Goal: Information Seeking & Learning: Find contact information

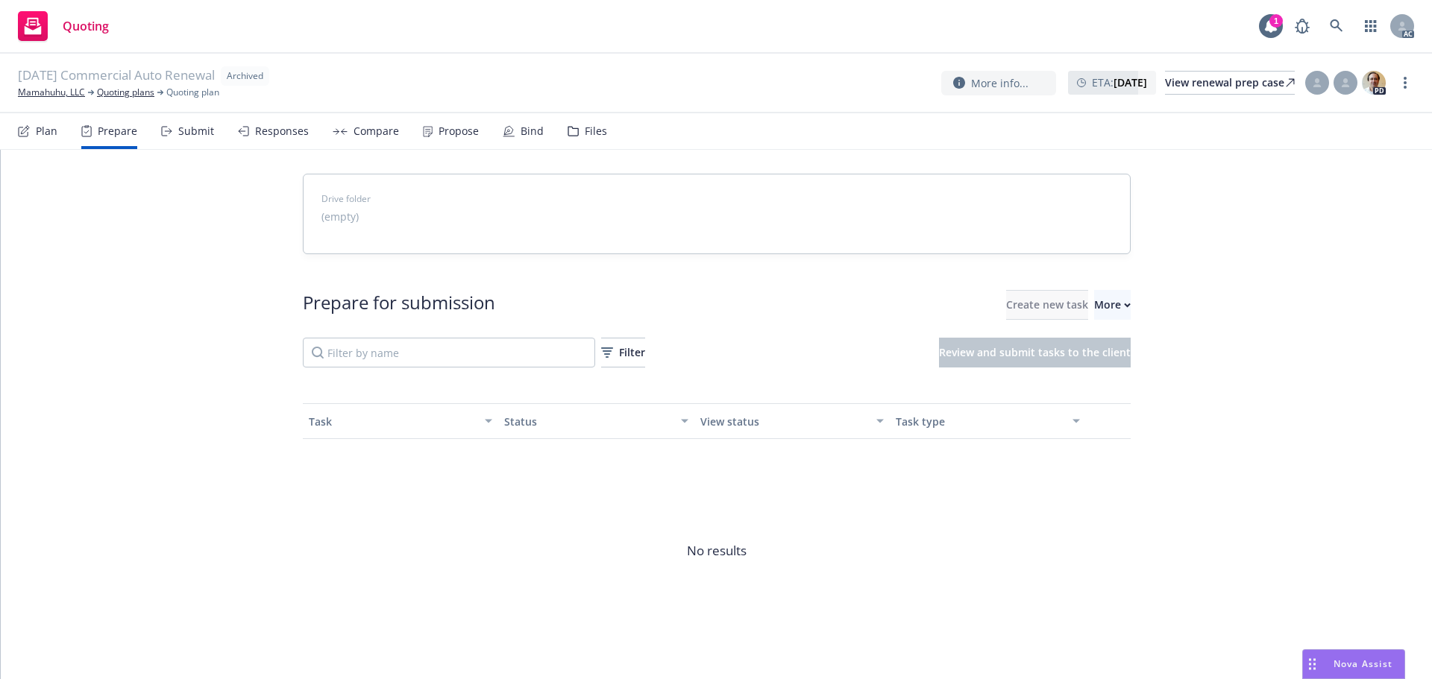
click at [1094, 308] on div "More" at bounding box center [1112, 305] width 37 height 28
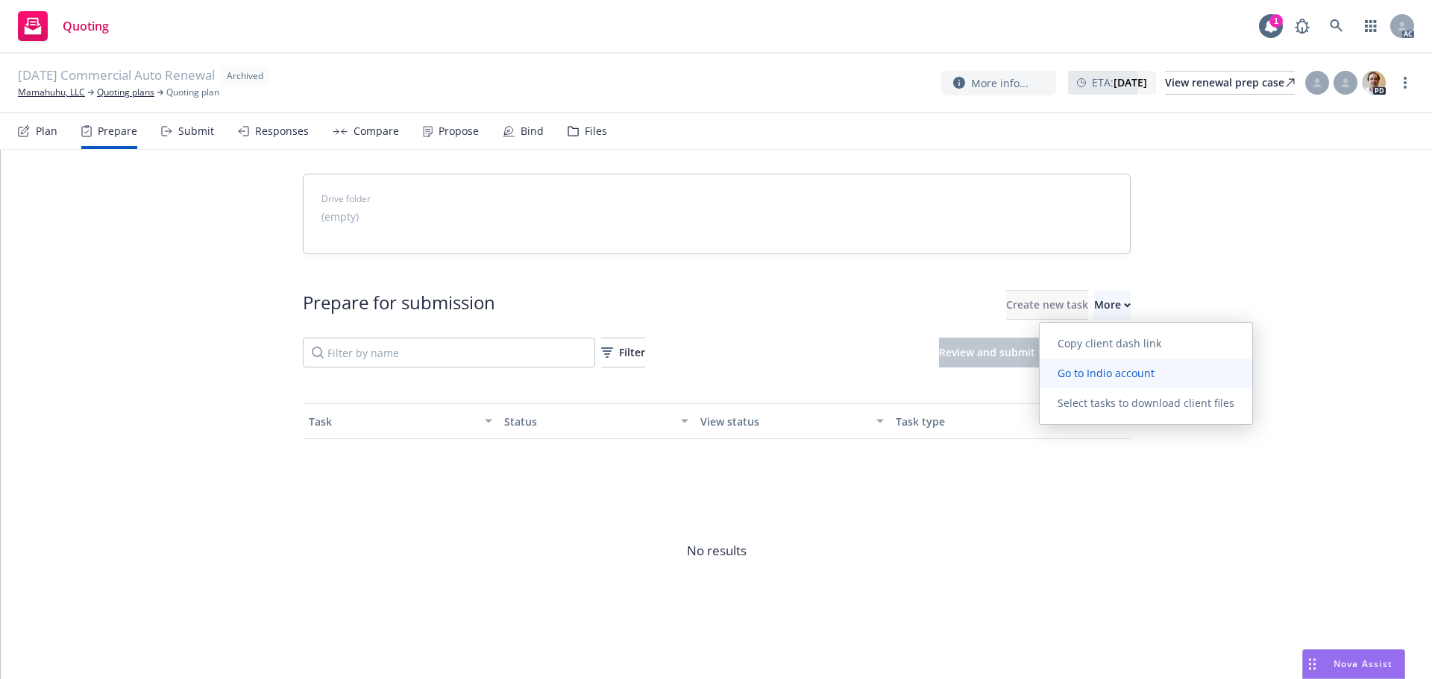
click at [1099, 375] on span "Go to Indio account" at bounding box center [1106, 373] width 133 height 14
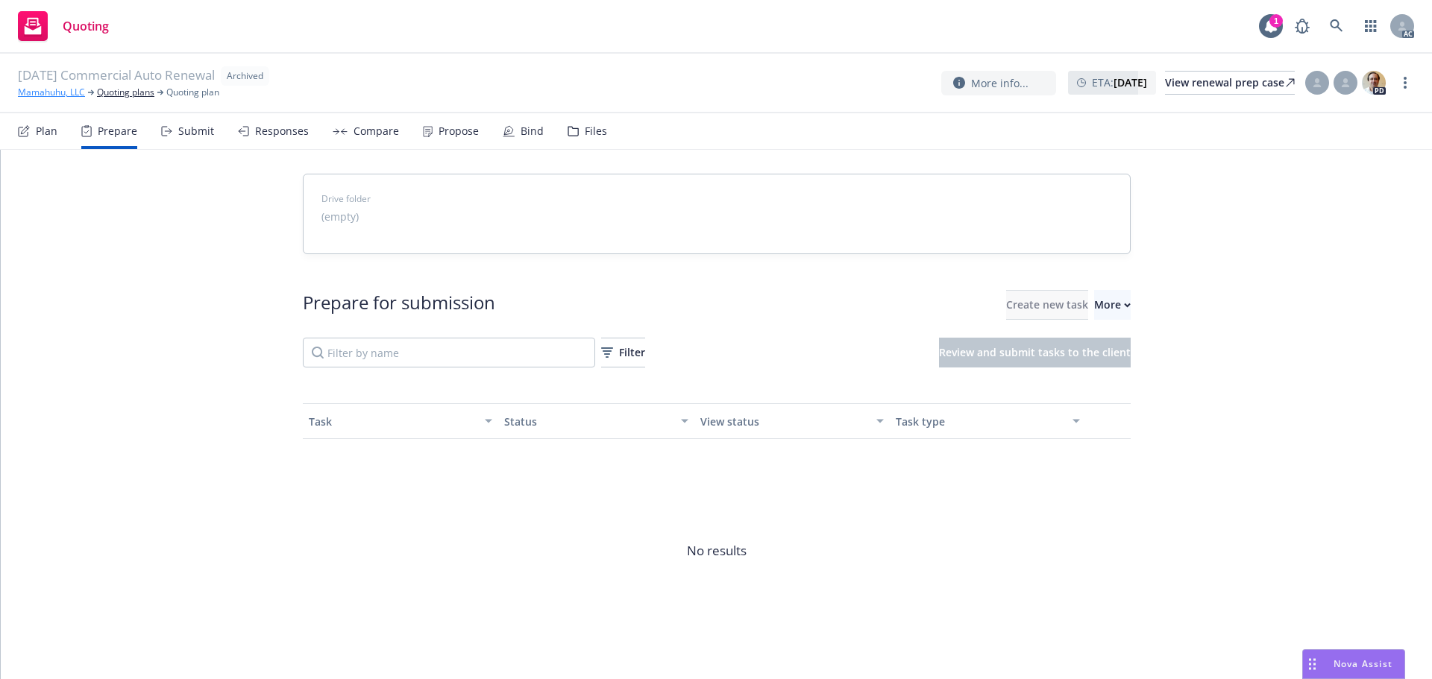
click at [59, 95] on link "Mamahuhu, LLC" at bounding box center [51, 92] width 67 height 13
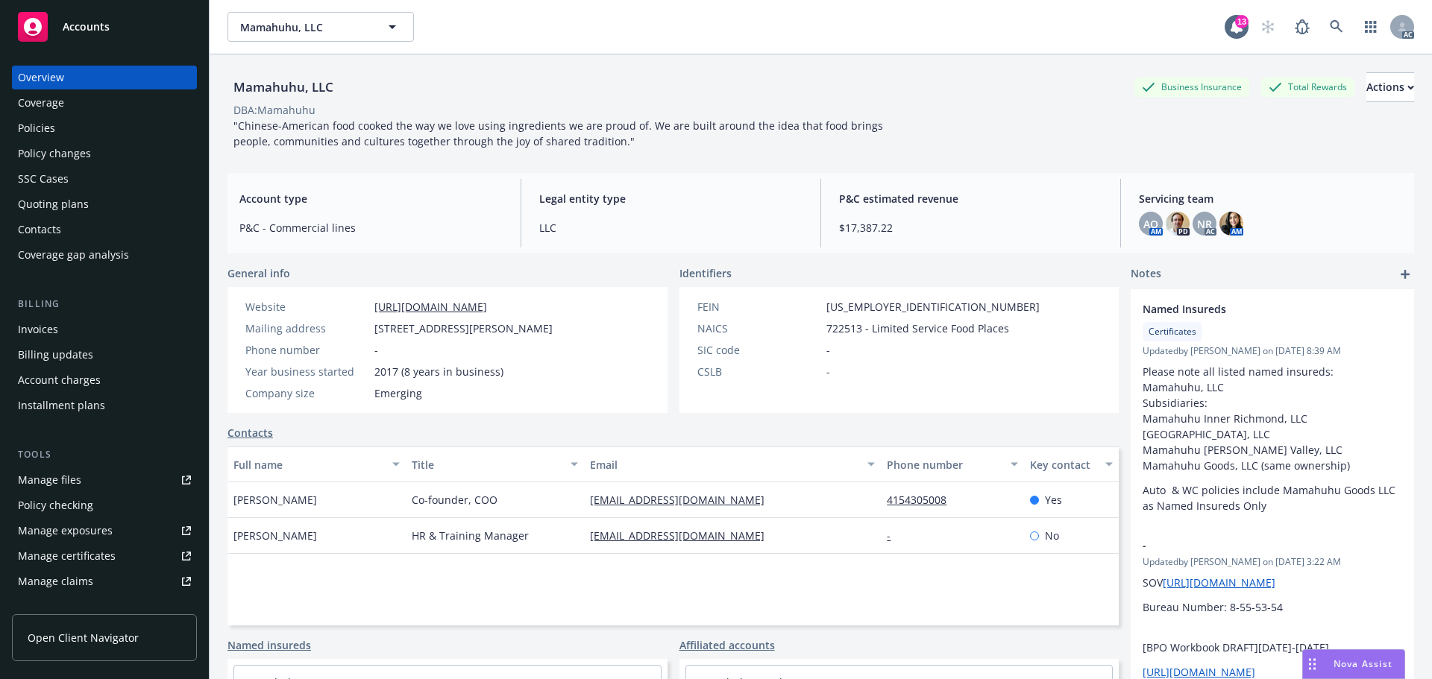
click at [16, 137] on link "Policies" at bounding box center [104, 128] width 185 height 24
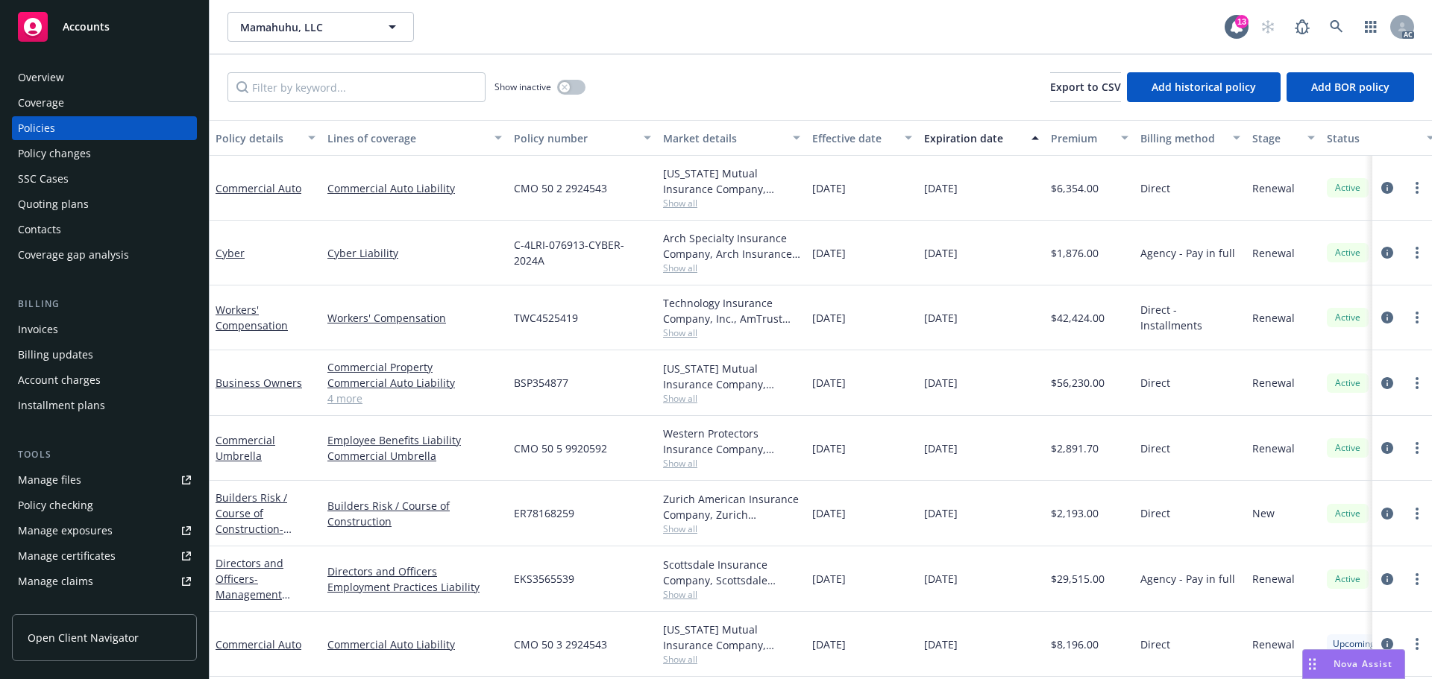
scroll to position [9, 0]
click at [351, 392] on link "4 more" at bounding box center [414, 399] width 175 height 16
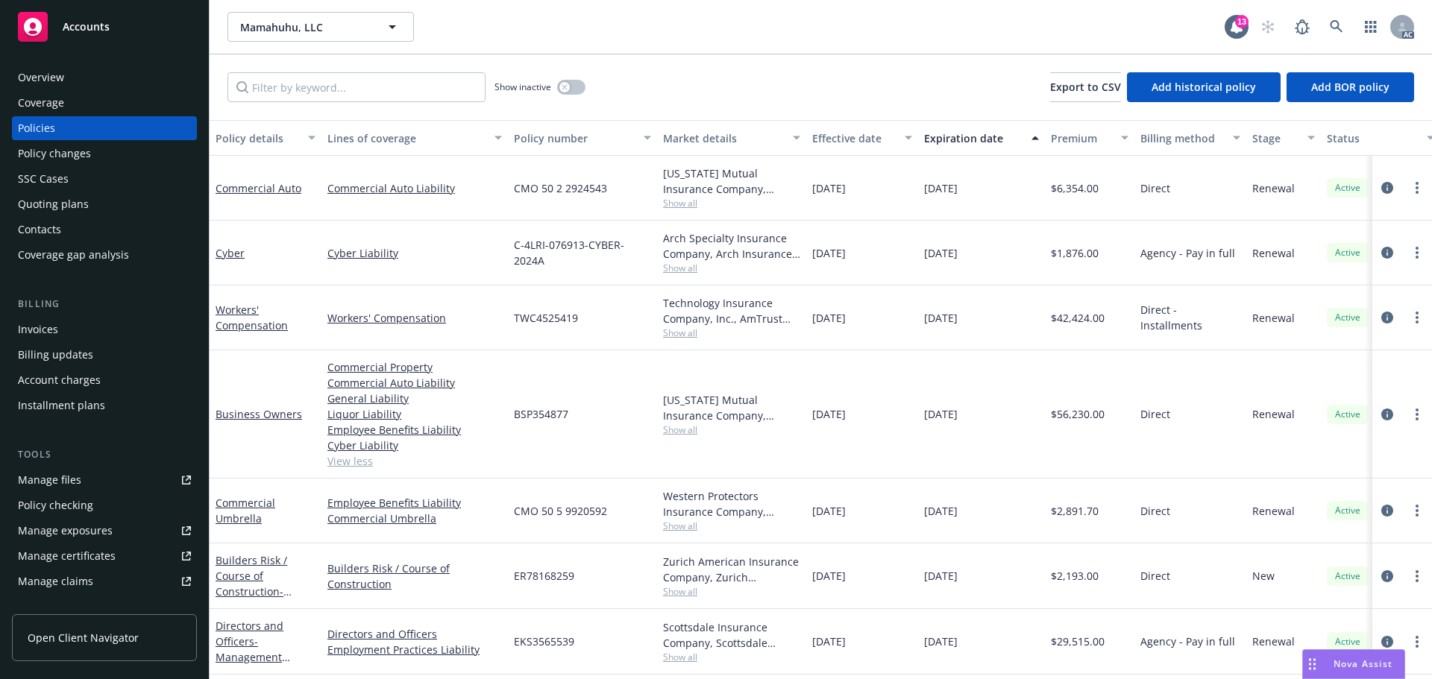
scroll to position [72, 0]
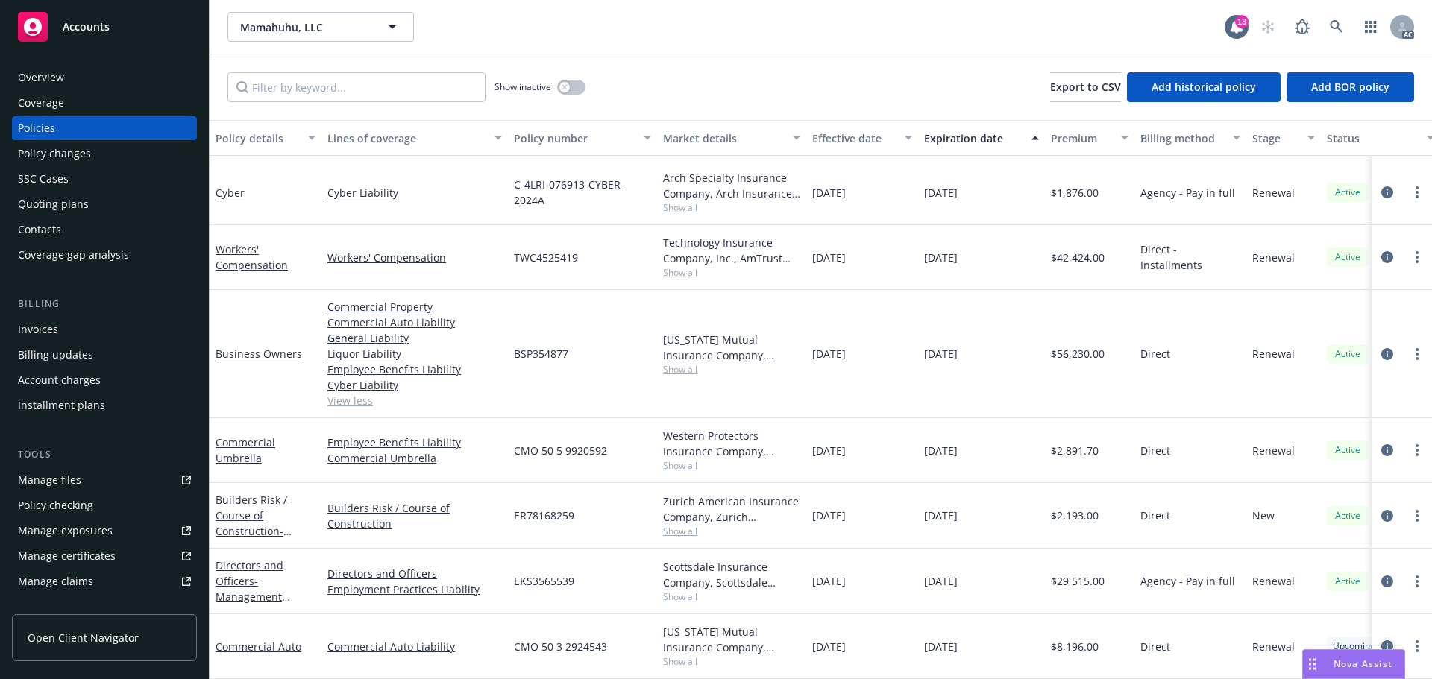
click at [1381, 641] on icon "circleInformation" at bounding box center [1387, 647] width 12 height 12
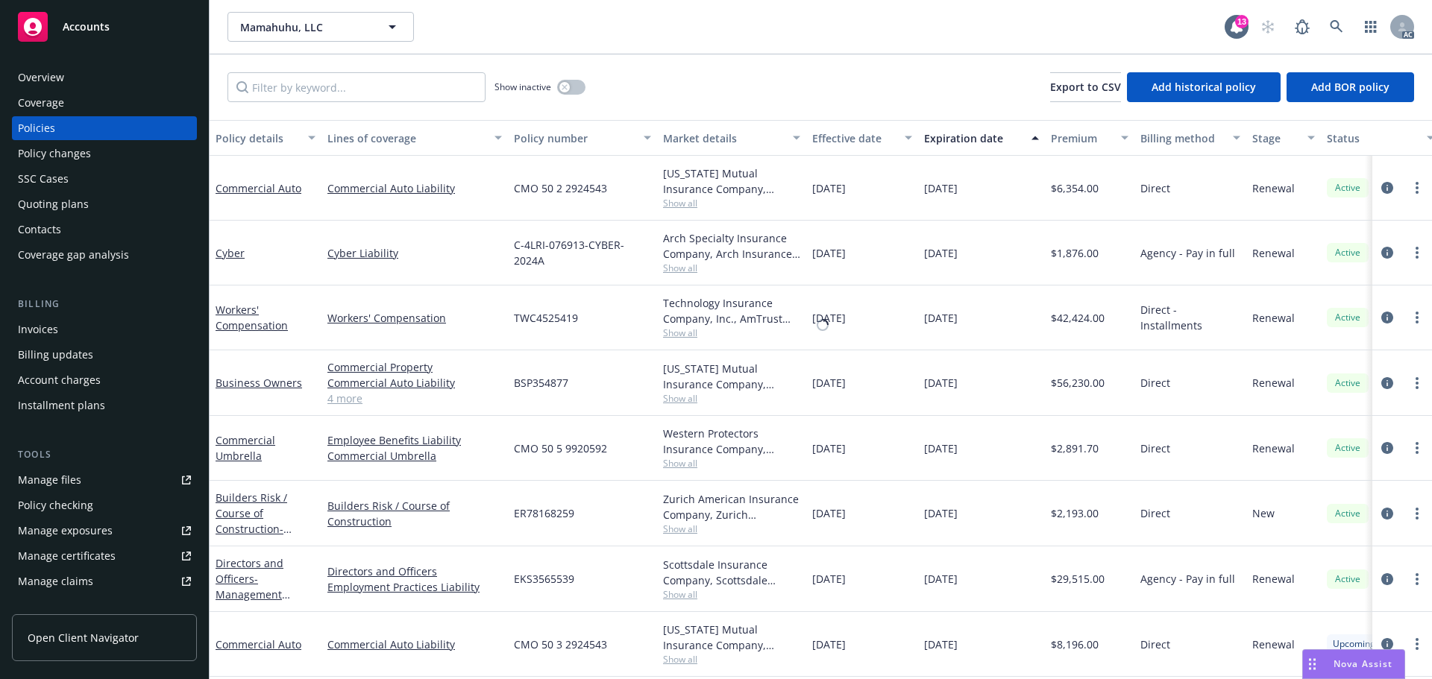
scroll to position [9, 0]
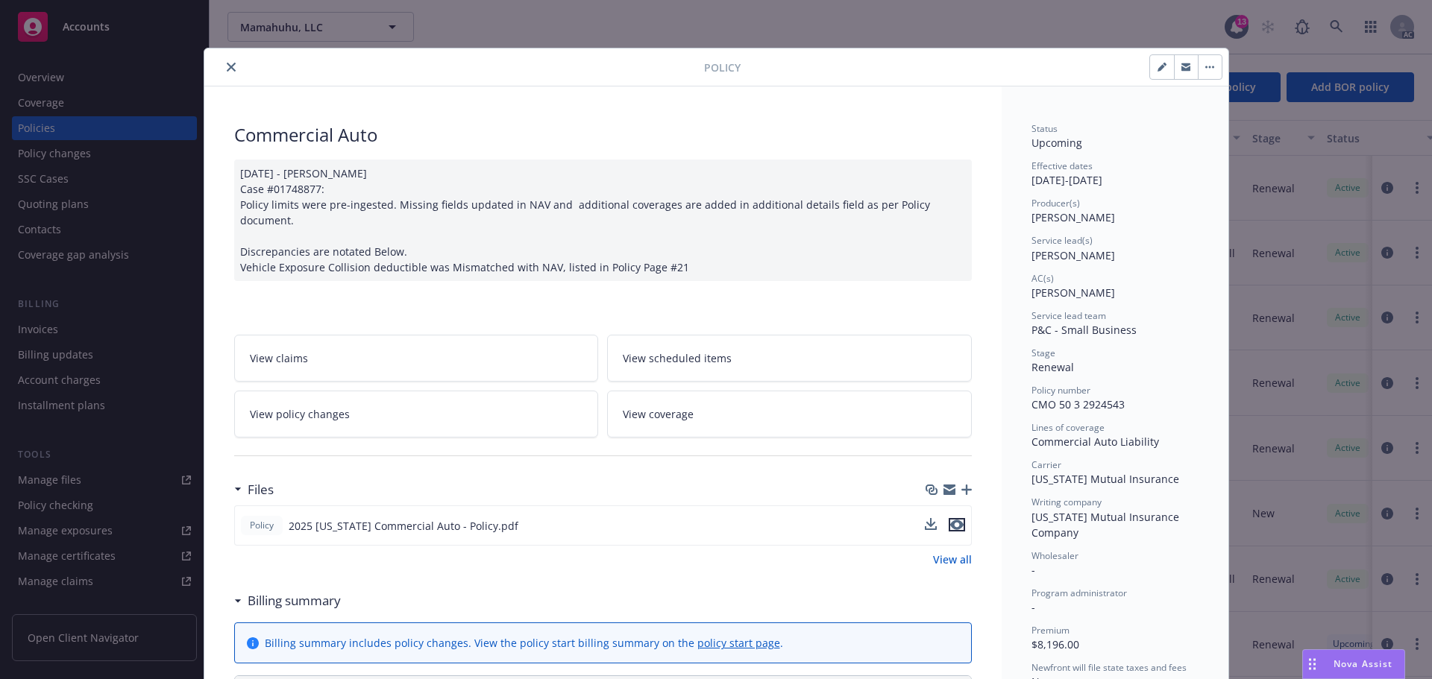
click at [951, 520] on icon "preview file" at bounding box center [956, 525] width 13 height 10
click at [222, 64] on button "close" at bounding box center [231, 67] width 18 height 18
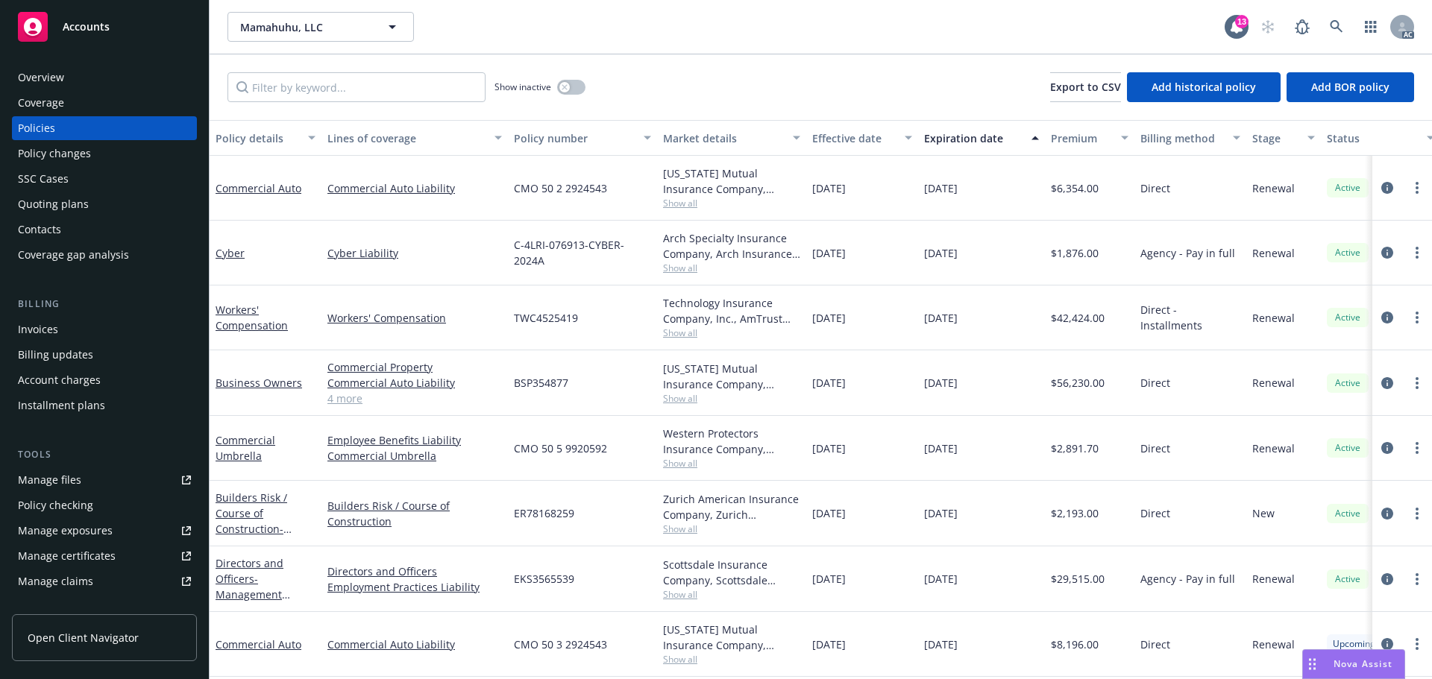
click at [72, 481] on div "Manage files" at bounding box center [49, 480] width 63 height 24
click at [101, 90] on div "Overview Coverage Policies Policy changes SSC Cases Quoting plans Contacts Cove…" at bounding box center [104, 166] width 185 height 201
click at [90, 72] on div "Overview" at bounding box center [104, 78] width 173 height 24
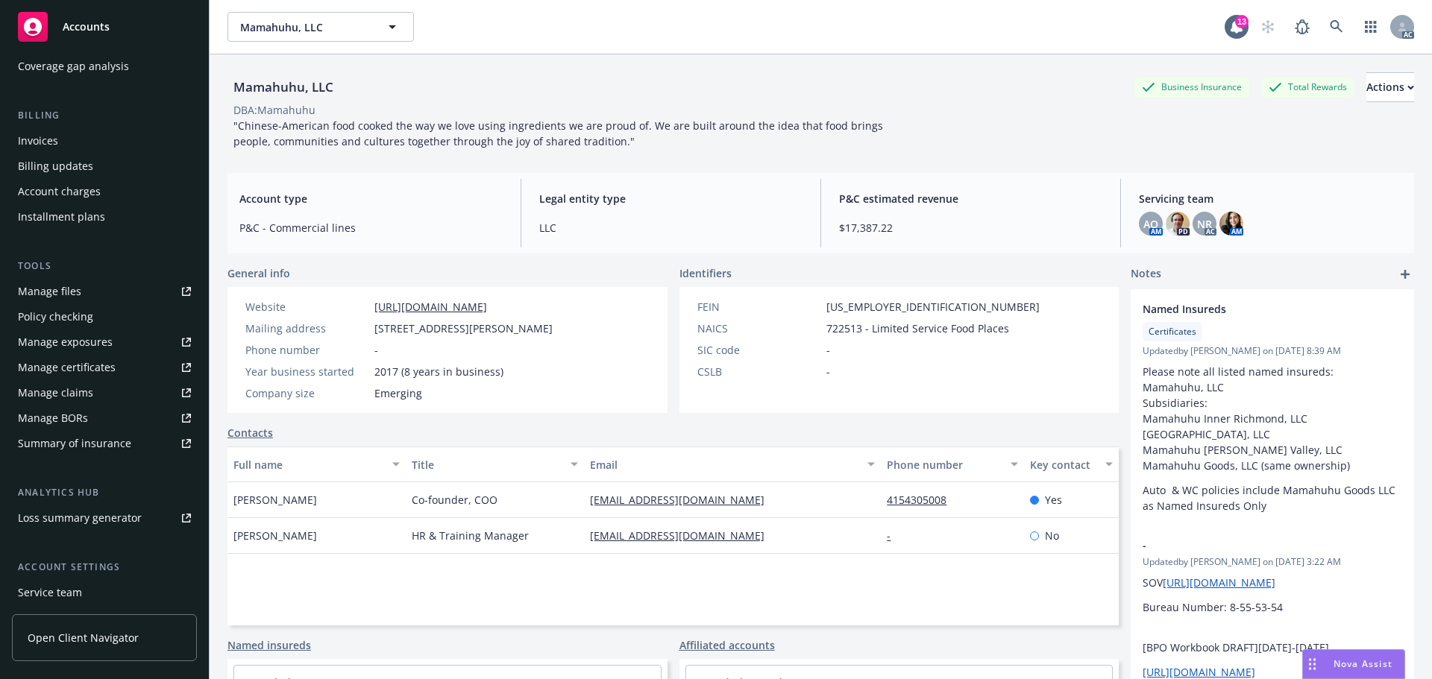
scroll to position [292, 0]
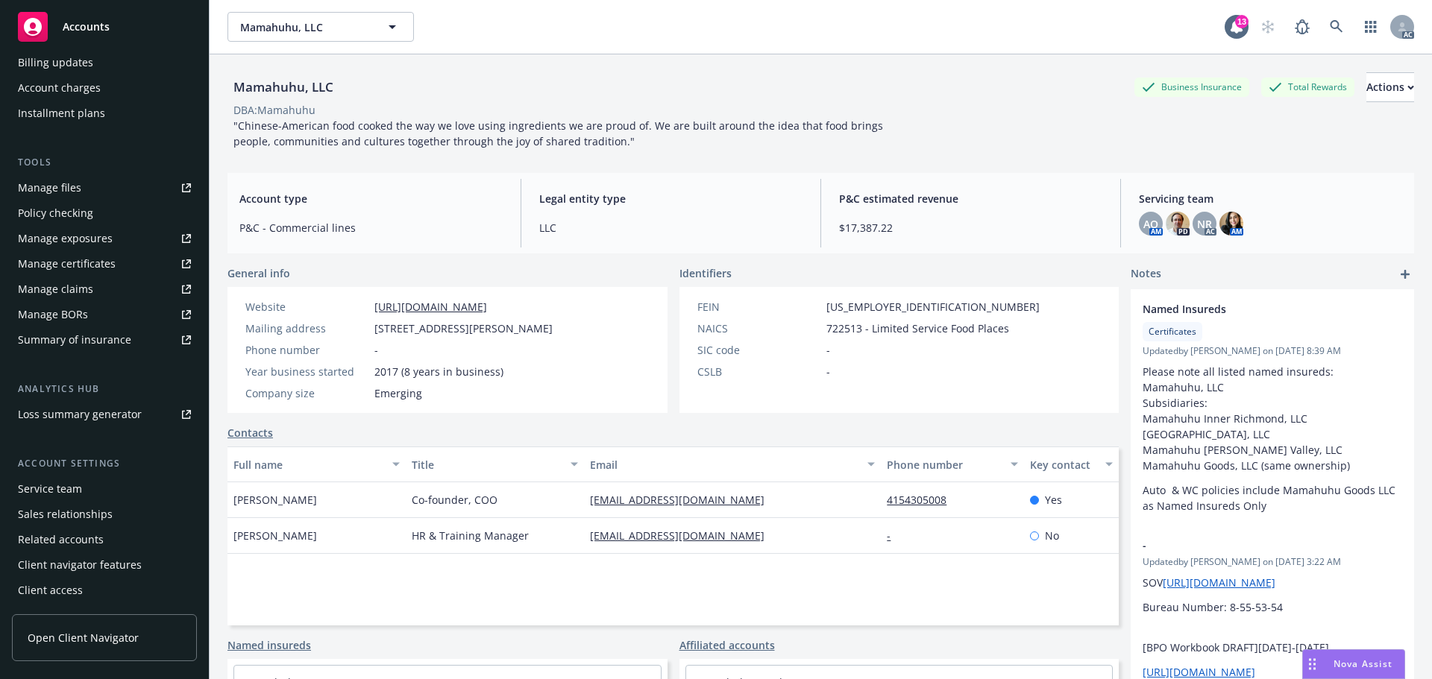
click at [57, 481] on div "Service team" at bounding box center [50, 489] width 64 height 24
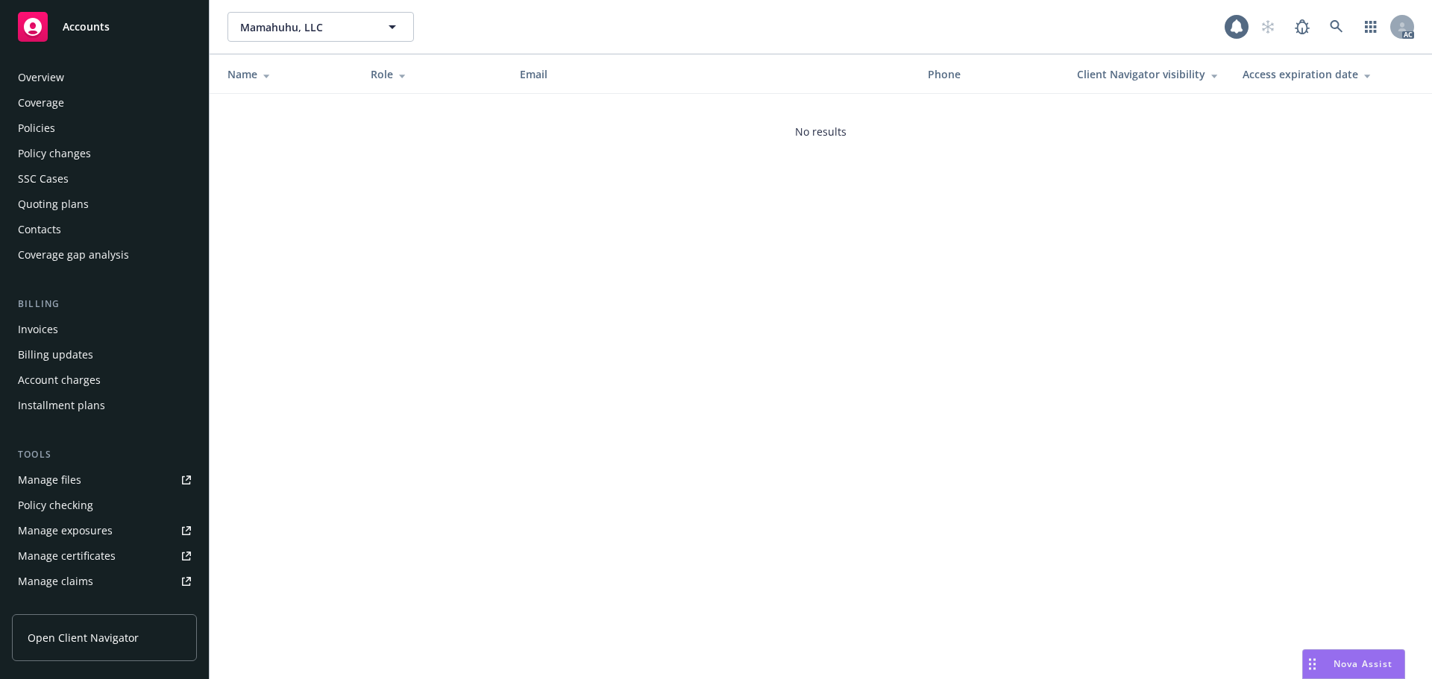
scroll to position [292, 0]
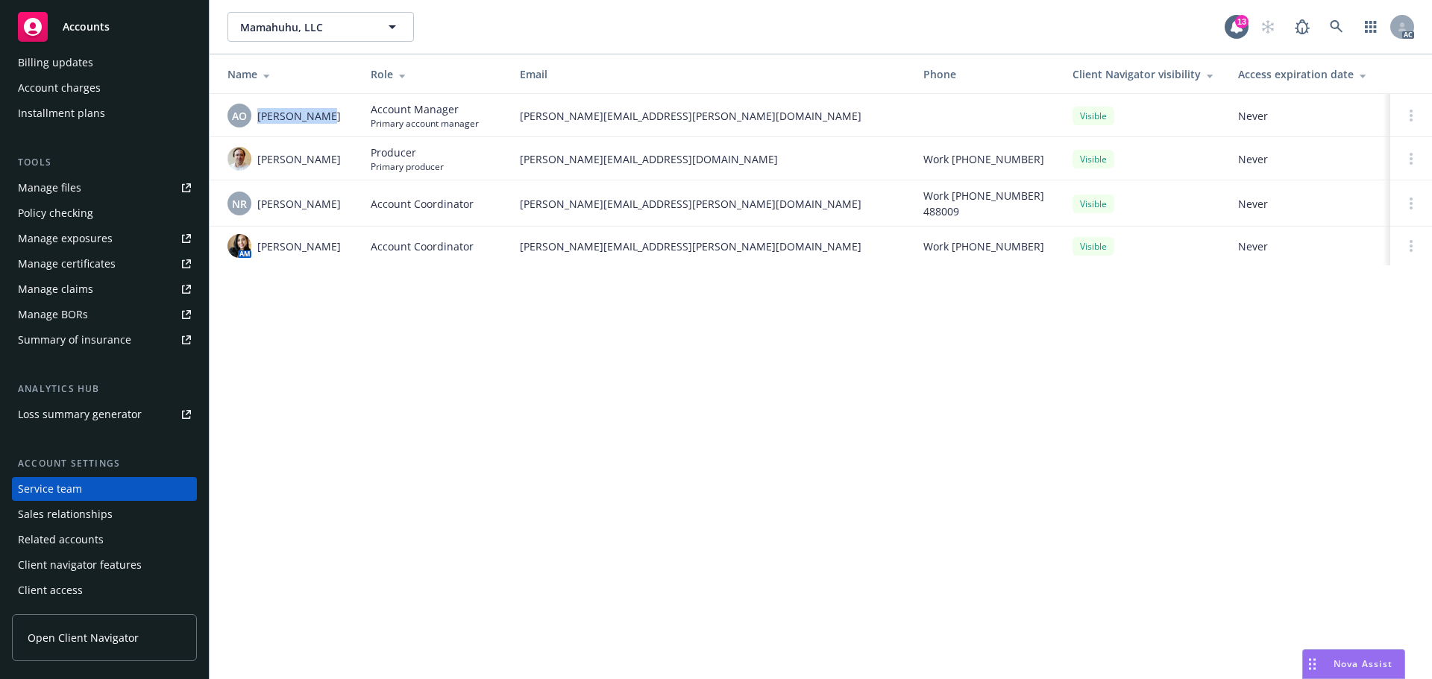
drag, startPoint x: 338, startPoint y: 113, endPoint x: 260, endPoint y: 108, distance: 78.4
click at [260, 108] on div "AO Adessa Owens" at bounding box center [286, 116] width 119 height 24
copy span "Adessa Owens"
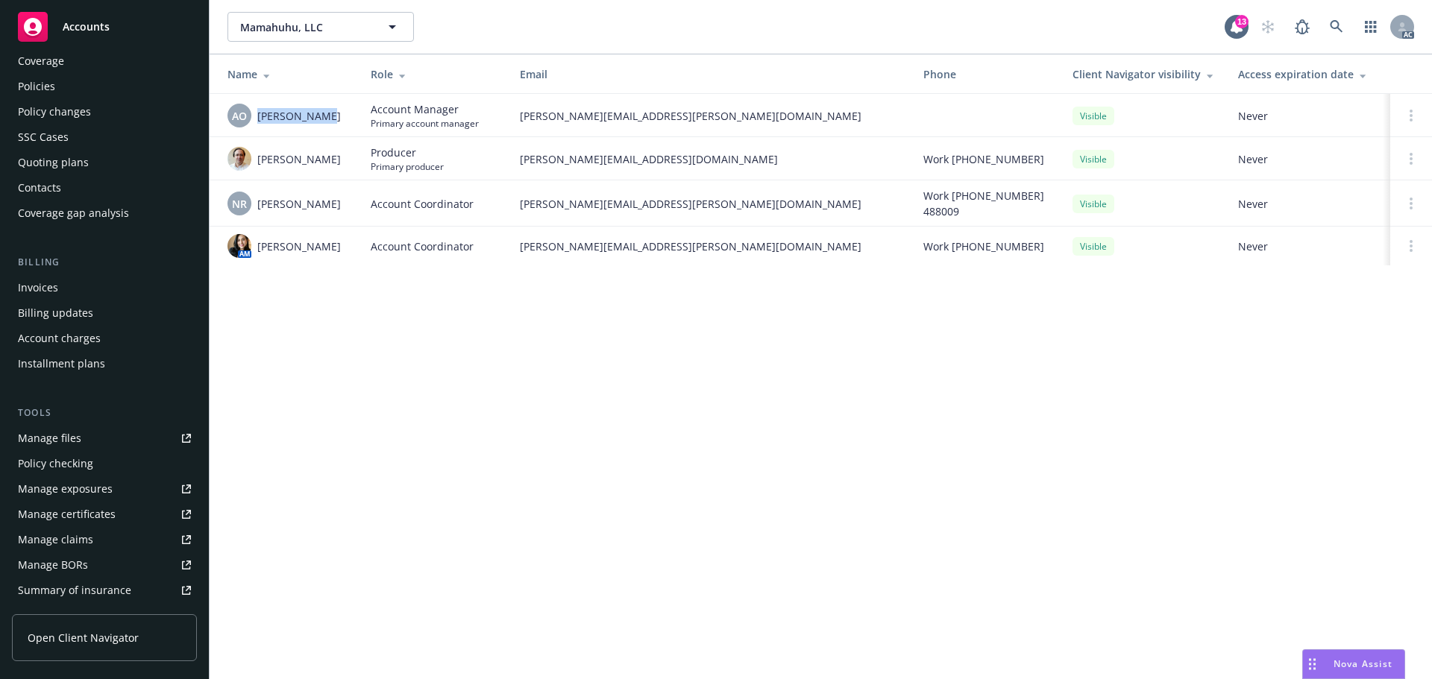
scroll to position [0, 0]
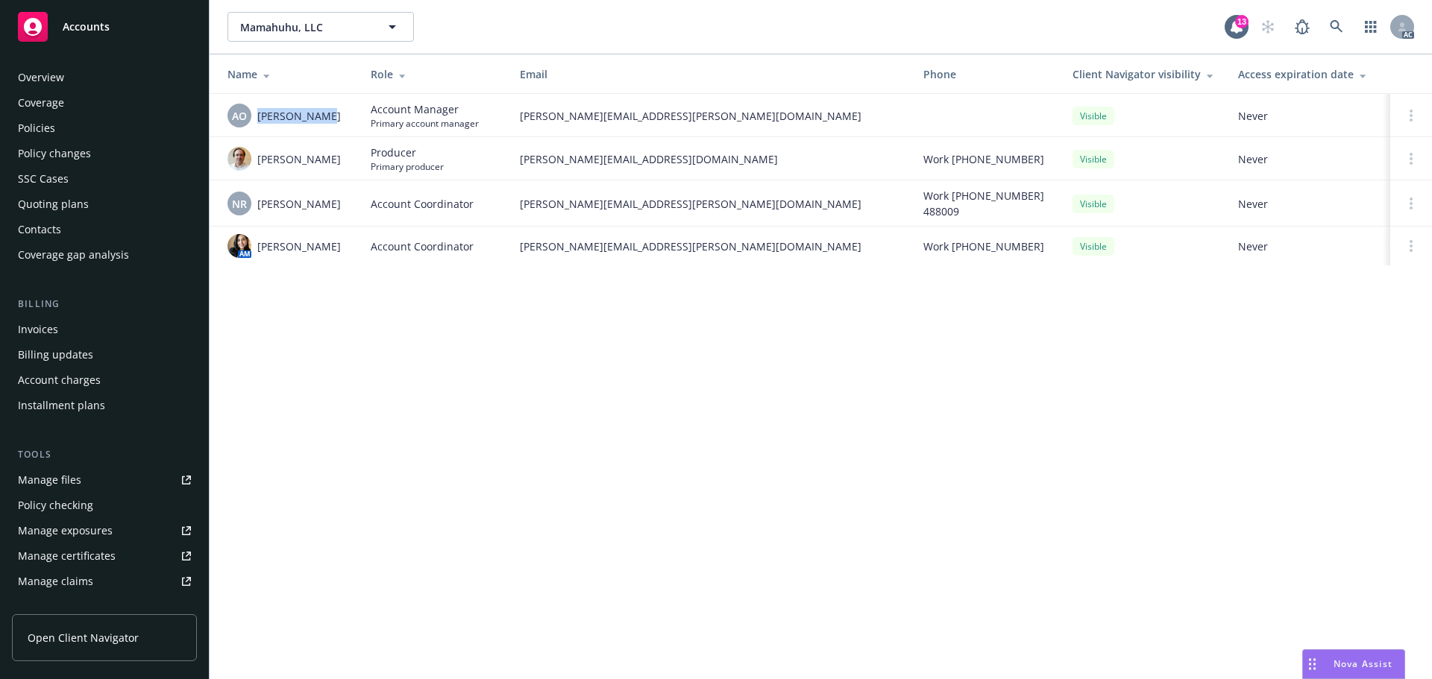
click at [55, 135] on div "Policies" at bounding box center [104, 128] width 173 height 24
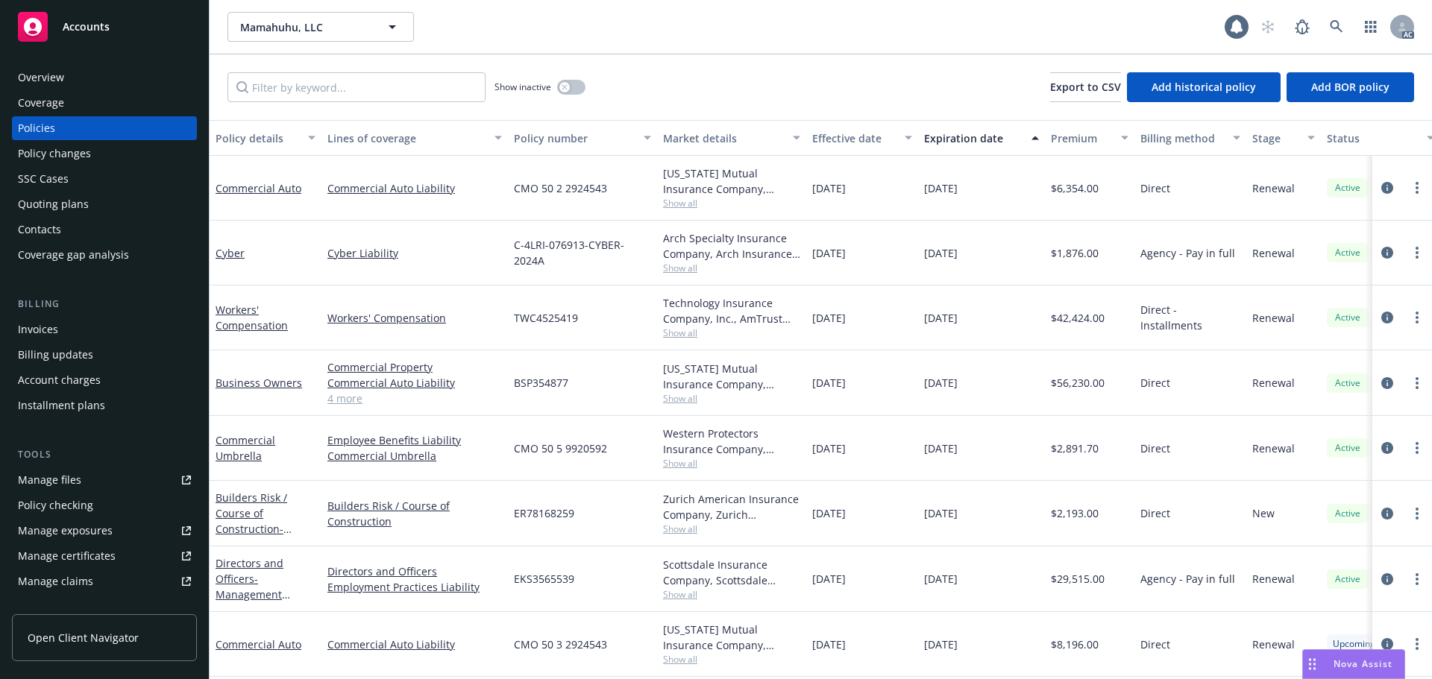
scroll to position [9, 0]
click at [1381, 638] on icon "circleInformation" at bounding box center [1387, 644] width 12 height 12
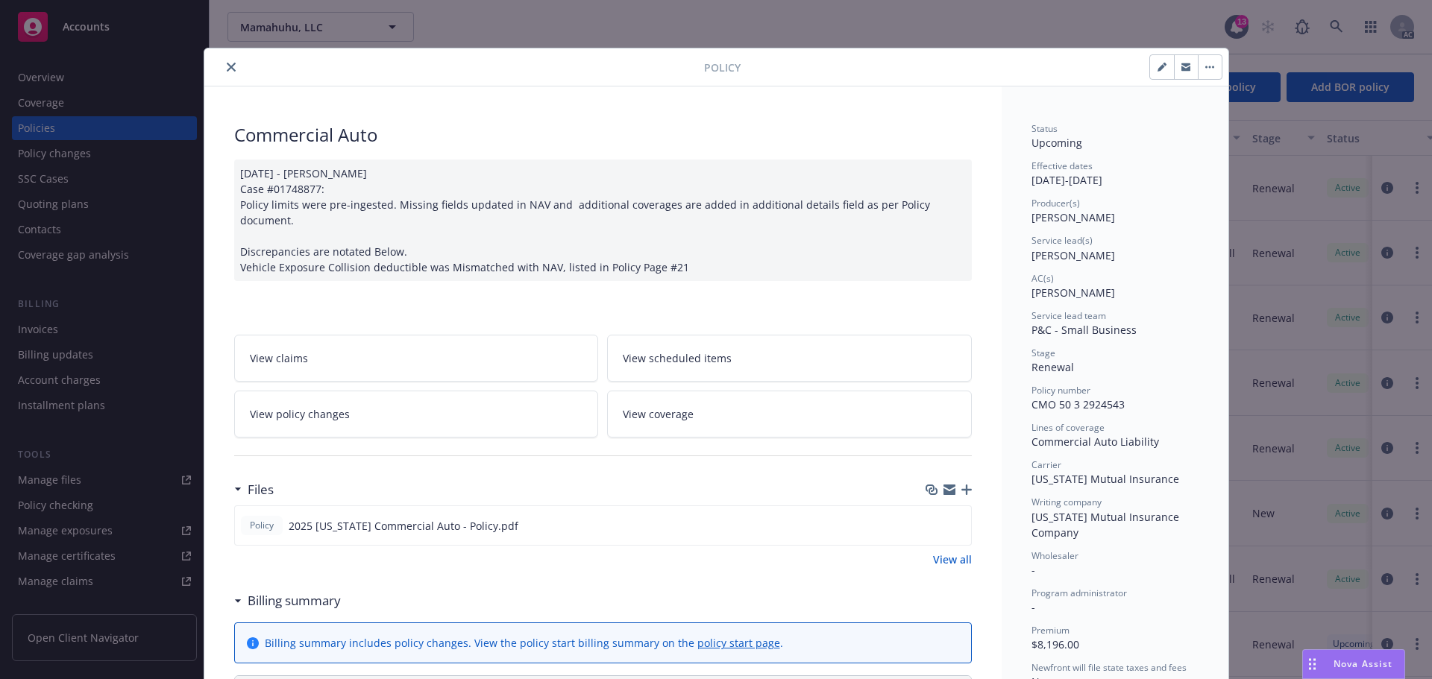
click at [948, 552] on link "View all" at bounding box center [952, 560] width 39 height 16
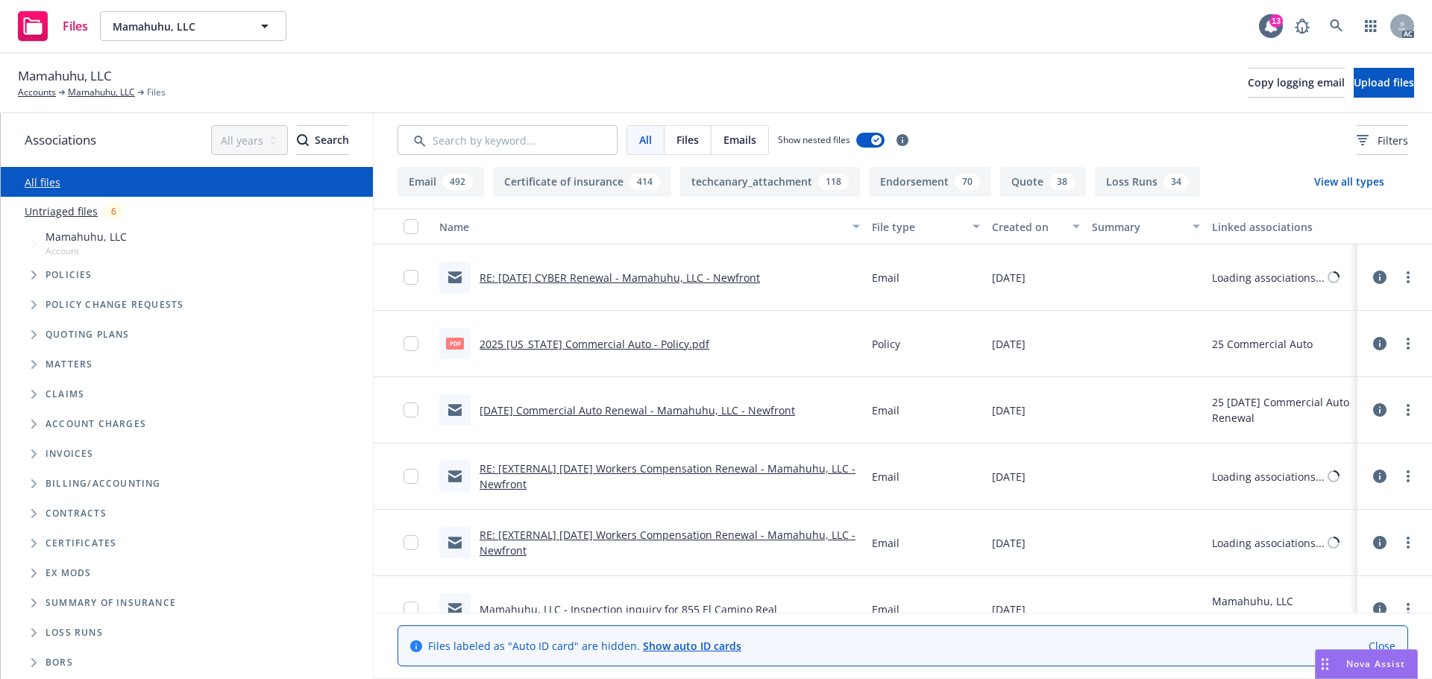
click at [28, 279] on span "Tree Example" at bounding box center [34, 275] width 24 height 24
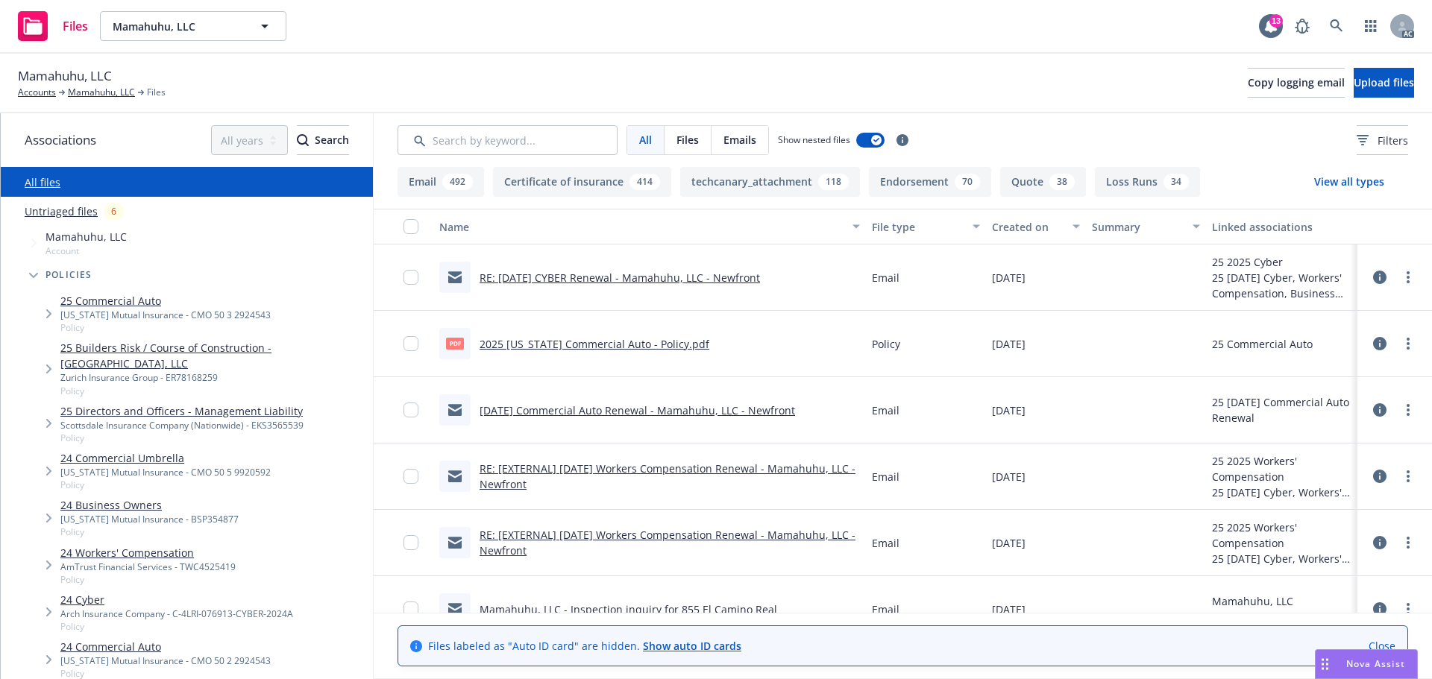
click at [168, 318] on div "[US_STATE] Mutual Insurance - CMO 50 3 2924543" at bounding box center [165, 315] width 210 height 13
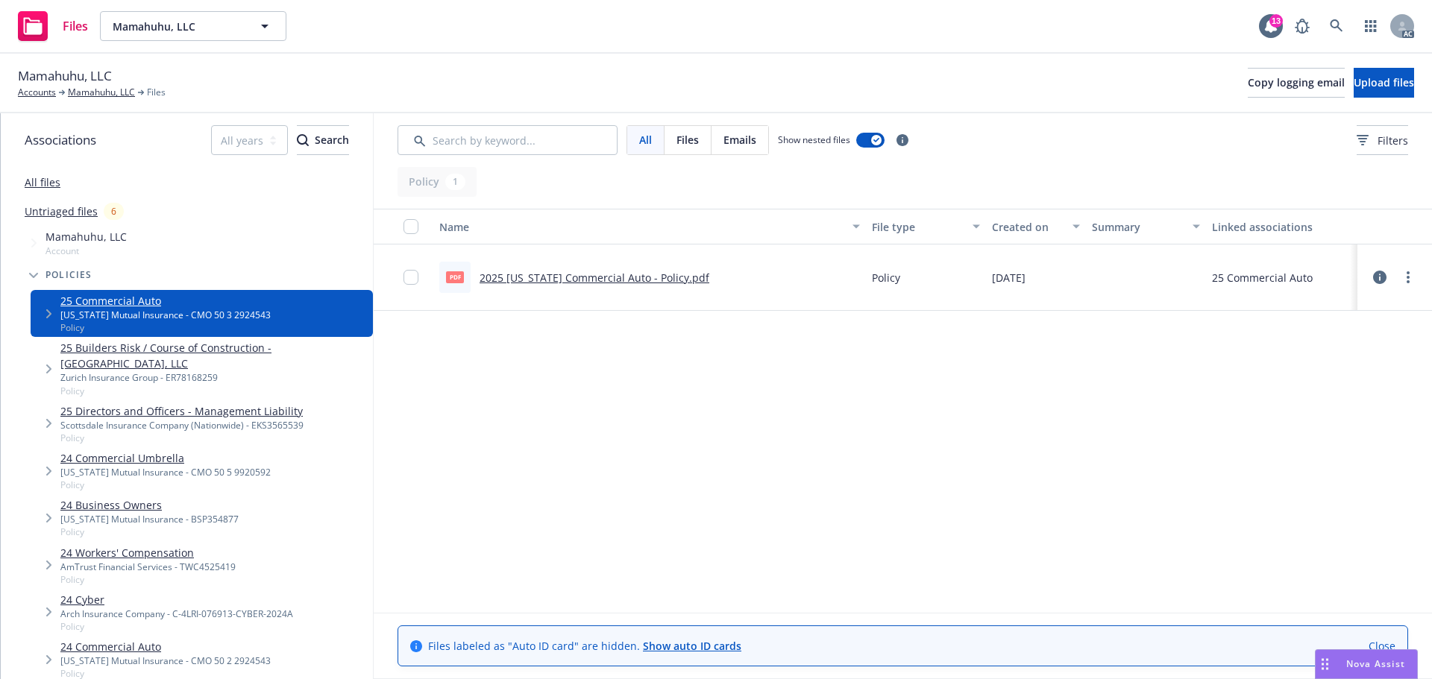
click at [45, 186] on link "All files" at bounding box center [43, 182] width 36 height 14
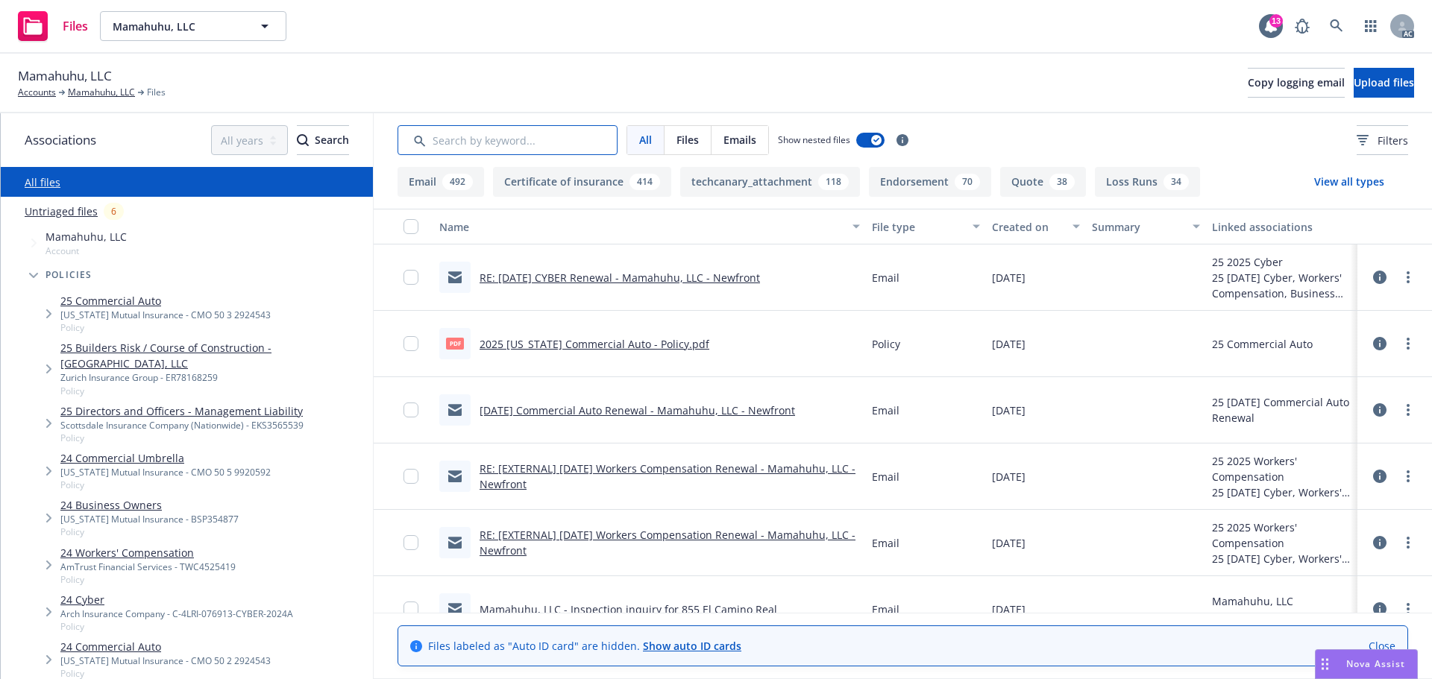
click at [471, 148] on input "Search by keyword..." at bounding box center [508, 140] width 220 height 30
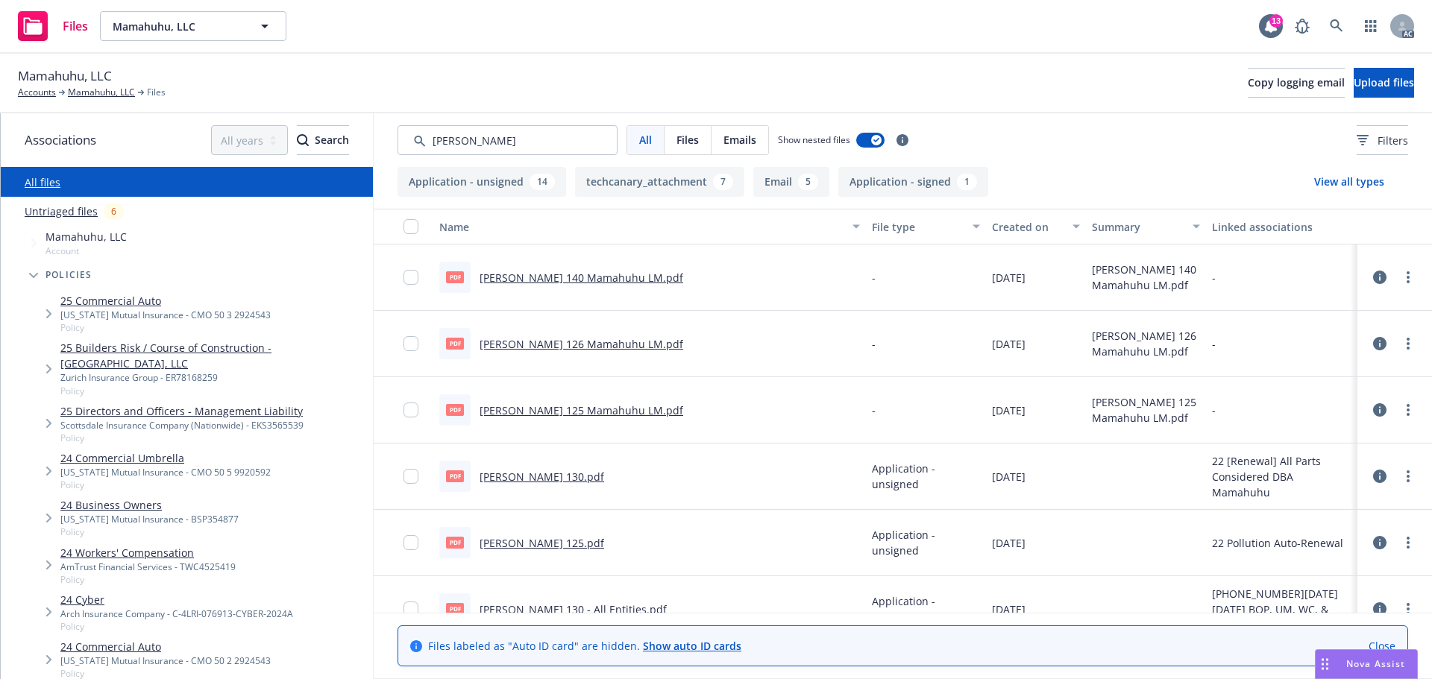
click at [1006, 230] on div "Created on" at bounding box center [1028, 227] width 72 height 16
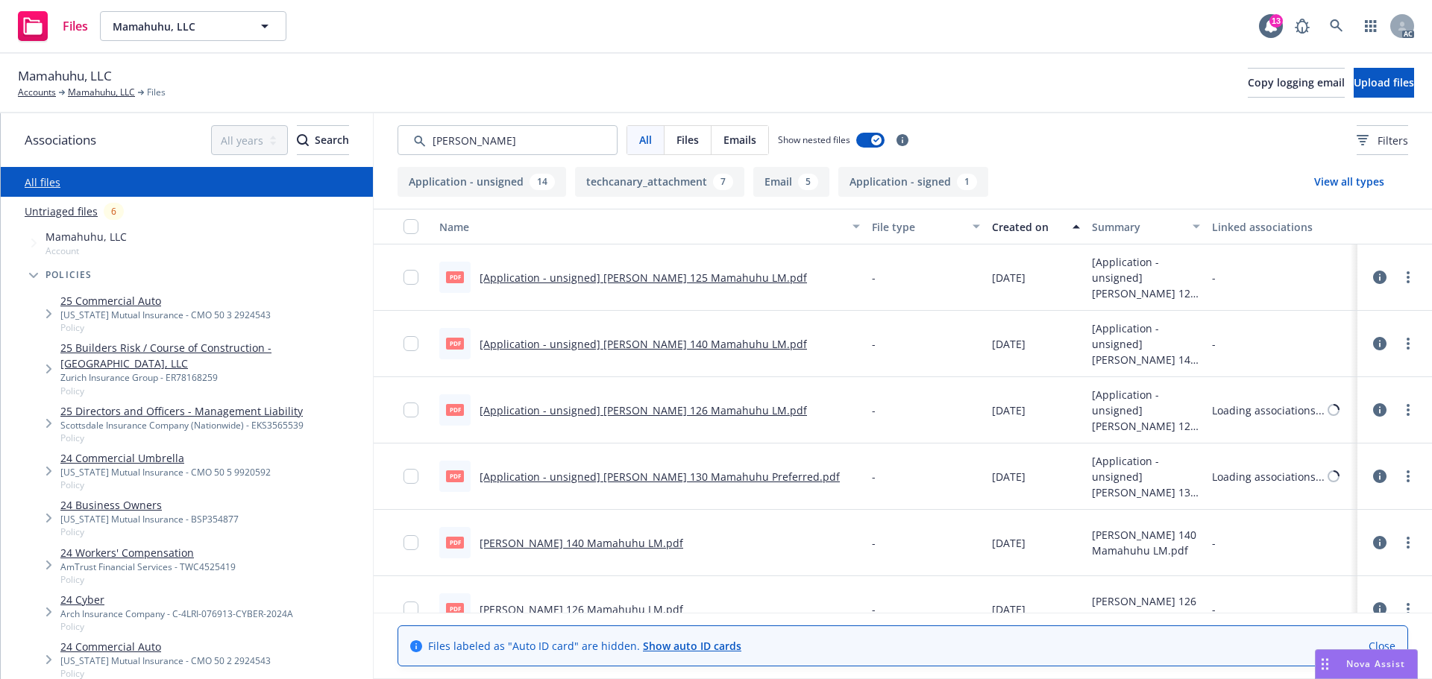
click at [1006, 230] on div "Created on" at bounding box center [1028, 227] width 72 height 16
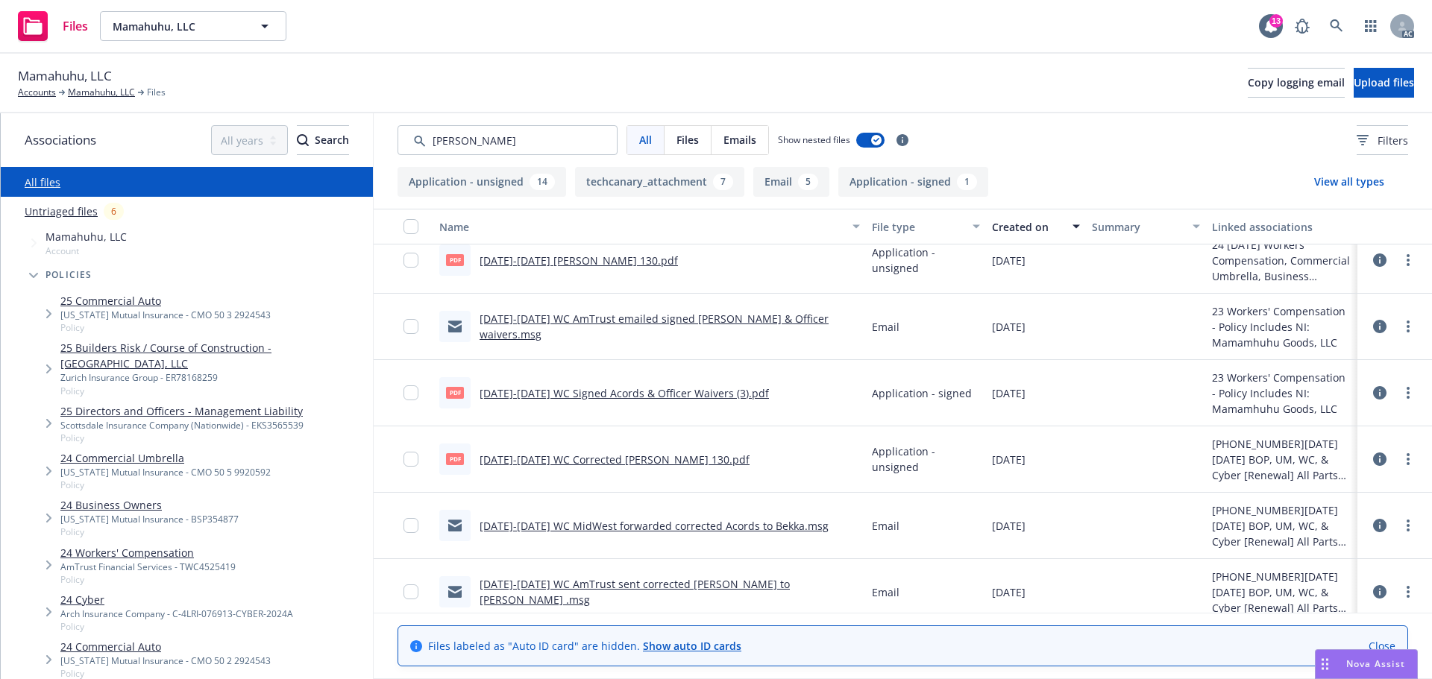
scroll to position [224, 0]
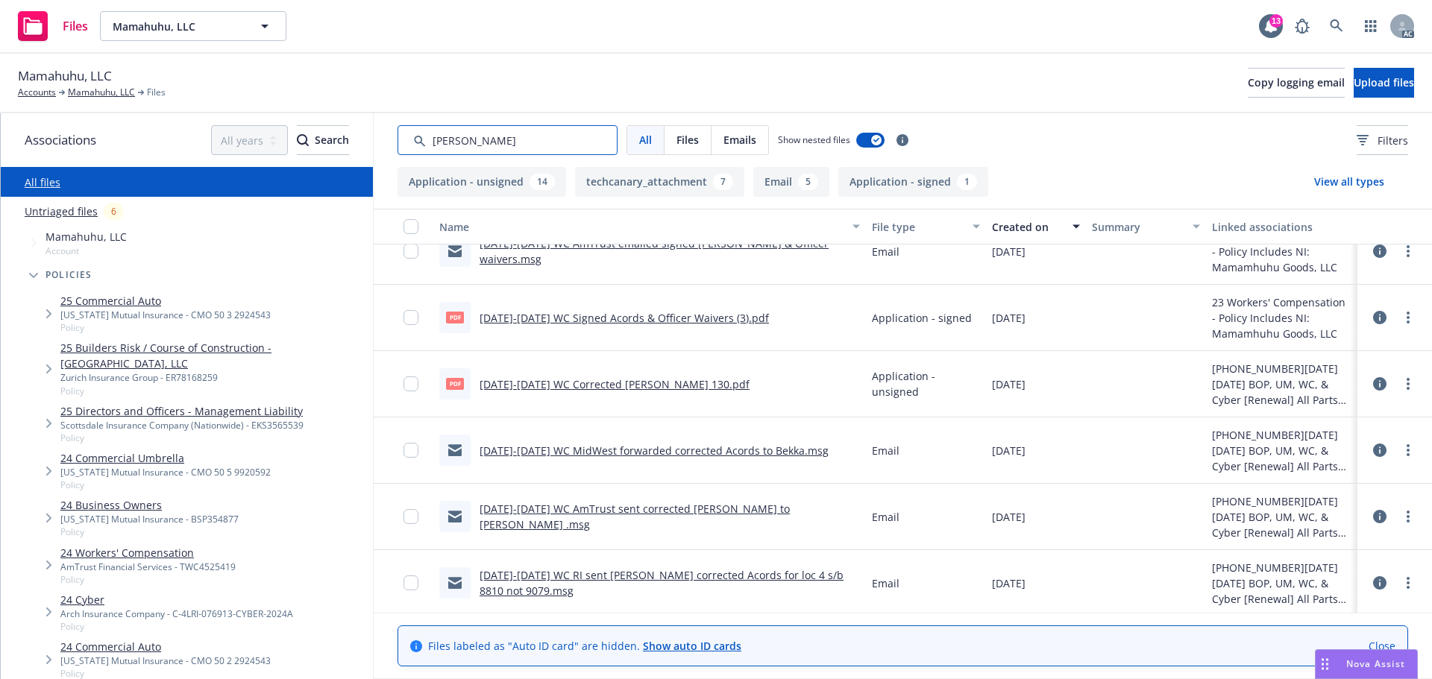
drag, startPoint x: 519, startPoint y: 142, endPoint x: 440, endPoint y: 146, distance: 79.1
click at [440, 146] on input "Search by keyword..." at bounding box center [508, 140] width 220 height 30
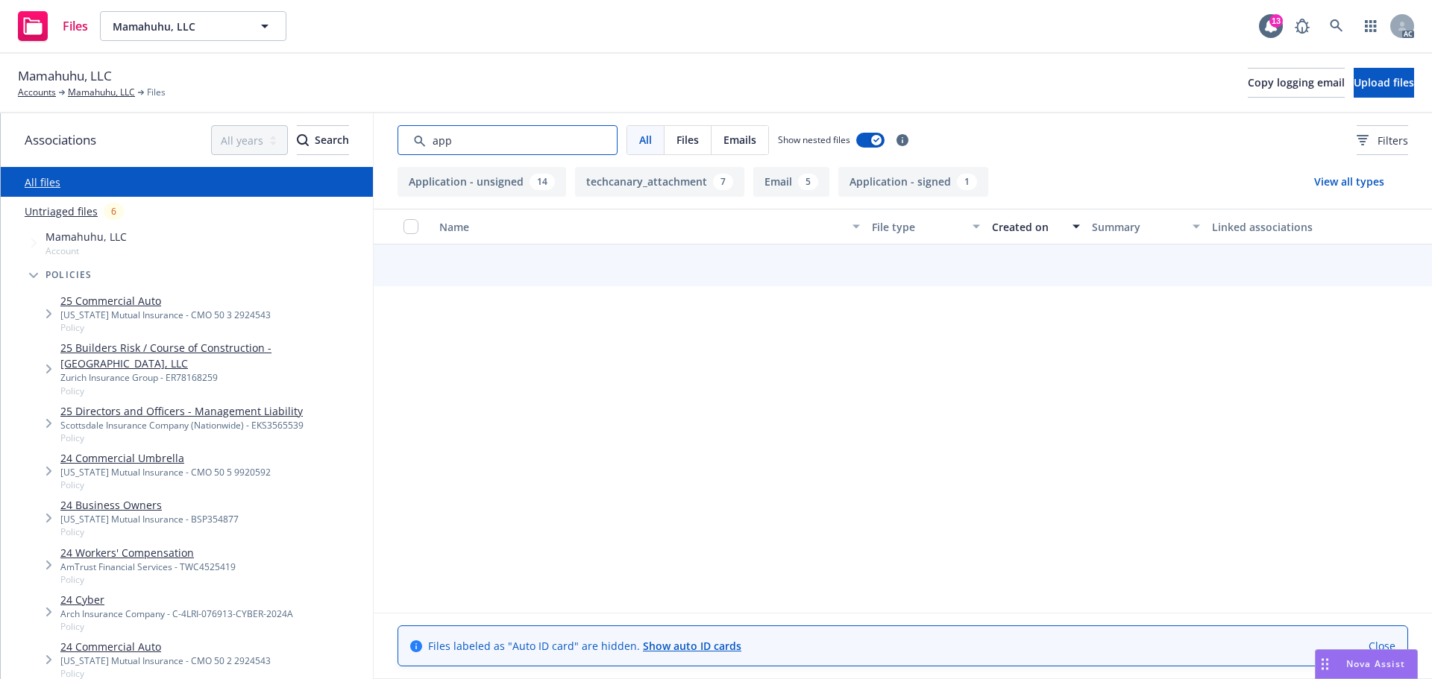
type input "app"
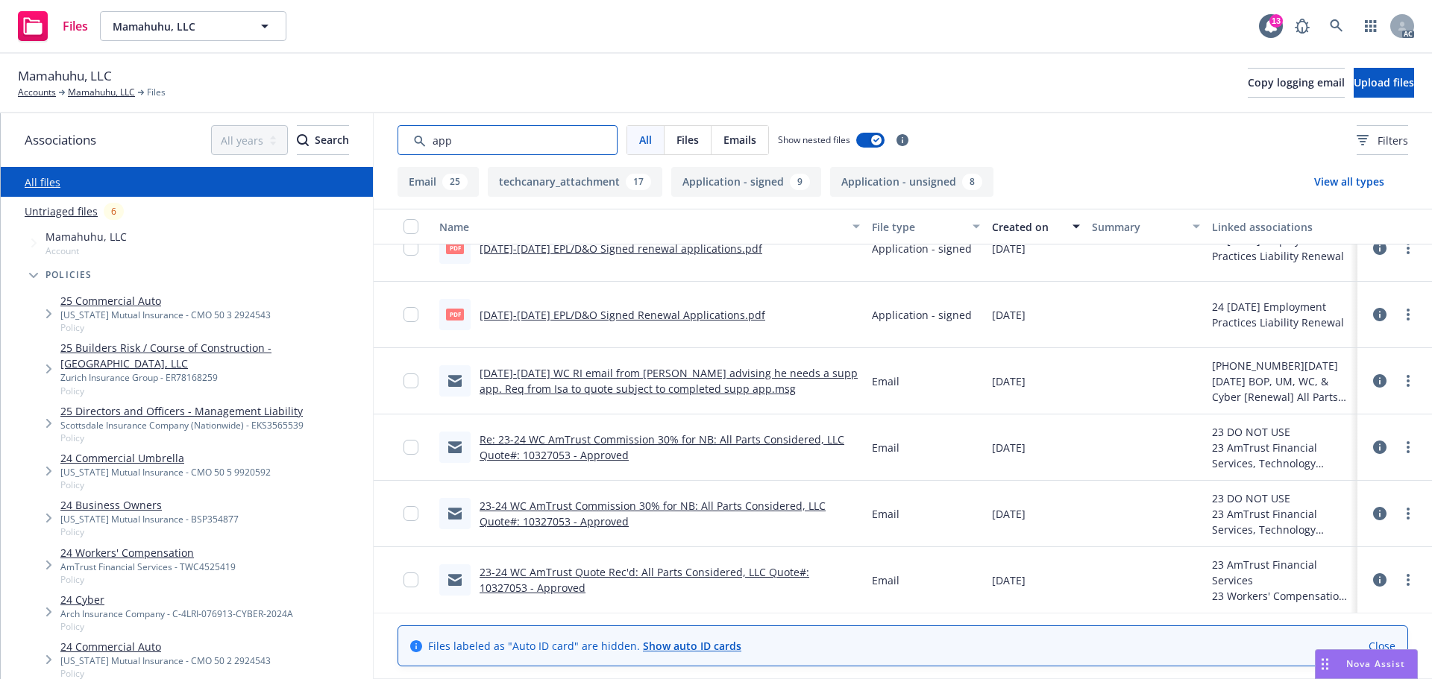
scroll to position [1417, 0]
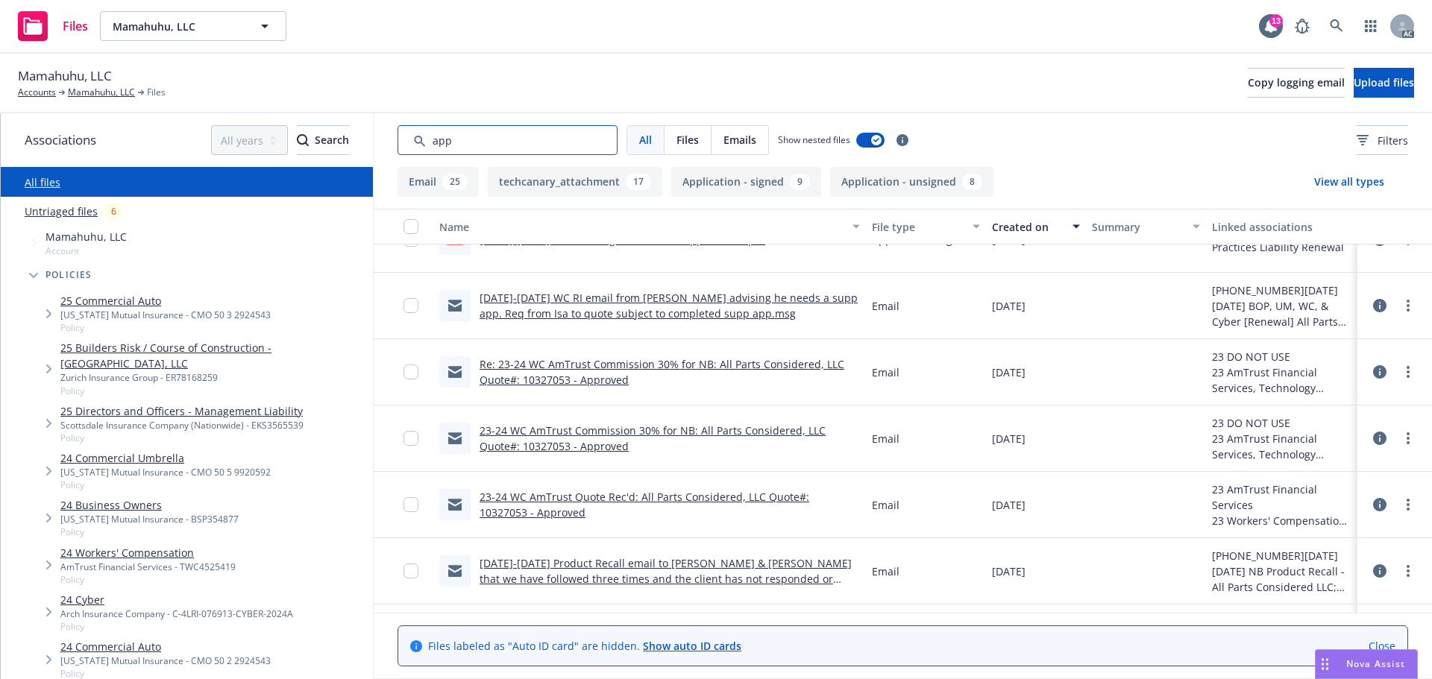
click at [216, 125] on div "Associations All years 2027 2026 2025 2024 2023 2022 2021 2020 2019 2018 2017 2…" at bounding box center [716, 396] width 1431 height 566
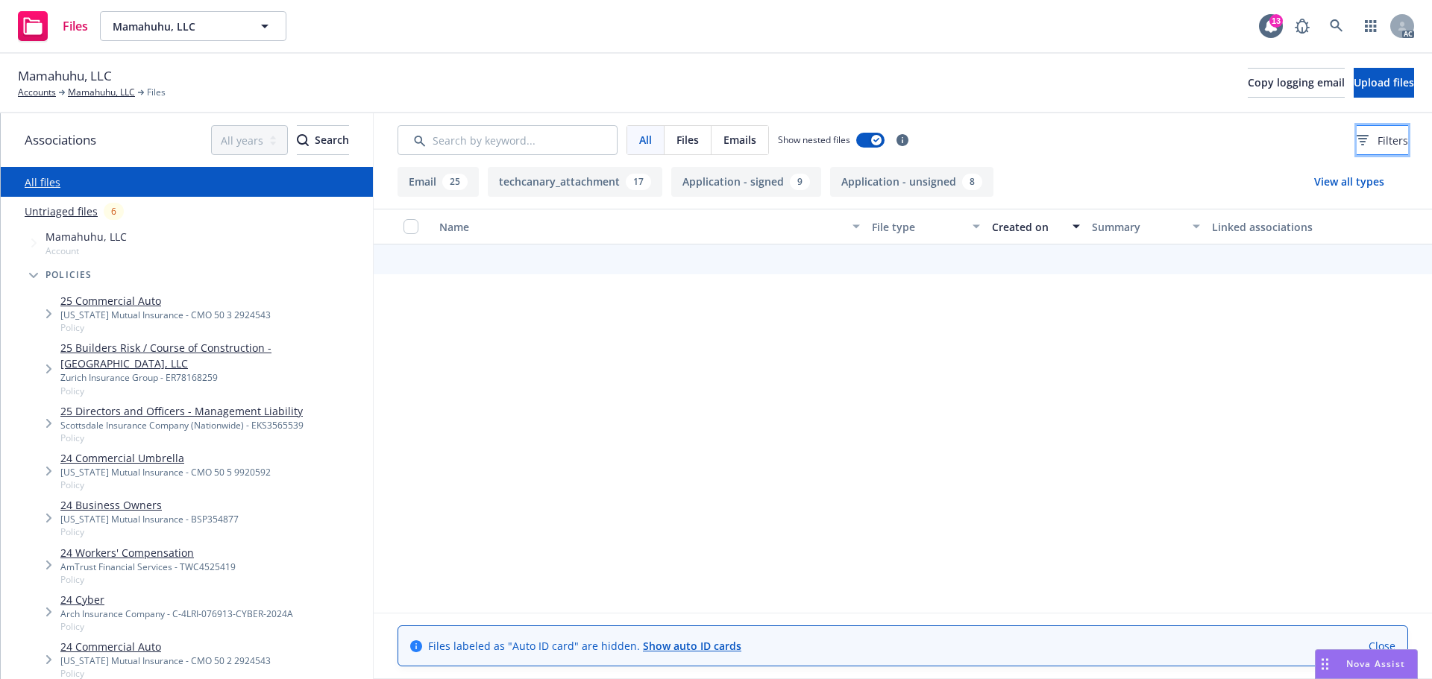
click at [1357, 130] on button "Filters" at bounding box center [1382, 140] width 51 height 30
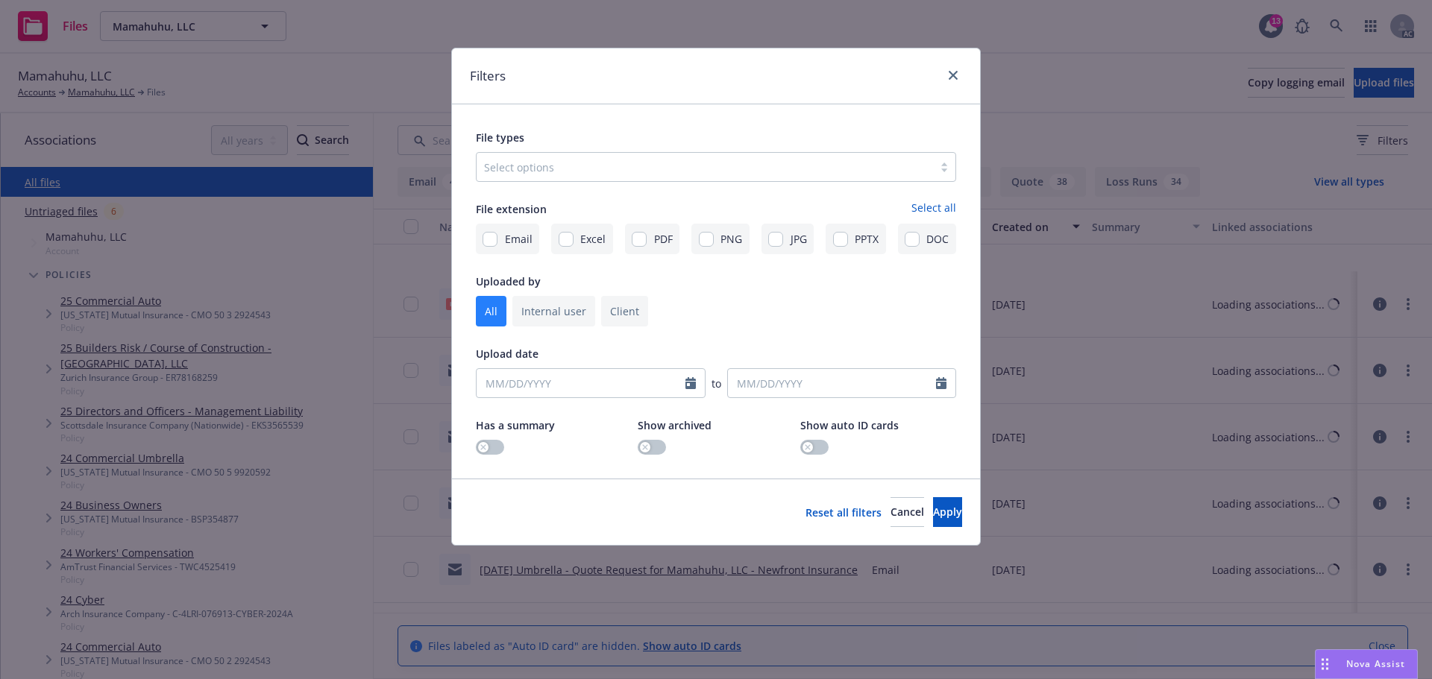
click at [754, 171] on div at bounding box center [705, 167] width 442 height 18
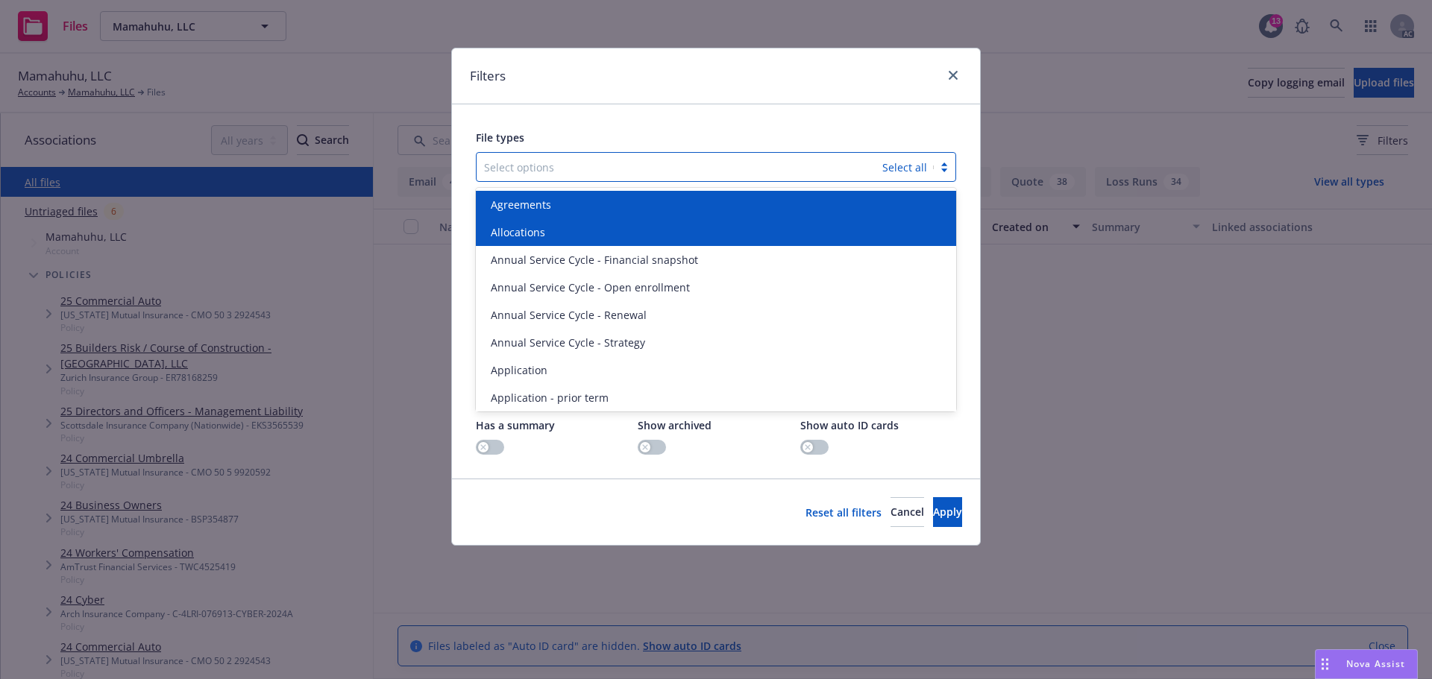
scroll to position [2402, 0]
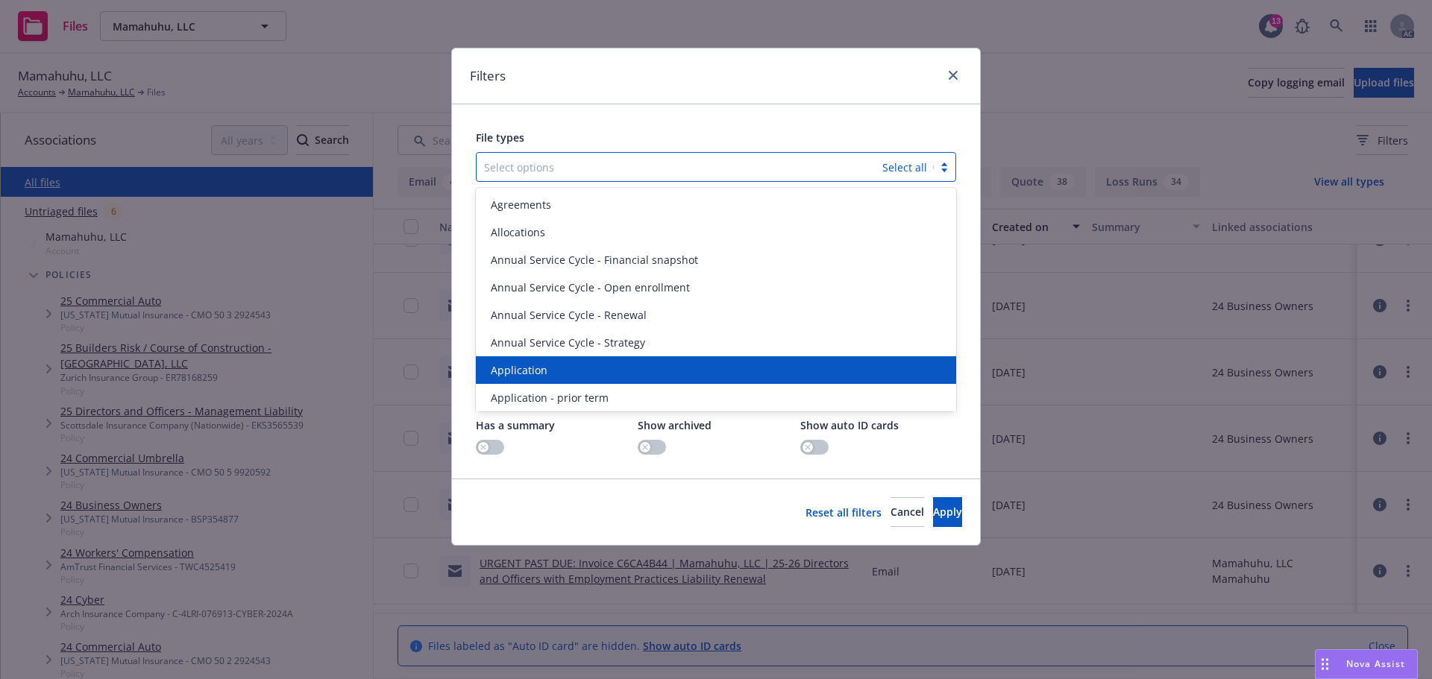
click at [577, 359] on div "Application" at bounding box center [716, 371] width 480 height 28
click at [577, 359] on div "Application - prior term" at bounding box center [716, 371] width 480 height 28
click at [577, 359] on div "Application - signed" at bounding box center [716, 371] width 480 height 28
click at [577, 359] on div "Application - unsigned" at bounding box center [716, 371] width 480 height 28
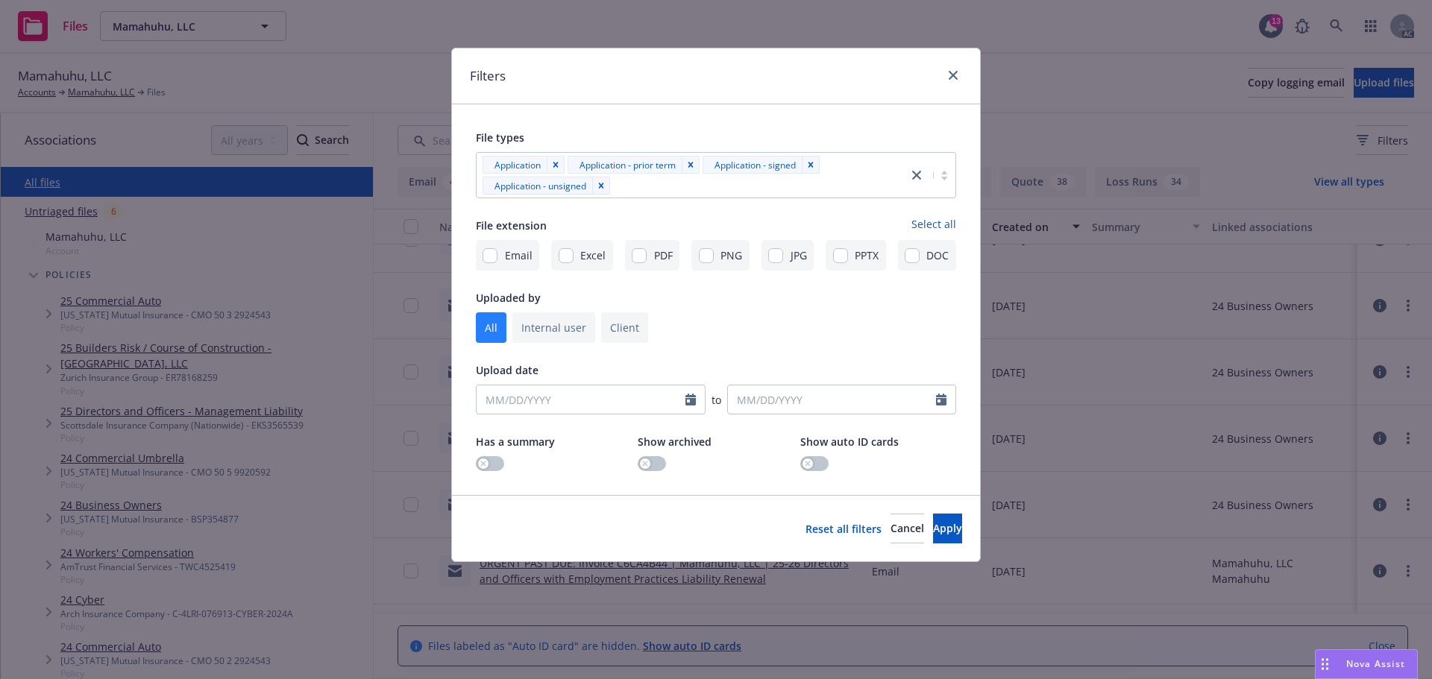
click at [963, 537] on div "Reset all filters Cancel Apply" at bounding box center [716, 528] width 528 height 66
click at [947, 536] on button "Apply" at bounding box center [947, 529] width 29 height 30
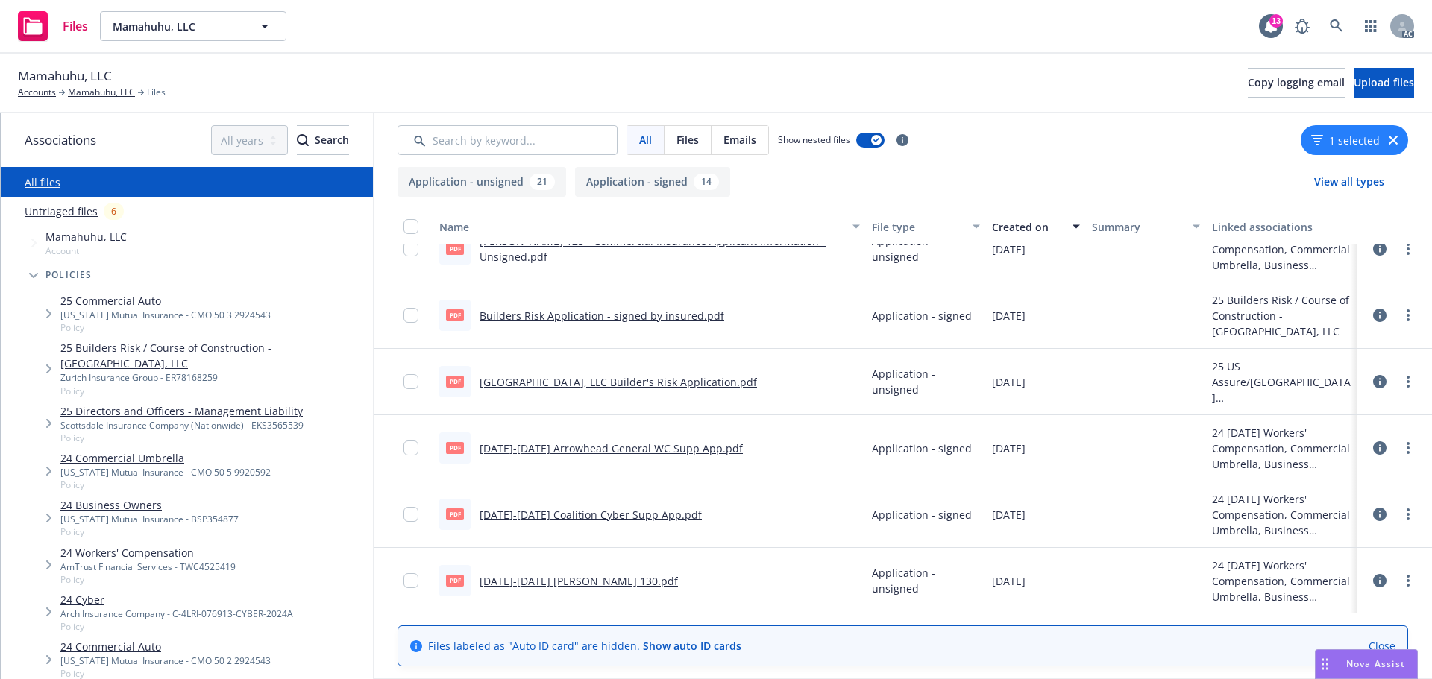
scroll to position [0, 0]
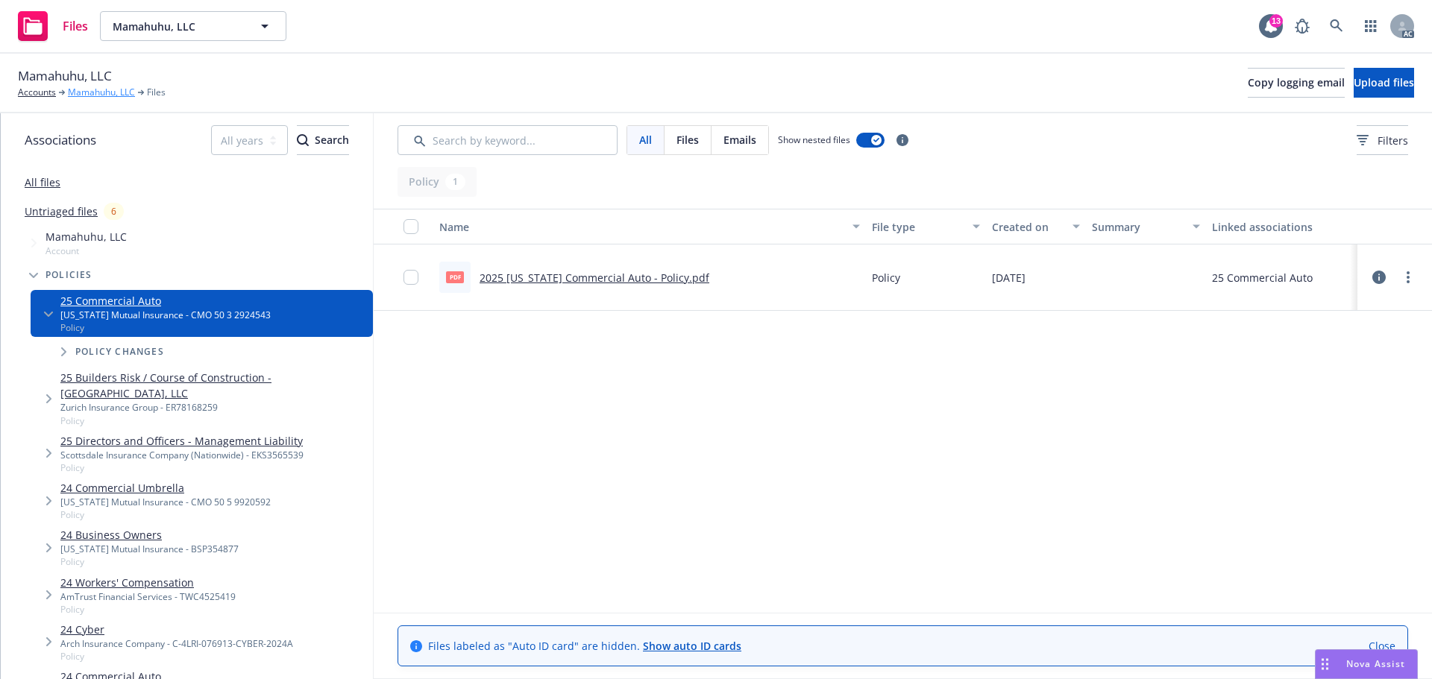
click at [104, 95] on link "Mamahuhu, LLC" at bounding box center [101, 92] width 67 height 13
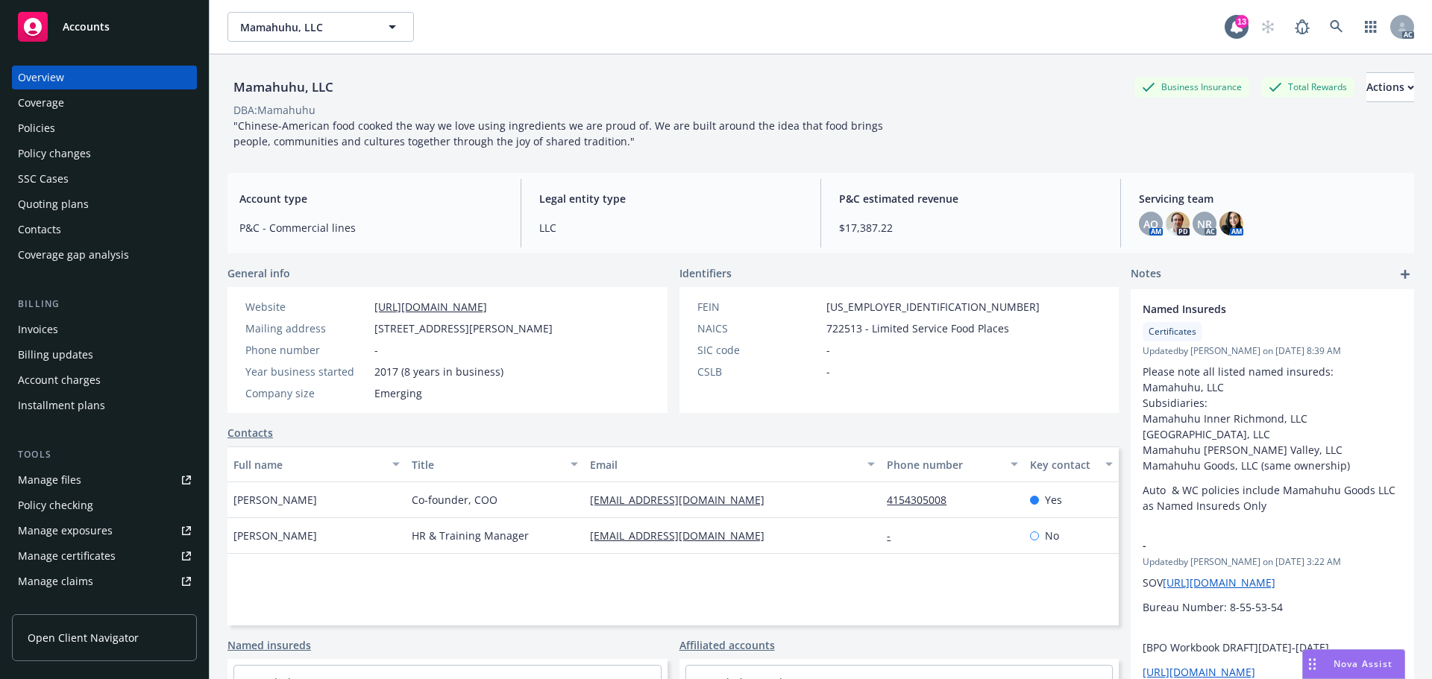
click at [100, 128] on div "Policies" at bounding box center [104, 128] width 173 height 24
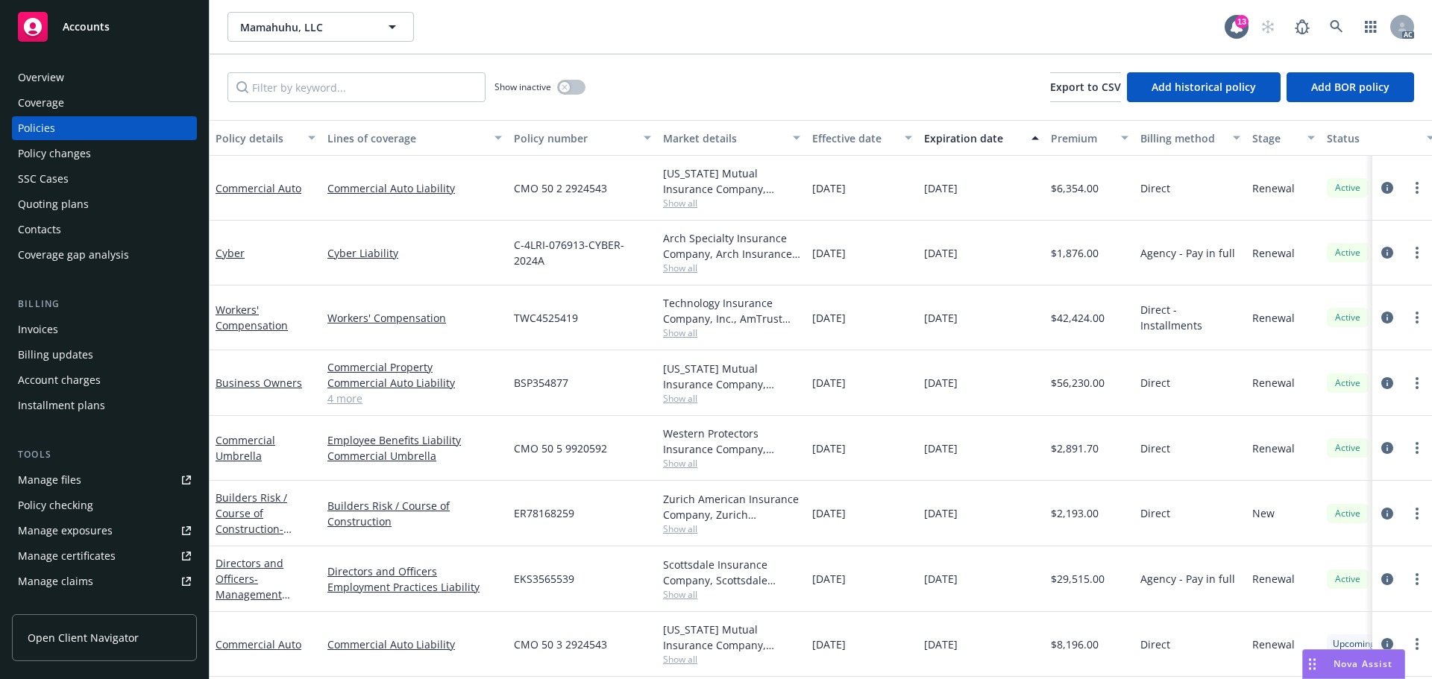
click at [345, 403] on link "4 more" at bounding box center [414, 399] width 175 height 16
click at [351, 401] on div "Commercial Property Commercial Auto Liability General Liability Liquor Liabilit…" at bounding box center [414, 384] width 186 height 66
click at [351, 397] on link "4 more" at bounding box center [414, 399] width 175 height 16
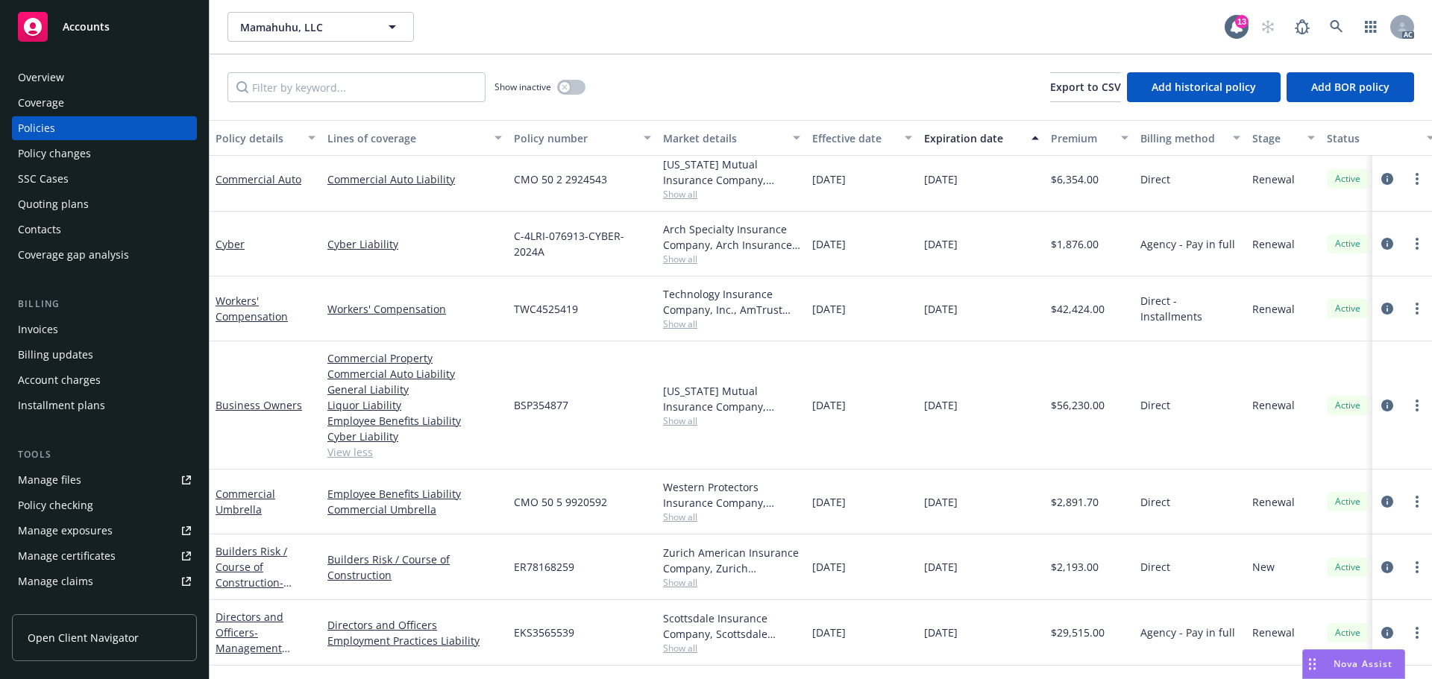
scroll to position [72, 0]
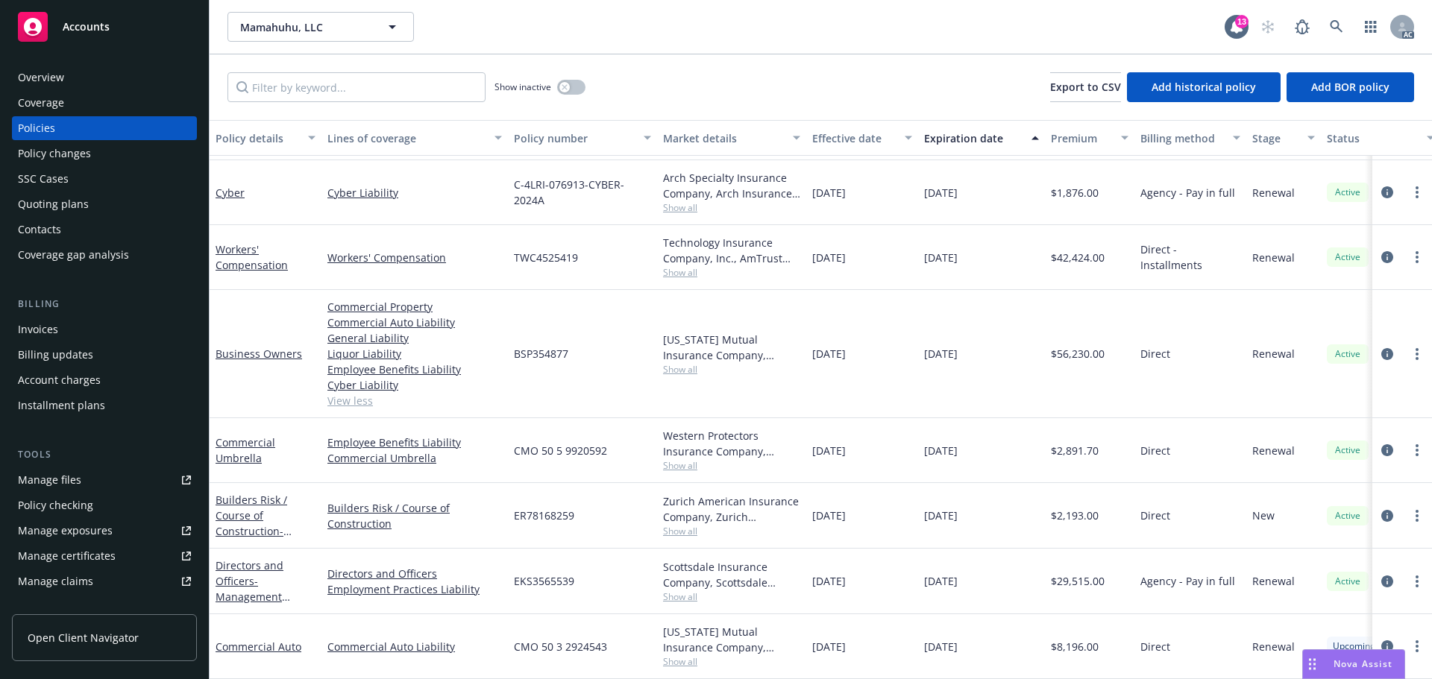
drag, startPoint x: 996, startPoint y: 649, endPoint x: 881, endPoint y: 642, distance: 115.8
click at [881, 642] on div "Commercial Auto Commercial Auto Liability CMO 50 3 2924543 Oregon Mutual Insura…" at bounding box center [930, 647] width 1440 height 65
drag, startPoint x: 1003, startPoint y: 330, endPoint x: 803, endPoint y: 347, distance: 200.6
click at [803, 347] on div "Business Owners Commercial Property Commercial Auto Liability General Liability…" at bounding box center [930, 354] width 1440 height 128
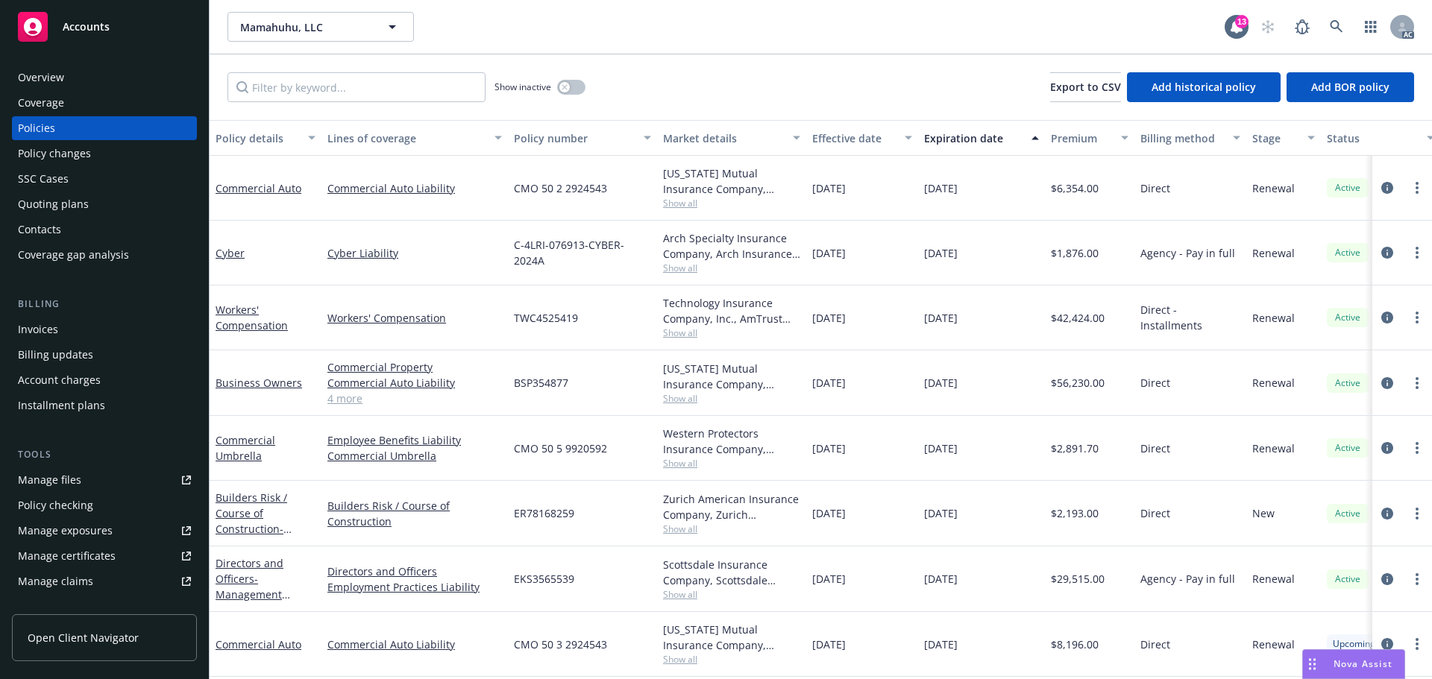
scroll to position [9, 0]
click at [923, 406] on div "11/27/2025" at bounding box center [981, 384] width 127 height 66
drag, startPoint x: 1003, startPoint y: 374, endPoint x: 925, endPoint y: 373, distance: 78.3
click at [925, 373] on div "11/27/2025" at bounding box center [981, 384] width 127 height 66
copy span "11/27/2025"
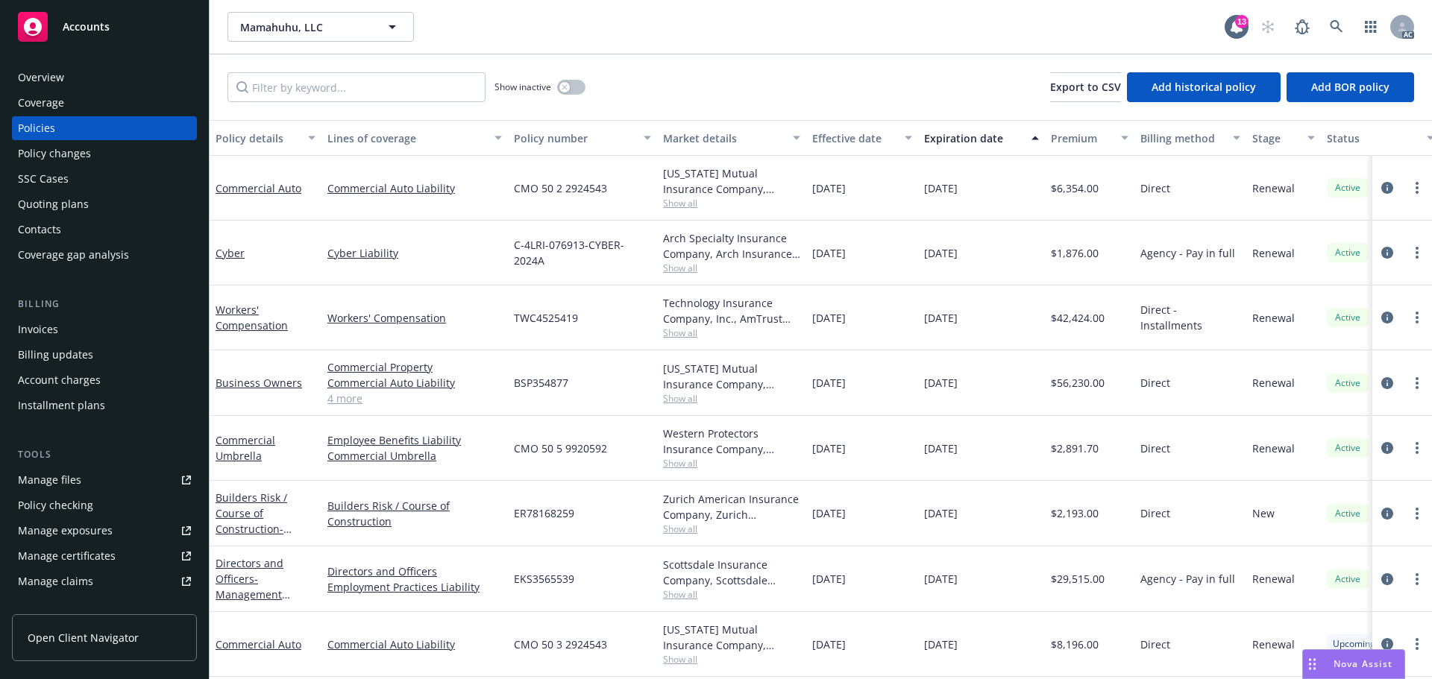
click at [70, 67] on div "Overview" at bounding box center [104, 78] width 173 height 24
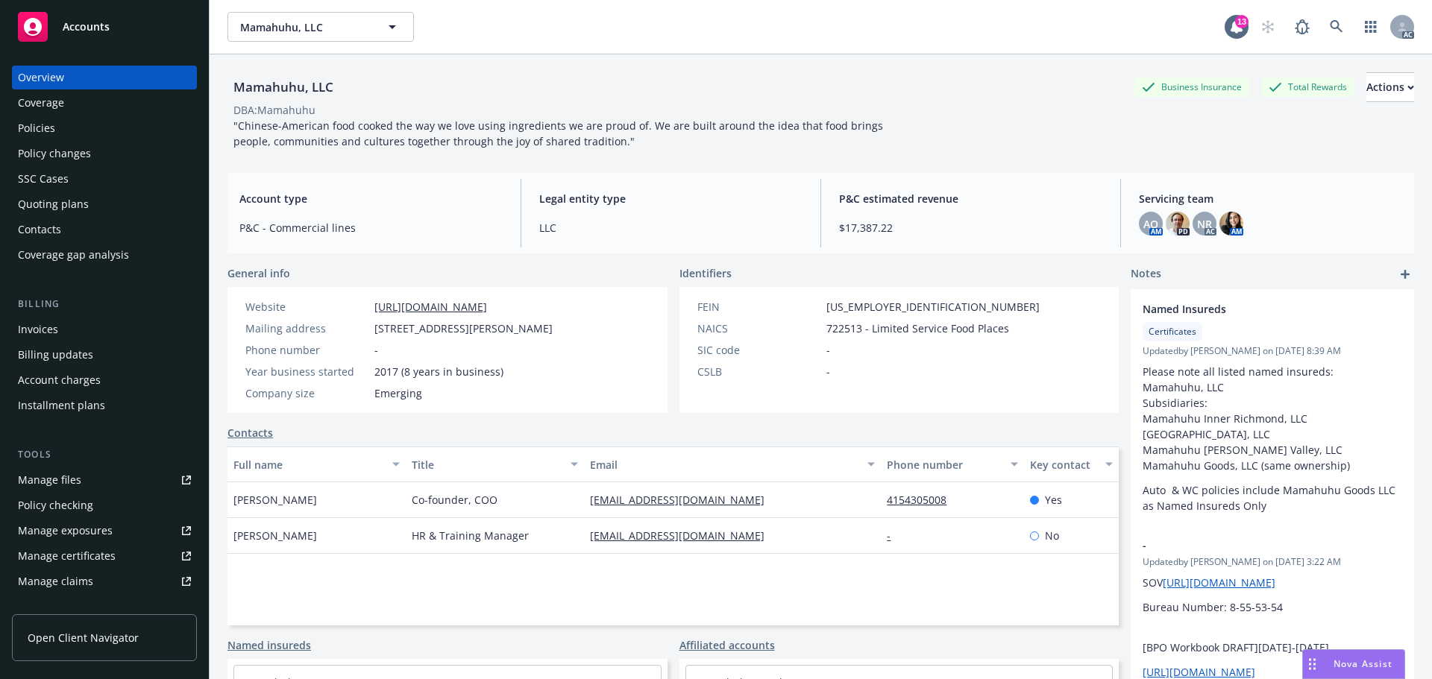
click at [767, 236] on div "Legal entity type LLC" at bounding box center [670, 213] width 287 height 69
drag, startPoint x: 694, startPoint y: 227, endPoint x: 1167, endPoint y: 45, distance: 507.0
click at [694, 223] on span "LLC" at bounding box center [670, 228] width 263 height 16
click at [856, 367] on div "CSLB -" at bounding box center [868, 372] width 354 height 16
click at [776, 136] on div ""Chinese-American food cooked the way we love using ingredients we are proud of…" at bounding box center [562, 133] width 671 height 31
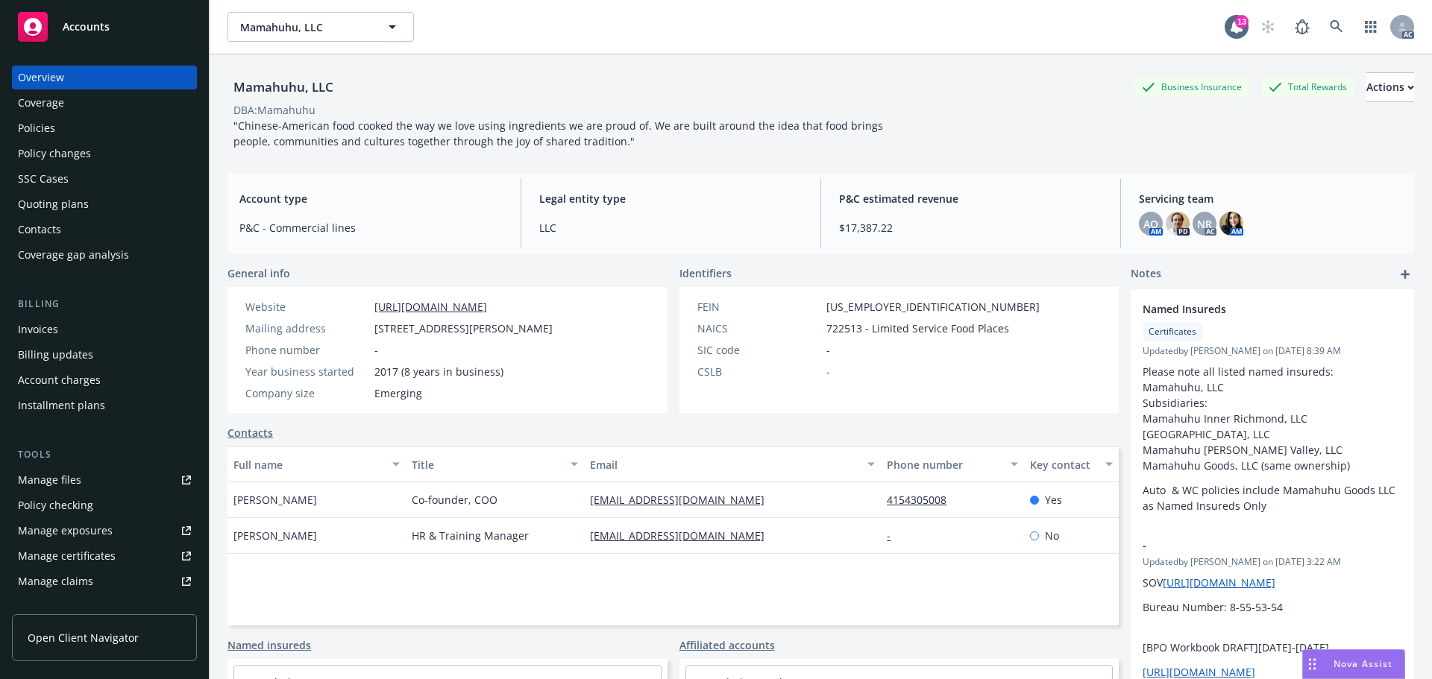
click at [878, 124] on div ""Chinese-American food cooked the way we love using ingredients we are proud of…" at bounding box center [562, 133] width 671 height 31
drag, startPoint x: 856, startPoint y: 326, endPoint x: 803, endPoint y: 331, distance: 52.5
click at [803, 331] on div "NAICS 722513 - Limited Service Food Places" at bounding box center [868, 329] width 354 height 16
copy div "722513"
drag, startPoint x: 812, startPoint y: 309, endPoint x: 910, endPoint y: 295, distance: 98.7
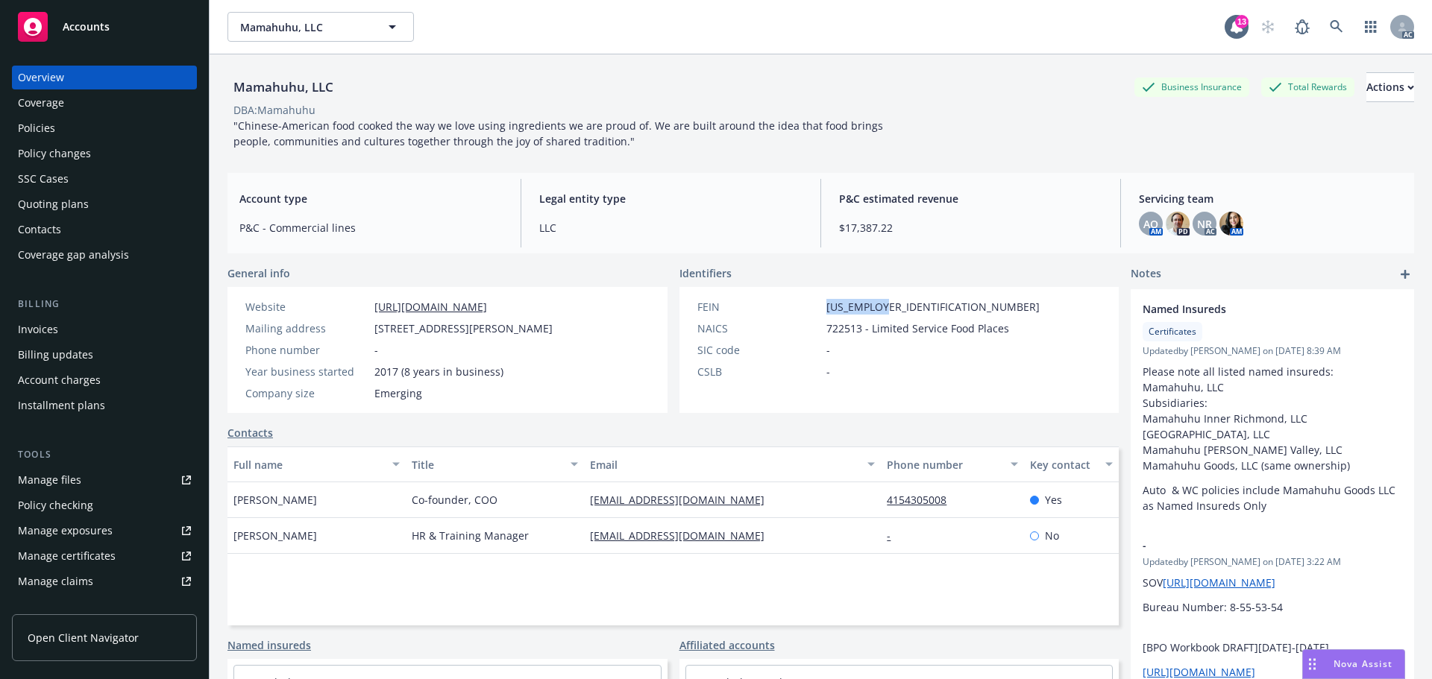
click at [910, 295] on div "FEIN 82-5097332 NAICS 722513 - Limited Service Food Places SIC code - CSLB -" at bounding box center [868, 350] width 378 height 126
copy div "82-5097332"
drag, startPoint x: 529, startPoint y: 501, endPoint x: 397, endPoint y: 500, distance: 132.0
click at [397, 500] on div "Ben Moore Co-founder, COO ben@eatmamahuhu.com 4154305008 Yes" at bounding box center [672, 501] width 891 height 36
copy div "Co-founder, COO"
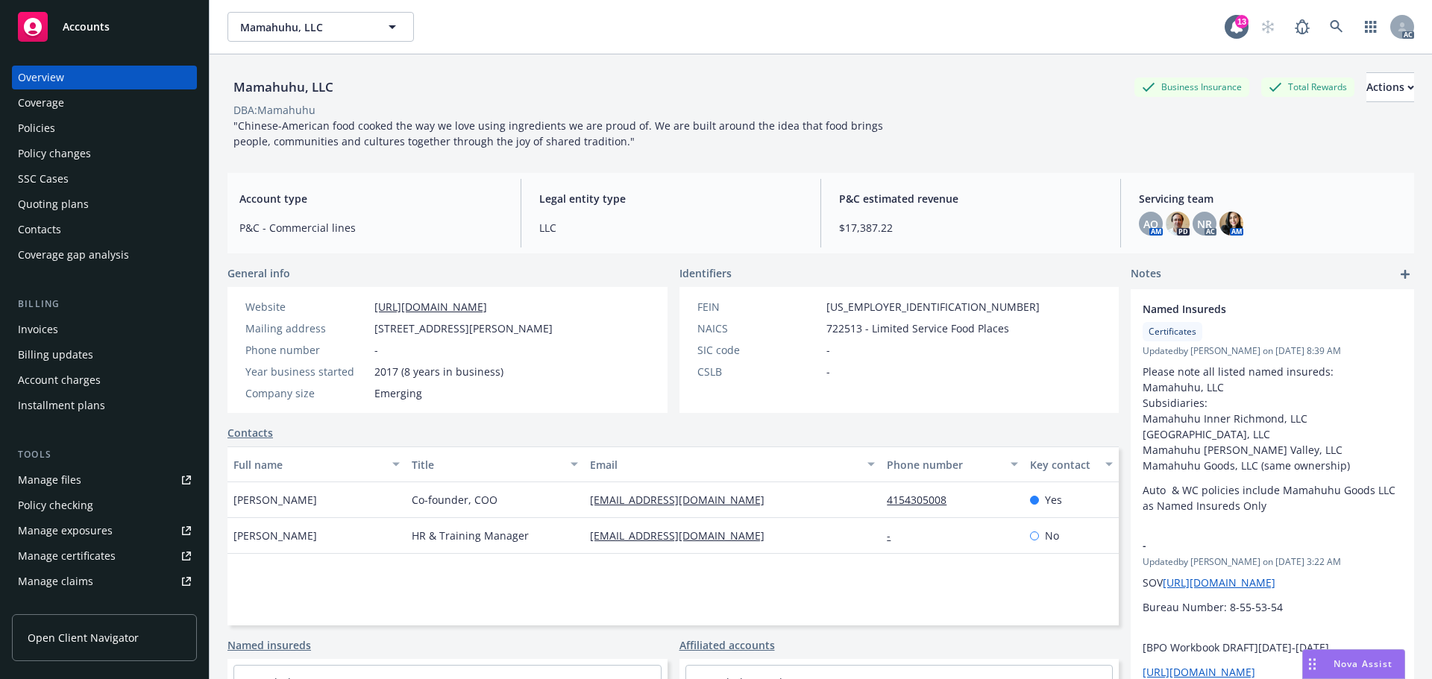
click at [255, 507] on span "Ben Moore" at bounding box center [275, 500] width 84 height 16
drag, startPoint x: 230, startPoint y: 506, endPoint x: 332, endPoint y: 504, distance: 102.2
click at [332, 504] on div "Ben Moore" at bounding box center [316, 501] width 178 height 36
copy span "Ben Moore"
drag, startPoint x: 870, startPoint y: 506, endPoint x: 941, endPoint y: 509, distance: 70.1
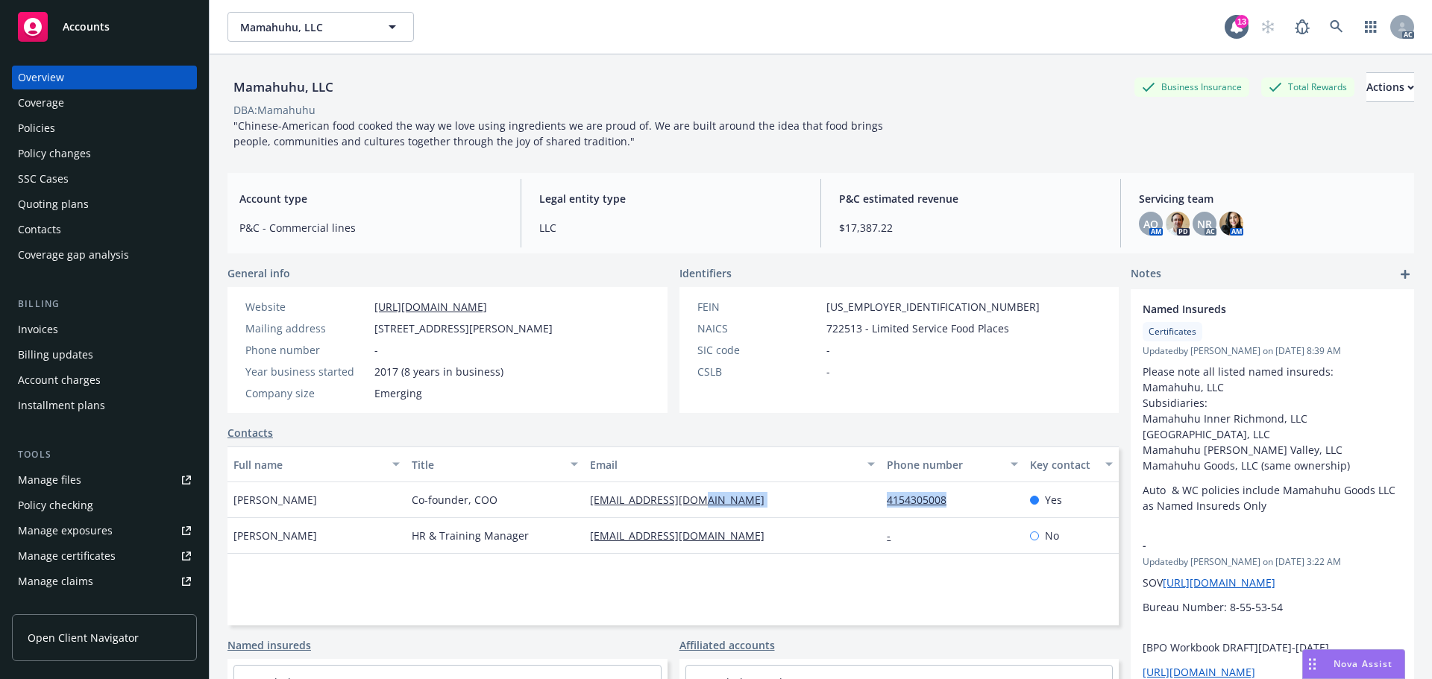
click at [941, 509] on div "Ben Moore Co-founder, COO ben@eatmamahuhu.com 4154305008 Yes" at bounding box center [672, 501] width 891 height 36
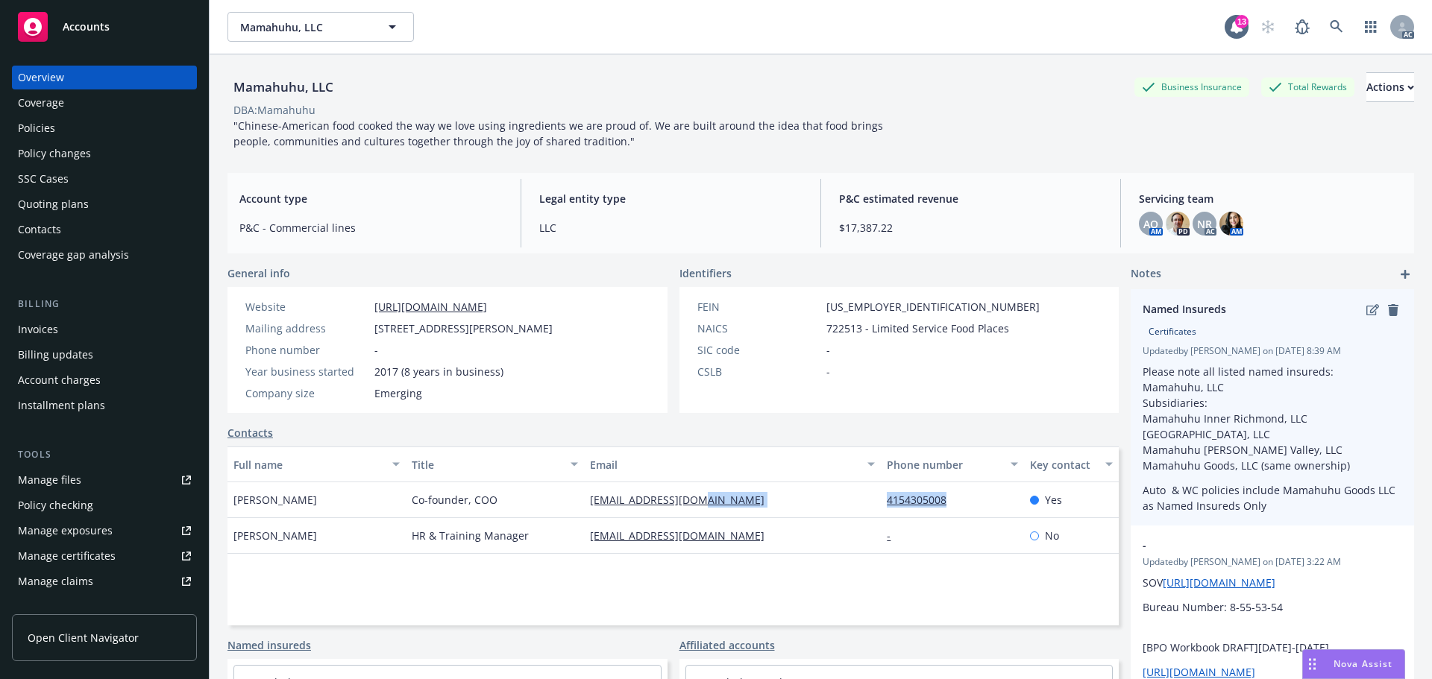
copy div "4154305008"
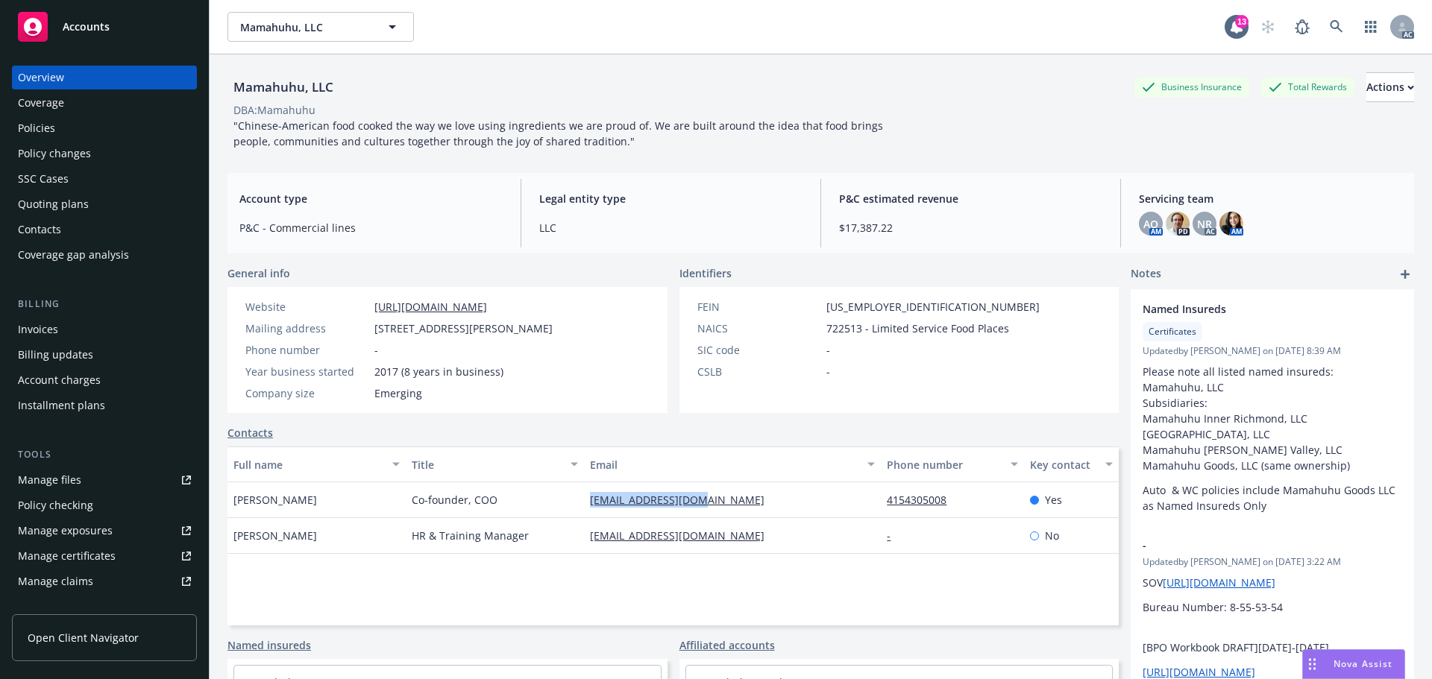
drag, startPoint x: 576, startPoint y: 507, endPoint x: 725, endPoint y: 512, distance: 149.3
click at [725, 512] on div "Ben Moore Co-founder, COO ben@eatmamahuhu.com 4154305008 Yes" at bounding box center [672, 501] width 891 height 36
copy div "[EMAIL_ADDRESS][DOMAIN_NAME]"
click at [86, 525] on div "Manage exposures" at bounding box center [65, 531] width 95 height 24
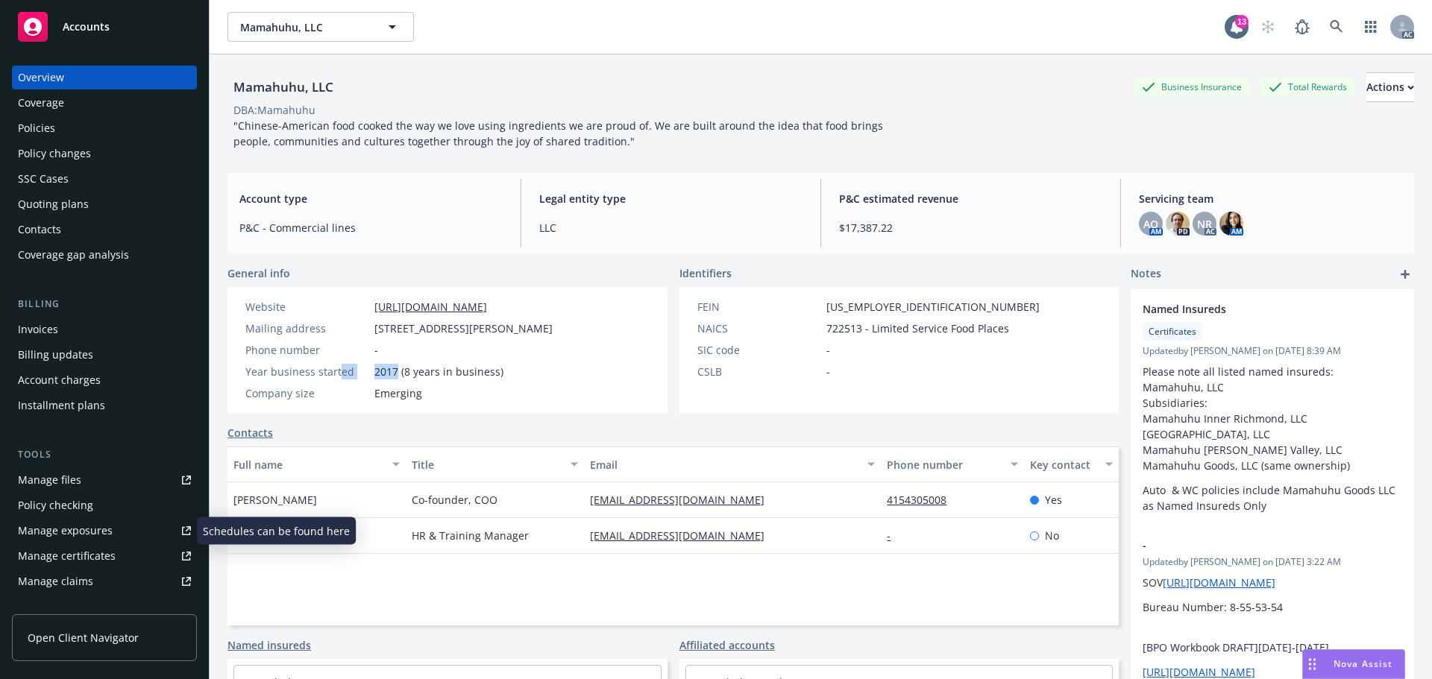
drag, startPoint x: 397, startPoint y: 372, endPoint x: 340, endPoint y: 372, distance: 56.7
click at [340, 372] on div "Year business started 2017 (8 years in business)" at bounding box center [398, 372] width 319 height 16
click at [389, 376] on span "2017 (8 years in business)" at bounding box center [438, 372] width 129 height 16
drag, startPoint x: 399, startPoint y: 373, endPoint x: 377, endPoint y: 372, distance: 22.4
click at [377, 372] on span "2017 (8 years in business)" at bounding box center [438, 372] width 129 height 16
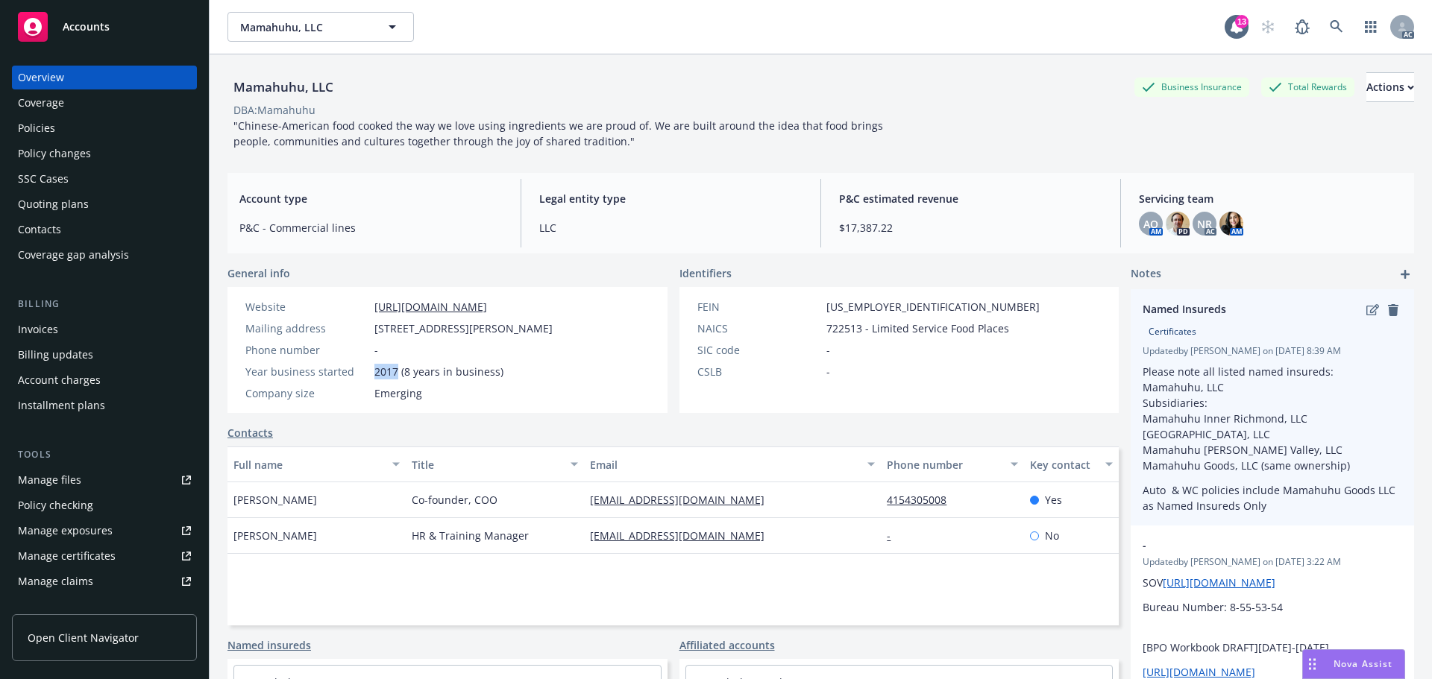
copy span "2017"
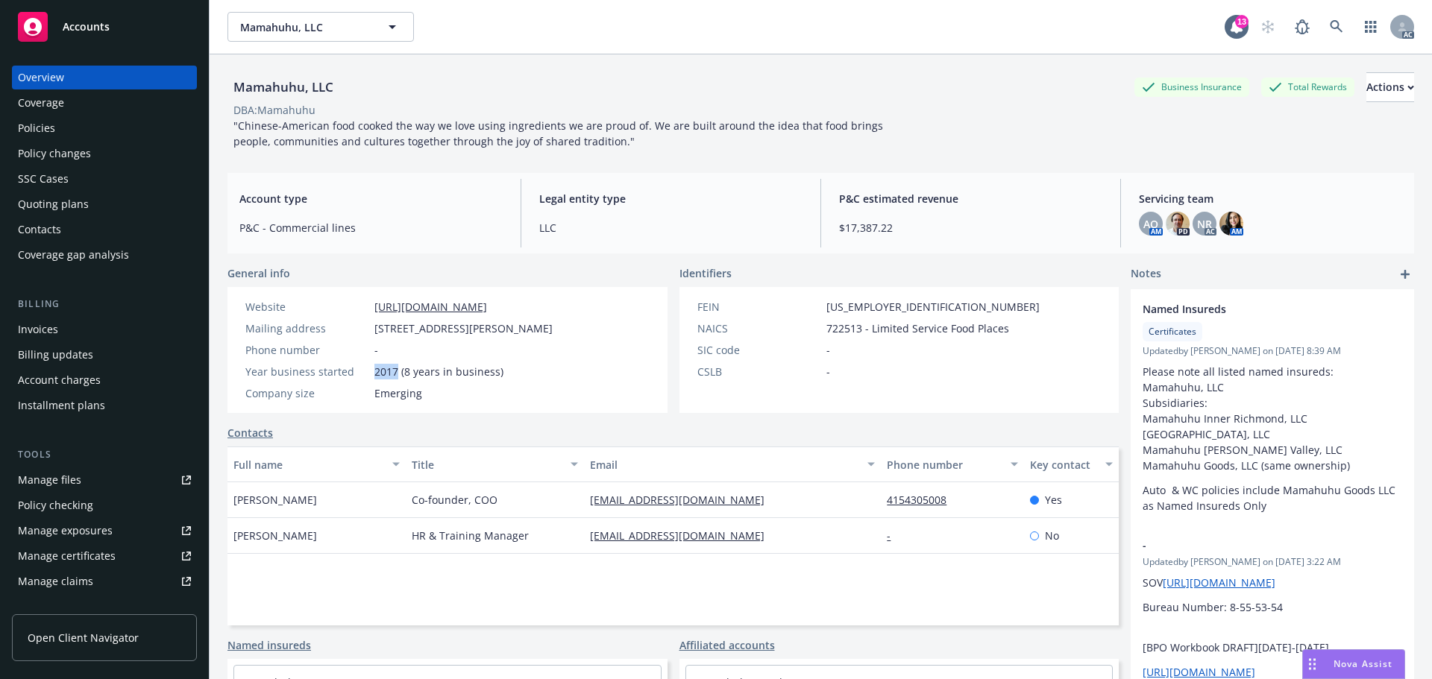
click at [68, 126] on div "Policies" at bounding box center [104, 128] width 173 height 24
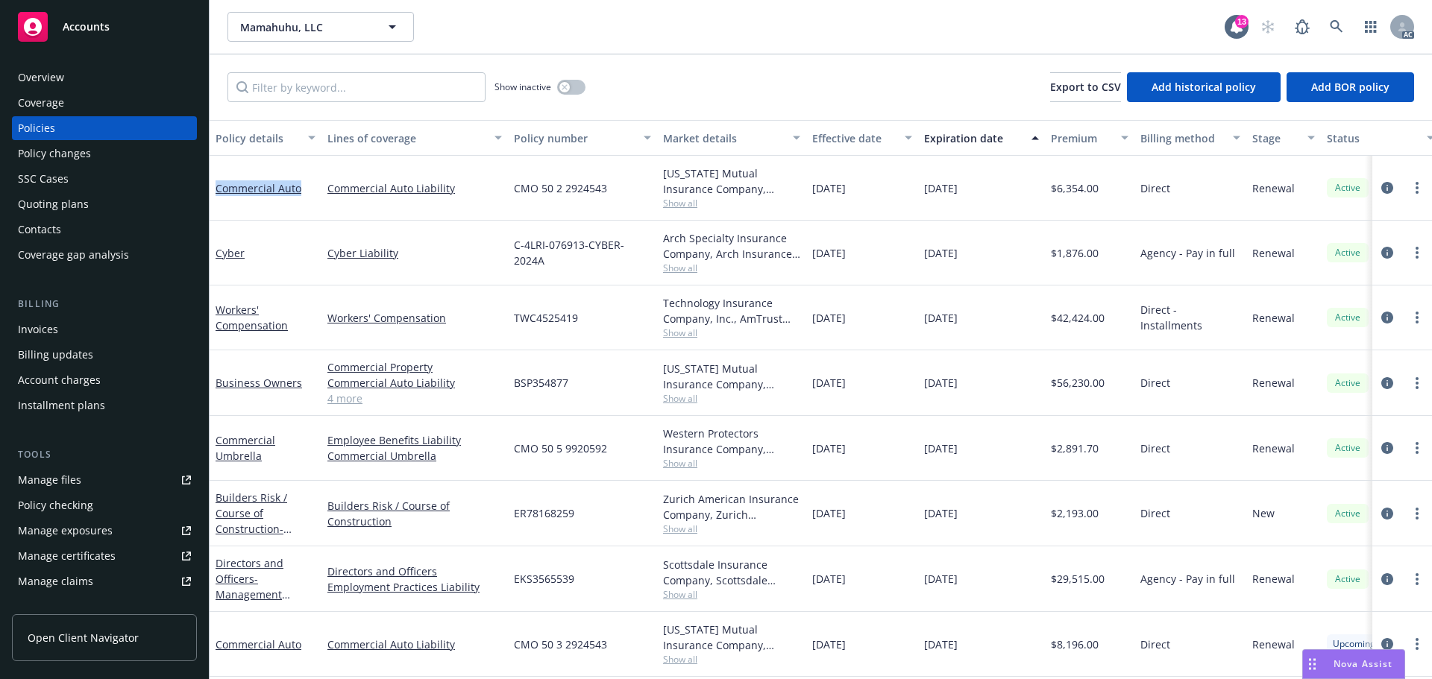
drag, startPoint x: 304, startPoint y: 185, endPoint x: 210, endPoint y: 201, distance: 96.1
click at [210, 201] on div "Commercial Auto" at bounding box center [266, 188] width 112 height 65
click at [571, 92] on button "button" at bounding box center [571, 87] width 28 height 15
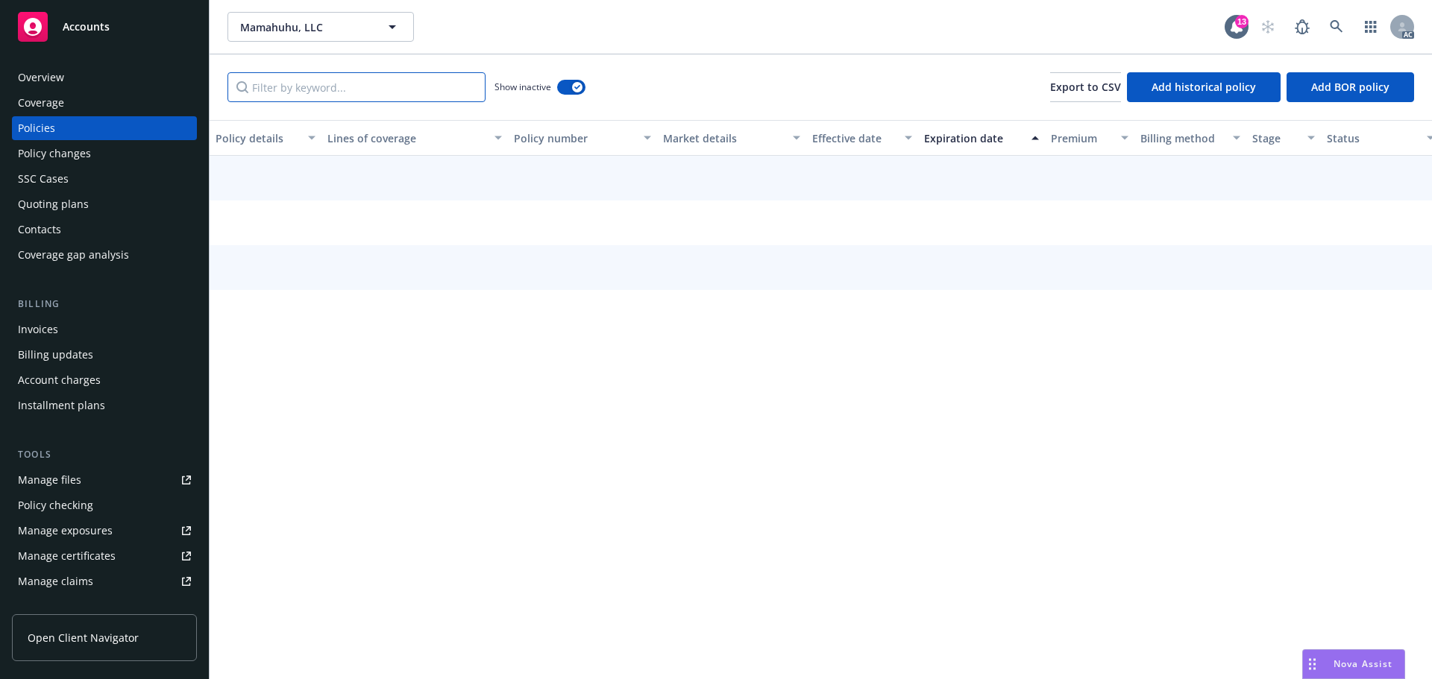
click at [436, 93] on input "Filter by keyword..." at bounding box center [356, 87] width 258 height 30
paste input "Commercial Auto"
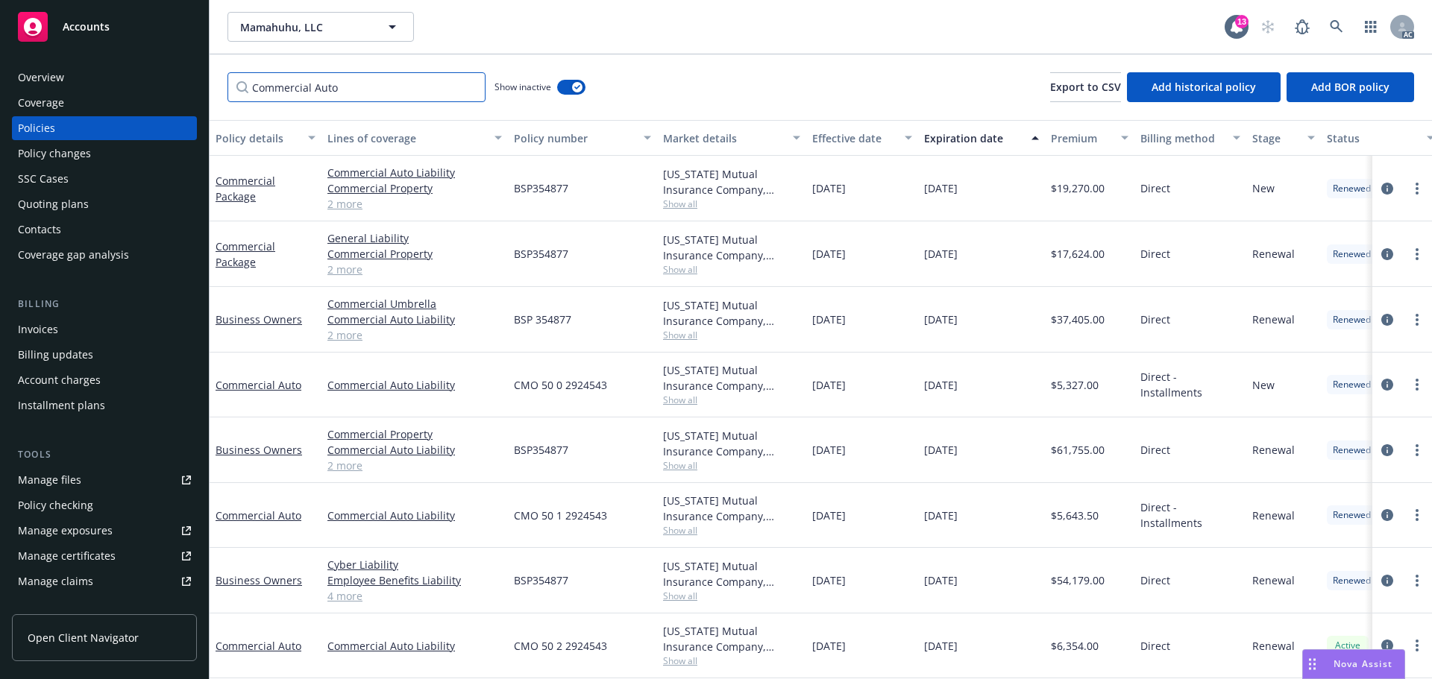
scroll to position [135, 0]
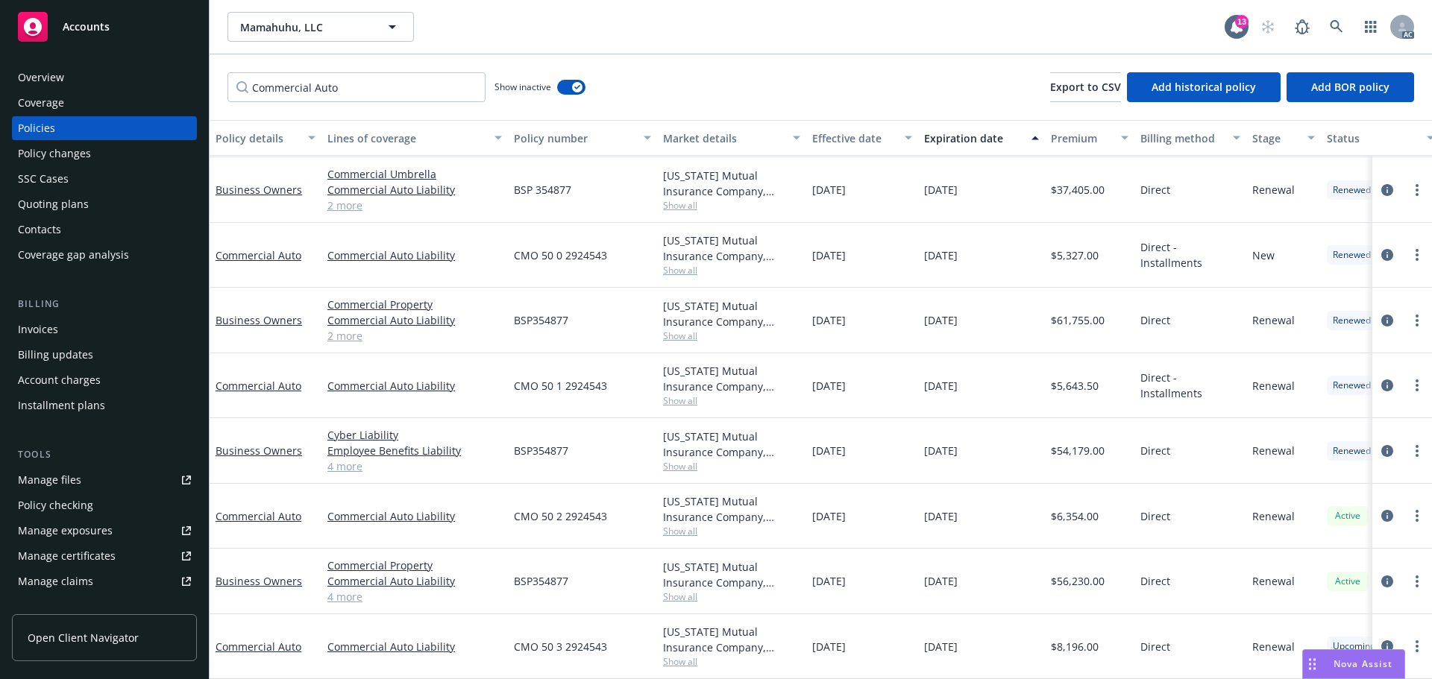
click at [341, 593] on link "4 more" at bounding box center [414, 597] width 175 height 16
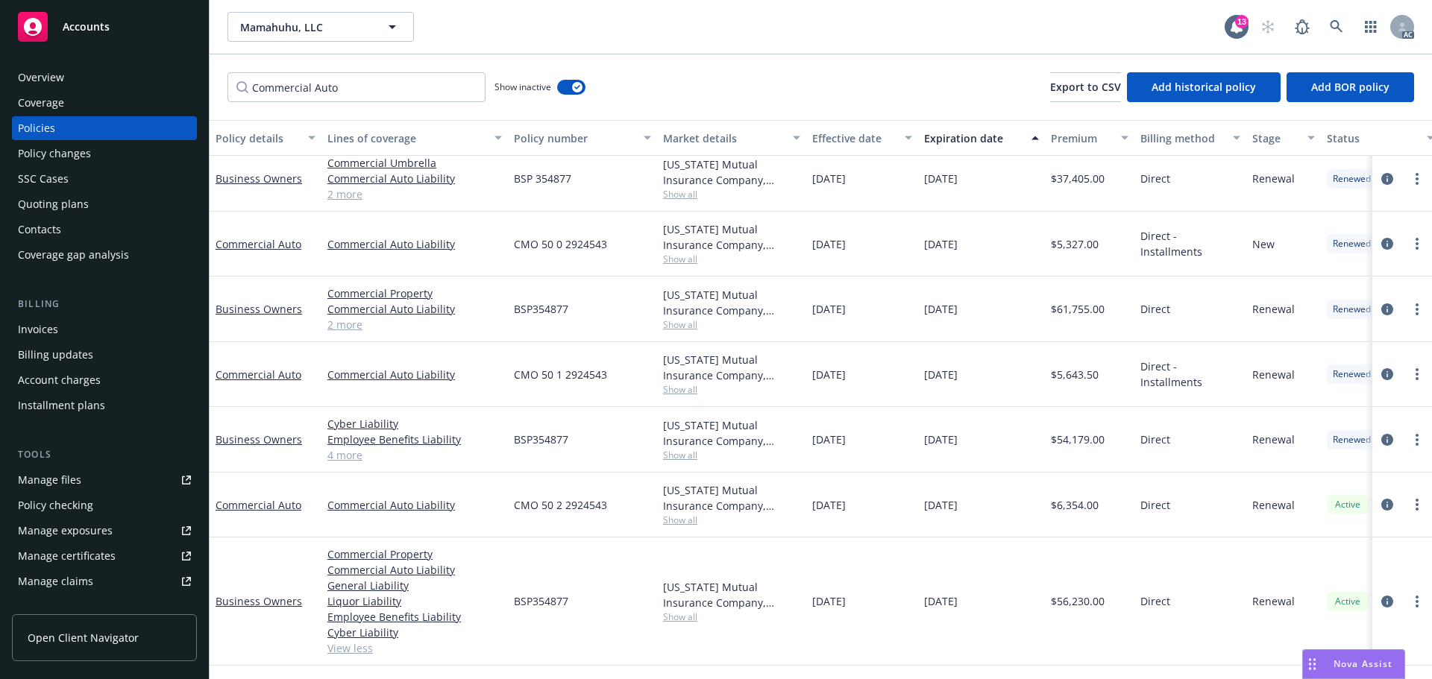
click at [625, 536] on div "CMO 50 2 2924543" at bounding box center [582, 505] width 149 height 65
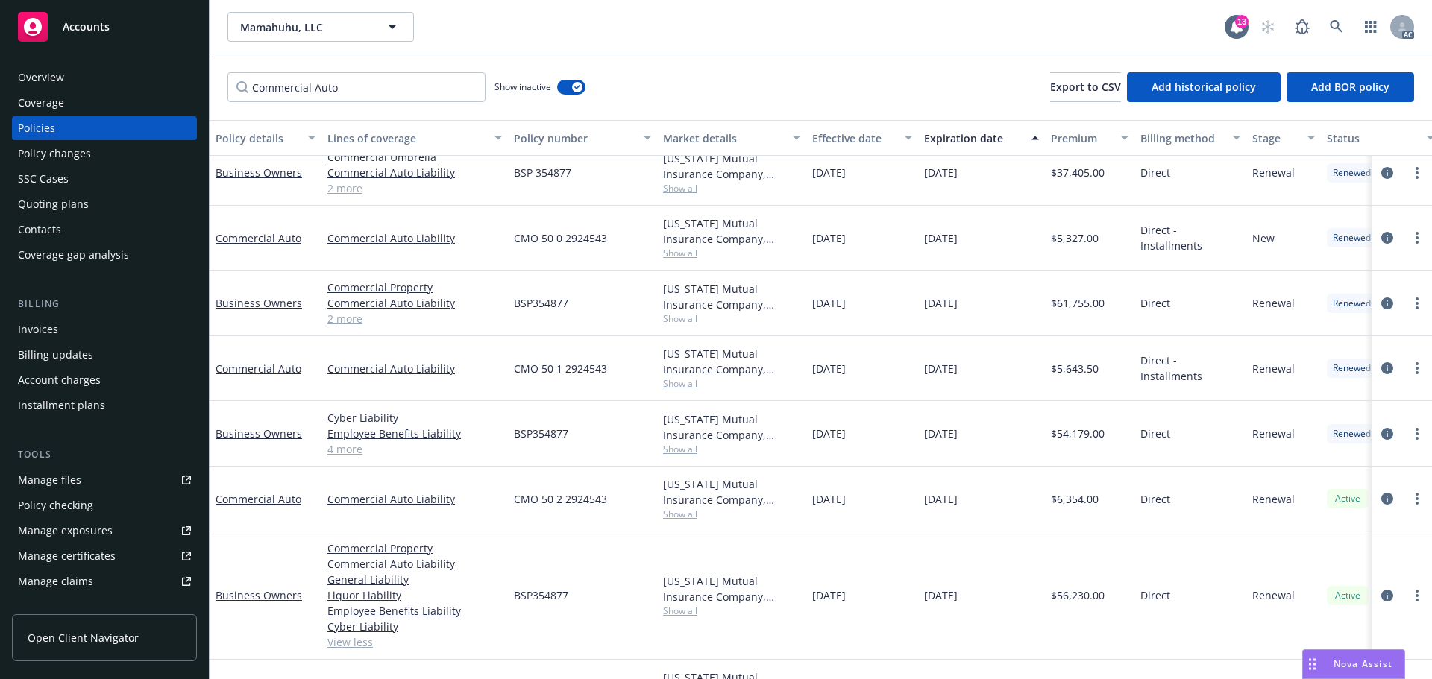
scroll to position [192, 0]
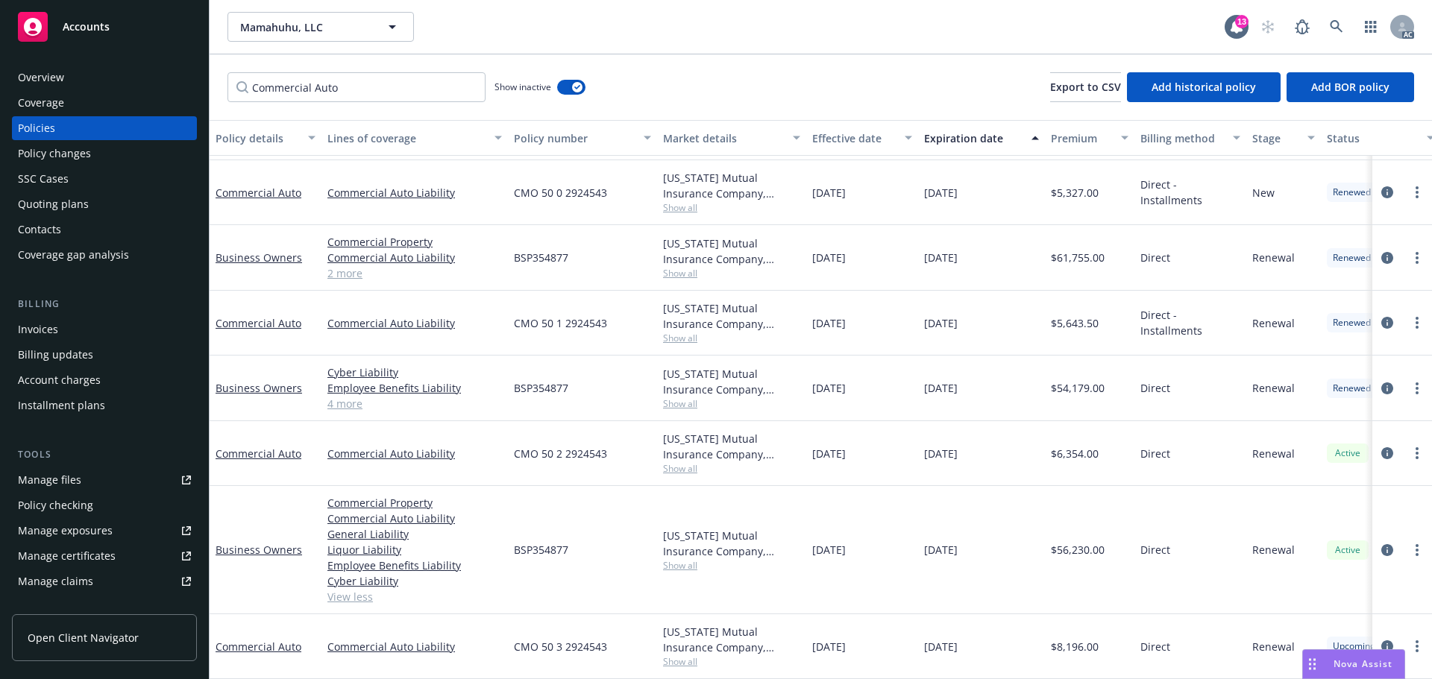
drag, startPoint x: 876, startPoint y: 447, endPoint x: 844, endPoint y: 451, distance: 33.1
click at [844, 451] on div "09/13/2024" at bounding box center [862, 453] width 112 height 65
copy span "2024"
drag, startPoint x: 1004, startPoint y: 445, endPoint x: 955, endPoint y: 454, distance: 50.0
click at [955, 454] on div "09/13/2025" at bounding box center [981, 453] width 127 height 65
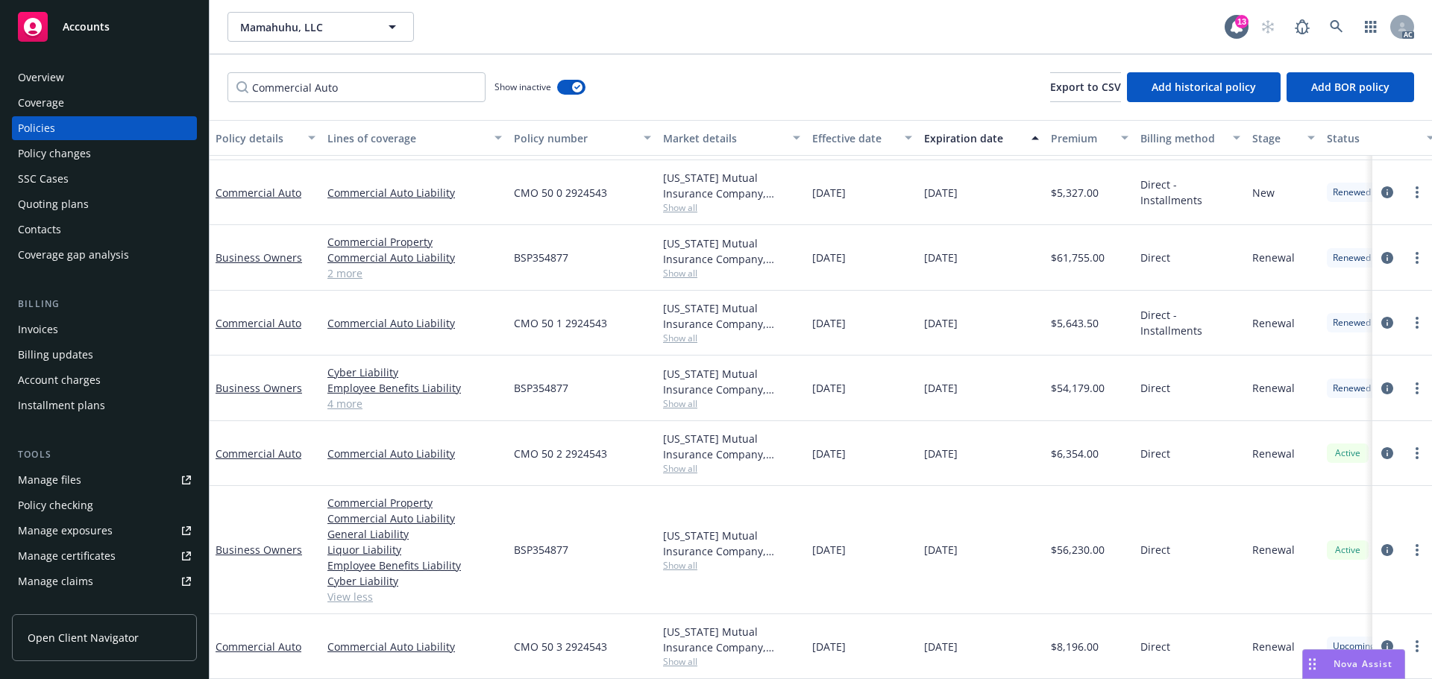
copy span "2025"
click at [670, 462] on span "Show all" at bounding box center [731, 468] width 137 height 13
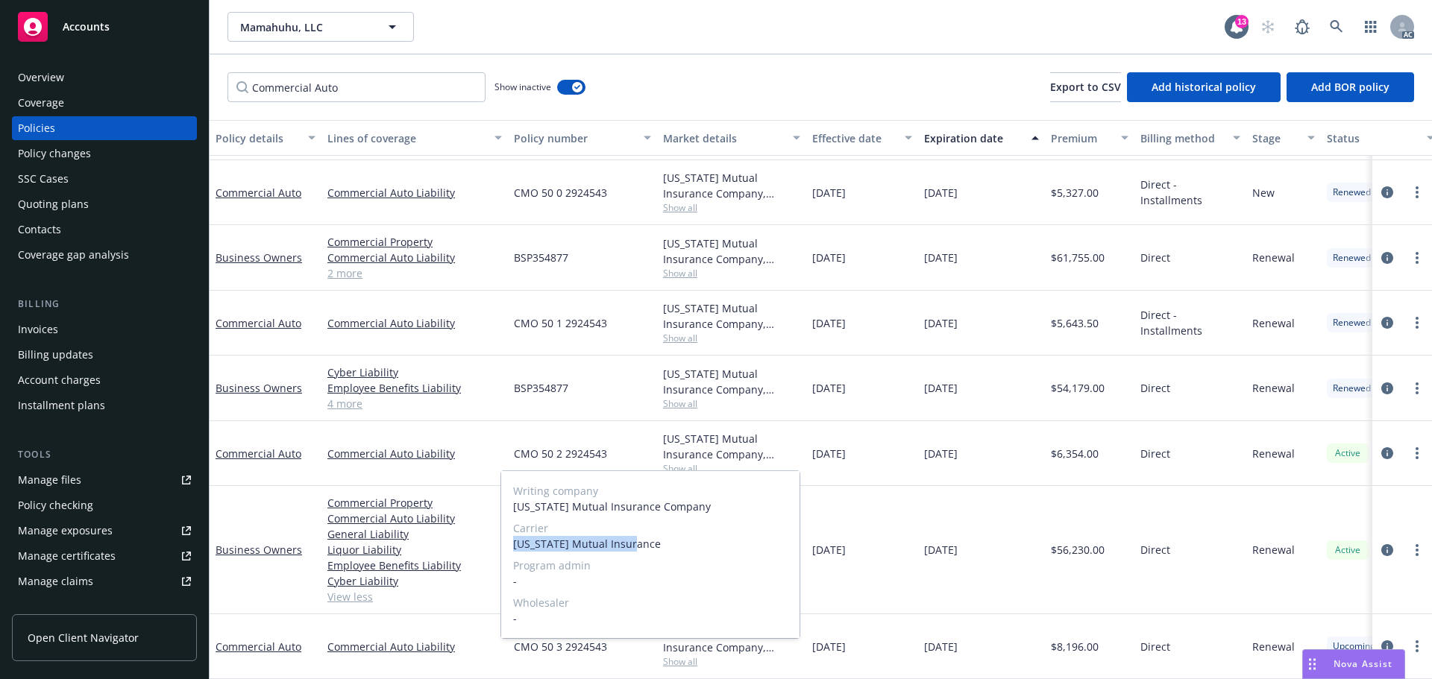
drag, startPoint x: 512, startPoint y: 544, endPoint x: 684, endPoint y: 551, distance: 171.7
click at [684, 551] on div "Writing company Oregon Mutual Insurance Company Carrier Oregon Mutual Insurance…" at bounding box center [650, 554] width 298 height 167
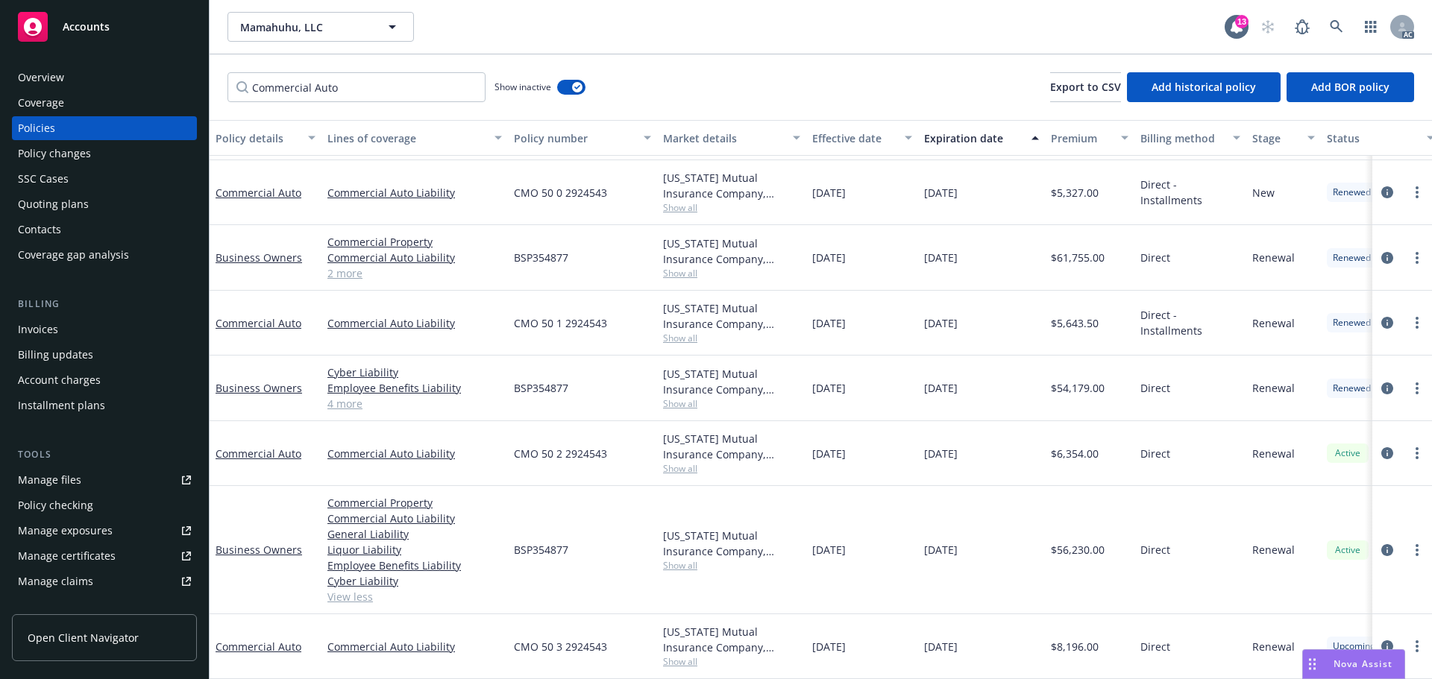
click at [1091, 486] on div "$56,230.00" at bounding box center [1090, 550] width 90 height 128
drag, startPoint x: 612, startPoint y: 441, endPoint x: 515, endPoint y: 445, distance: 97.8
click at [515, 445] on div "CMO 50 2 2924543" at bounding box center [582, 453] width 149 height 65
drag, startPoint x: 1114, startPoint y: 443, endPoint x: 1058, endPoint y: 449, distance: 55.5
click at [1058, 449] on div "$6,354.00" at bounding box center [1090, 453] width 90 height 65
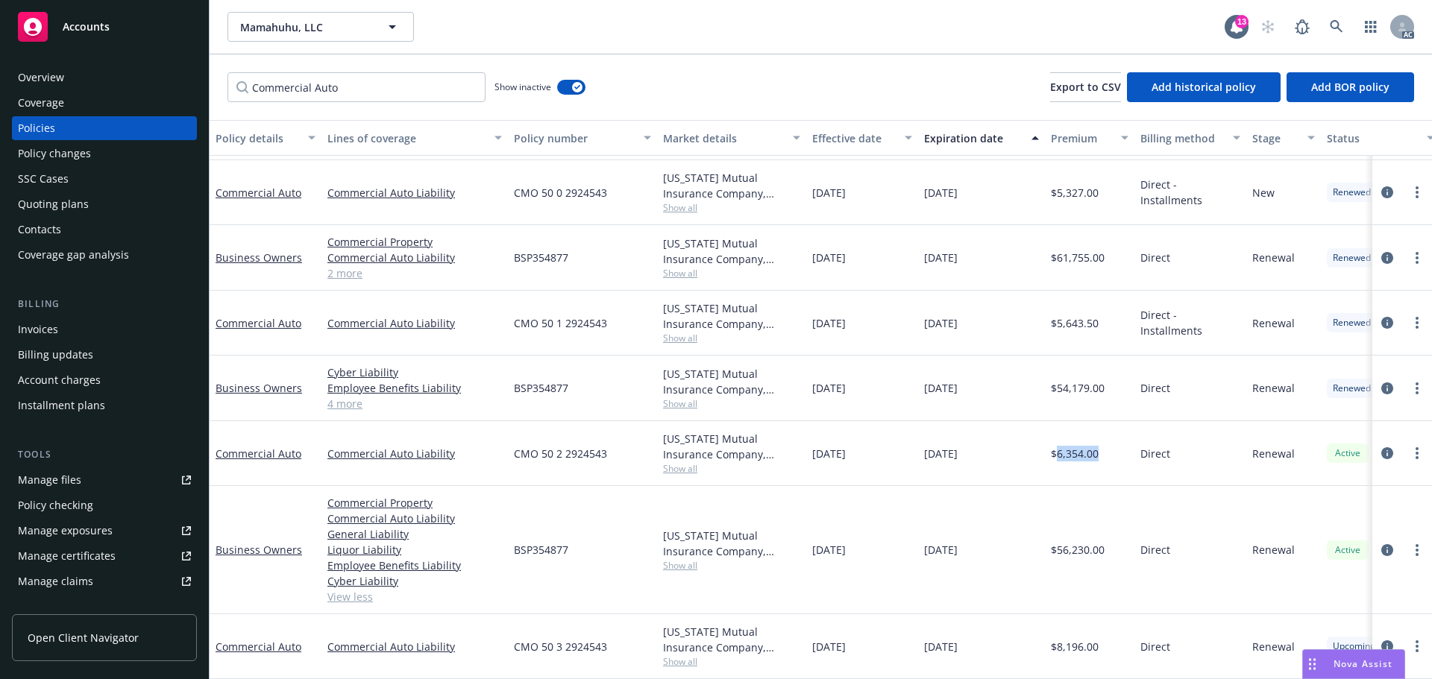
drag, startPoint x: 806, startPoint y: 444, endPoint x: 893, endPoint y: 445, distance: 86.5
click at [893, 445] on div "09/13/2024" at bounding box center [862, 453] width 112 height 65
drag, startPoint x: 926, startPoint y: 443, endPoint x: 977, endPoint y: 451, distance: 51.3
click at [977, 451] on div "09/13/2025" at bounding box center [981, 453] width 127 height 65
click at [999, 402] on div "11/27/2024" at bounding box center [981, 389] width 127 height 66
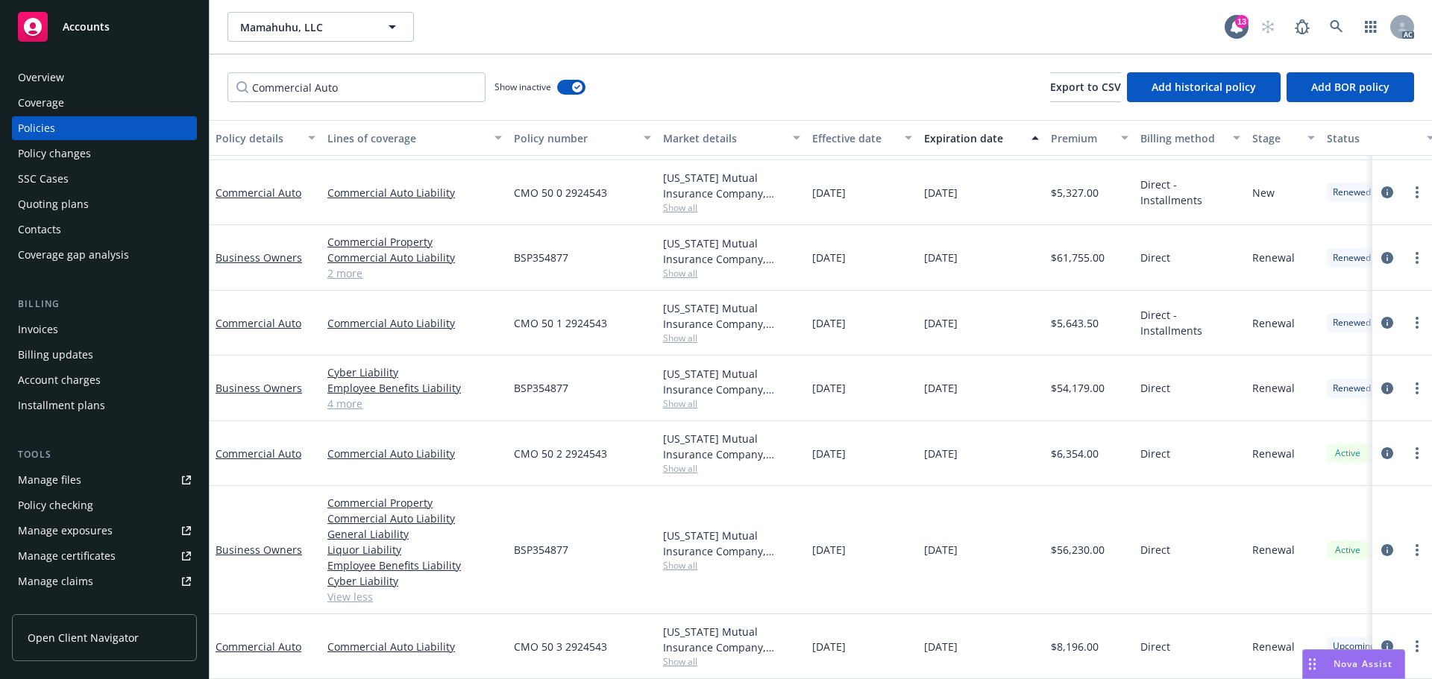
drag, startPoint x: 844, startPoint y: 318, endPoint x: 879, endPoint y: 313, distance: 35.4
click at [879, 313] on div "09/13/2023" at bounding box center [862, 323] width 112 height 65
drag, startPoint x: 955, startPoint y: 322, endPoint x: 997, endPoint y: 318, distance: 42.7
click at [997, 318] on div "09/13/2024" at bounding box center [981, 323] width 127 height 65
click at [688, 332] on span "Show all" at bounding box center [731, 338] width 137 height 13
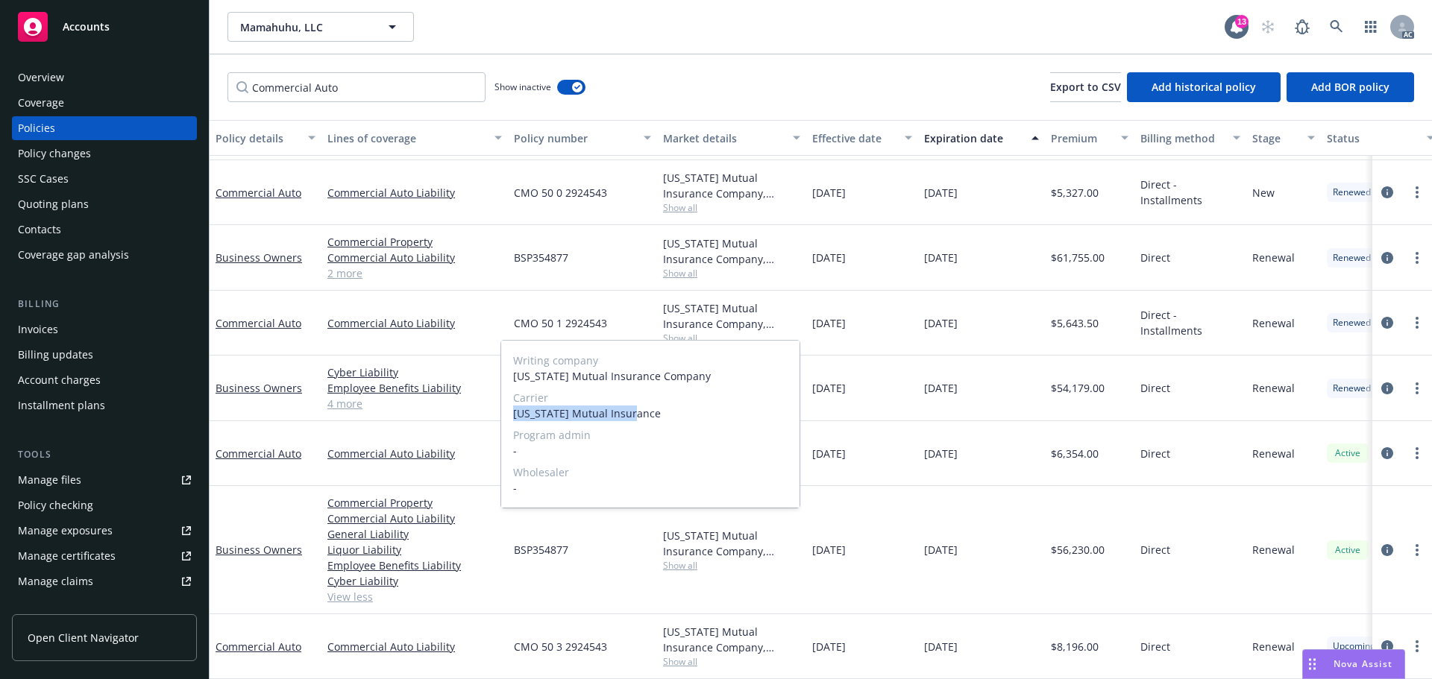
drag, startPoint x: 509, startPoint y: 417, endPoint x: 652, endPoint y: 423, distance: 142.6
click at [652, 423] on div "Writing company Oregon Mutual Insurance Company Carrier Oregon Mutual Insurance…" at bounding box center [650, 424] width 298 height 167
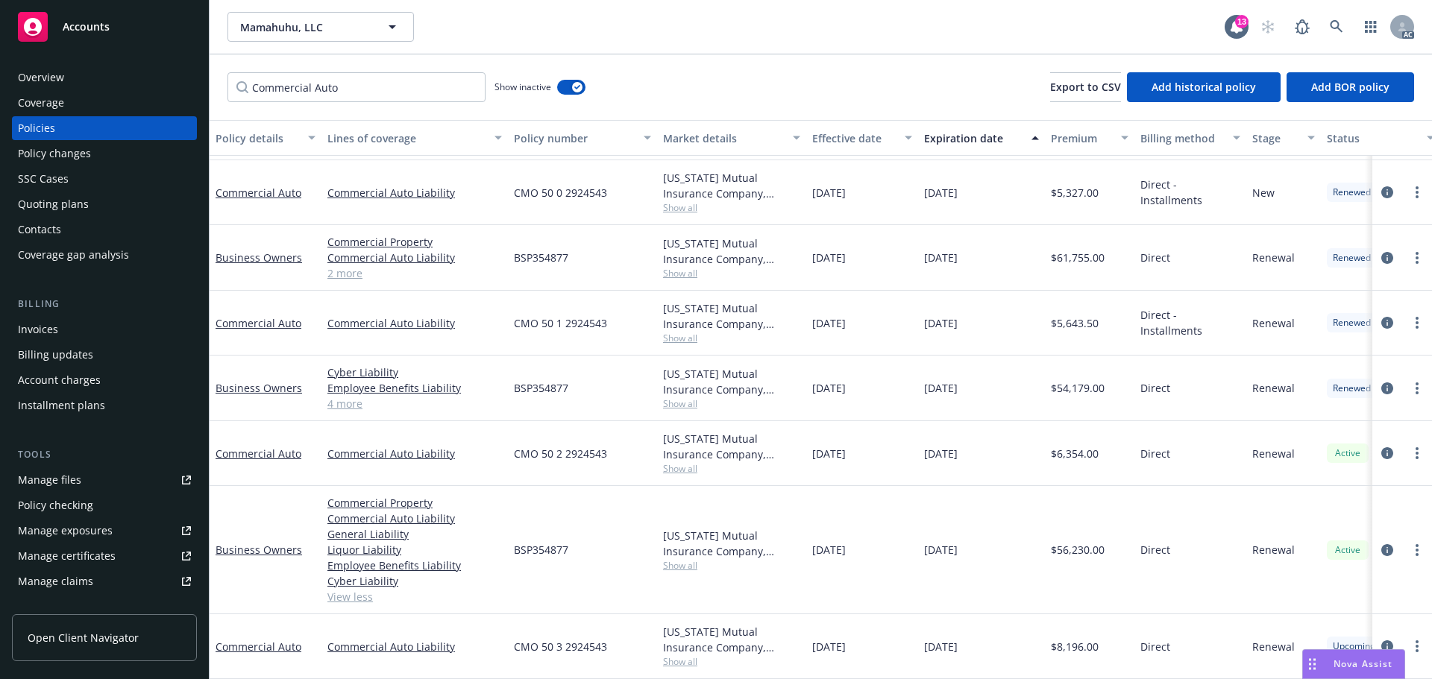
click at [933, 356] on div "11/27/2024" at bounding box center [981, 389] width 127 height 66
drag, startPoint x: 508, startPoint y: 311, endPoint x: 617, endPoint y: 319, distance: 109.2
click at [617, 319] on div "CMO 50 1 2924543" at bounding box center [582, 323] width 149 height 65
drag, startPoint x: 1056, startPoint y: 321, endPoint x: 1101, endPoint y: 321, distance: 44.8
click at [1101, 321] on div "$5,643.50" at bounding box center [1090, 323] width 90 height 65
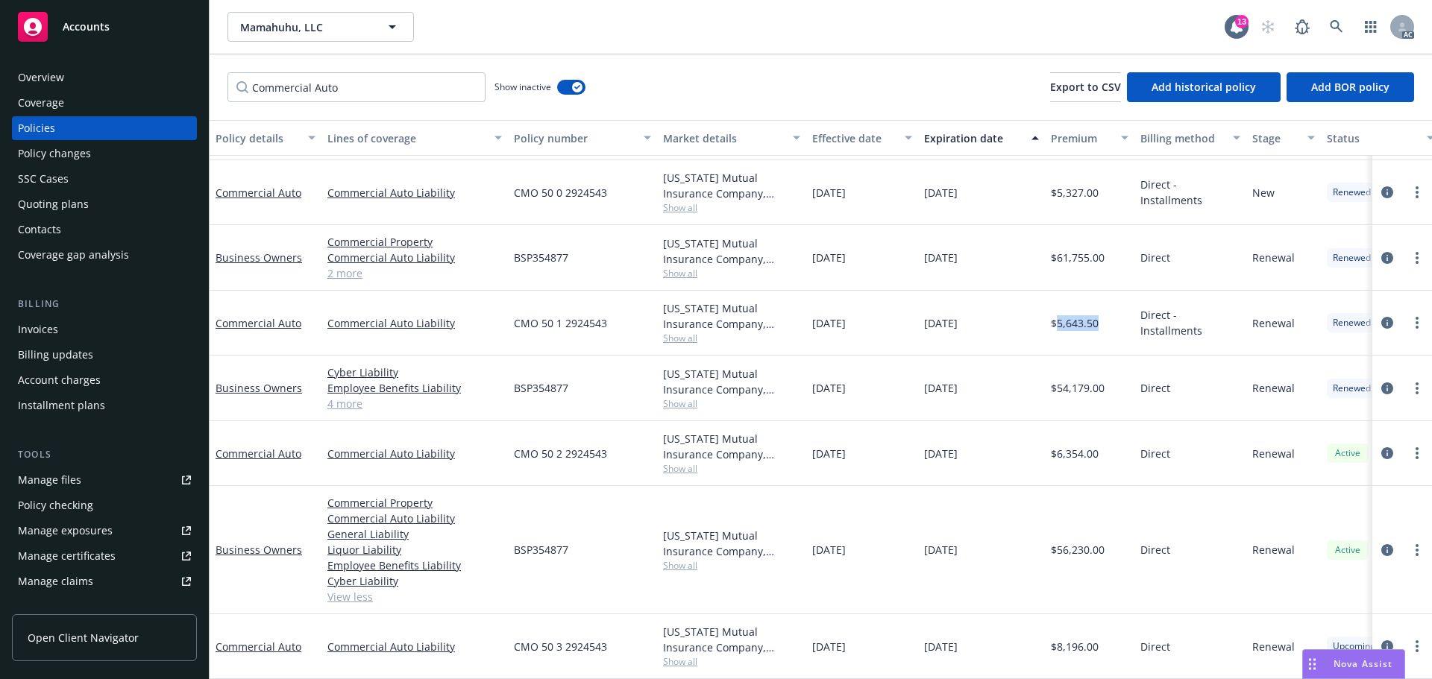
drag, startPoint x: 812, startPoint y: 316, endPoint x: 873, endPoint y: 317, distance: 60.4
click at [873, 317] on div "09/13/2023" at bounding box center [862, 323] width 112 height 65
drag, startPoint x: 938, startPoint y: 318, endPoint x: 914, endPoint y: 313, distance: 23.9
click at [919, 314] on div "09/13/2024" at bounding box center [981, 323] width 127 height 65
drag, startPoint x: 914, startPoint y: 313, endPoint x: 1000, endPoint y: 317, distance: 85.9
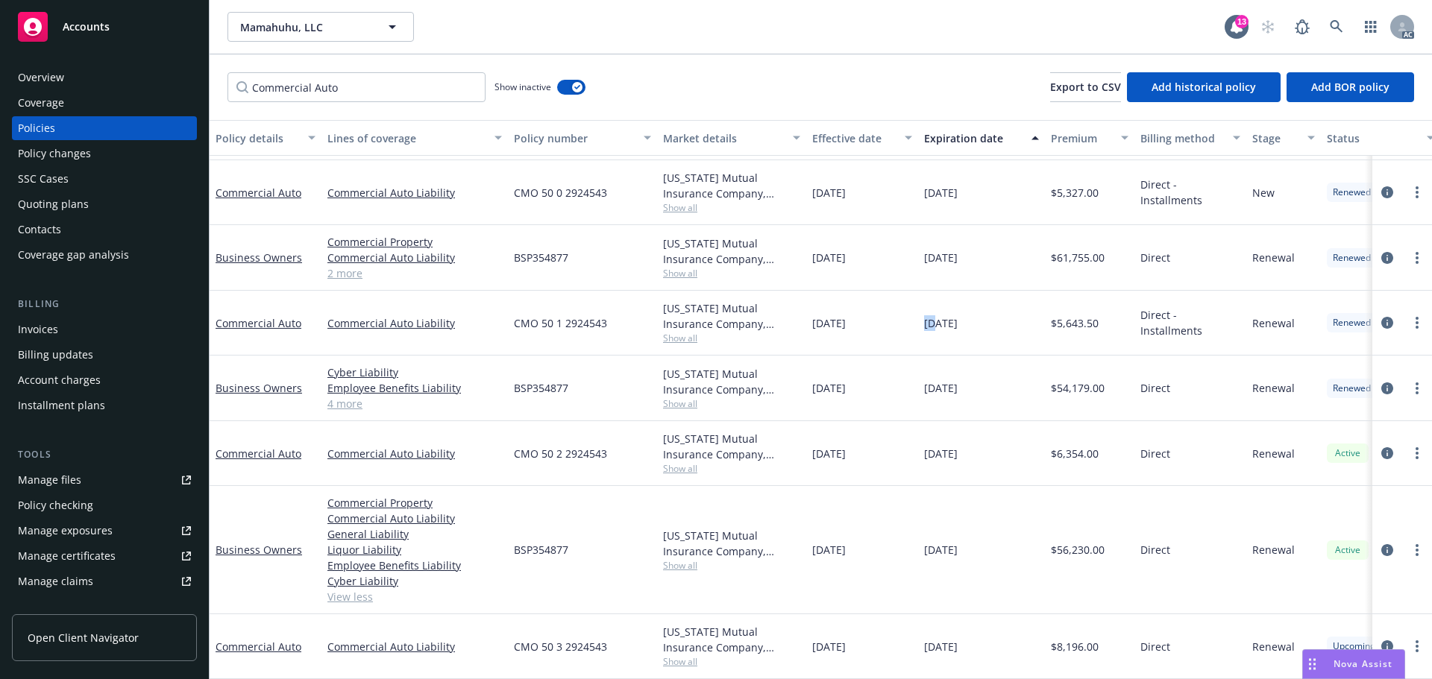
click at [1000, 317] on div "Commercial Auto Commercial Auto Liability CMO 50 1 2924543 Oregon Mutual Insura…" at bounding box center [930, 323] width 1440 height 65
click at [976, 272] on div "11/27/2023" at bounding box center [981, 258] width 127 height 66
drag, startPoint x: 845, startPoint y: 194, endPoint x: 875, endPoint y: 192, distance: 29.9
click at [875, 192] on div "09/13/2022" at bounding box center [862, 192] width 112 height 65
click at [958, 189] on div "09/13/2023" at bounding box center [981, 192] width 127 height 65
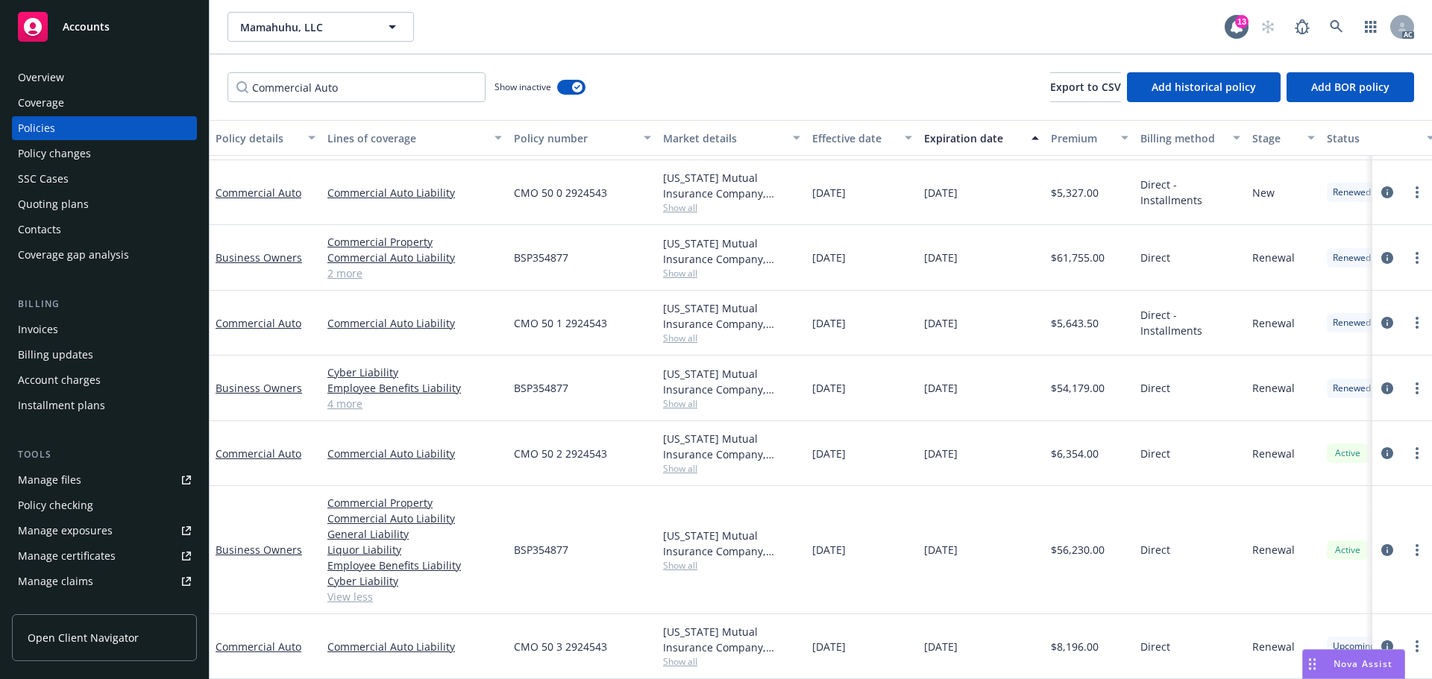
drag, startPoint x: 955, startPoint y: 189, endPoint x: 1006, endPoint y: 190, distance: 51.5
click at [1006, 190] on div "09/13/2023" at bounding box center [981, 192] width 127 height 65
click at [697, 201] on span "Show all" at bounding box center [731, 207] width 137 height 13
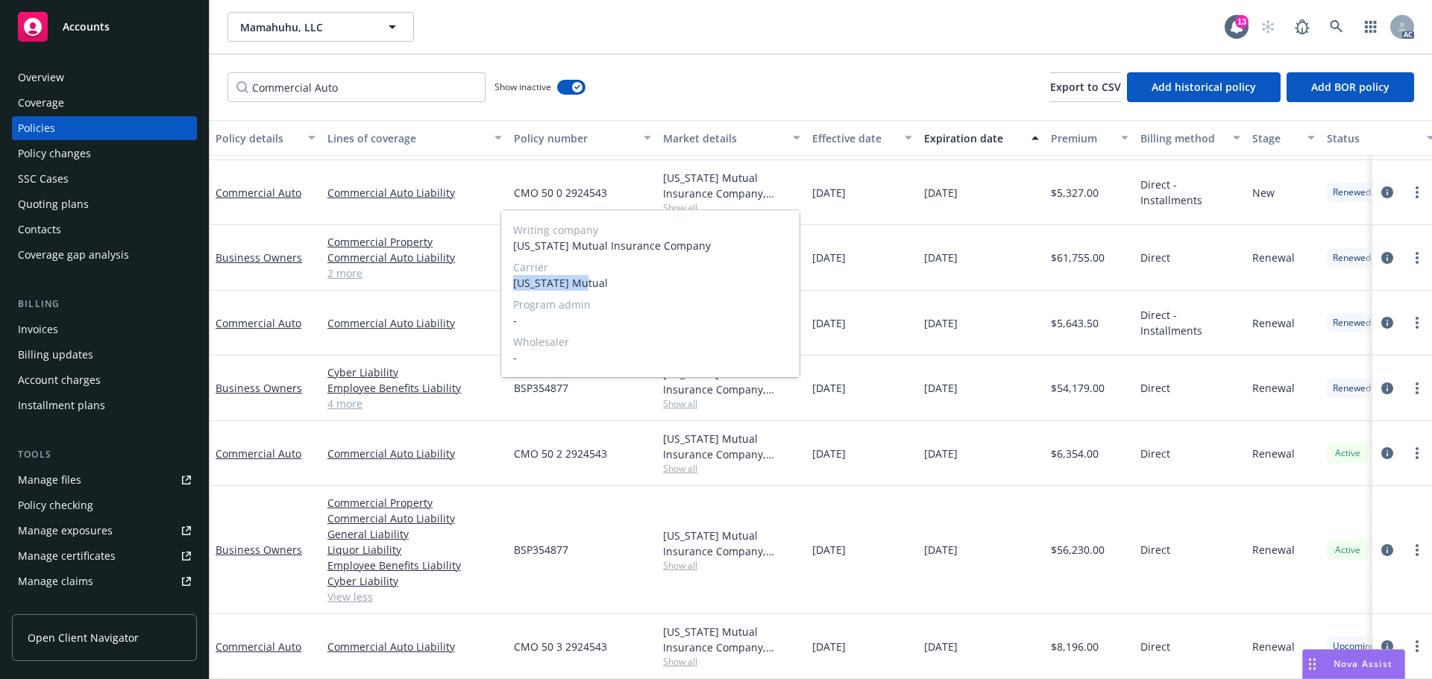
drag, startPoint x: 512, startPoint y: 283, endPoint x: 622, endPoint y: 286, distance: 110.4
click at [622, 286] on div "Writing company Oregon Mutual Insurance Company Carrier Oregon Mutual Program a…" at bounding box center [650, 293] width 298 height 167
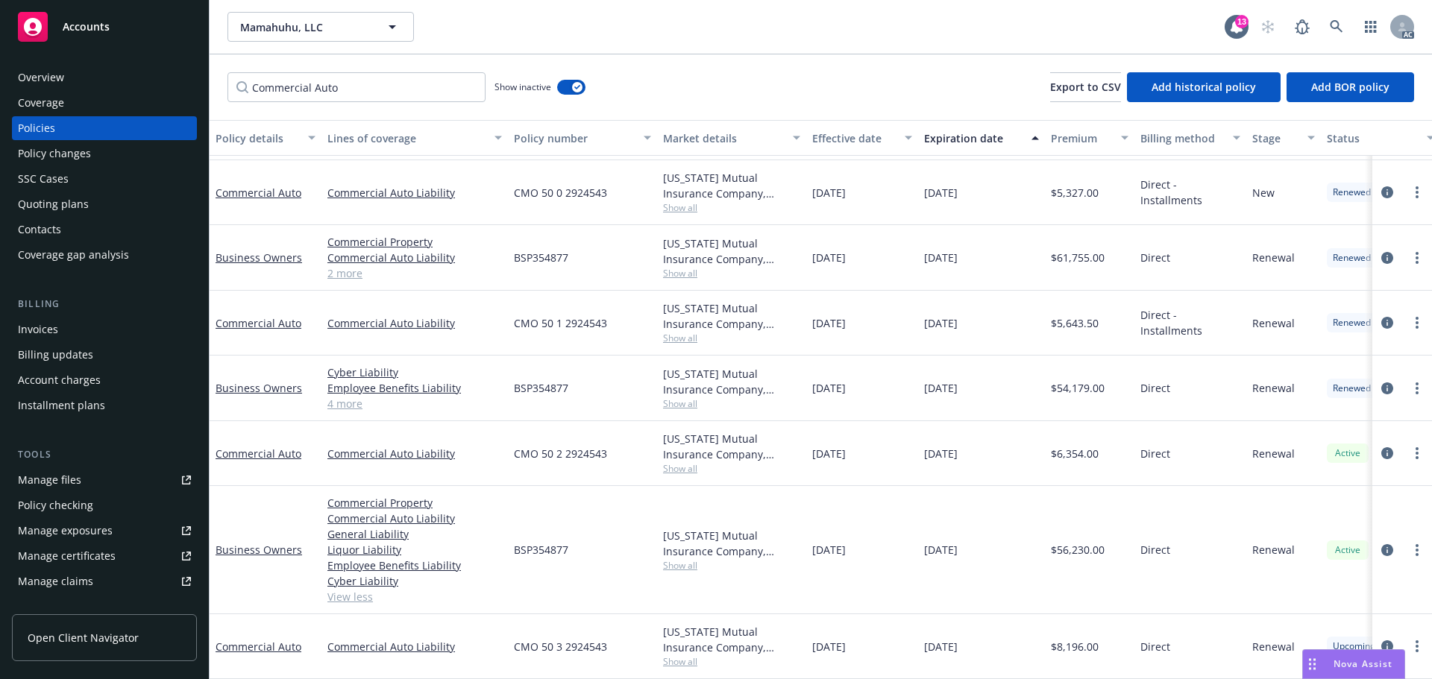
click at [879, 294] on div "09/13/2023" at bounding box center [862, 323] width 112 height 65
drag, startPoint x: 515, startPoint y: 189, endPoint x: 674, endPoint y: 210, distance: 159.5
click at [674, 210] on div "Commercial Auto Commercial Auto Liability CMO 50 0 2924543 Oregon Mutual Insura…" at bounding box center [930, 192] width 1440 height 65
click at [593, 196] on div "CMO 50 0 2924543" at bounding box center [582, 192] width 149 height 65
click at [502, 188] on div "Commercial Auto Liability" at bounding box center [414, 192] width 186 height 65
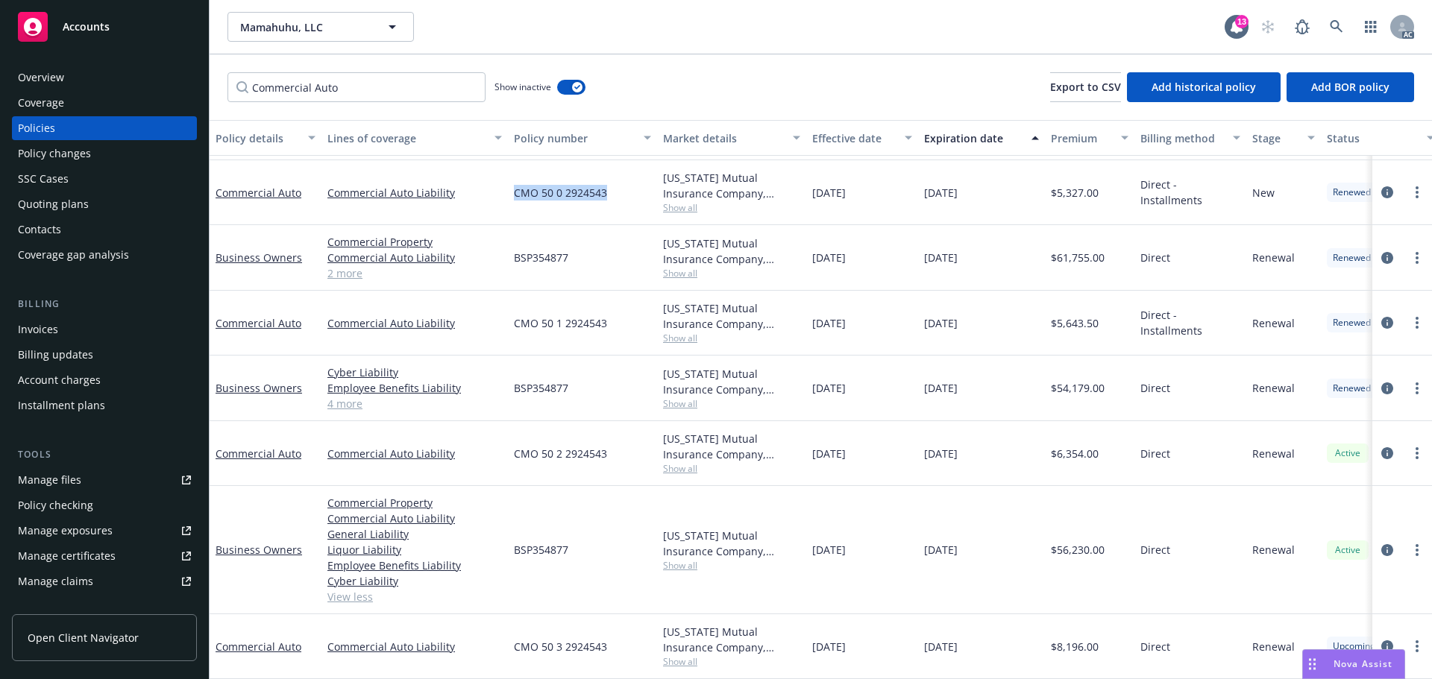
drag, startPoint x: 507, startPoint y: 183, endPoint x: 627, endPoint y: 184, distance: 120.1
click at [627, 184] on div "Commercial Auto Commercial Auto Liability CMO 50 0 2924543 Oregon Mutual Insura…" at bounding box center [930, 192] width 1440 height 65
drag, startPoint x: 1054, startPoint y: 188, endPoint x: 1099, endPoint y: 189, distance: 45.5
click at [1099, 189] on div "$5,327.00" at bounding box center [1090, 192] width 90 height 65
click at [1058, 192] on div "$5,327.00" at bounding box center [1090, 192] width 90 height 65
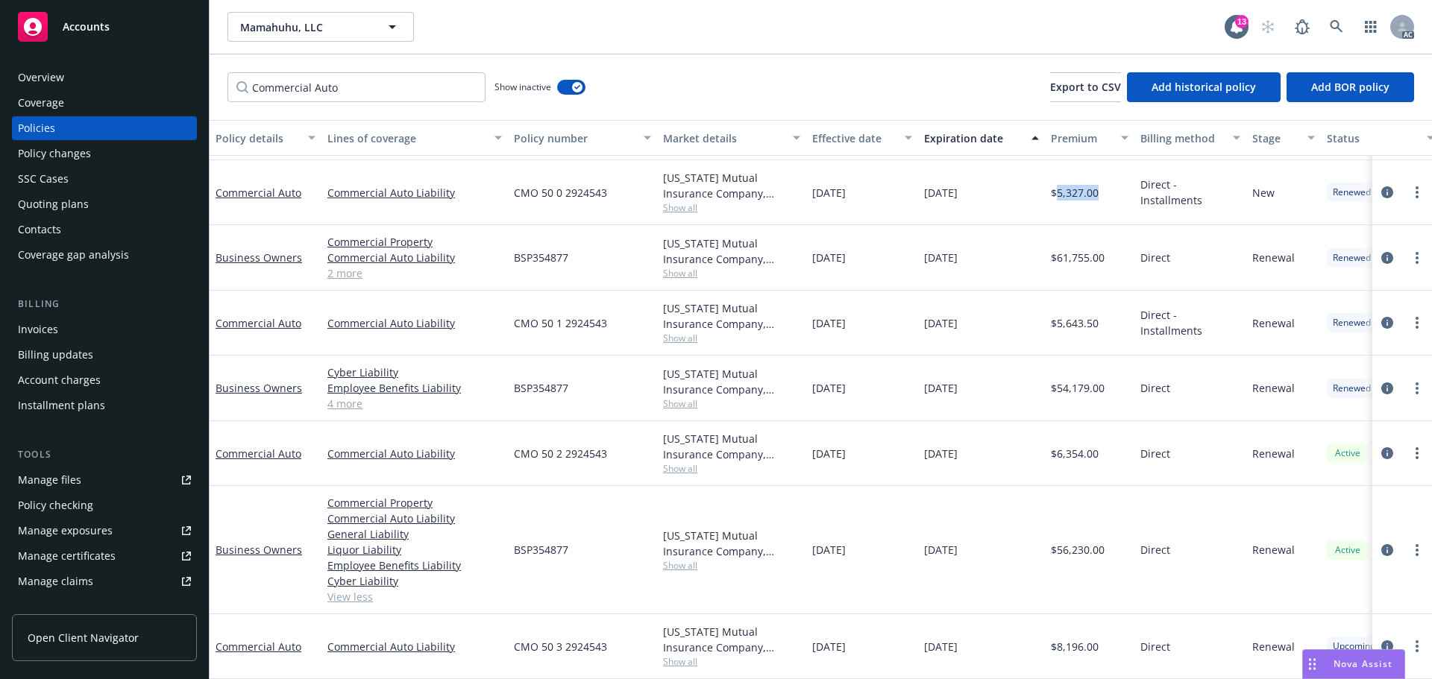
drag, startPoint x: 1055, startPoint y: 192, endPoint x: 1107, endPoint y: 192, distance: 51.5
click at [1107, 192] on div "$5,327.00" at bounding box center [1090, 192] width 90 height 65
drag, startPoint x: 811, startPoint y: 193, endPoint x: 909, endPoint y: 191, distance: 98.5
click at [909, 191] on div "09/13/2022" at bounding box center [862, 192] width 112 height 65
drag, startPoint x: 922, startPoint y: 187, endPoint x: 1006, endPoint y: 185, distance: 84.3
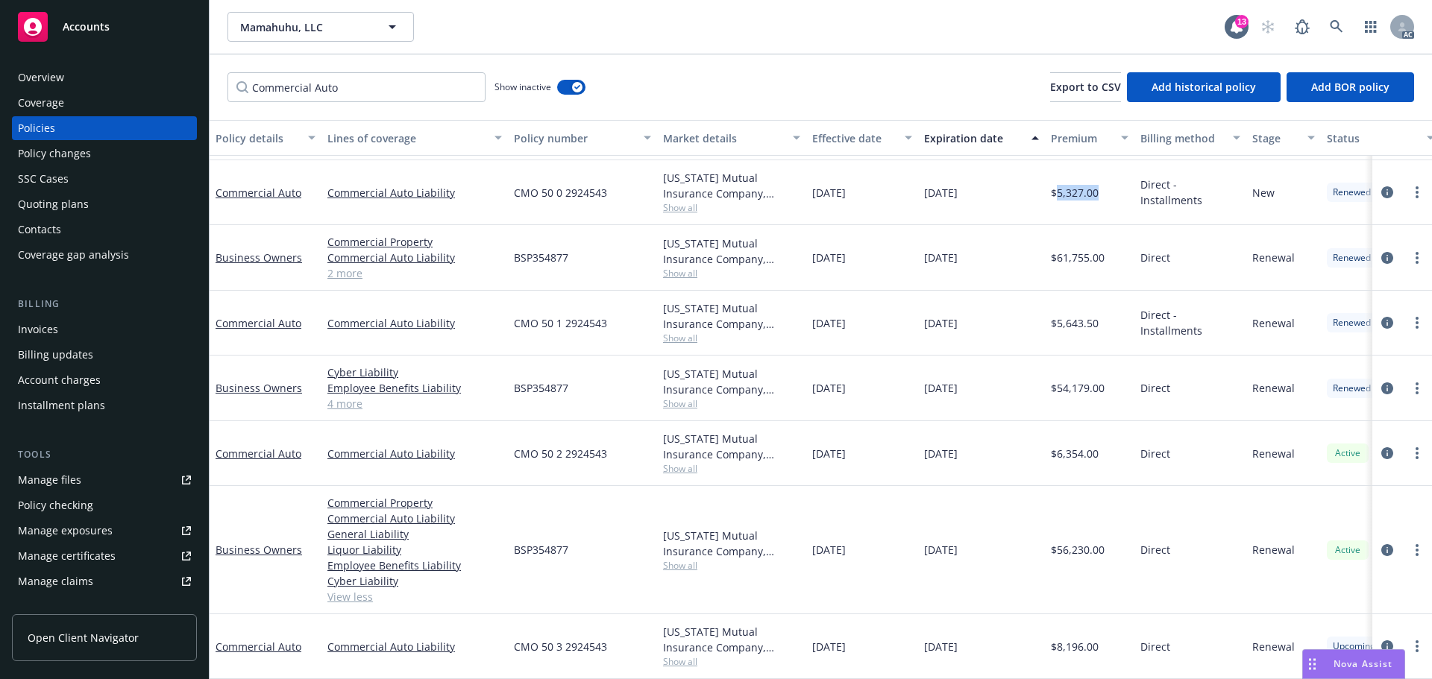
click at [1006, 185] on div "09/13/2023" at bounding box center [981, 192] width 127 height 65
click at [935, 185] on span "09/13/2023" at bounding box center [941, 193] width 34 height 16
drag, startPoint x: 838, startPoint y: 180, endPoint x: 806, endPoint y: 183, distance: 32.3
click at [806, 183] on div "09/13/2022" at bounding box center [862, 192] width 112 height 65
drag, startPoint x: 345, startPoint y: 87, endPoint x: 195, endPoint y: 94, distance: 150.8
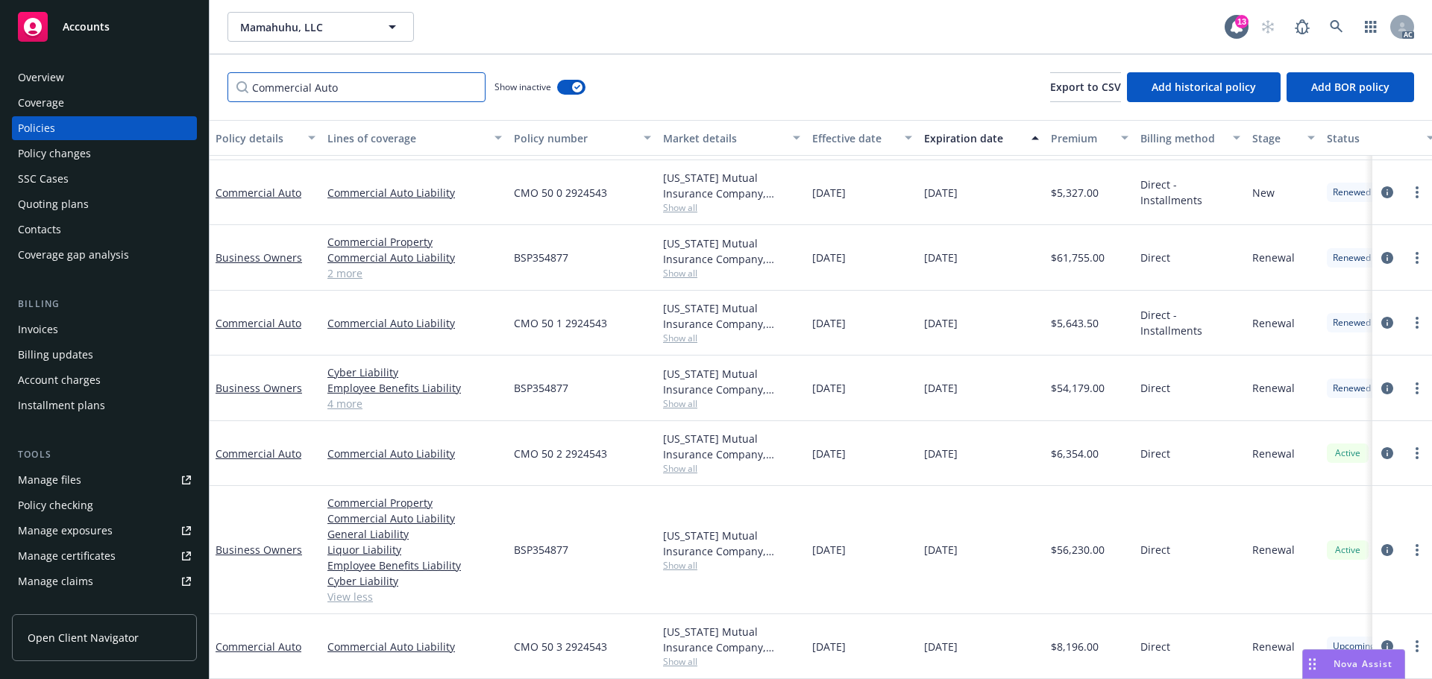
click at [189, 94] on div "Accounts Overview Coverage Policies Policy changes SSC Cases Quoting plans Cont…" at bounding box center [716, 339] width 1432 height 679
paste input "09/13"
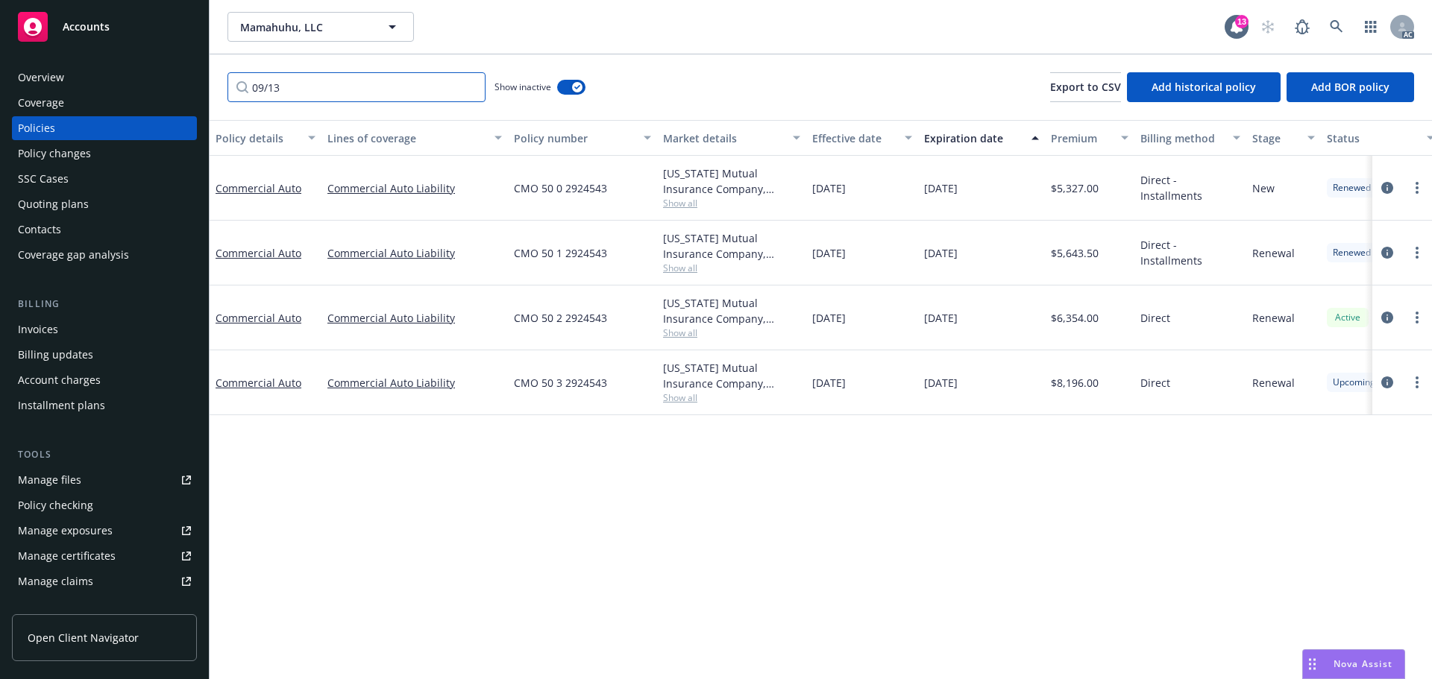
scroll to position [0, 0]
type input "09/13"
drag, startPoint x: 820, startPoint y: 419, endPoint x: 824, endPoint y: 447, distance: 27.8
click at [820, 420] on div "Policy details Lines of coverage Policy number Market details Effective date Ex…" at bounding box center [821, 399] width 1222 height 559
click at [879, 616] on div "Policy details Lines of coverage Policy number Market details Effective date Ex…" at bounding box center [821, 399] width 1222 height 559
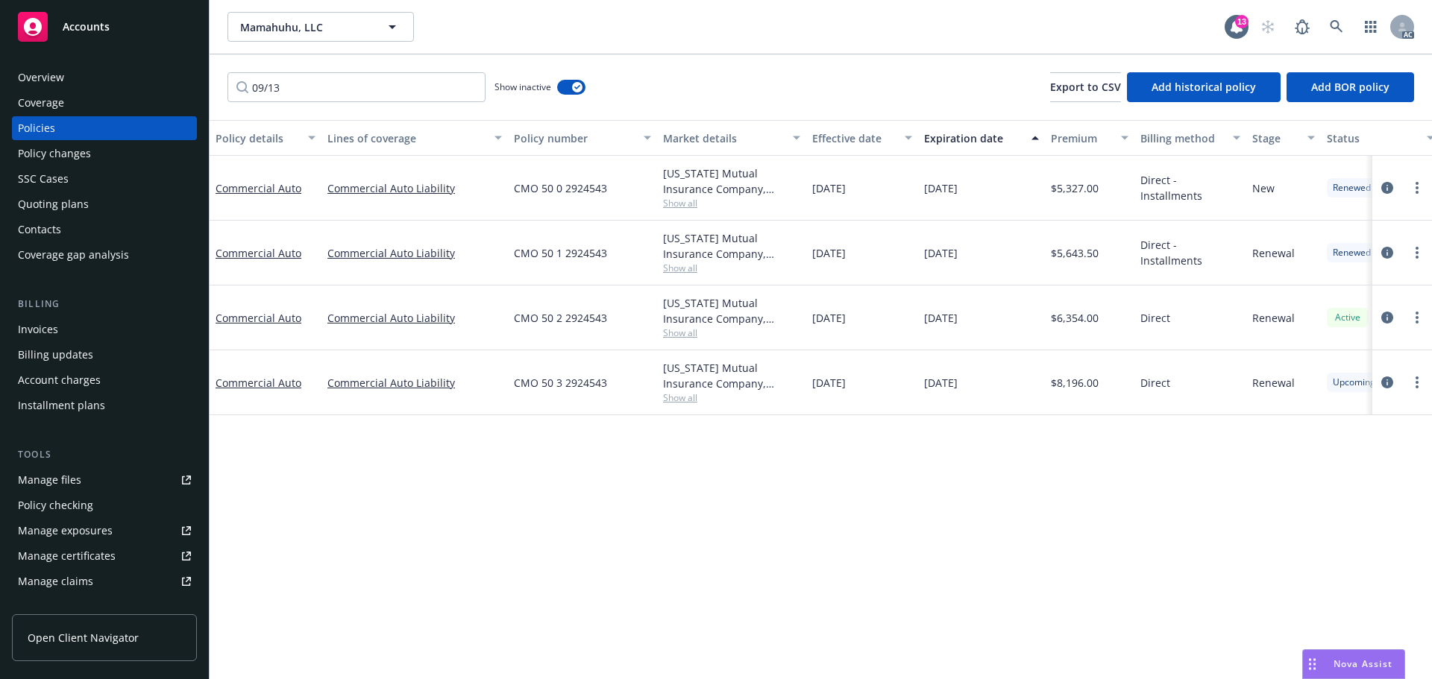
click at [1422, 21] on div "Mamahuhu, LLC Mamahuhu, LLC 13 AC" at bounding box center [821, 27] width 1222 height 54
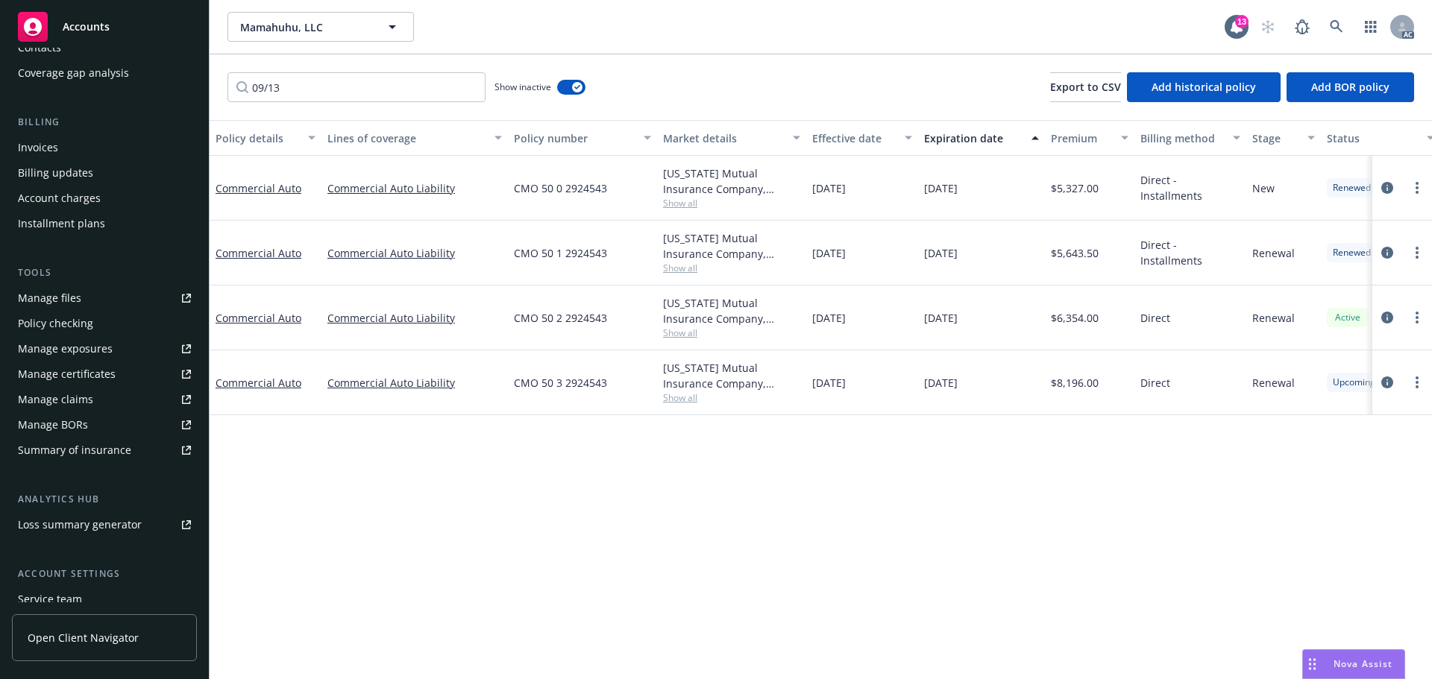
scroll to position [292, 0]
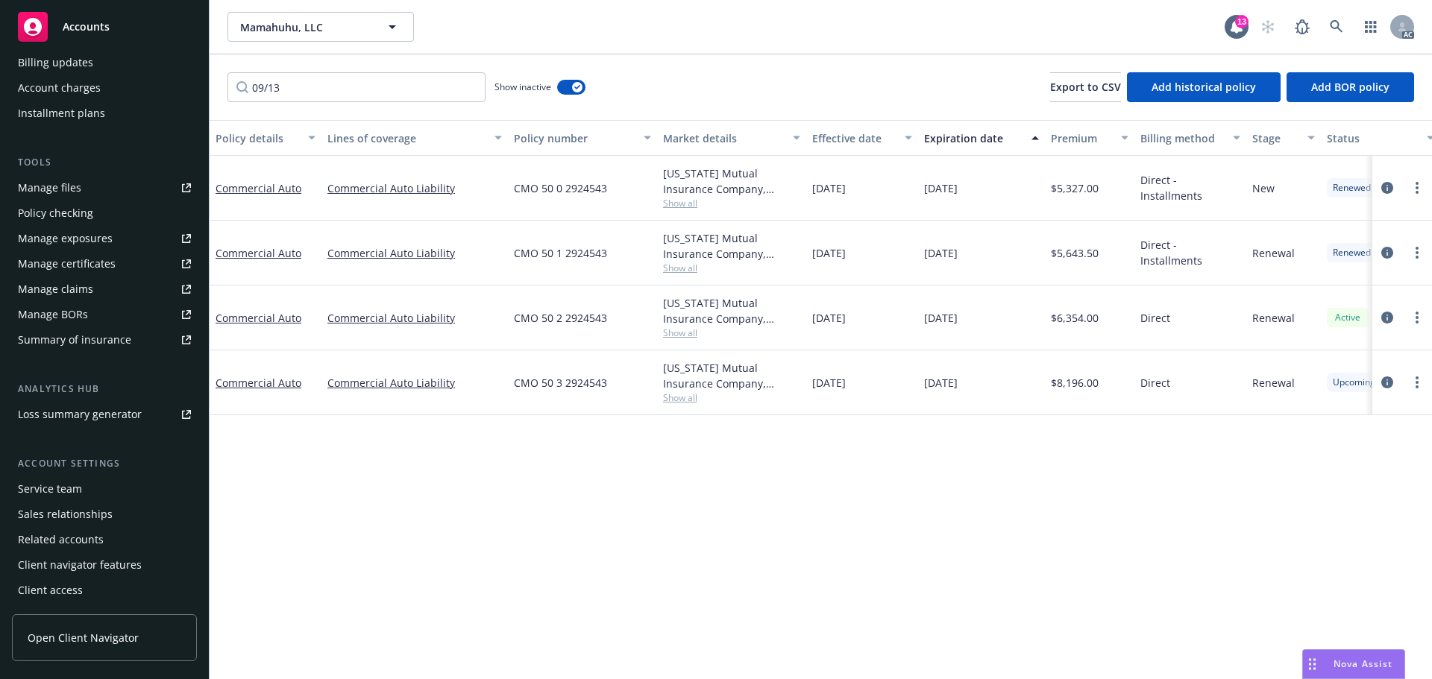
click at [36, 480] on div "Service team" at bounding box center [50, 489] width 64 height 24
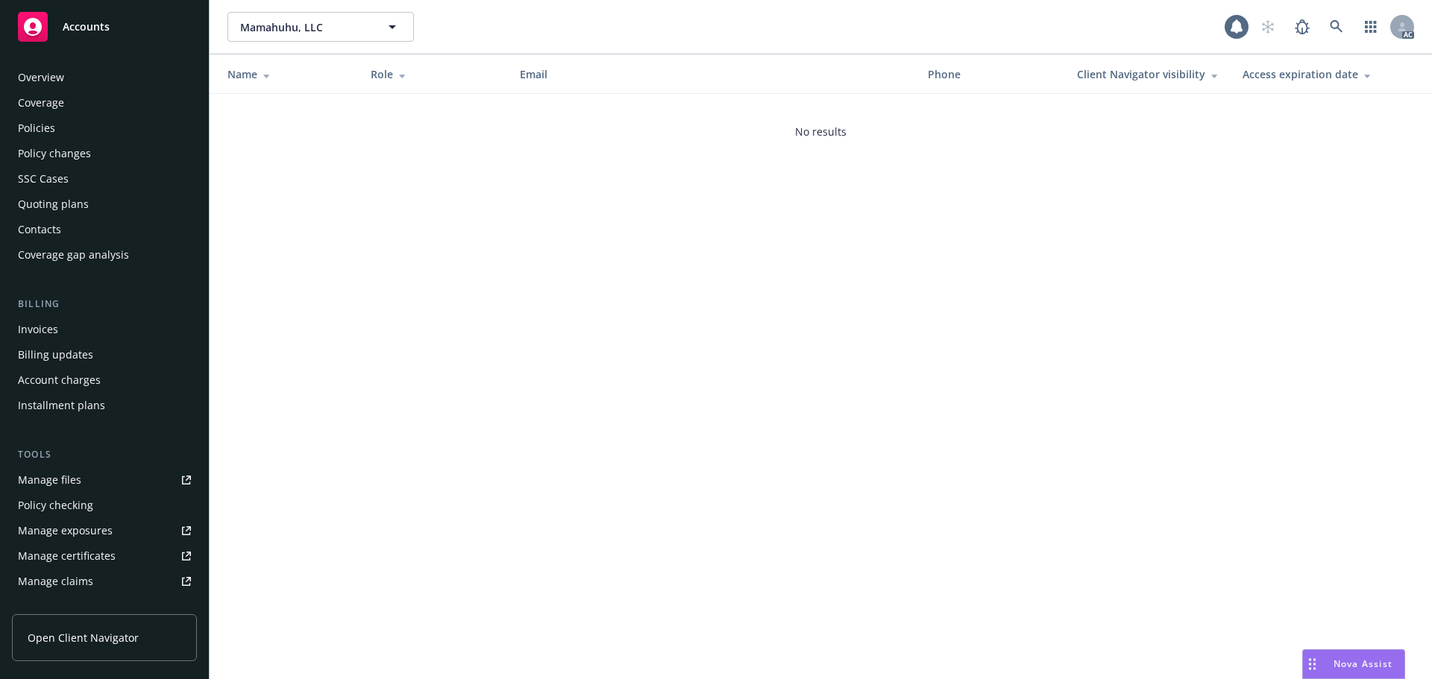
scroll to position [292, 0]
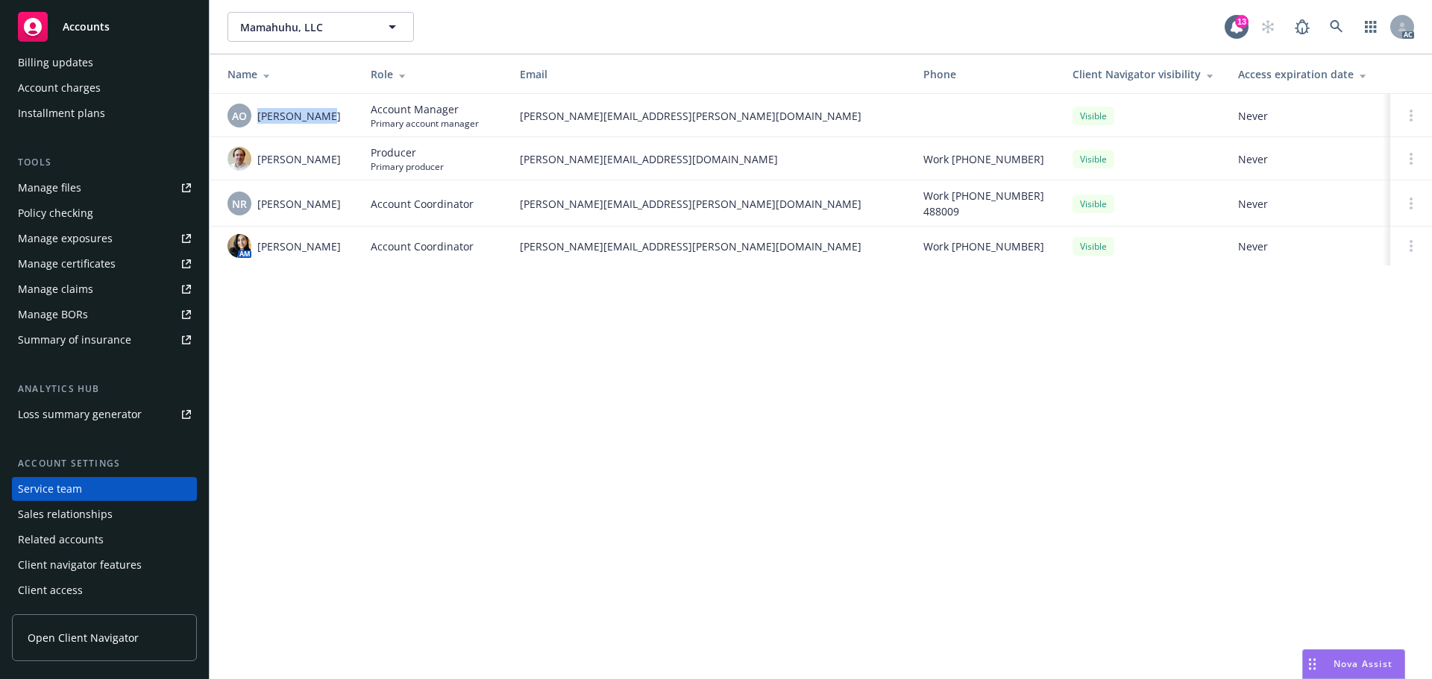
drag, startPoint x: 343, startPoint y: 125, endPoint x: 258, endPoint y: 124, distance: 85.0
click at [258, 124] on div "AO Adessa Owens" at bounding box center [286, 116] width 119 height 24
drag, startPoint x: 522, startPoint y: 122, endPoint x: 691, endPoint y: 119, distance: 168.6
click at [691, 119] on span "adessa.owens@newfront.com" at bounding box center [710, 116] width 380 height 16
drag, startPoint x: 349, startPoint y: 148, endPoint x: 260, endPoint y: 166, distance: 91.3
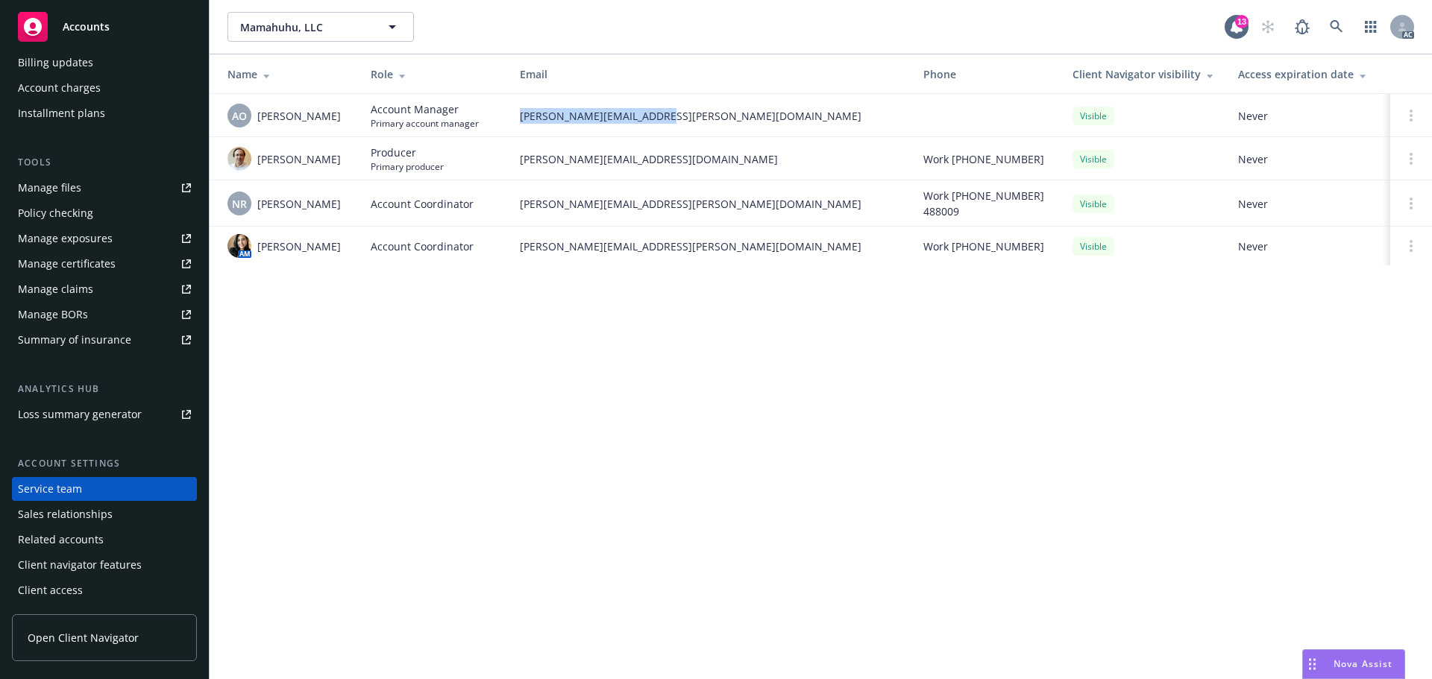
click at [260, 166] on td "Angelo Dionisiou" at bounding box center [284, 158] width 149 height 43
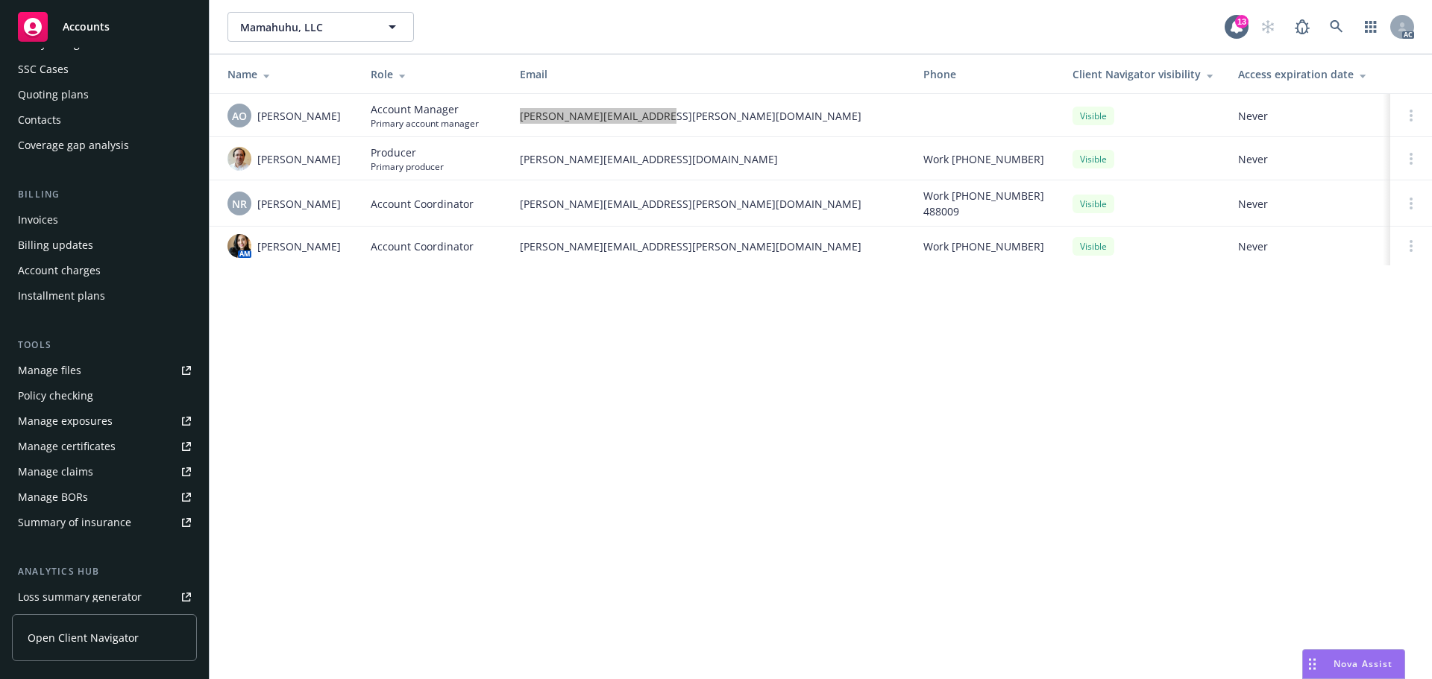
scroll to position [0, 0]
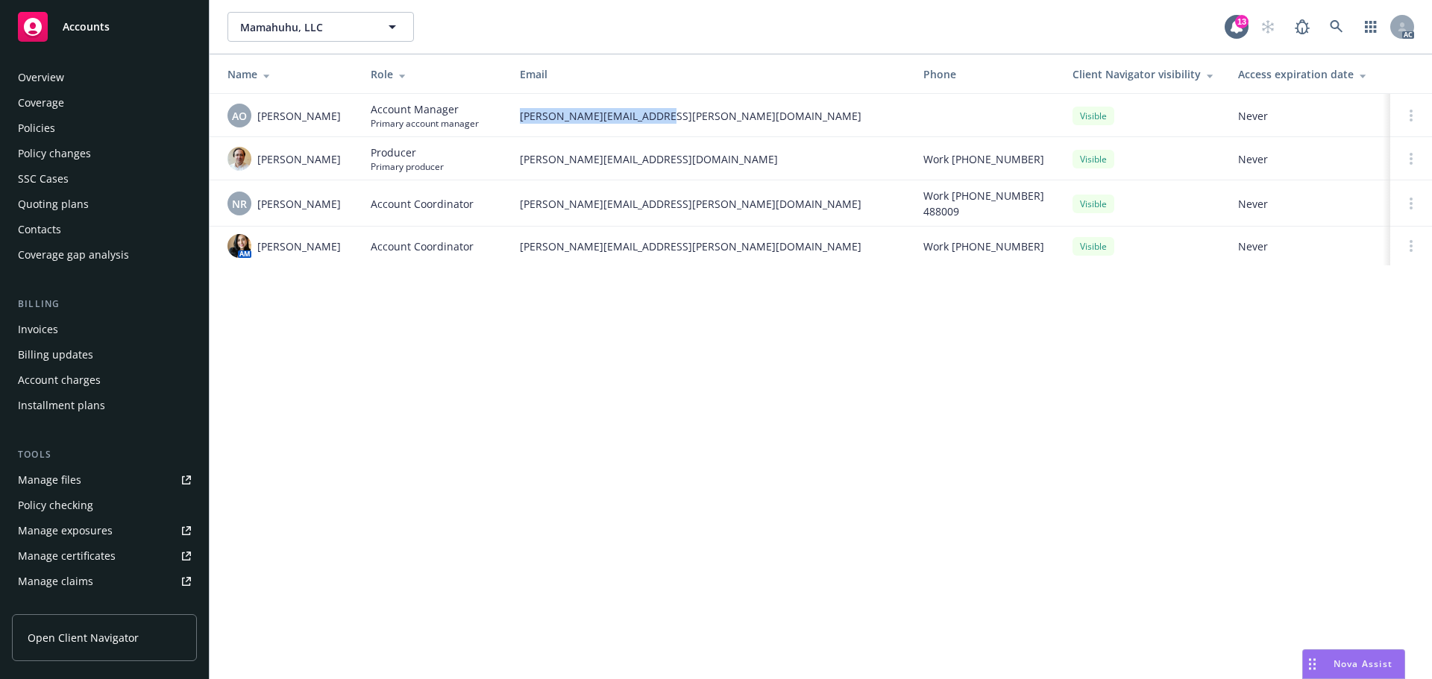
click at [72, 110] on div "Coverage" at bounding box center [104, 103] width 173 height 24
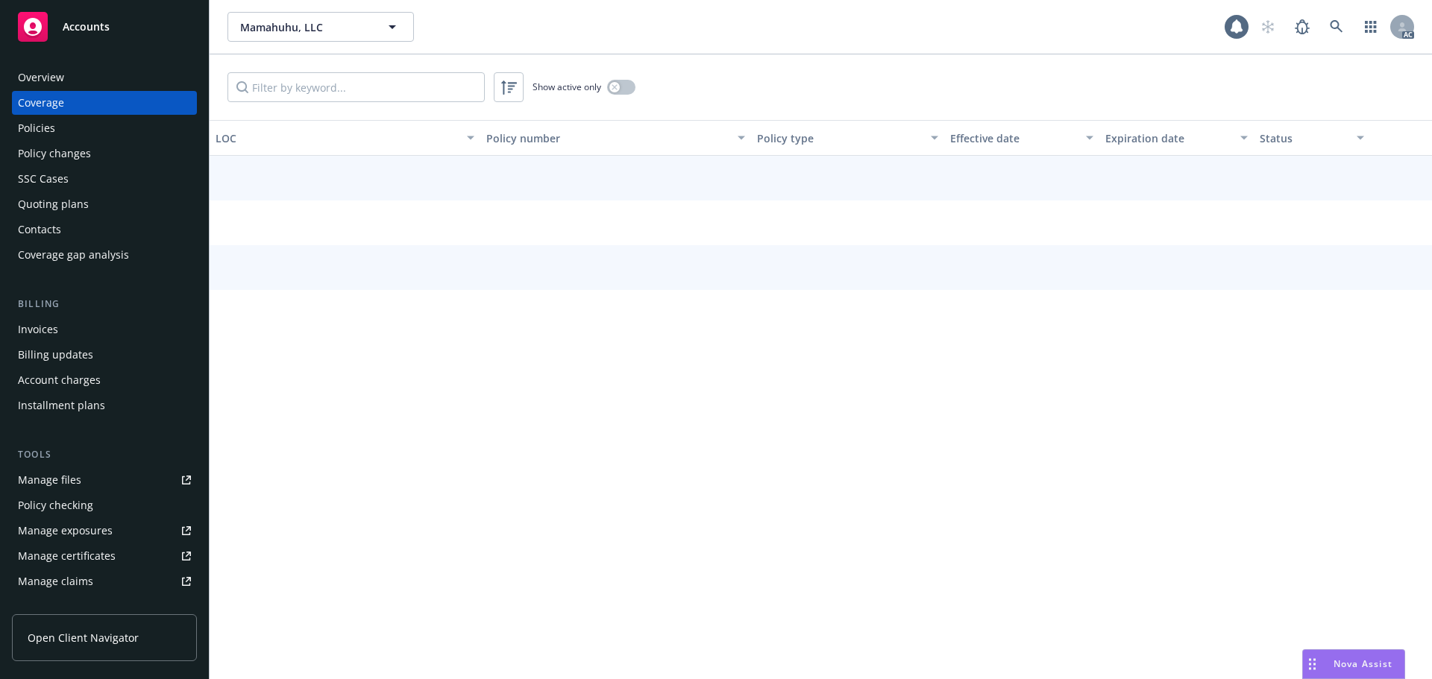
click at [57, 134] on div "Policies" at bounding box center [104, 128] width 173 height 24
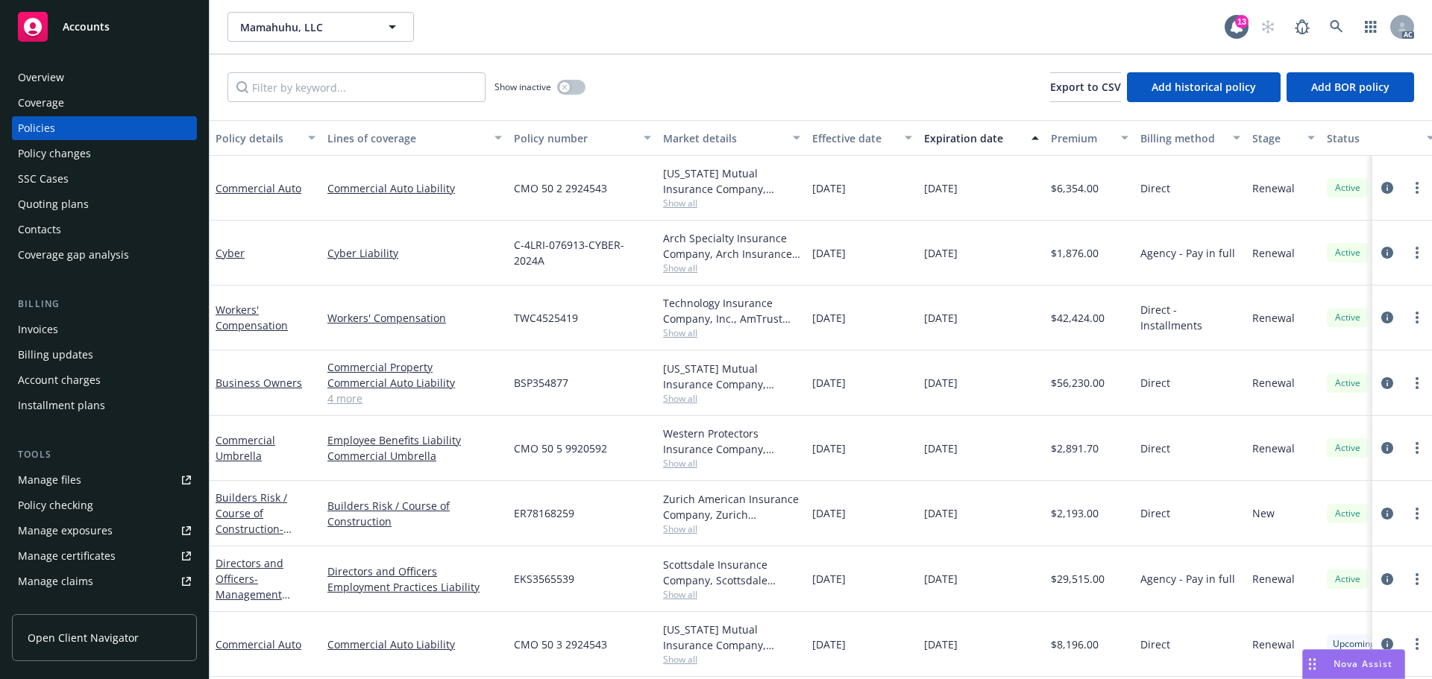
scroll to position [9, 0]
drag, startPoint x: 887, startPoint y: 648, endPoint x: 809, endPoint y: 643, distance: 77.7
click at [809, 643] on div "09/13/2025" at bounding box center [862, 644] width 112 height 65
drag, startPoint x: 943, startPoint y: 638, endPoint x: 920, endPoint y: 639, distance: 22.4
click at [920, 639] on div "09/13/2026" at bounding box center [981, 644] width 127 height 65
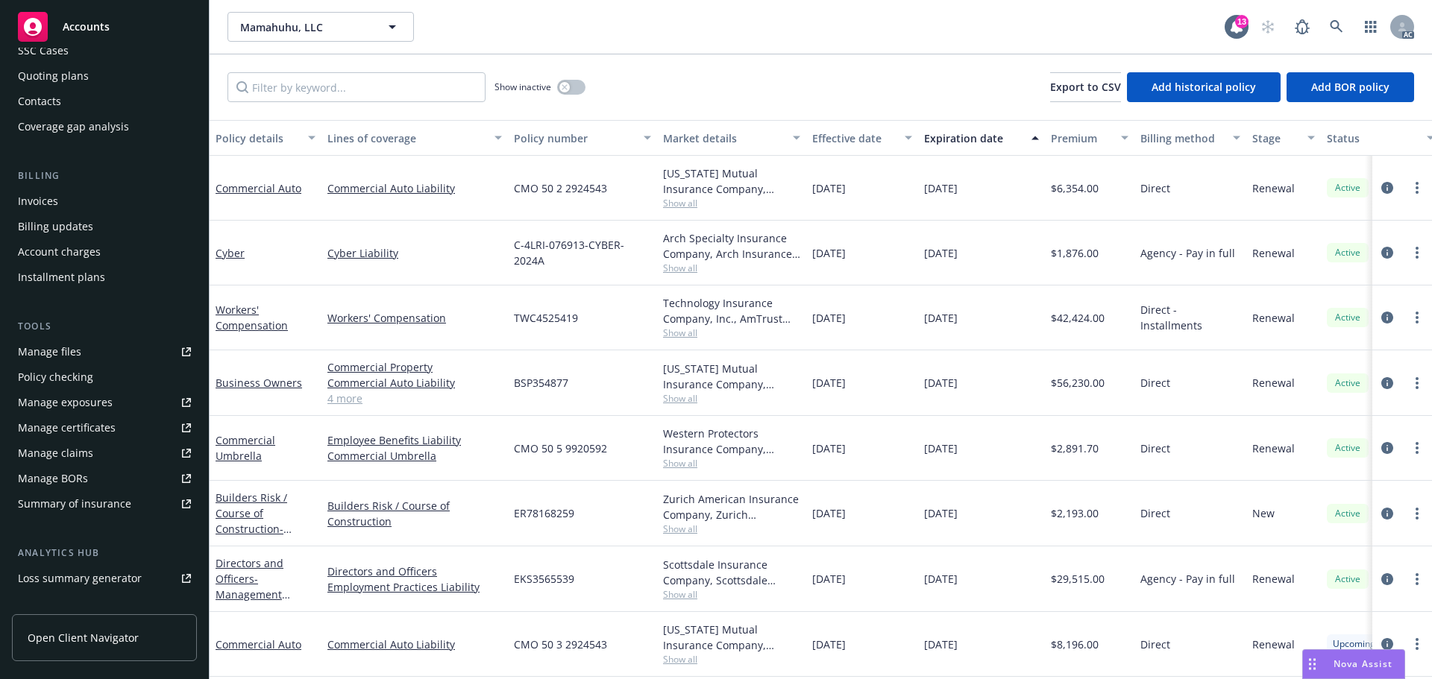
scroll to position [292, 0]
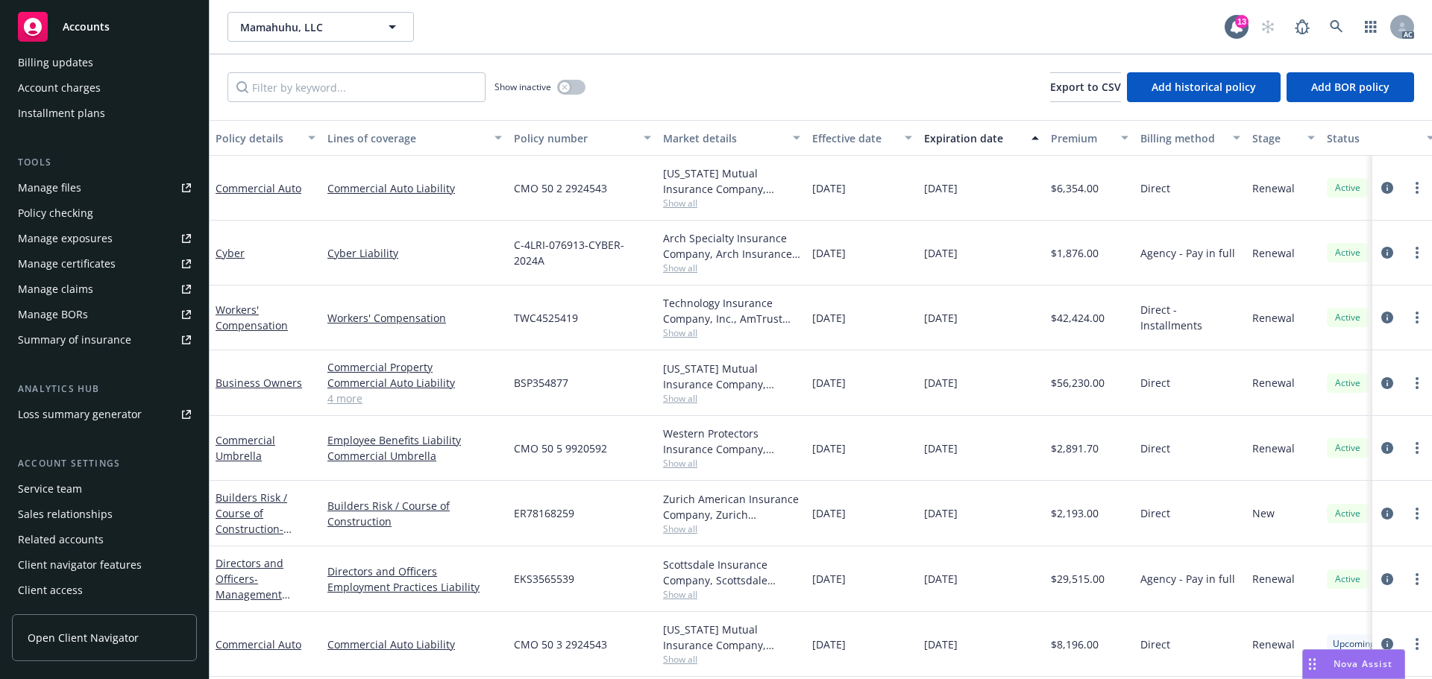
click at [58, 500] on div "Service team" at bounding box center [50, 489] width 64 height 24
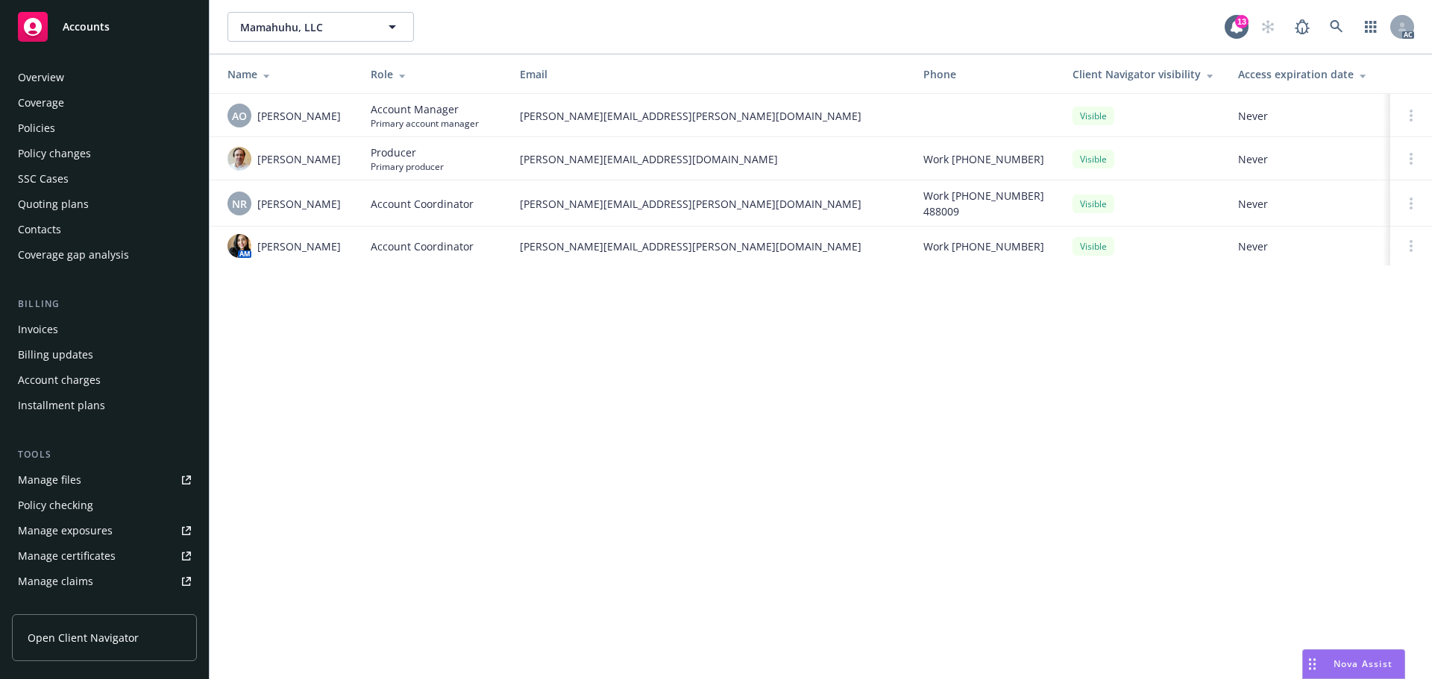
click at [68, 84] on div "Overview" at bounding box center [104, 78] width 173 height 24
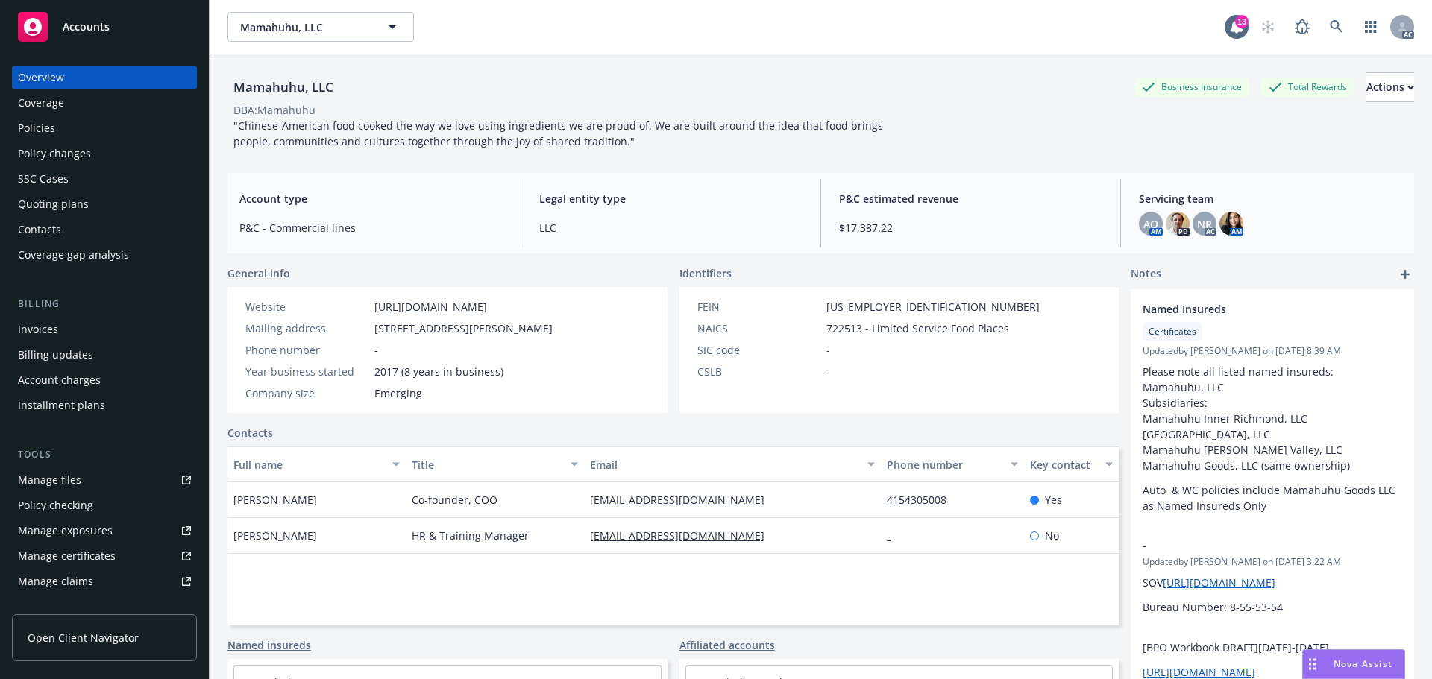
click at [51, 131] on div "Policies" at bounding box center [36, 128] width 37 height 24
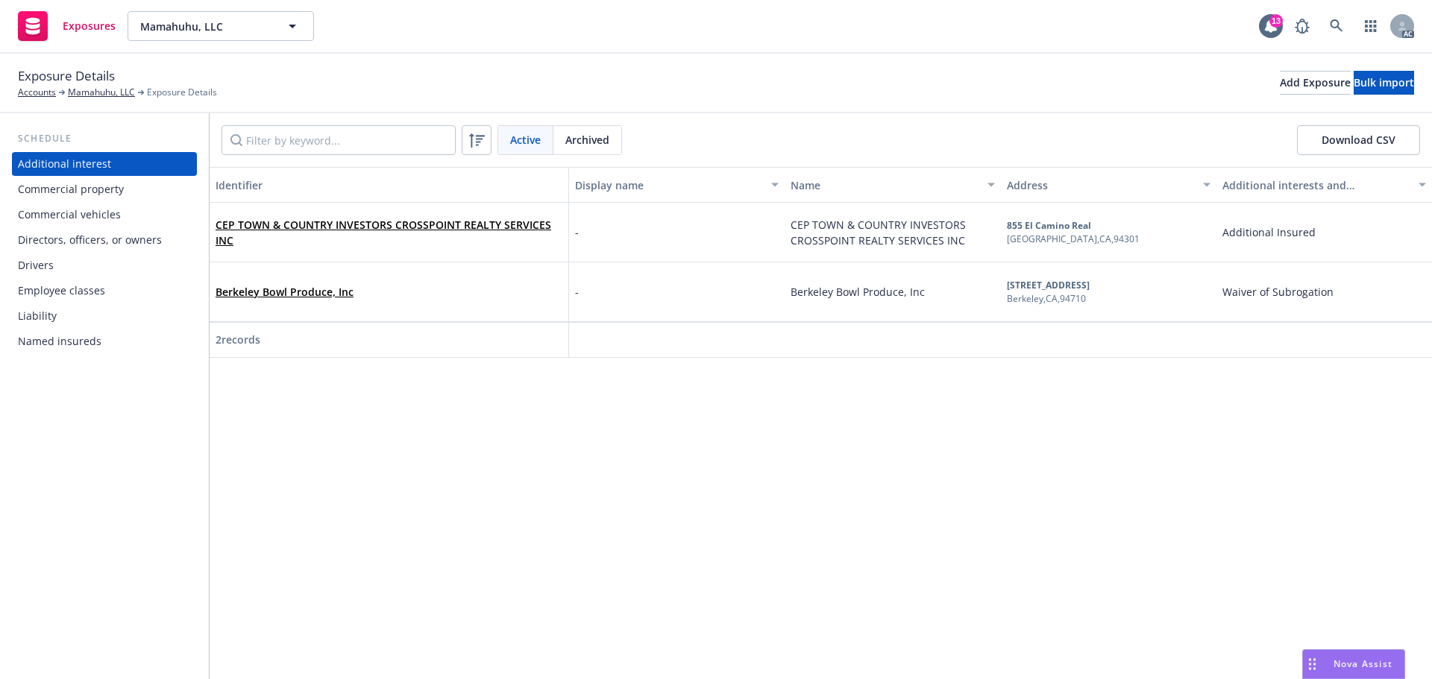
click at [95, 210] on div "Commercial vehicles" at bounding box center [69, 215] width 103 height 24
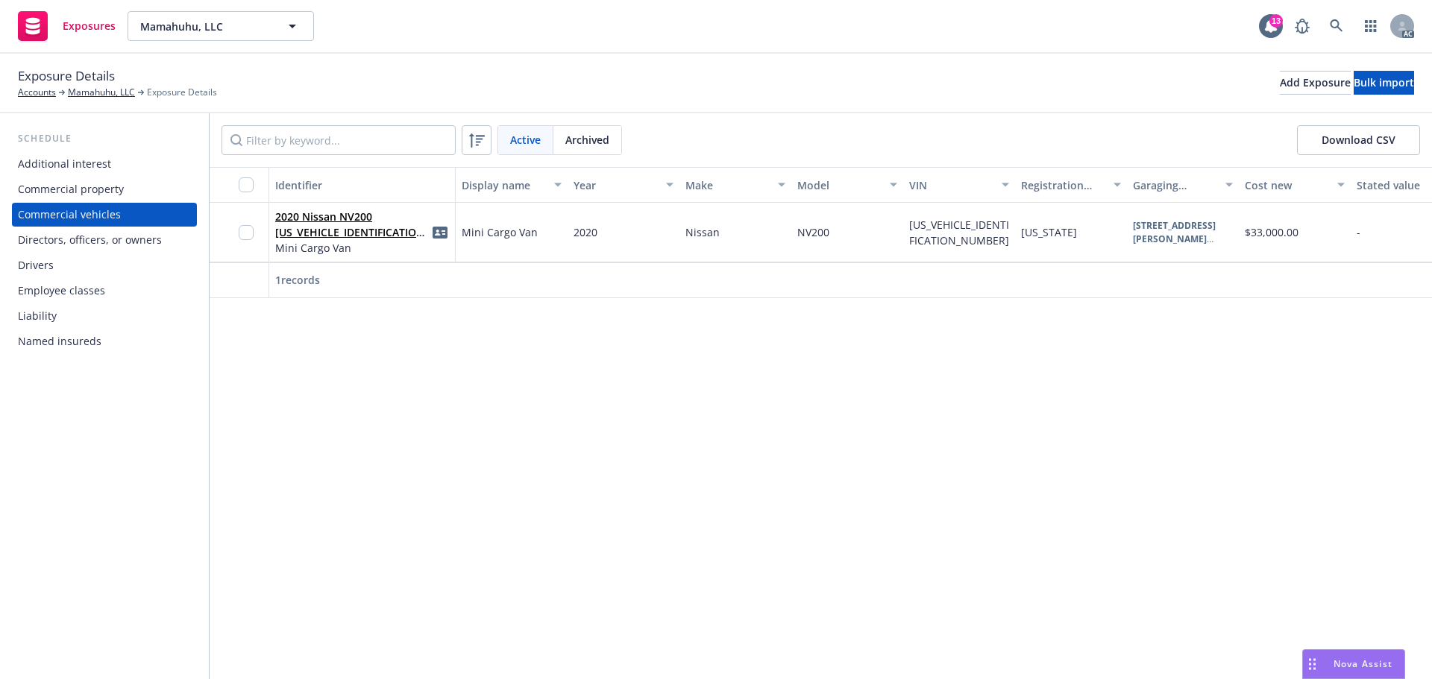
drag, startPoint x: 651, startPoint y: 289, endPoint x: 772, endPoint y: 281, distance: 121.1
click at [772, 281] on div "1 records" at bounding box center [1172, 281] width 1924 height 37
click at [1131, 221] on div "[STREET_ADDRESS][PERSON_NAME]" at bounding box center [1183, 233] width 112 height 60
click at [1165, 228] on b "[STREET_ADDRESS][PERSON_NAME]" at bounding box center [1174, 232] width 83 height 26
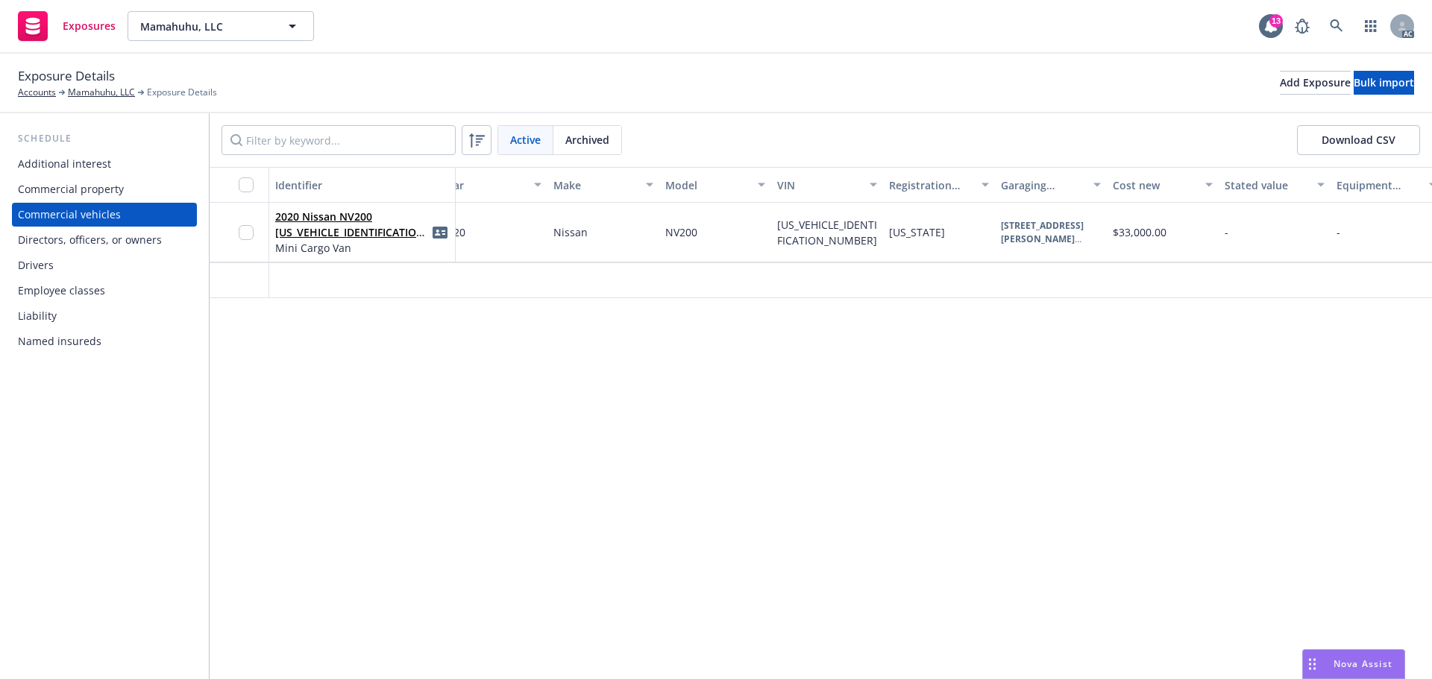
click at [76, 238] on div "Directors, officers, or owners" at bounding box center [90, 240] width 144 height 24
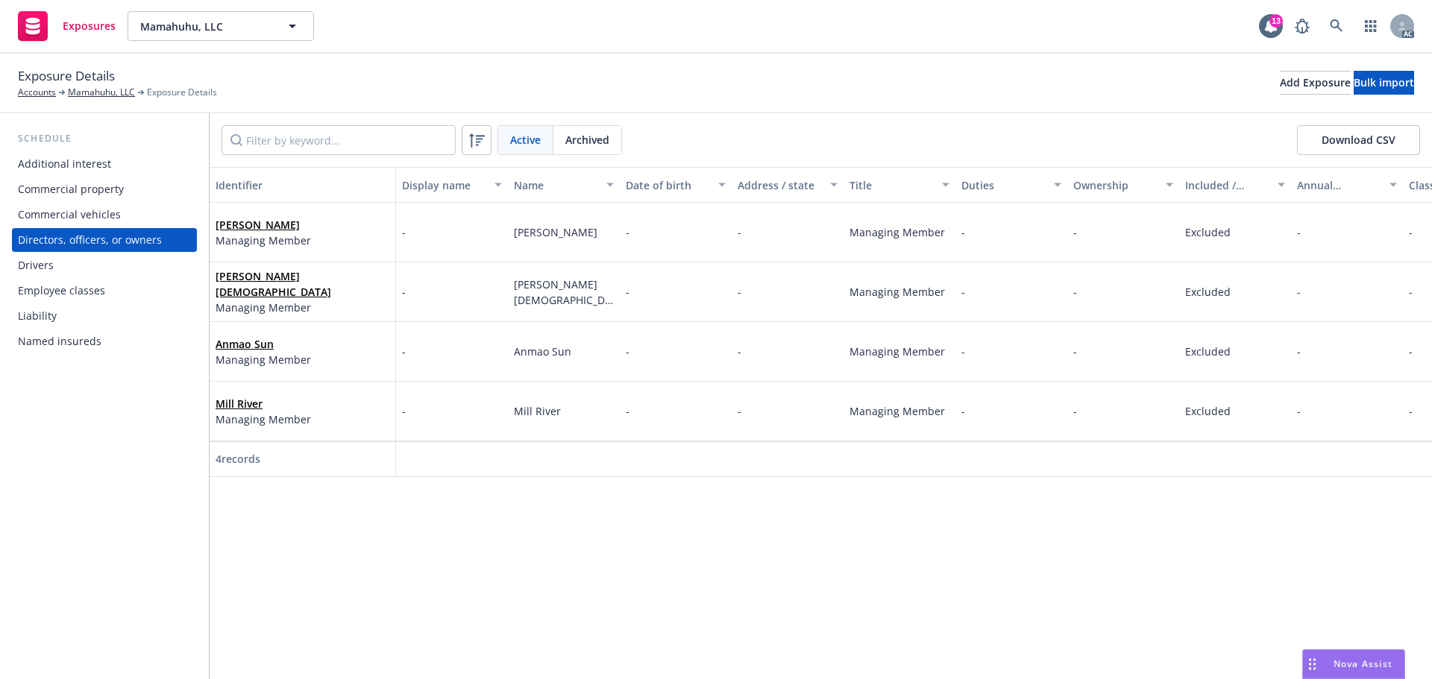
click at [72, 268] on div "Drivers" at bounding box center [104, 266] width 173 height 24
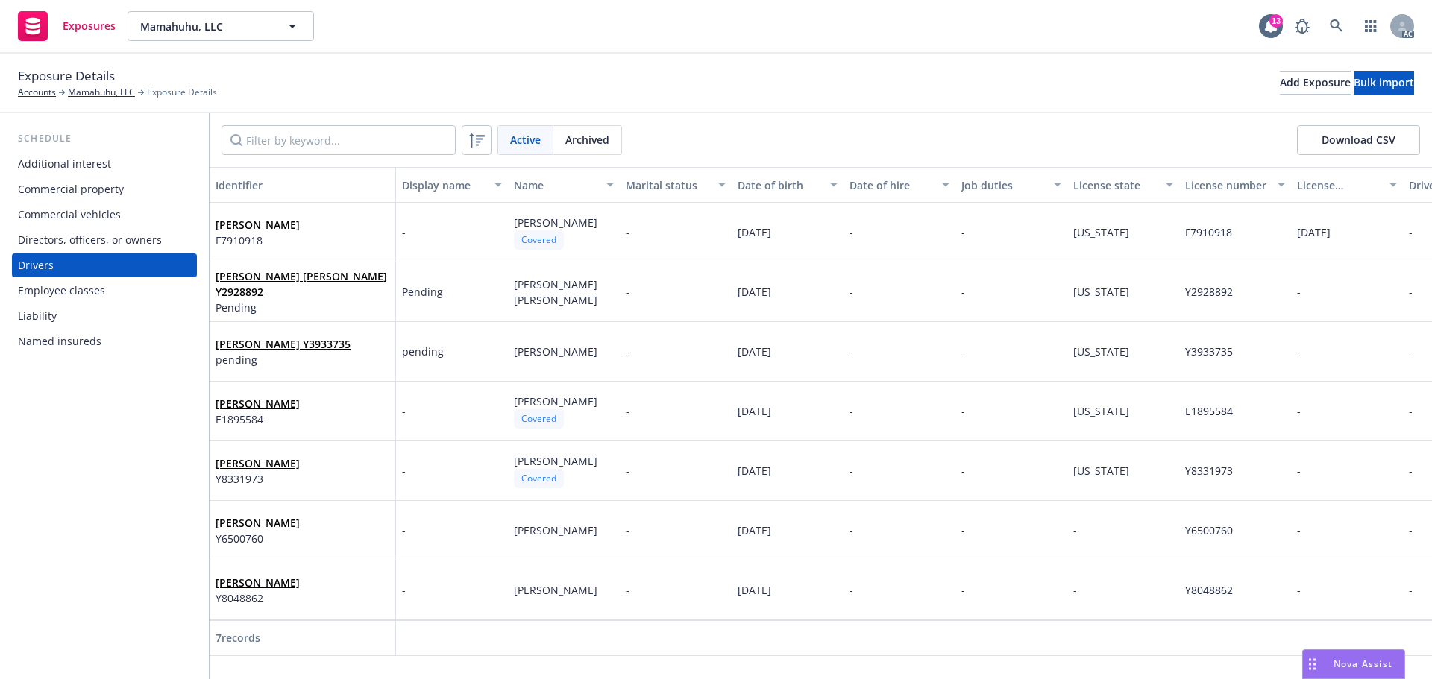
click at [122, 166] on div "Additional interest" at bounding box center [104, 164] width 173 height 24
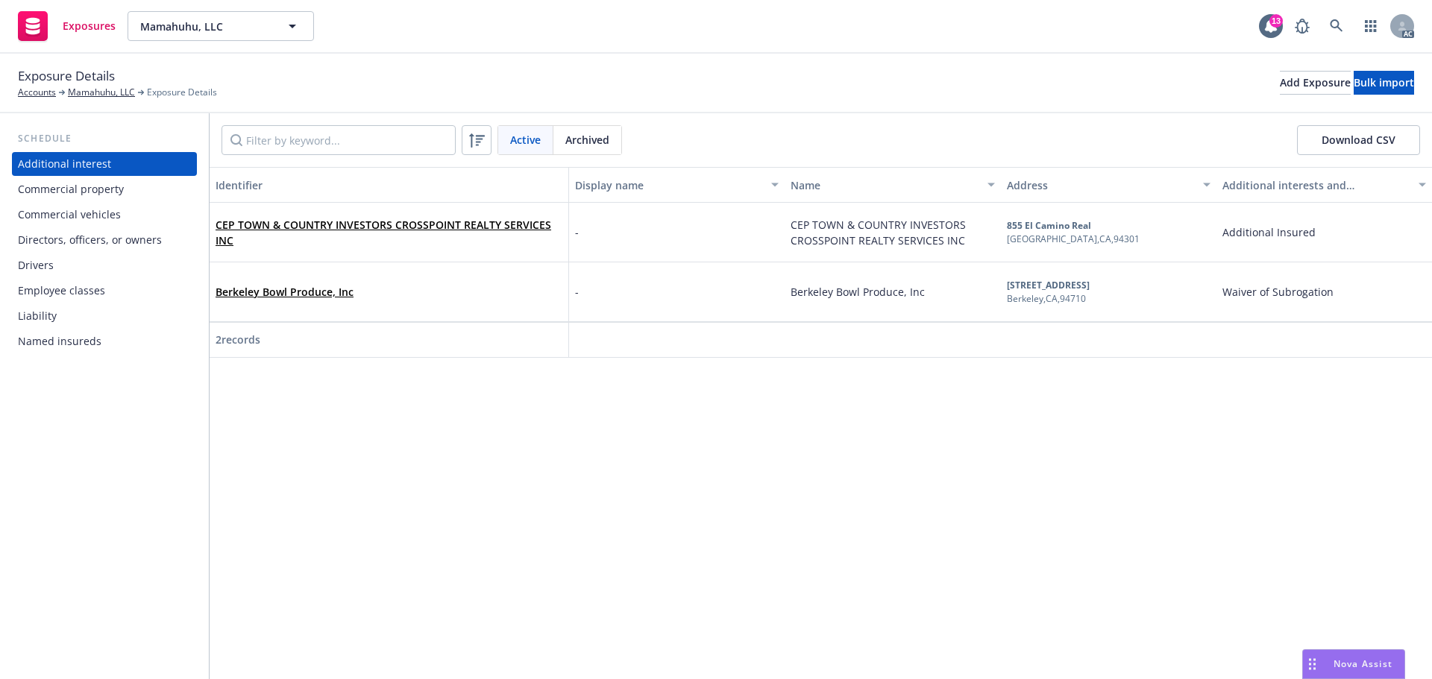
click at [101, 213] on div "Commercial vehicles" at bounding box center [69, 215] width 103 height 24
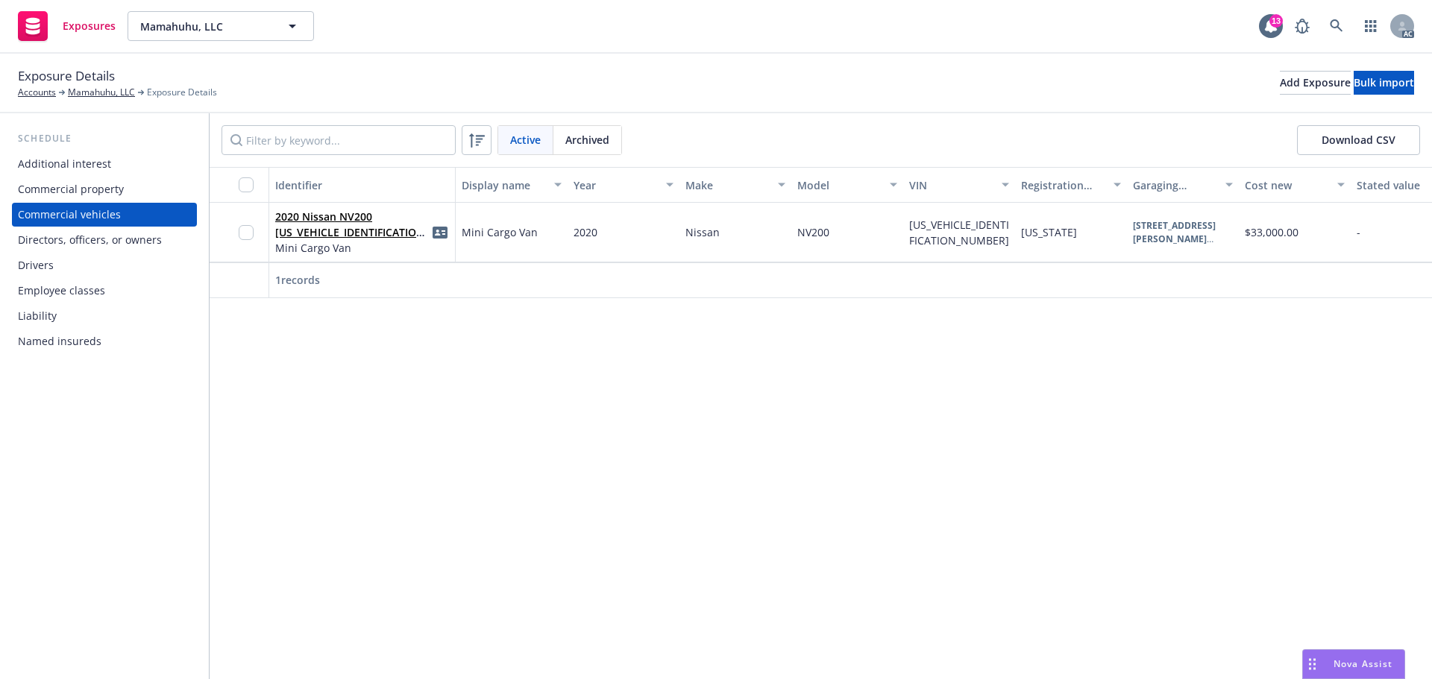
drag, startPoint x: 431, startPoint y: 296, endPoint x: 579, endPoint y: 321, distance: 149.7
click at [579, 321] on div "Identifier Display name Year Make Model VIN Registration state Garaging address…" at bounding box center [821, 423] width 1222 height 512
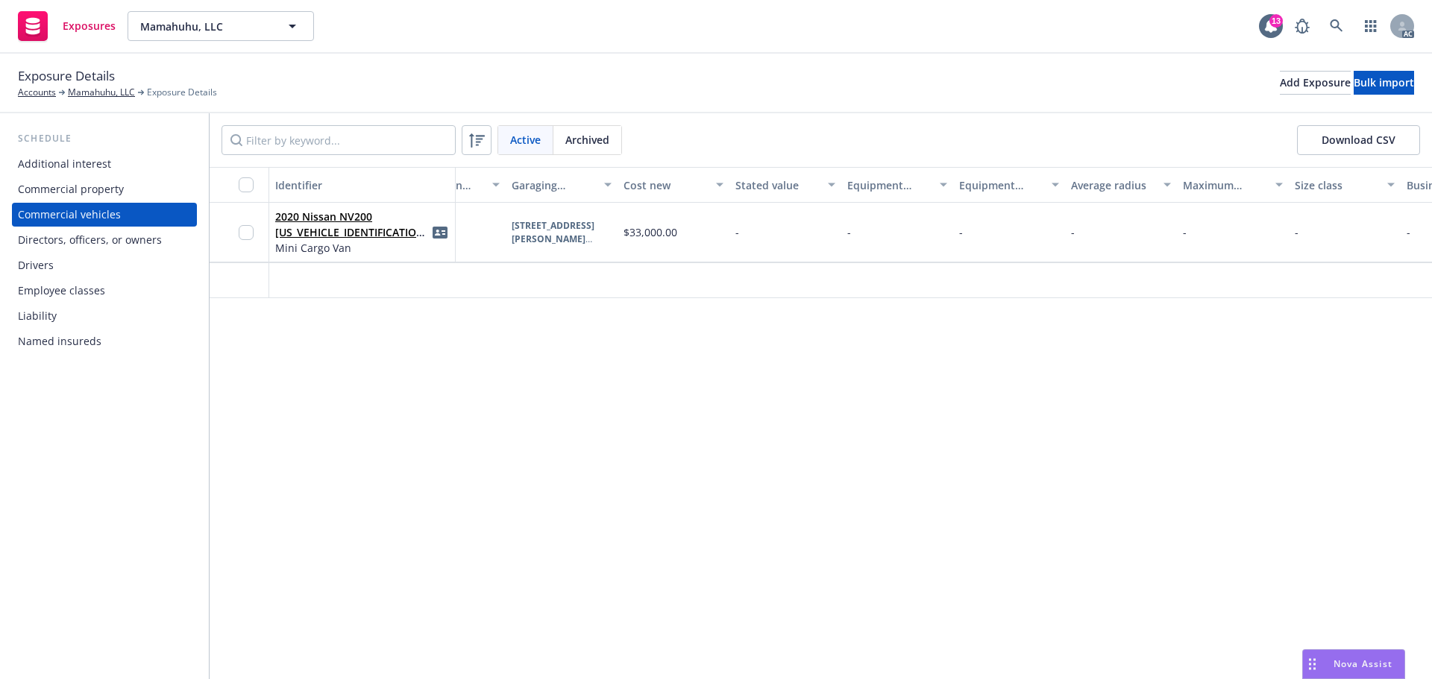
scroll to position [0, 702]
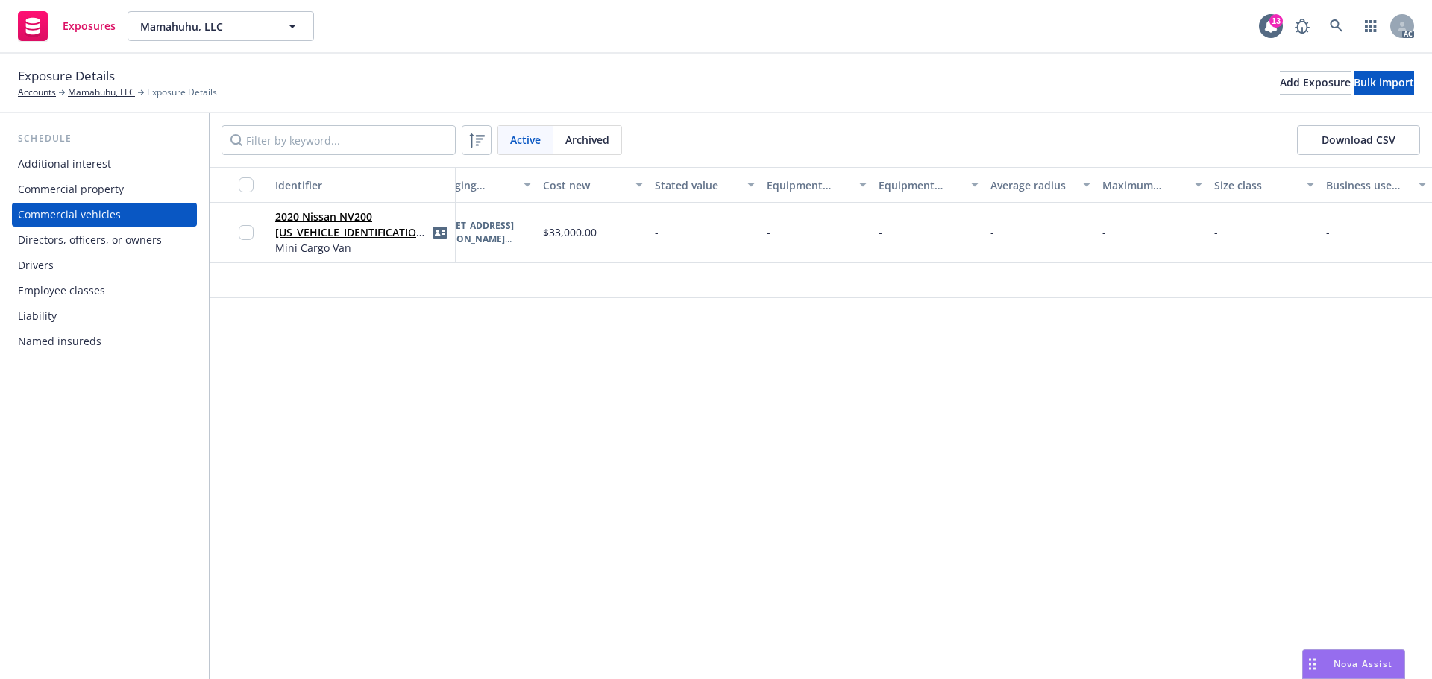
click at [128, 244] on div "Directors, officers, or owners" at bounding box center [90, 240] width 144 height 24
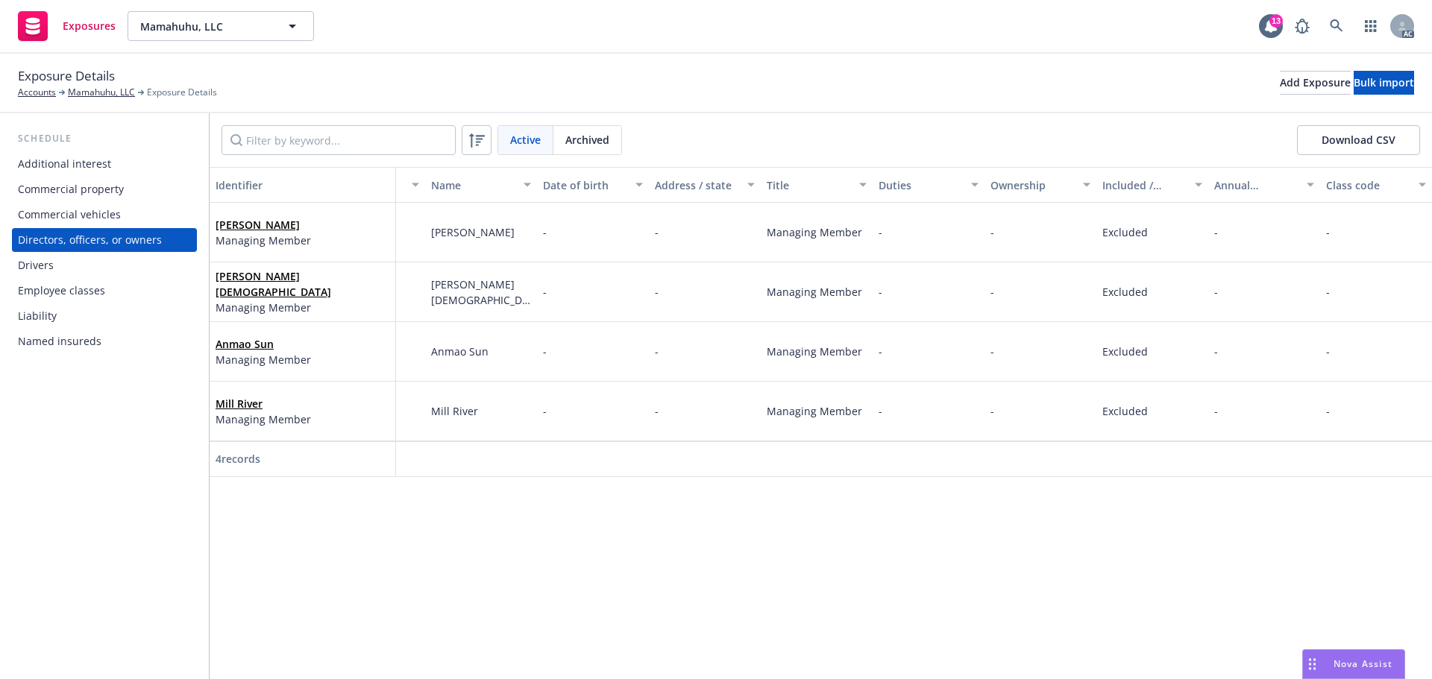
click at [40, 271] on div "Drivers" at bounding box center [36, 266] width 36 height 24
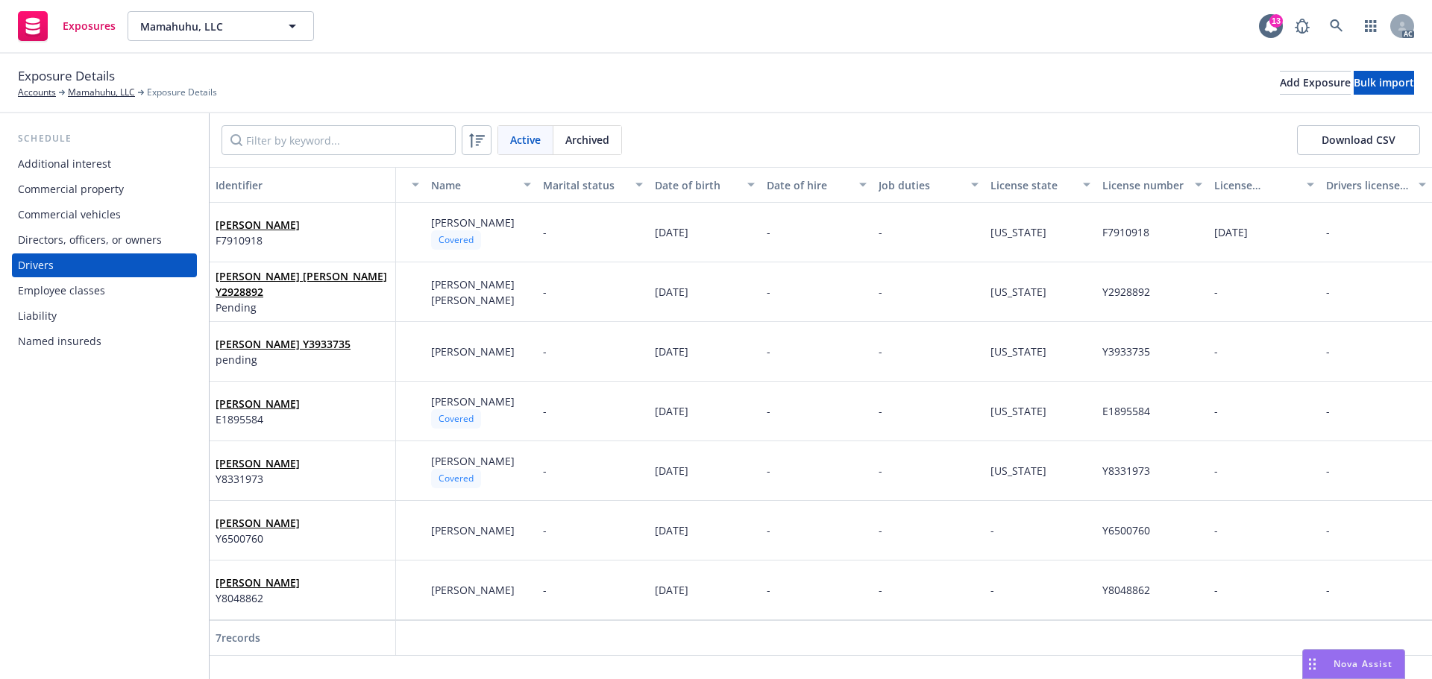
drag, startPoint x: 81, startPoint y: 204, endPoint x: 106, endPoint y: 208, distance: 25.8
click at [81, 204] on div "Commercial vehicles" at bounding box center [69, 215] width 103 height 24
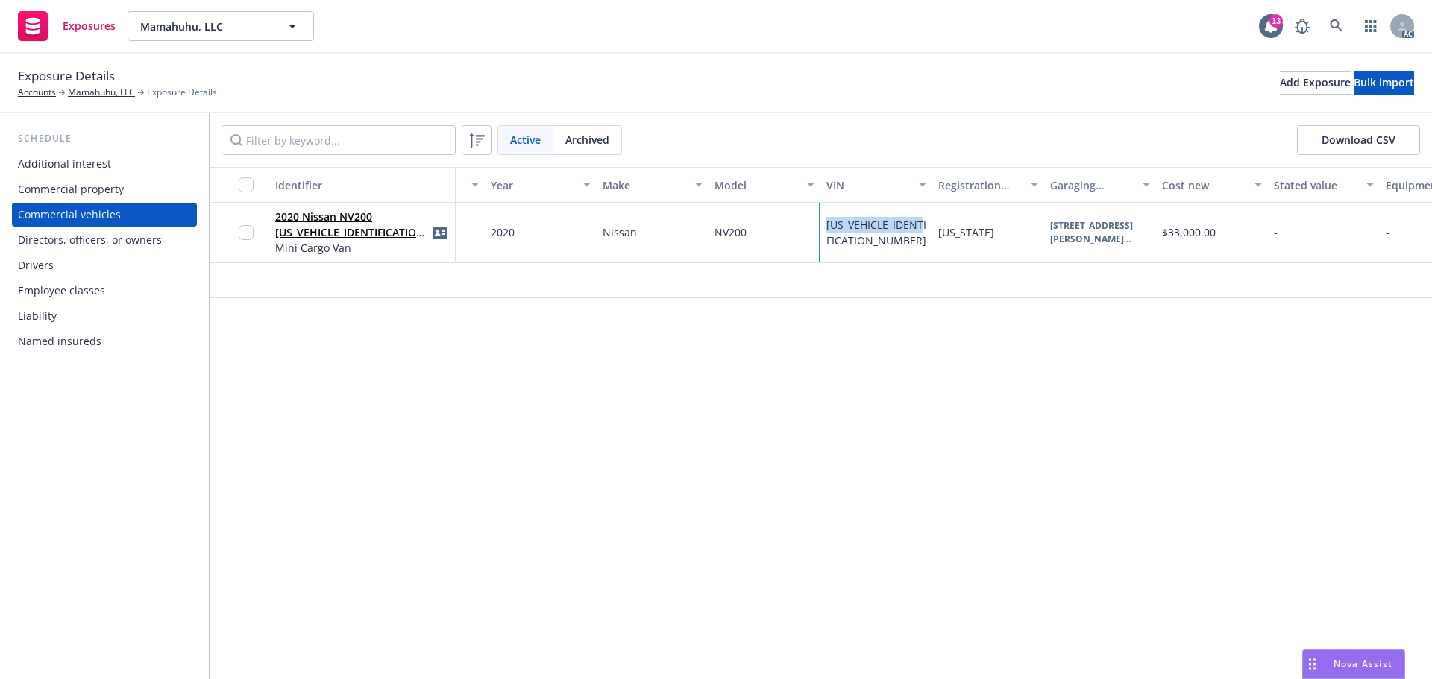
drag, startPoint x: 842, startPoint y: 244, endPoint x: 820, endPoint y: 235, distance: 24.1
click at [820, 235] on div "2020 Nissan NV200 3N6CM0KN7LK703051 Mini Cargo Van Mini Cargo Van 2020 Nissan N…" at bounding box center [1089, 233] width 1924 height 60
copy div "3N6CM0KN7LK703051"
click at [1052, 221] on b "517 Clement St" at bounding box center [1091, 232] width 83 height 26
click at [1092, 230] on b "517 Clement St" at bounding box center [1091, 232] width 83 height 26
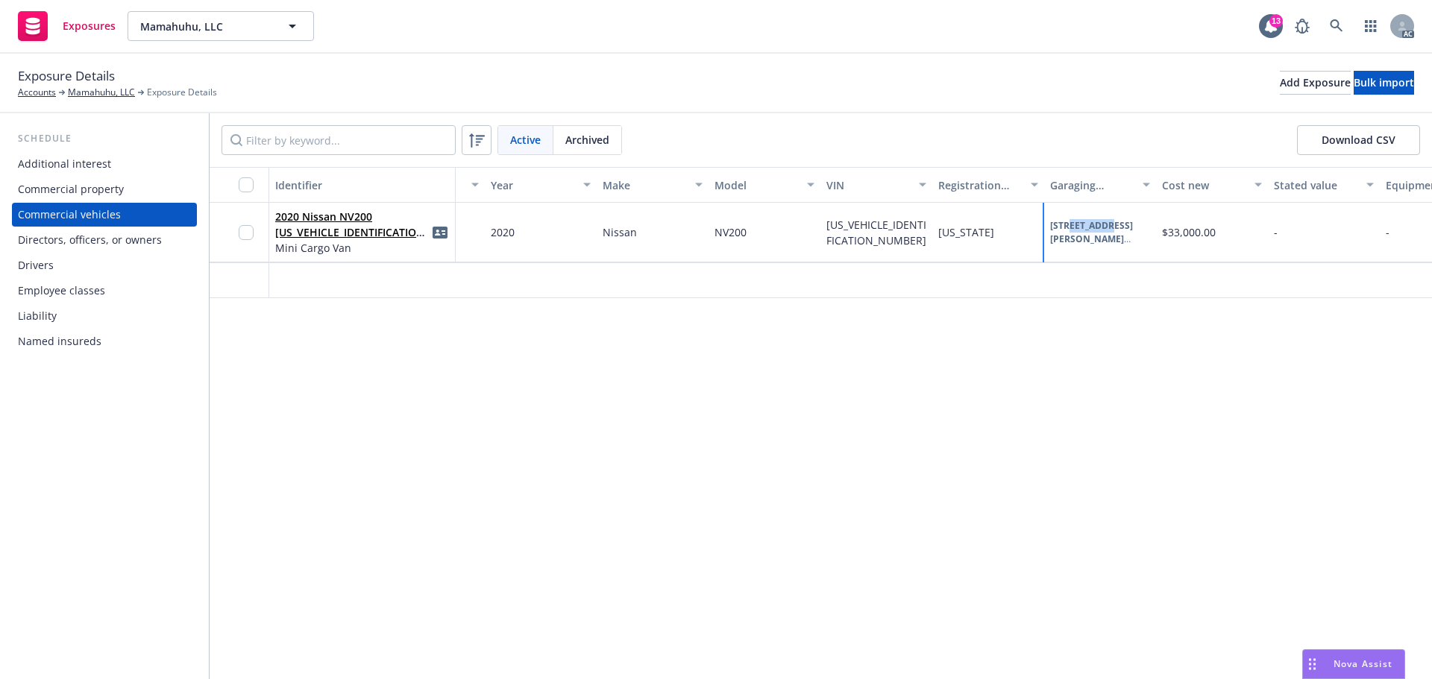
click at [1092, 230] on b "517 Clement St" at bounding box center [1091, 232] width 83 height 26
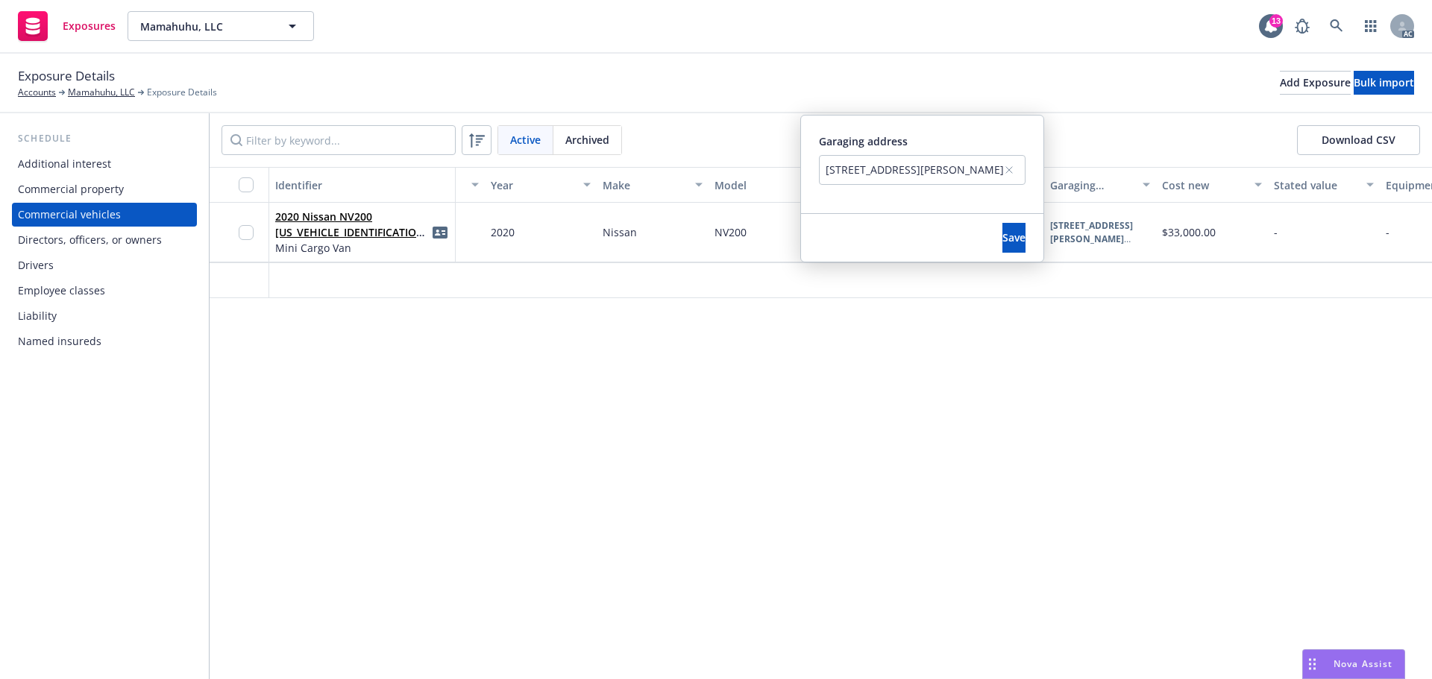
click at [850, 378] on div "Identifier Display name Year Make Model VIN Registration state Garaging address…" at bounding box center [821, 423] width 1222 height 512
click at [1002, 238] on span "Save" at bounding box center [1013, 237] width 23 height 14
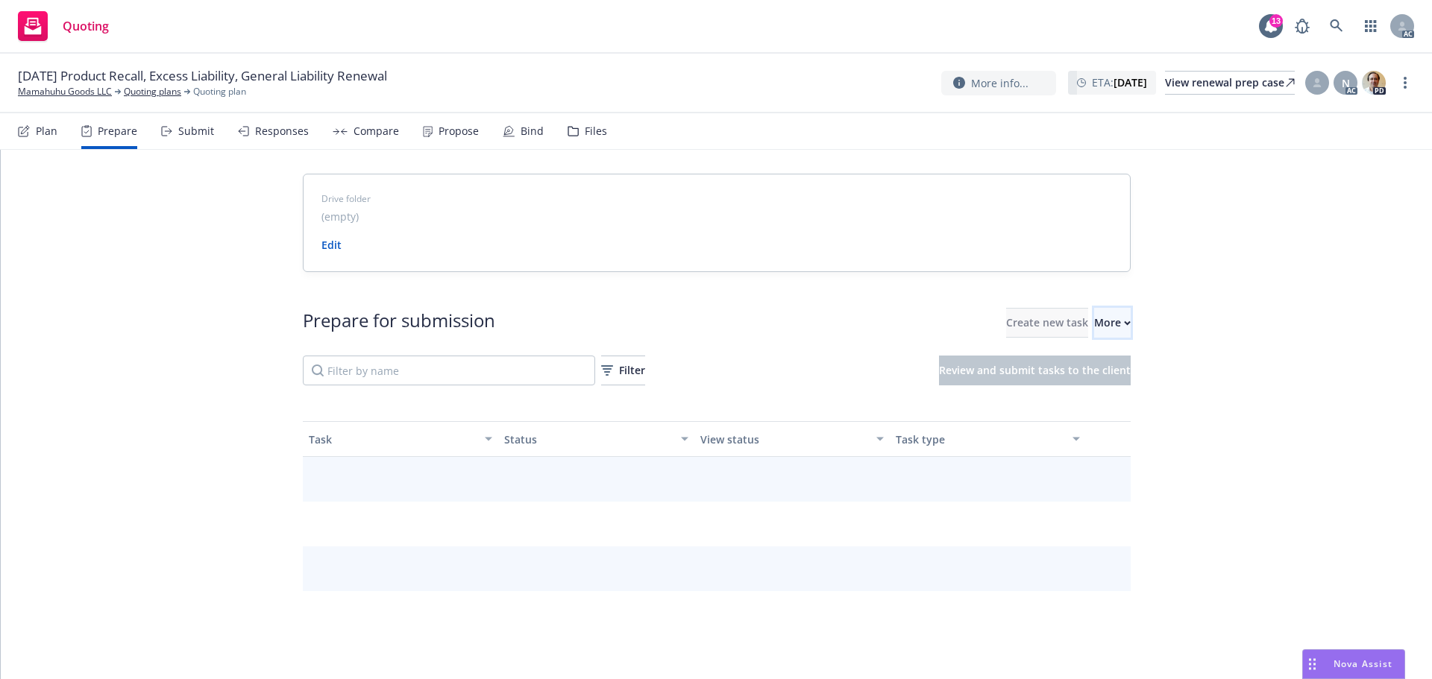
click at [1101, 336] on button "More" at bounding box center [1112, 323] width 37 height 30
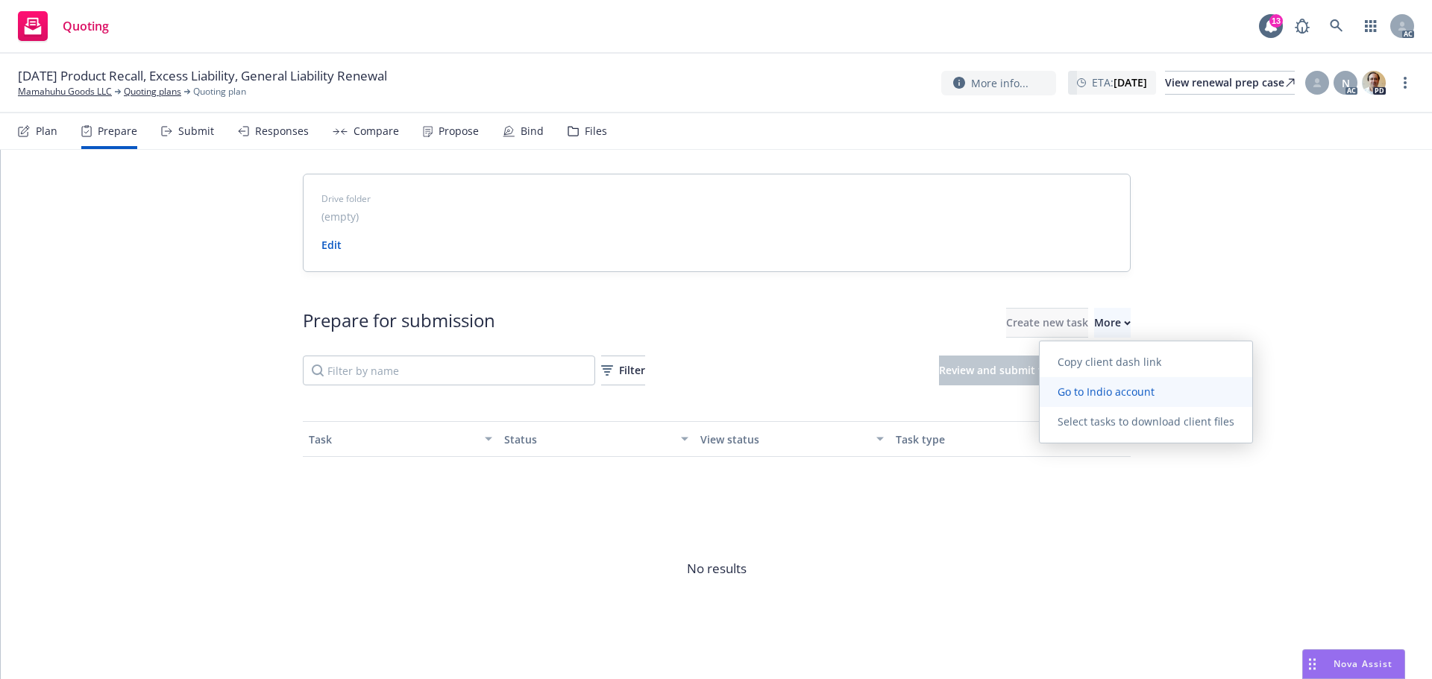
click at [1101, 389] on span "Go to Indio account" at bounding box center [1106, 392] width 133 height 14
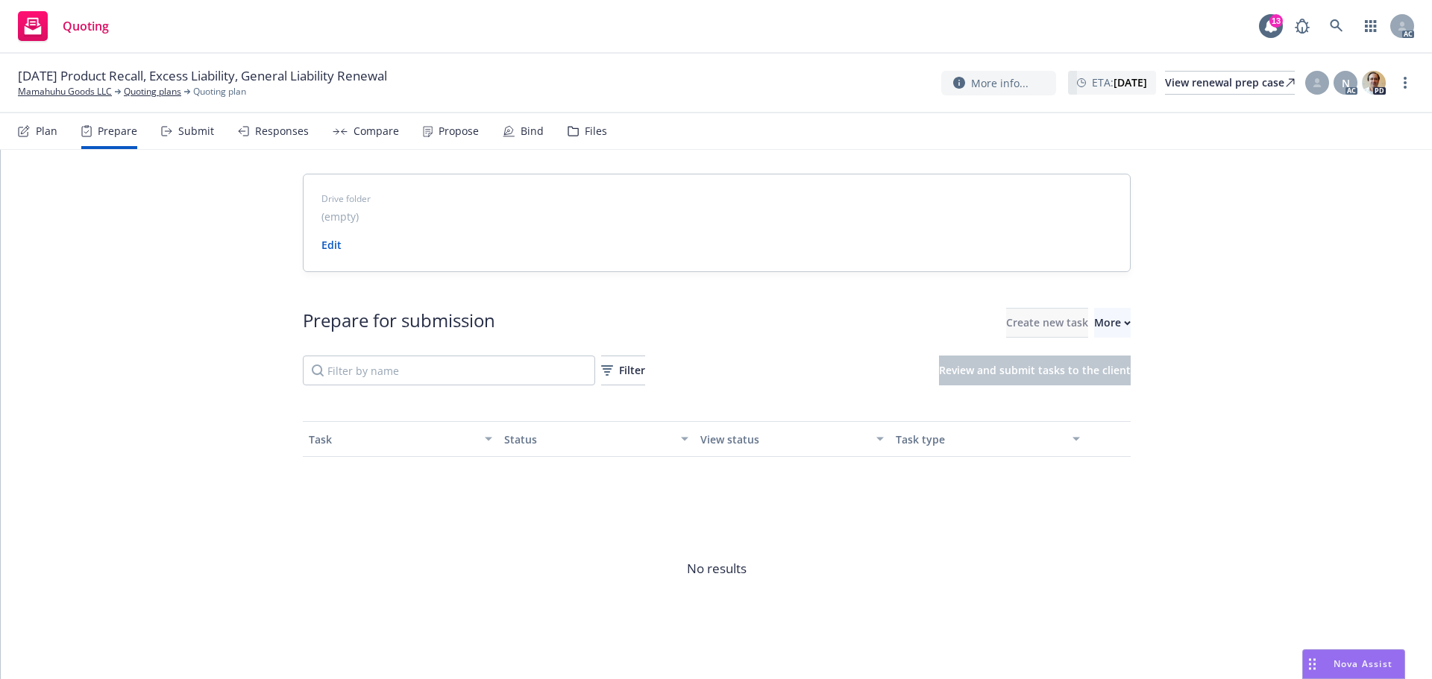
drag, startPoint x: 61, startPoint y: 90, endPoint x: 68, endPoint y: 58, distance: 32.0
click at [61, 90] on link "Mamahuhu Goods LLC" at bounding box center [65, 91] width 94 height 13
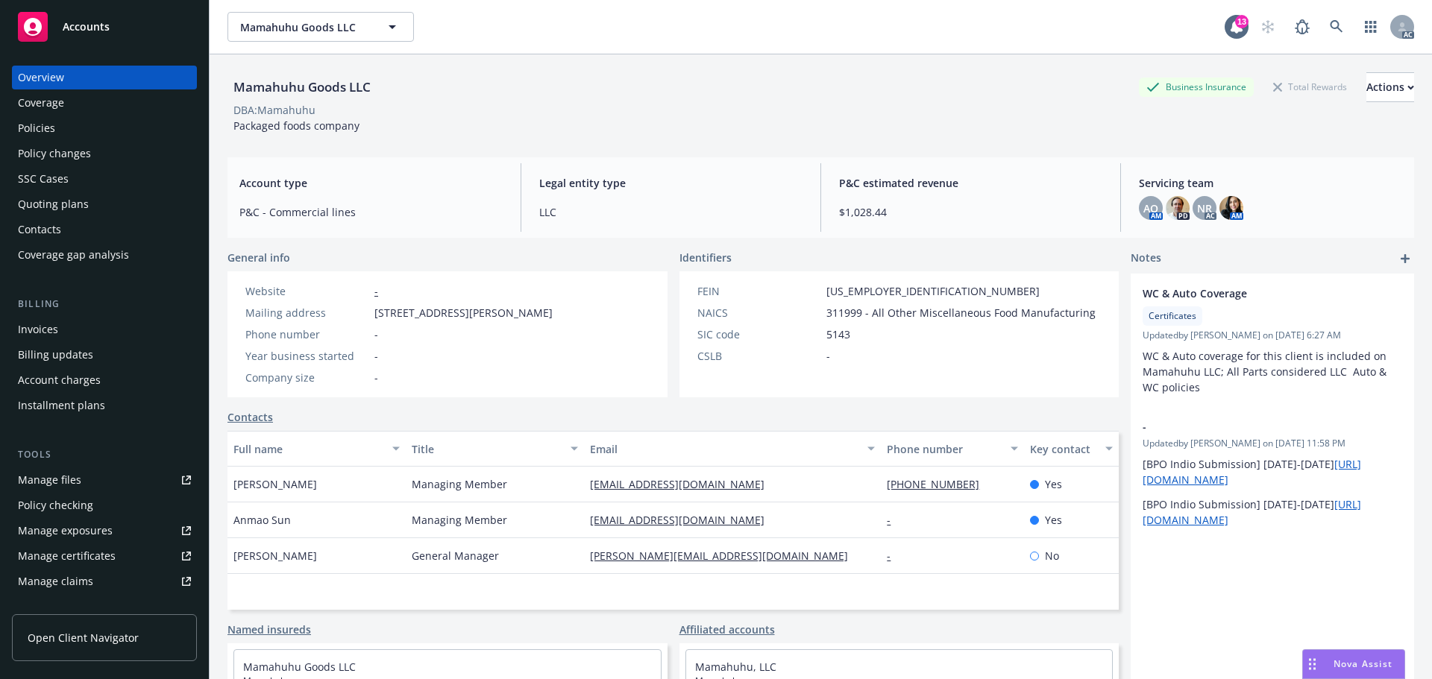
click at [769, 99] on div "Mamahuhu Goods LLC Business Insurance Total Rewards Actions" at bounding box center [820, 87] width 1187 height 30
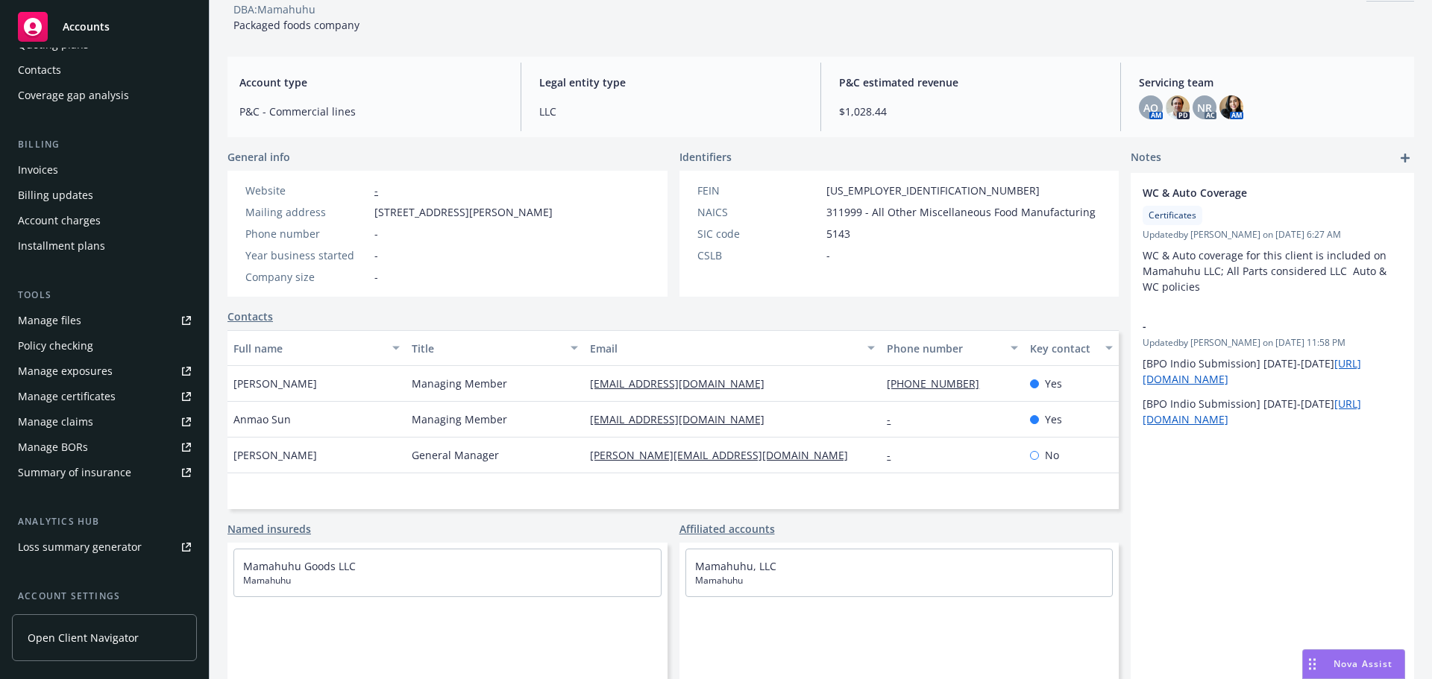
scroll to position [292, 0]
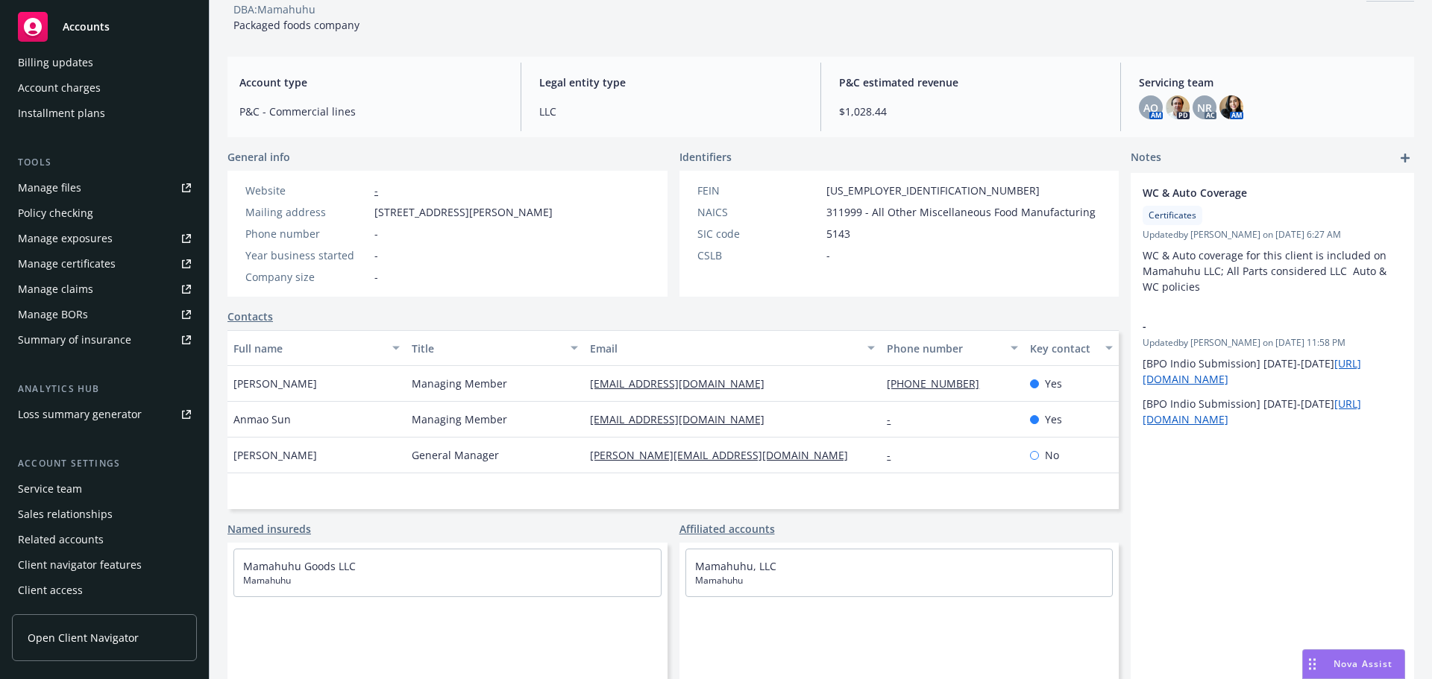
click at [58, 487] on div "Service team" at bounding box center [50, 489] width 64 height 24
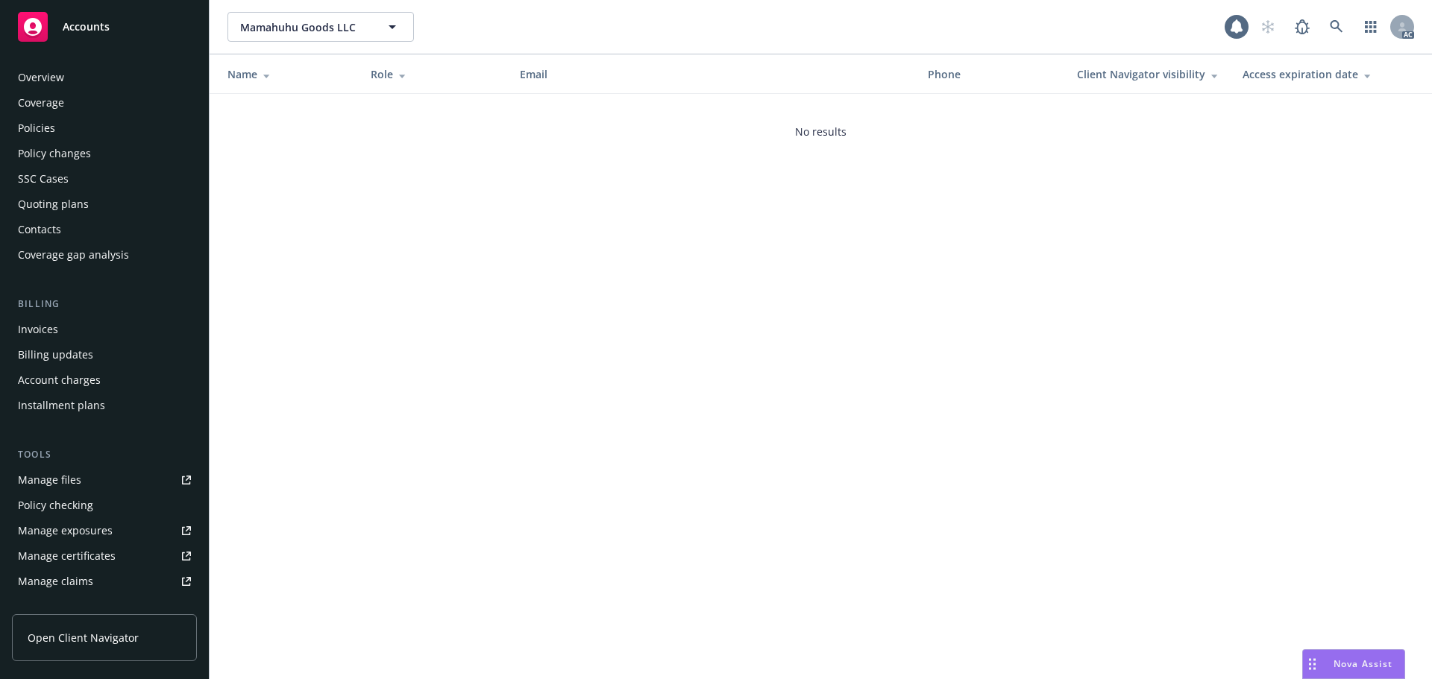
scroll to position [292, 0]
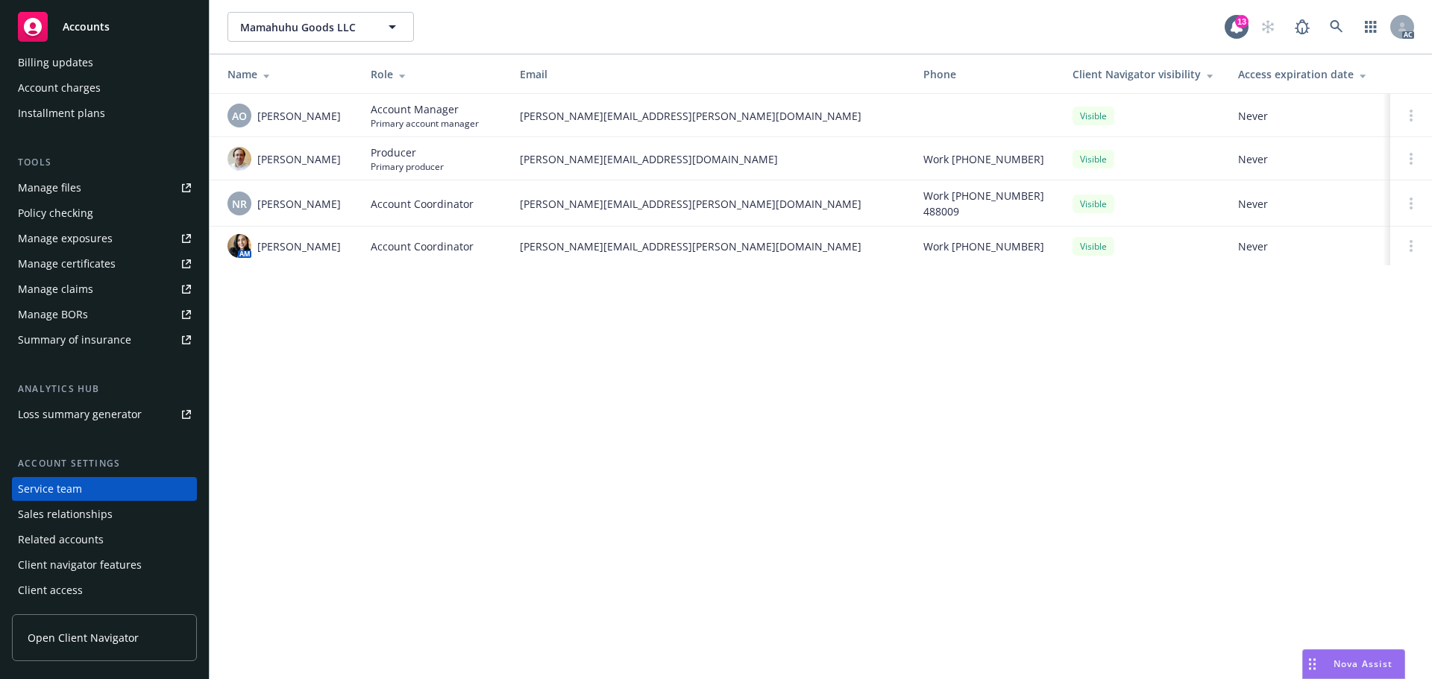
click at [450, 368] on div "Mamahuhu Goods LLC Mamahuhu Goods LLC 13 AC Name Role Email Phone Client Naviga…" at bounding box center [821, 339] width 1222 height 679
drag, startPoint x: 314, startPoint y: 124, endPoint x: 255, endPoint y: 131, distance: 59.3
click at [255, 131] on td "AO [PERSON_NAME]" at bounding box center [284, 115] width 149 height 43
copy div "[PERSON_NAME]"
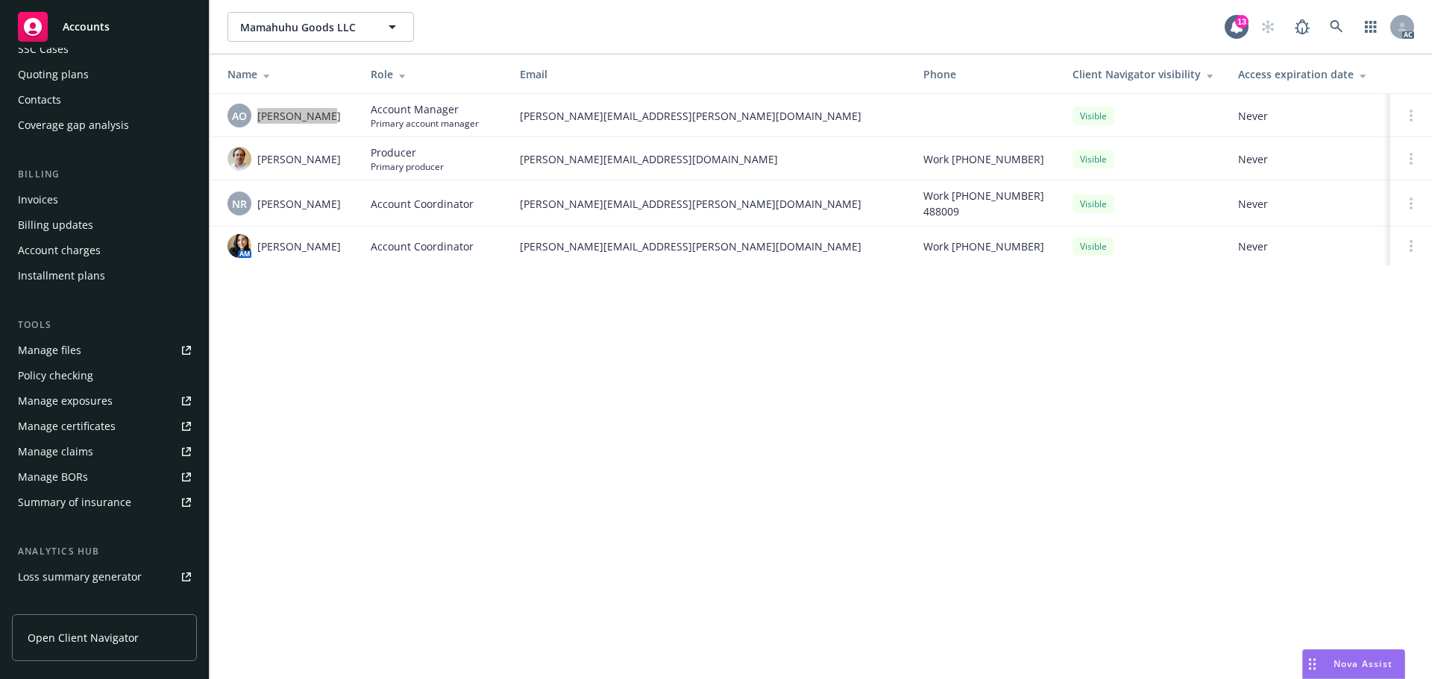
scroll to position [0, 0]
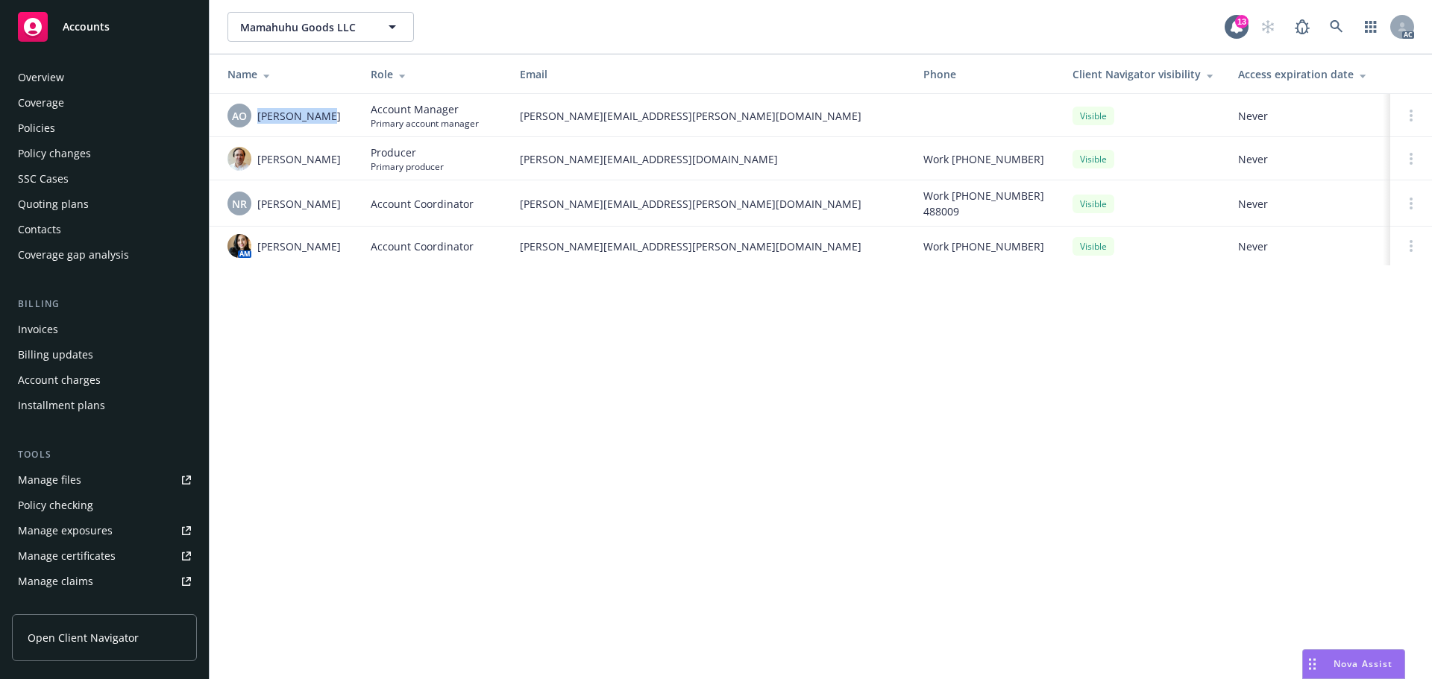
click at [58, 114] on div "Coverage" at bounding box center [41, 103] width 46 height 24
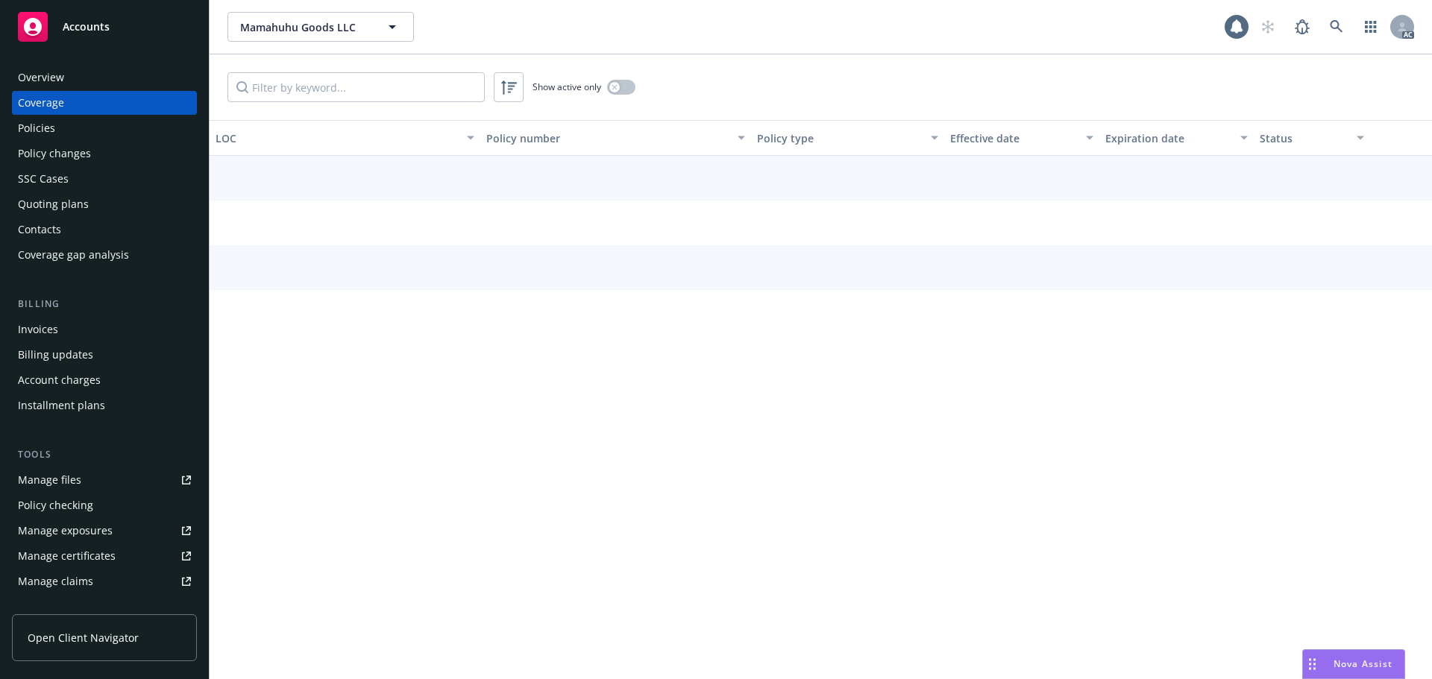
click at [51, 126] on div "Policies" at bounding box center [36, 128] width 37 height 24
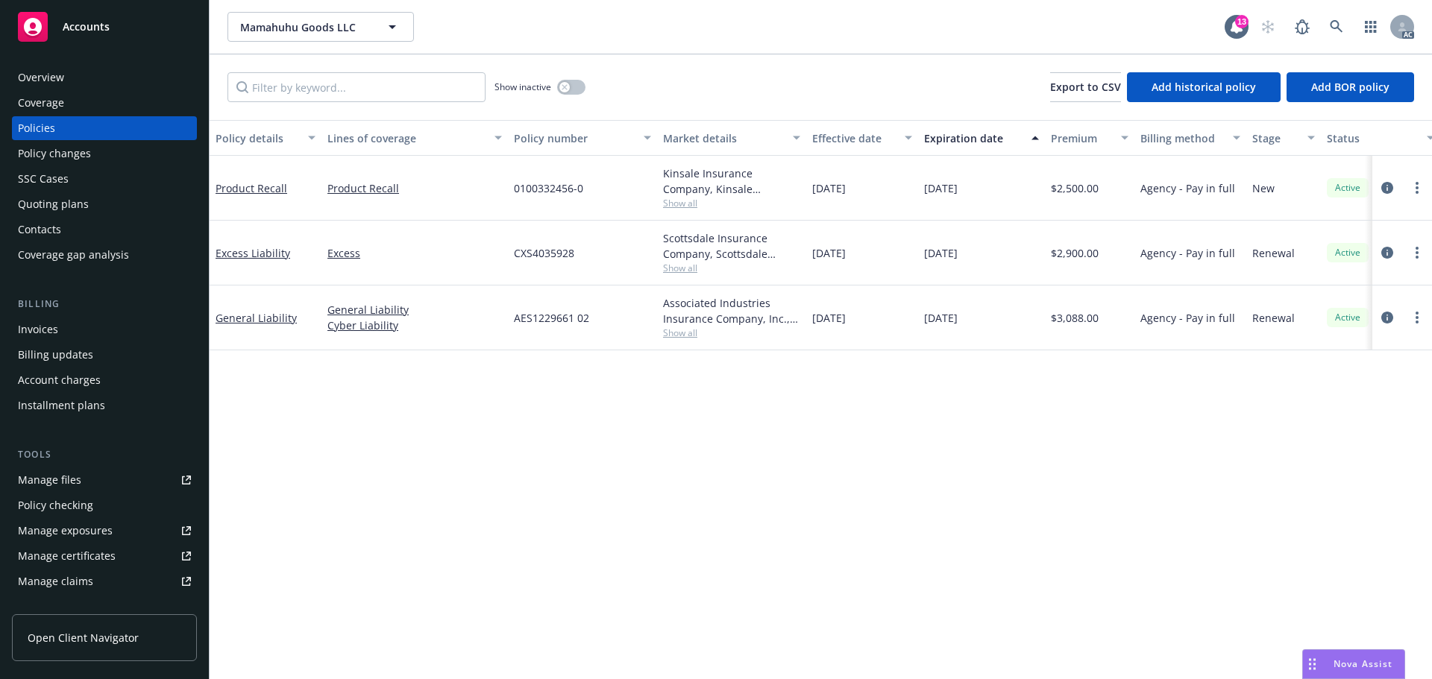
click at [669, 212] on div "Kinsale Insurance Company, Kinsale Insurance, RT Specialty Insurance Services, …" at bounding box center [731, 188] width 149 height 65
drag, startPoint x: 409, startPoint y: 190, endPoint x: 310, endPoint y: 198, distance: 99.5
click at [310, 198] on div "Product Recall Product Recall 0100332456-0 Kinsale Insurance Company, Kinsale I…" at bounding box center [930, 188] width 1440 height 65
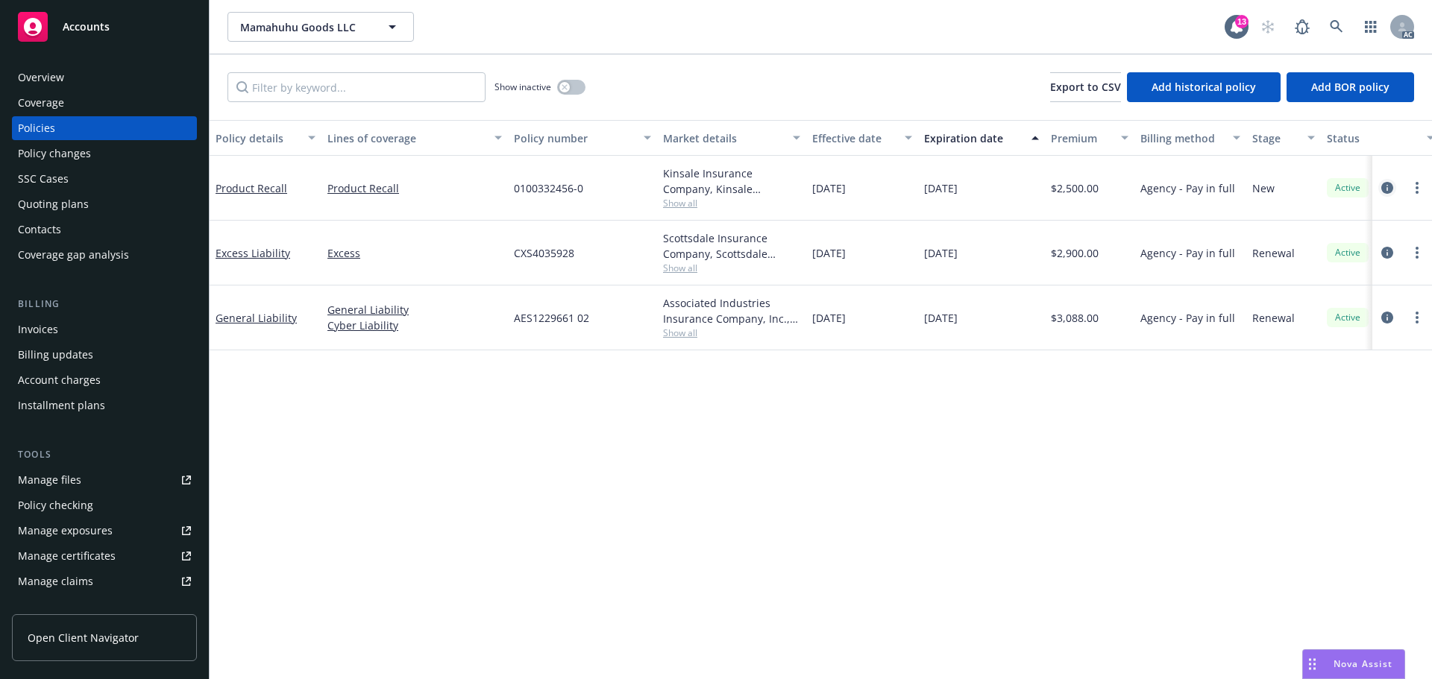
click at [1389, 182] on icon "circleInformation" at bounding box center [1387, 188] width 12 height 12
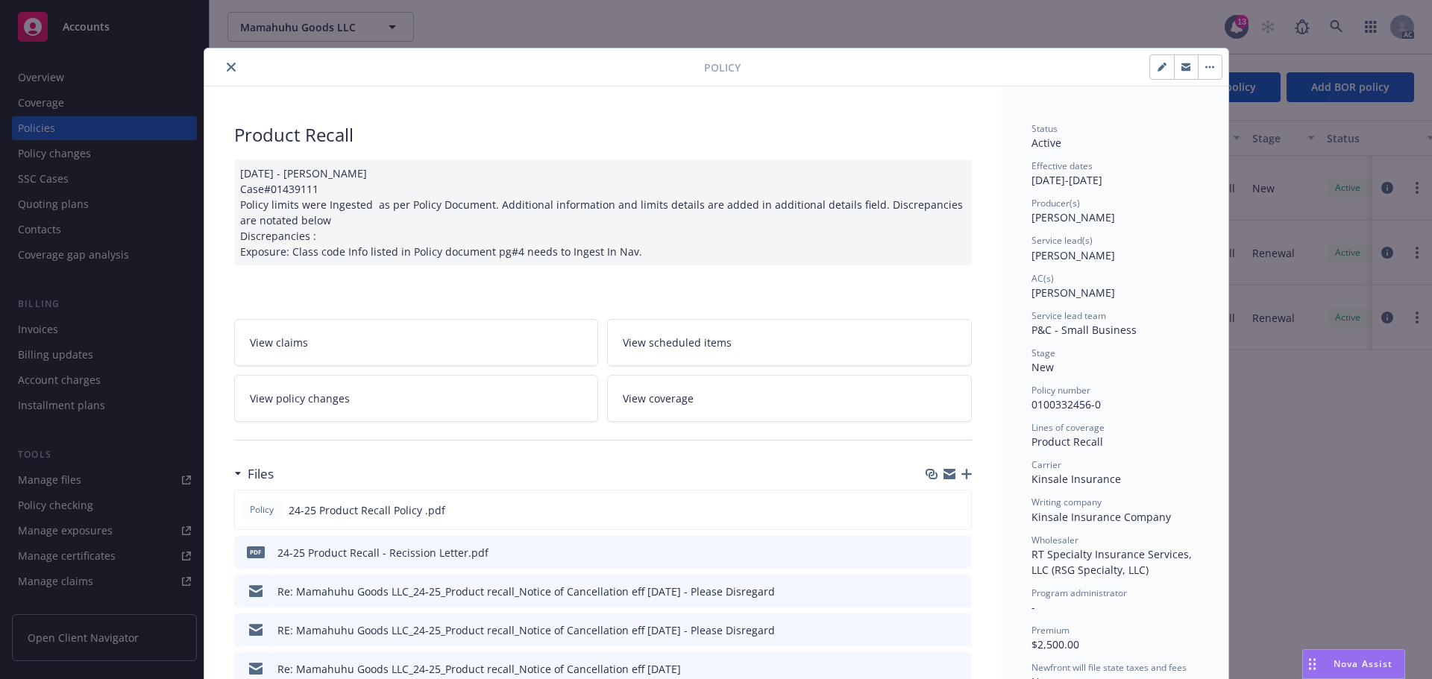
click at [964, 505] on div "Policy 24-25 Product Recall Policy .pdf" at bounding box center [603, 510] width 738 height 40
click at [957, 509] on icon "preview file" at bounding box center [956, 509] width 13 height 10
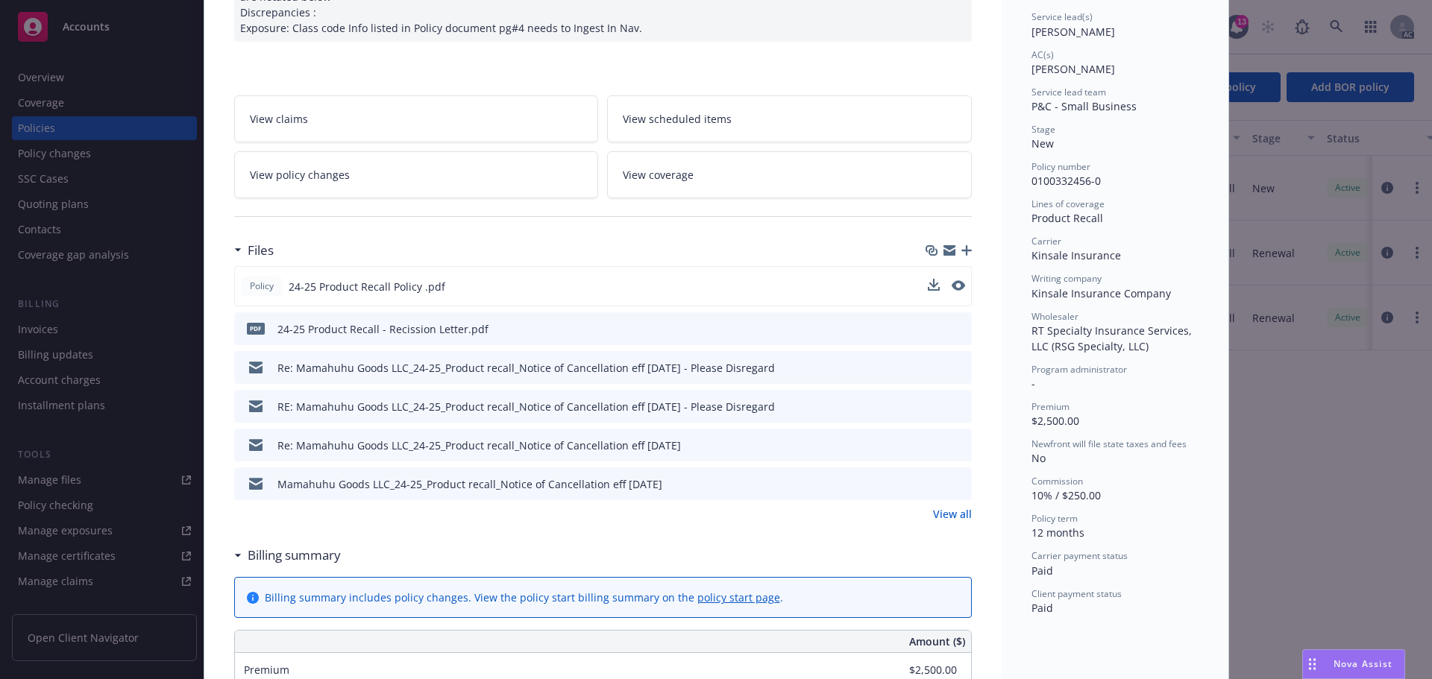
drag, startPoint x: 950, startPoint y: 516, endPoint x: 971, endPoint y: 508, distance: 22.4
click at [950, 516] on link "View all" at bounding box center [952, 514] width 39 height 16
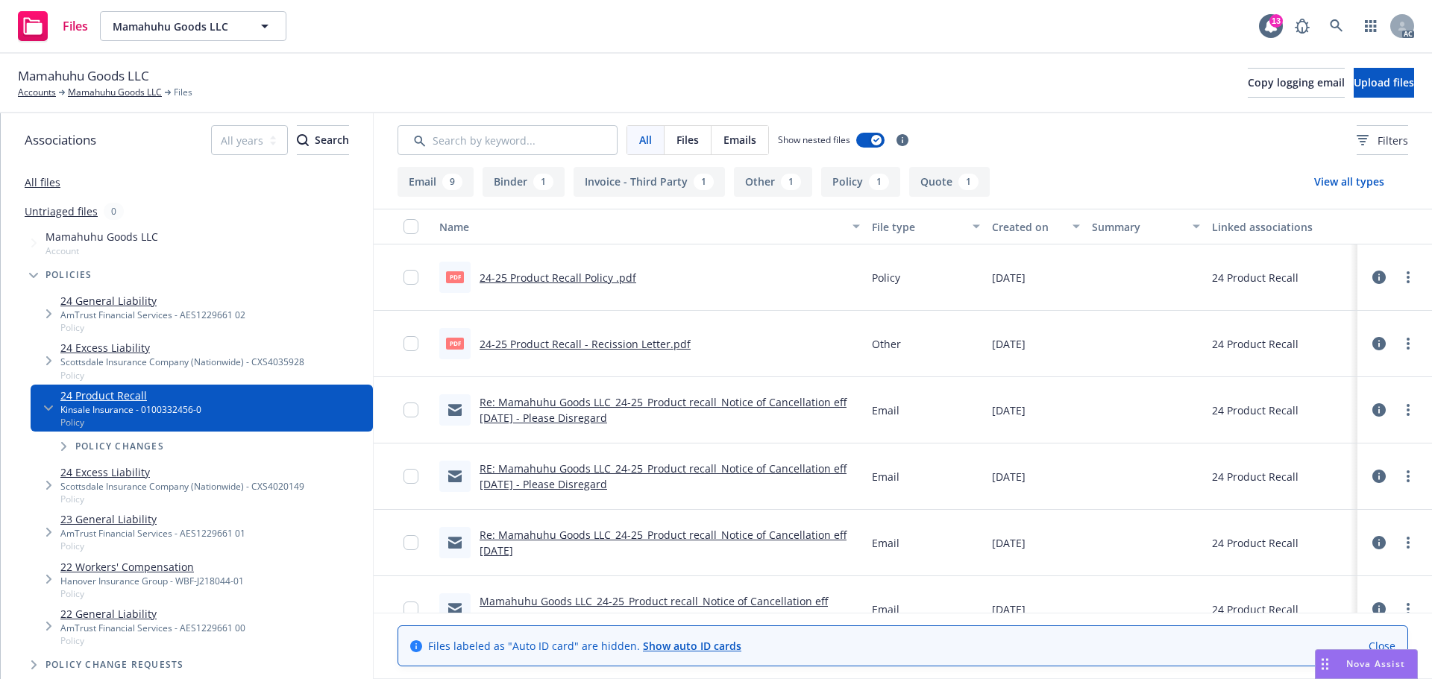
drag, startPoint x: 33, startPoint y: 183, endPoint x: 66, endPoint y: 176, distance: 34.2
click at [33, 183] on link "All files" at bounding box center [43, 182] width 36 height 14
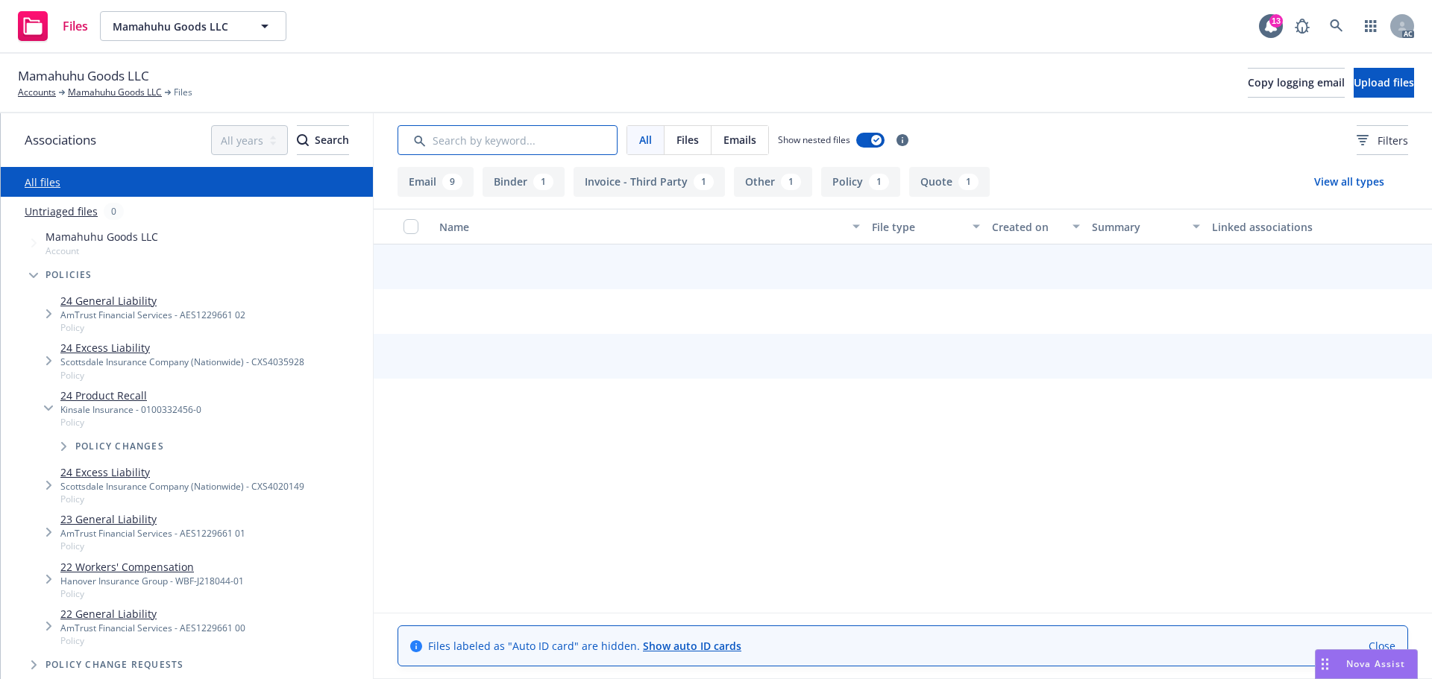
click at [535, 139] on input "Search by keyword..." at bounding box center [508, 140] width 220 height 30
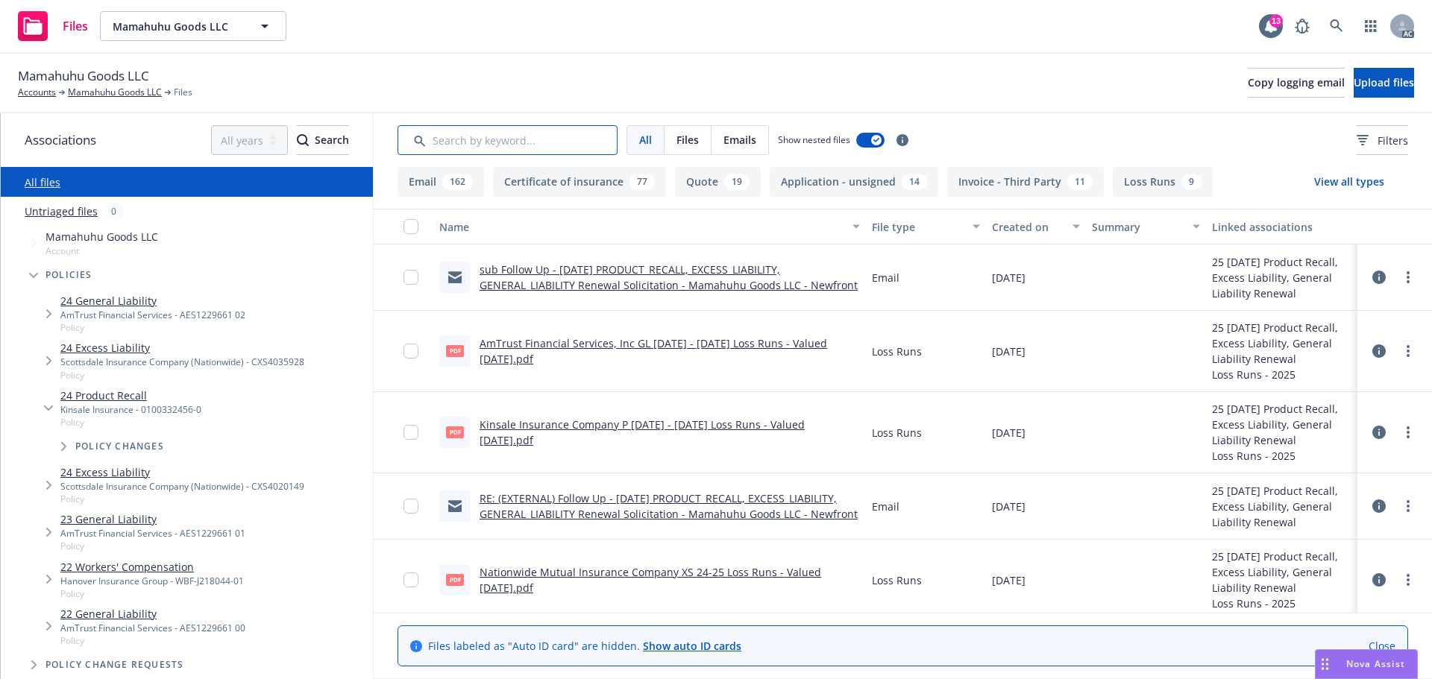
type input "p"
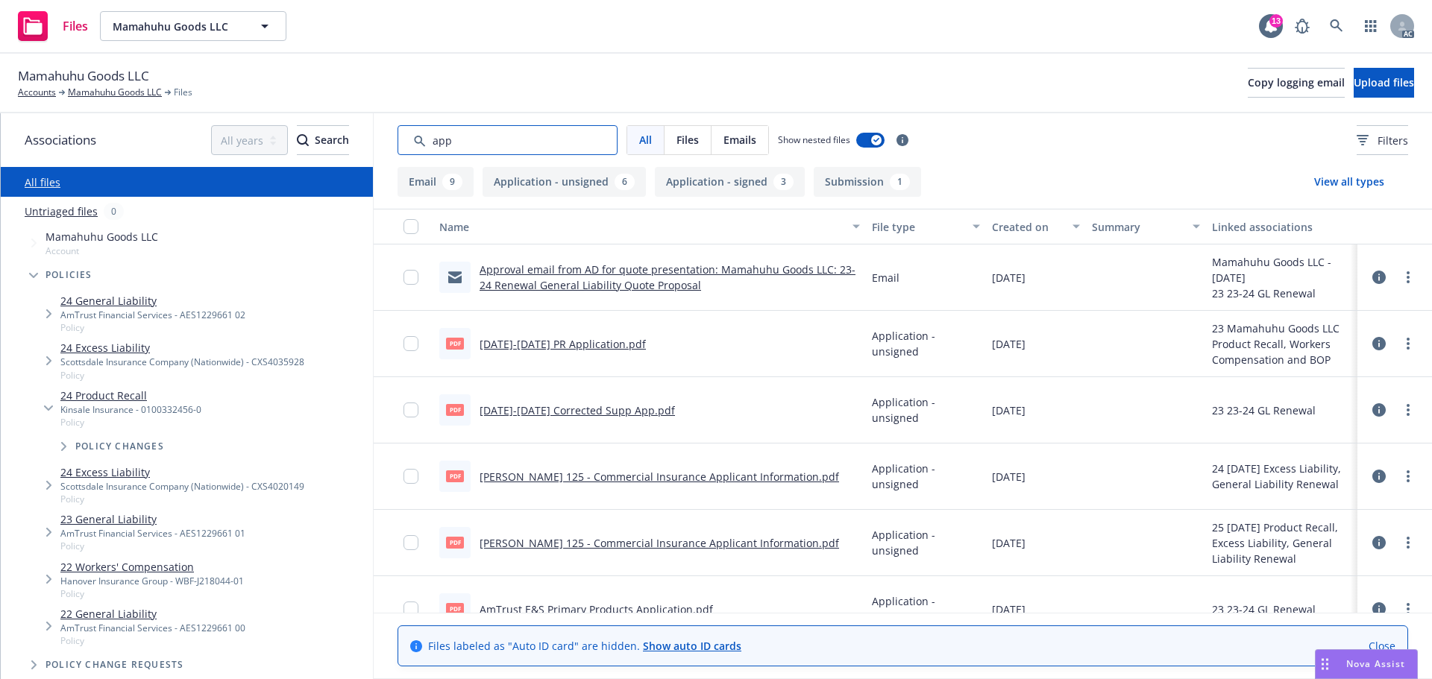
type input "app"
click at [1023, 228] on div "Created on" at bounding box center [1028, 227] width 72 height 16
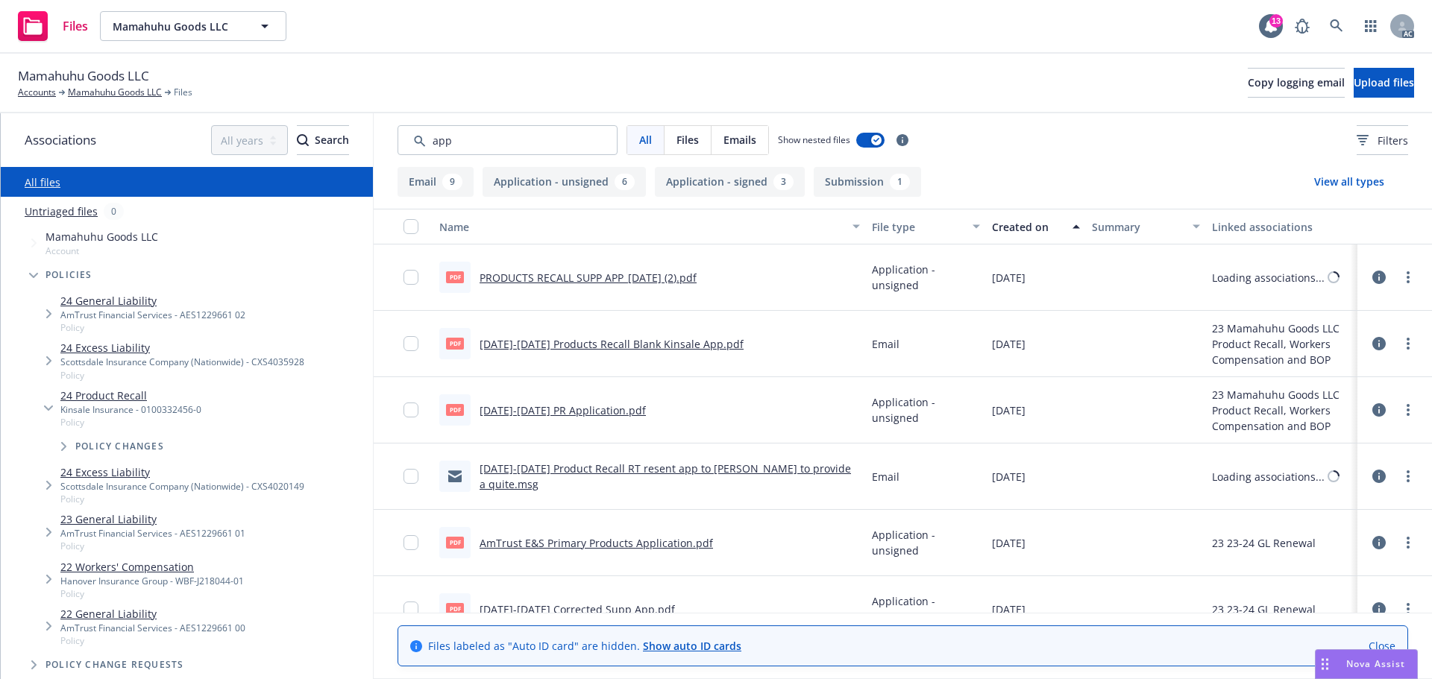
click at [1023, 228] on div "Created on" at bounding box center [1028, 227] width 72 height 16
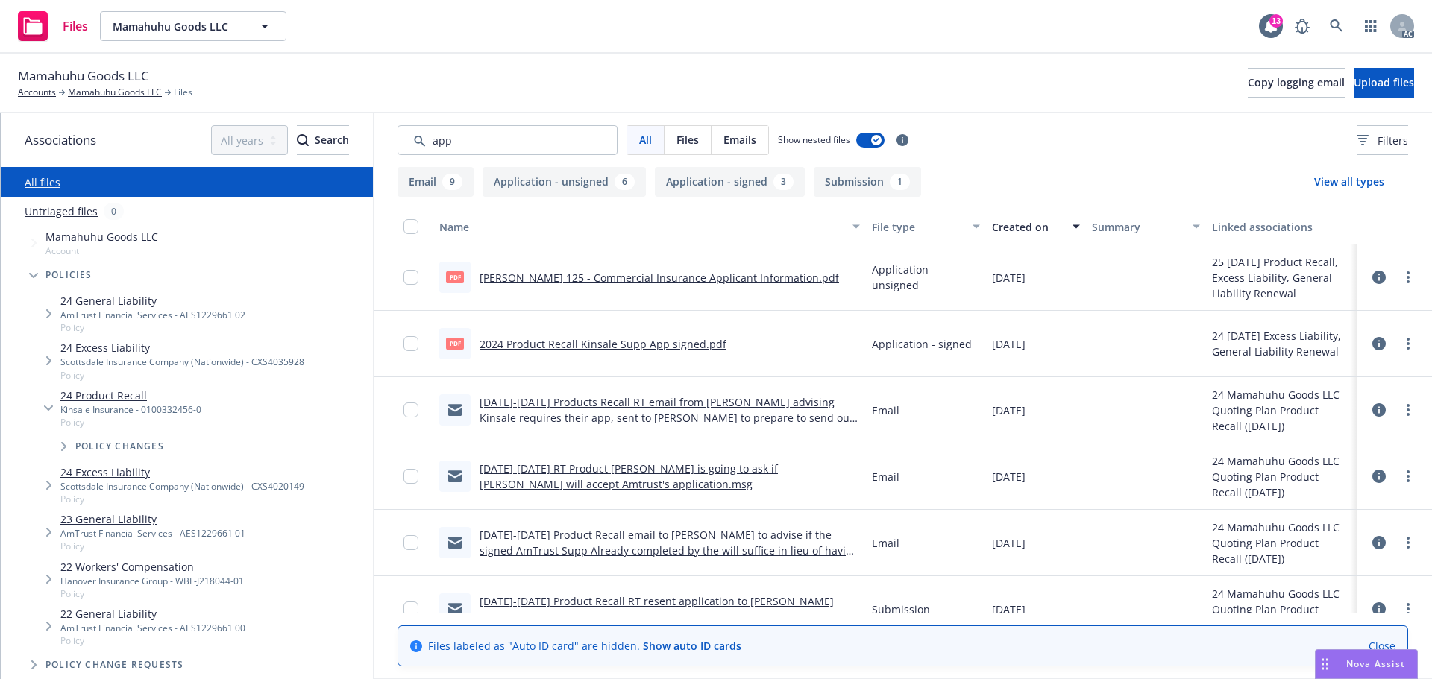
click at [684, 345] on link "2024 Product Recall Kinsale Supp App signed.pdf" at bounding box center [603, 344] width 247 height 14
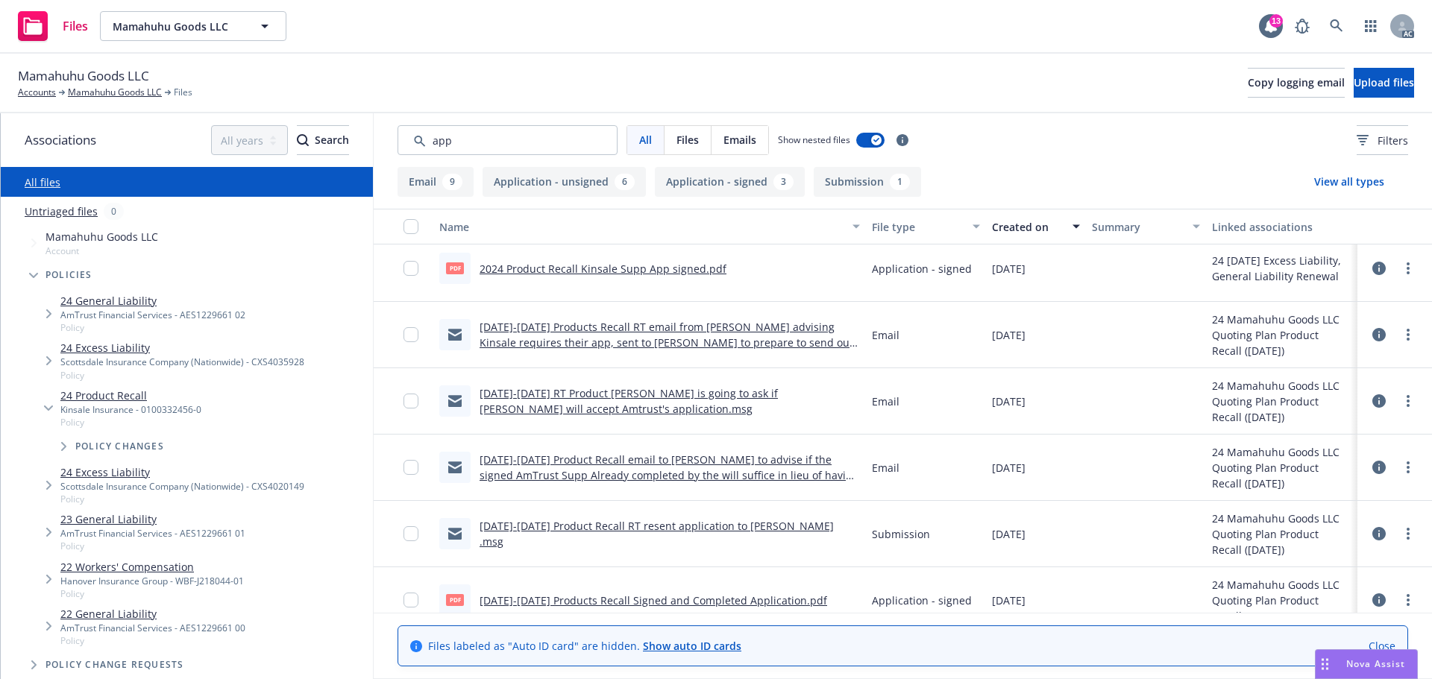
scroll to position [298, 0]
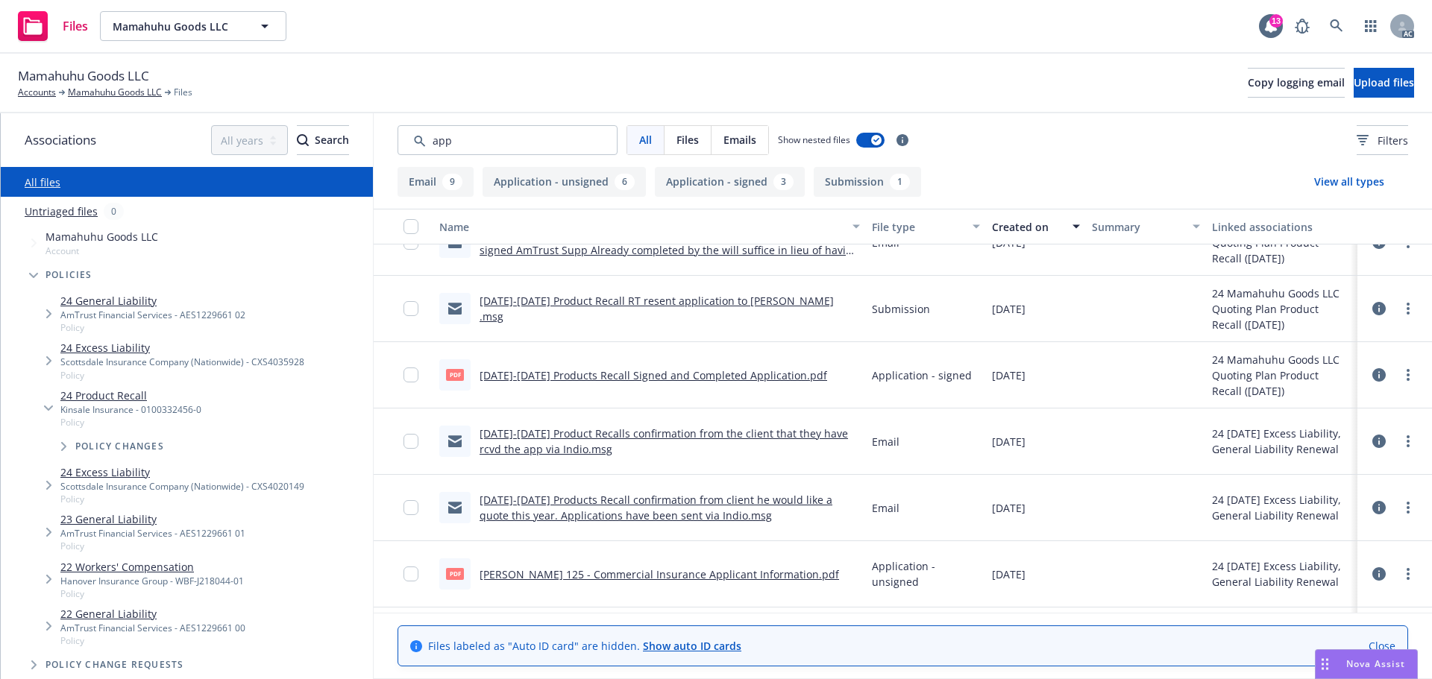
click at [743, 377] on link "[DATE]-[DATE] Products Recall Signed and Completed Application.pdf" at bounding box center [654, 375] width 348 height 14
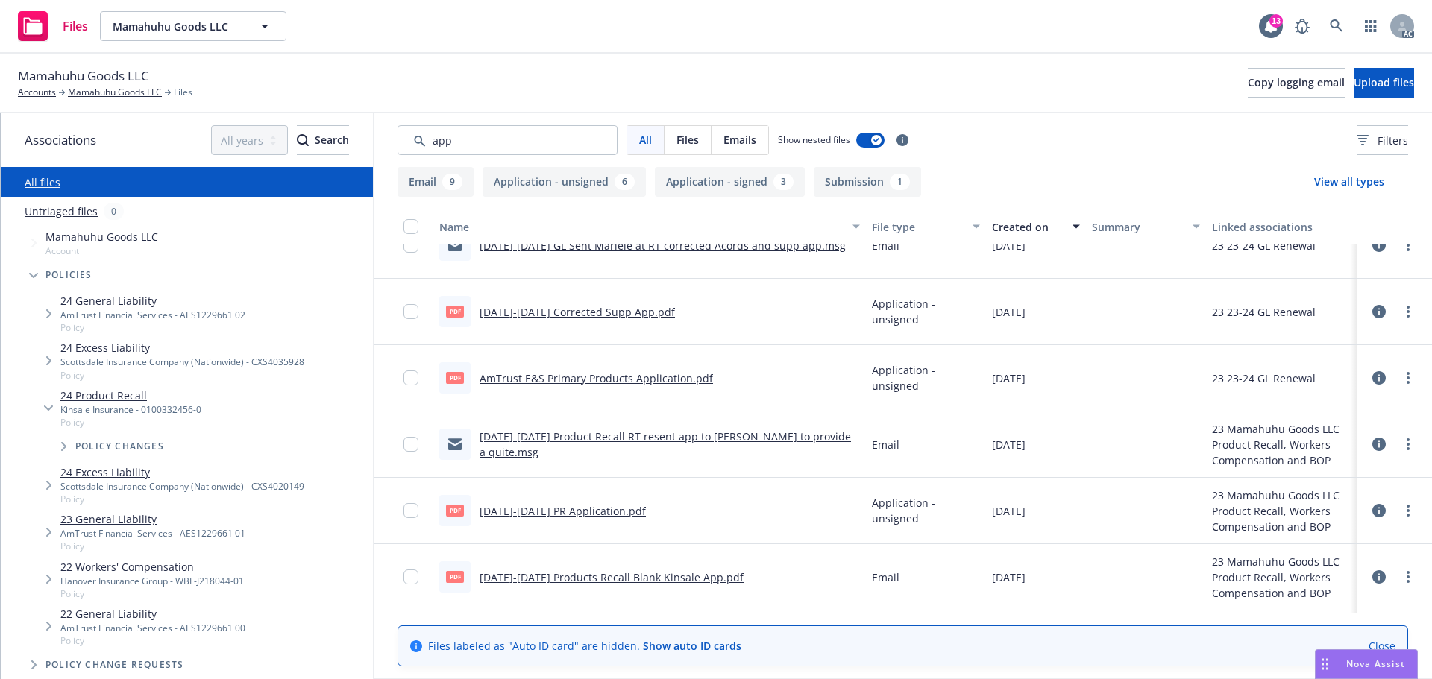
scroll to position [884, 0]
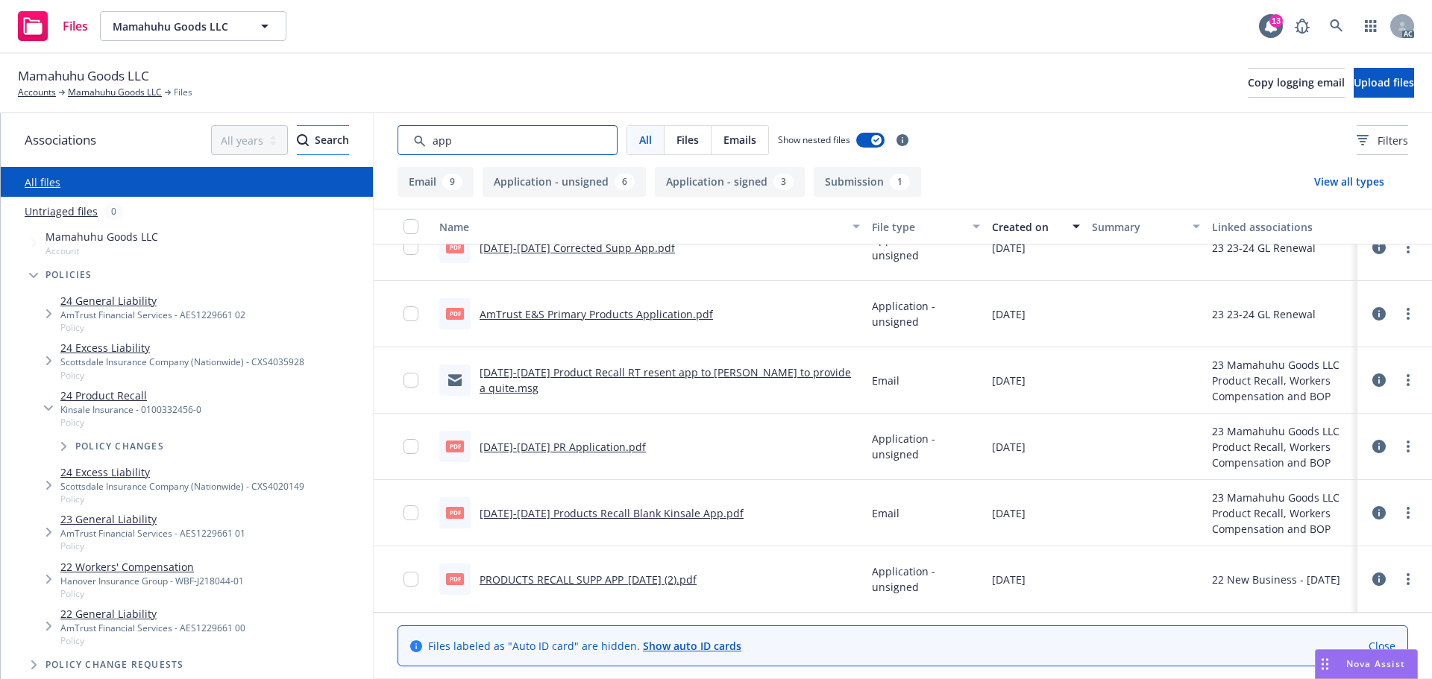
drag, startPoint x: 506, startPoint y: 129, endPoint x: 310, endPoint y: 139, distance: 197.2
click at [310, 139] on div "Associations All years 2027 2026 2025 2024 2023 2022 2021 2020 2019 2018 2017 2…" at bounding box center [716, 396] width 1431 height 566
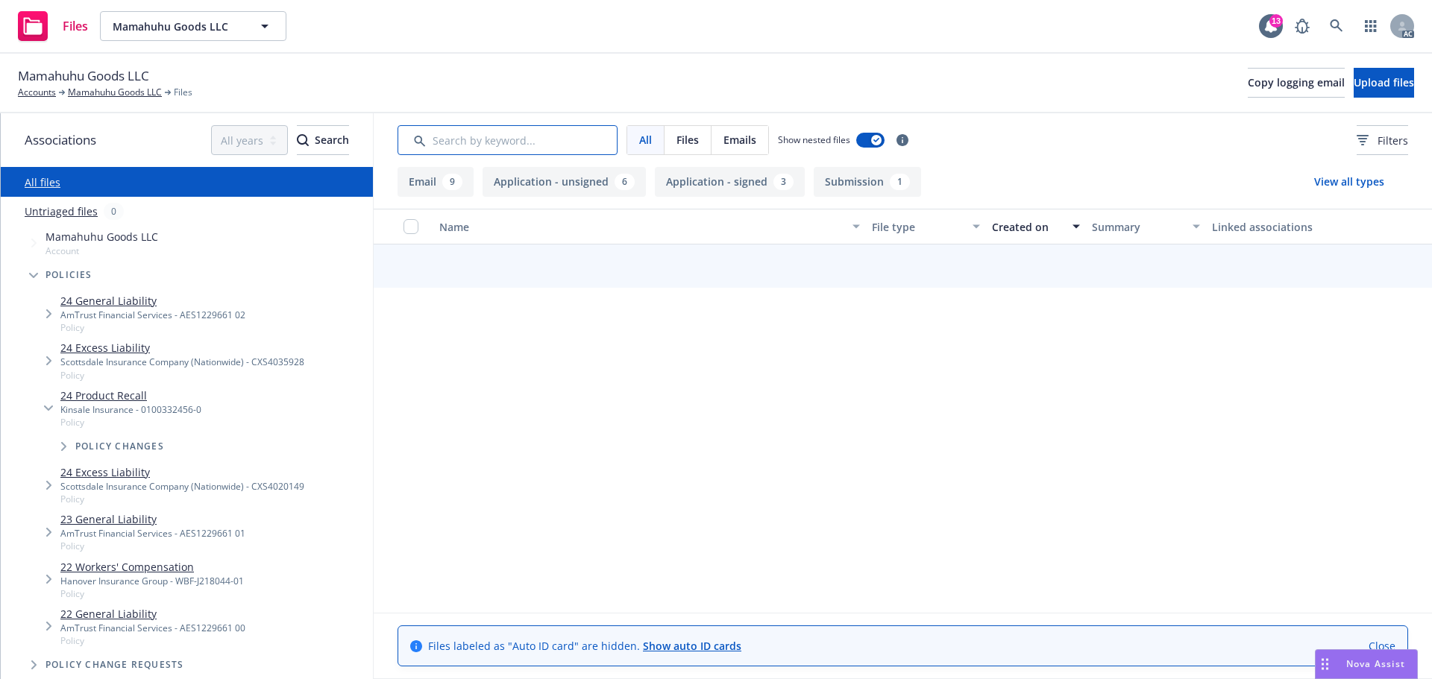
scroll to position [879, 0]
click at [1300, 134] on div "All Files Emails Show nested files Filters" at bounding box center [903, 140] width 1011 height 30
click at [1361, 148] on button "Filters" at bounding box center [1382, 140] width 51 height 30
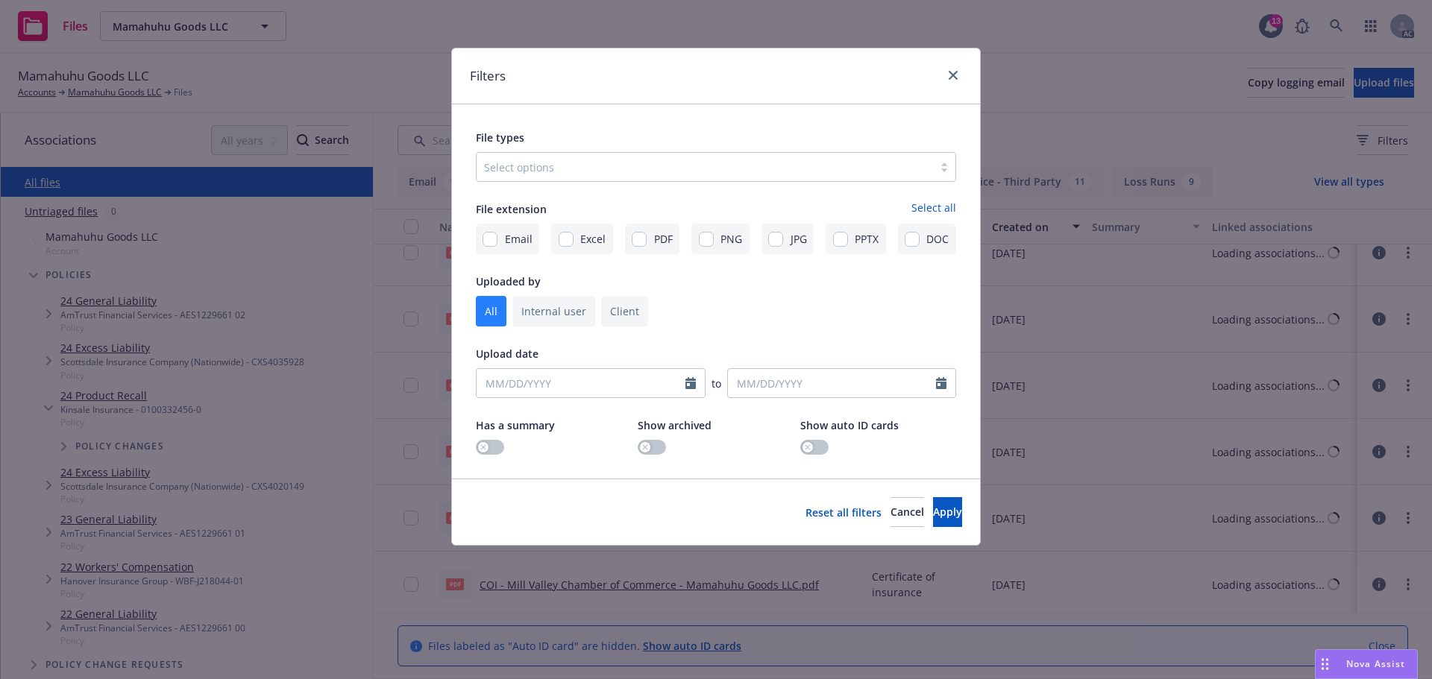
scroll to position [884, 0]
click at [639, 155] on div "Select options" at bounding box center [705, 167] width 456 height 24
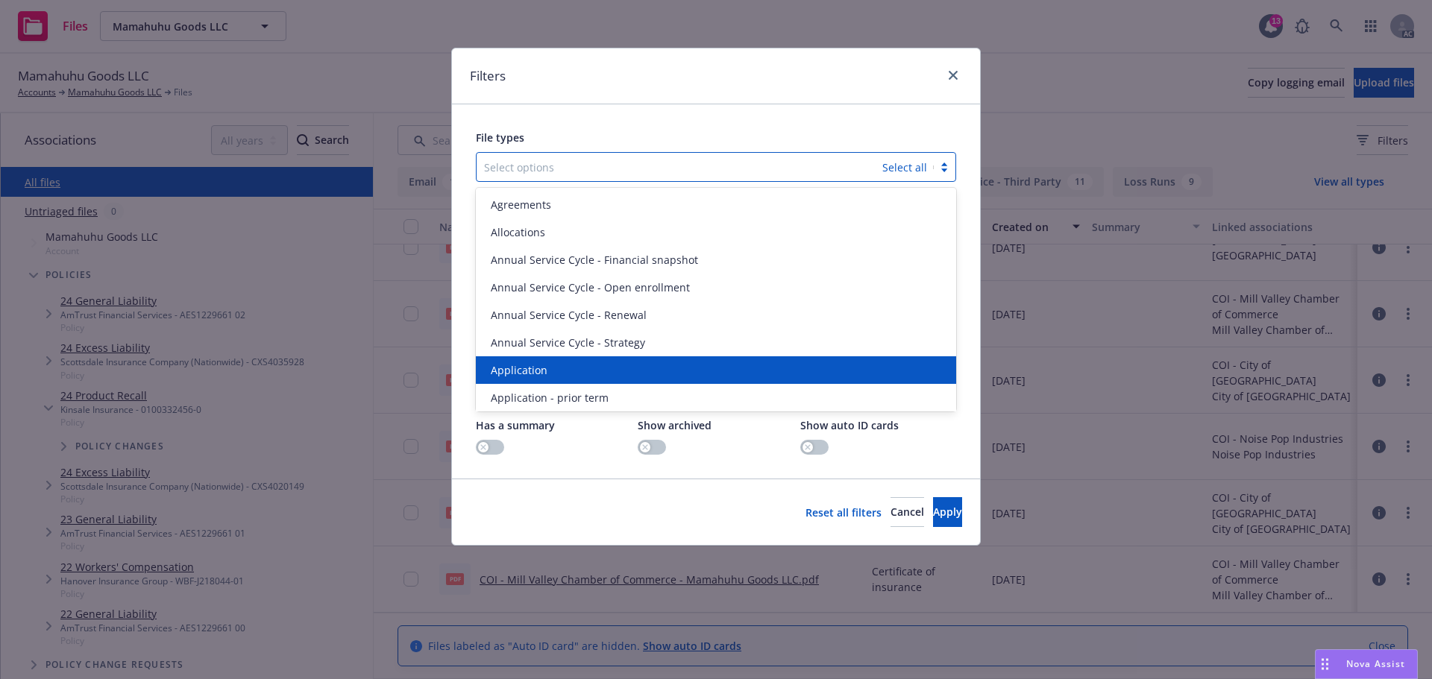
click at [539, 360] on div "Application" at bounding box center [716, 371] width 480 height 28
click at [539, 360] on div "Application - prior term" at bounding box center [716, 371] width 480 height 28
click at [539, 360] on div "Application - signed" at bounding box center [716, 371] width 480 height 28
click at [539, 360] on div "Application - unsigned" at bounding box center [716, 371] width 480 height 28
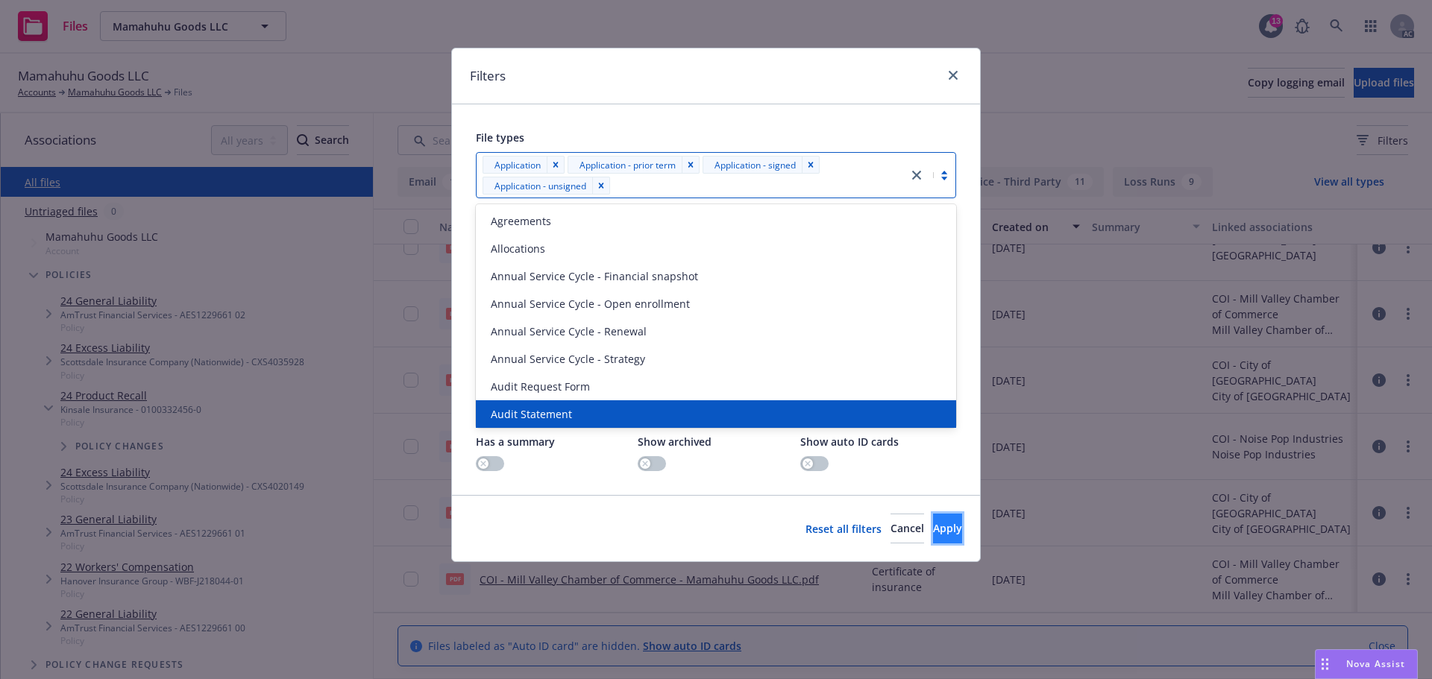
click at [934, 533] on span "Apply" at bounding box center [947, 528] width 29 height 14
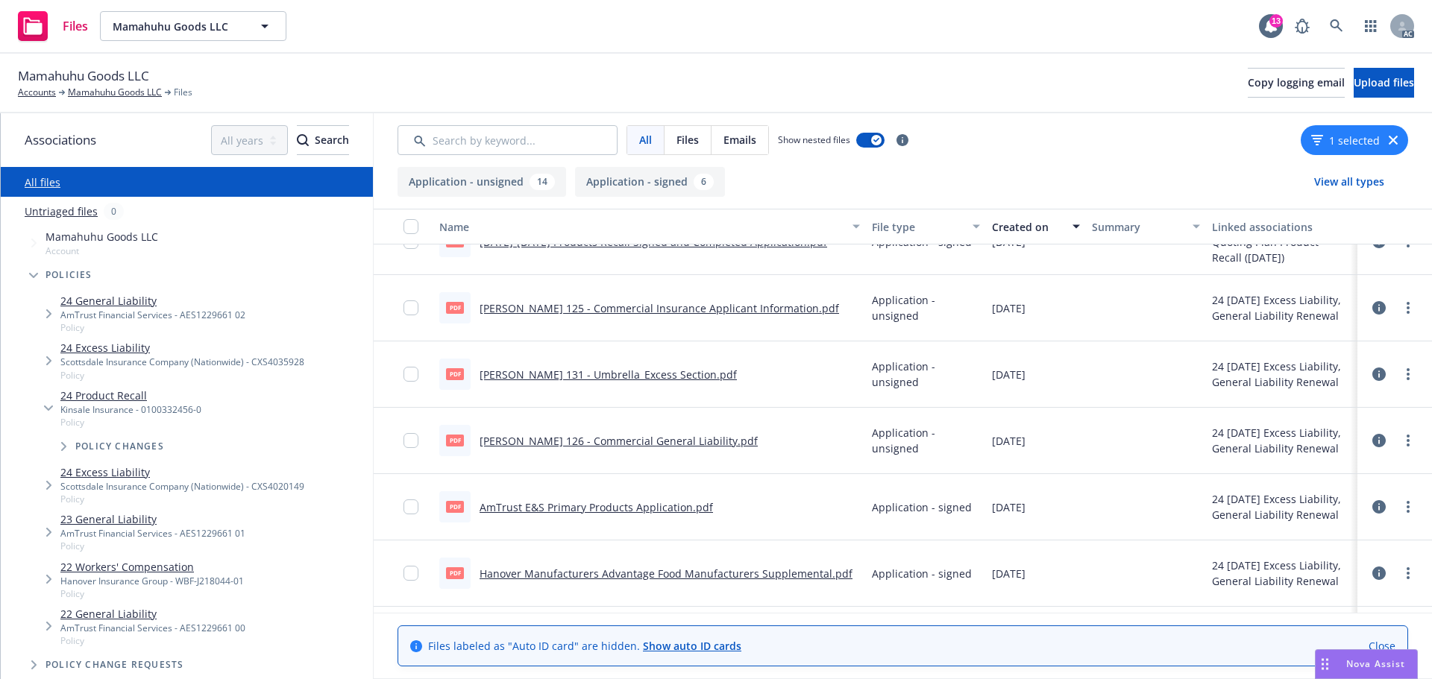
scroll to position [448, 0]
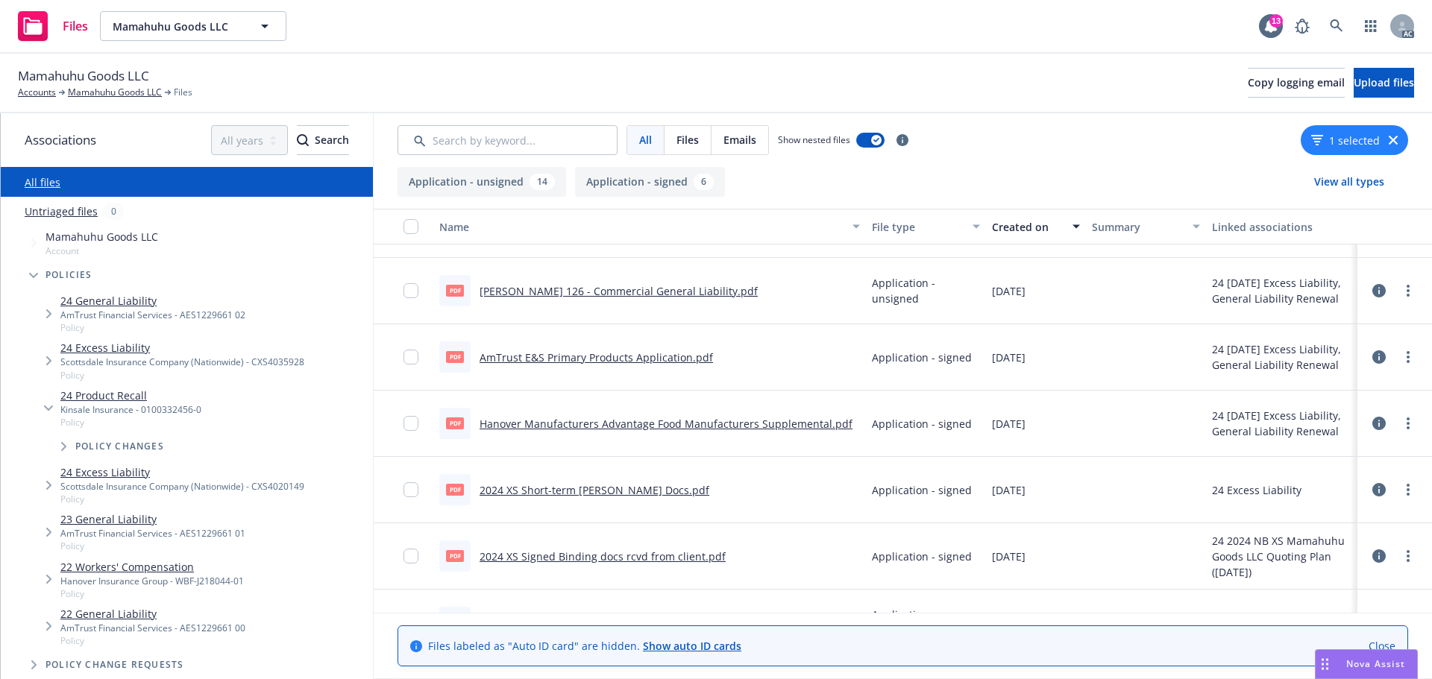
click at [1390, 135] on div "1 selected" at bounding box center [1354, 140] width 107 height 30
click at [1390, 140] on icon "button" at bounding box center [1393, 140] width 9 height 9
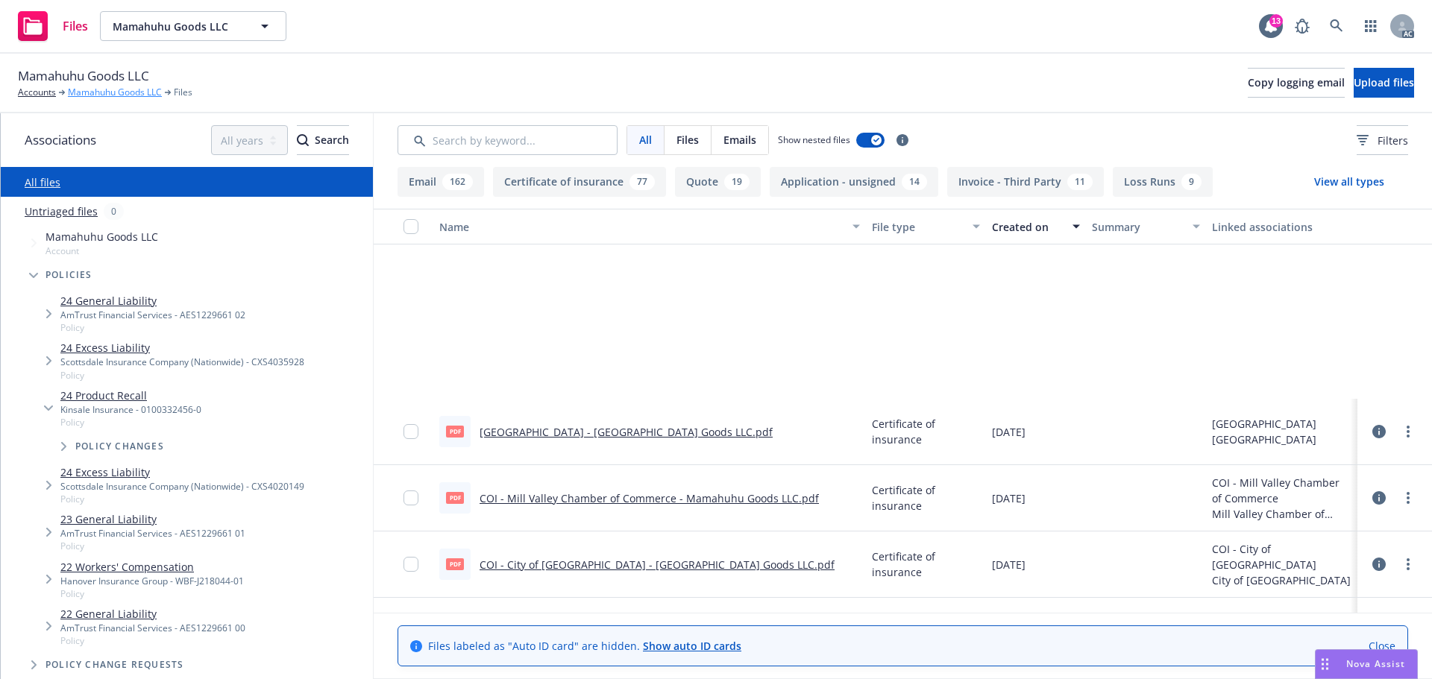
scroll to position [944, 0]
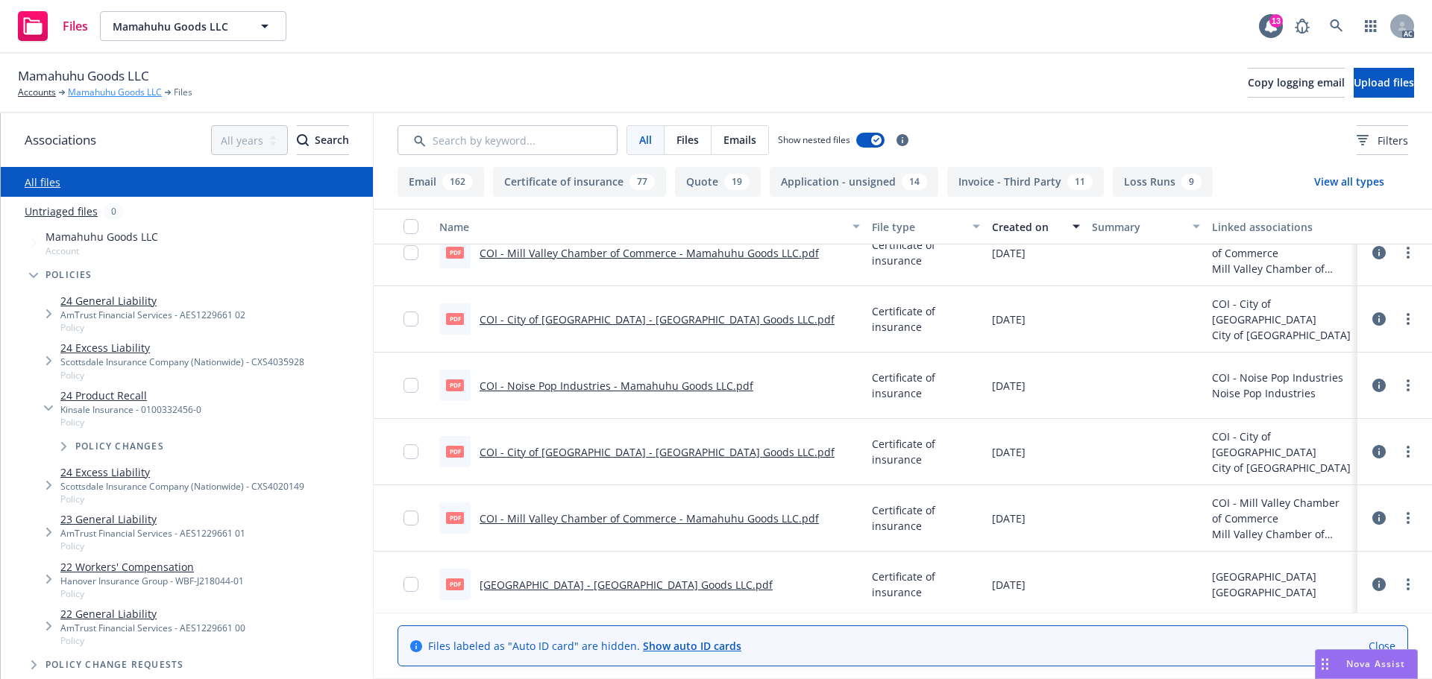
click at [116, 87] on link "Mamahuhu Goods LLC" at bounding box center [115, 92] width 94 height 13
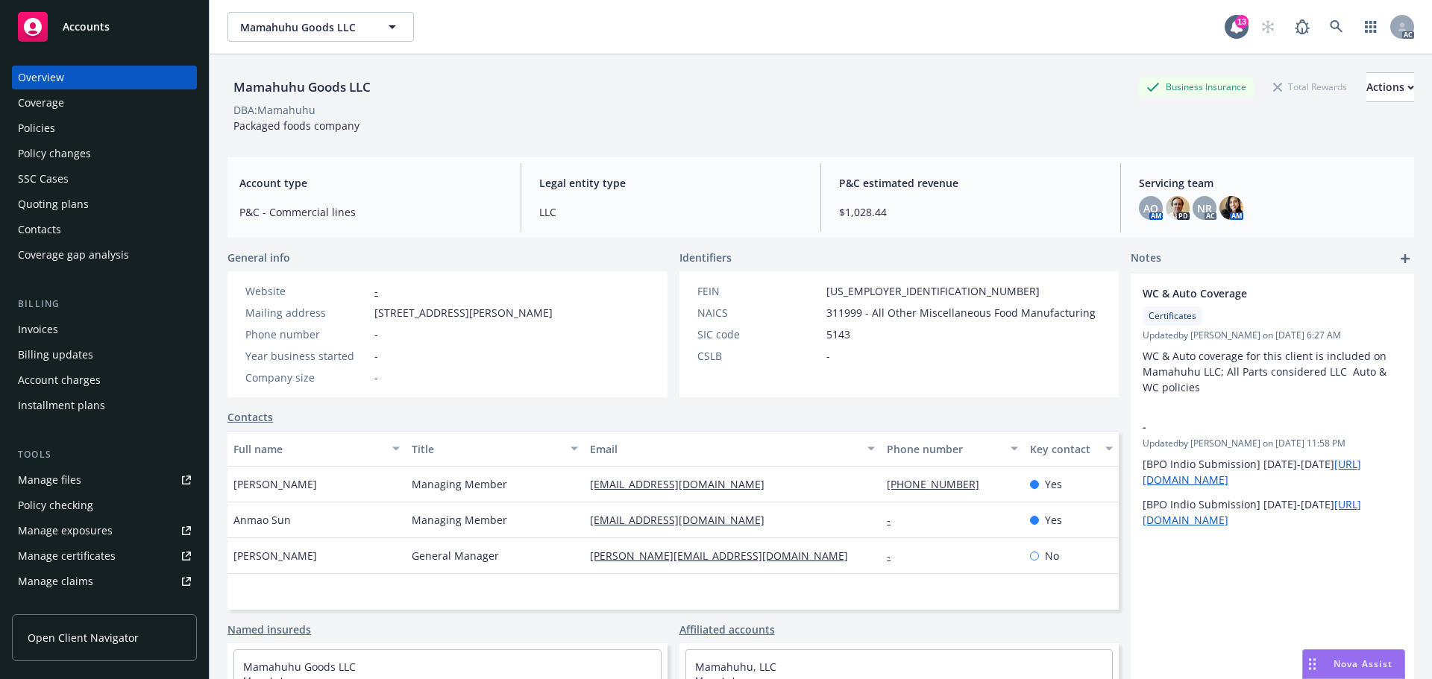
click at [998, 162] on div "Account type P&C - Commercial lines Legal entity type LLC P&C estimated revenue…" at bounding box center [820, 197] width 1187 height 81
drag, startPoint x: 745, startPoint y: 487, endPoint x: 580, endPoint y: 499, distance: 166.0
click at [584, 499] on div "[EMAIL_ADDRESS][DOMAIN_NAME]" at bounding box center [732, 485] width 297 height 36
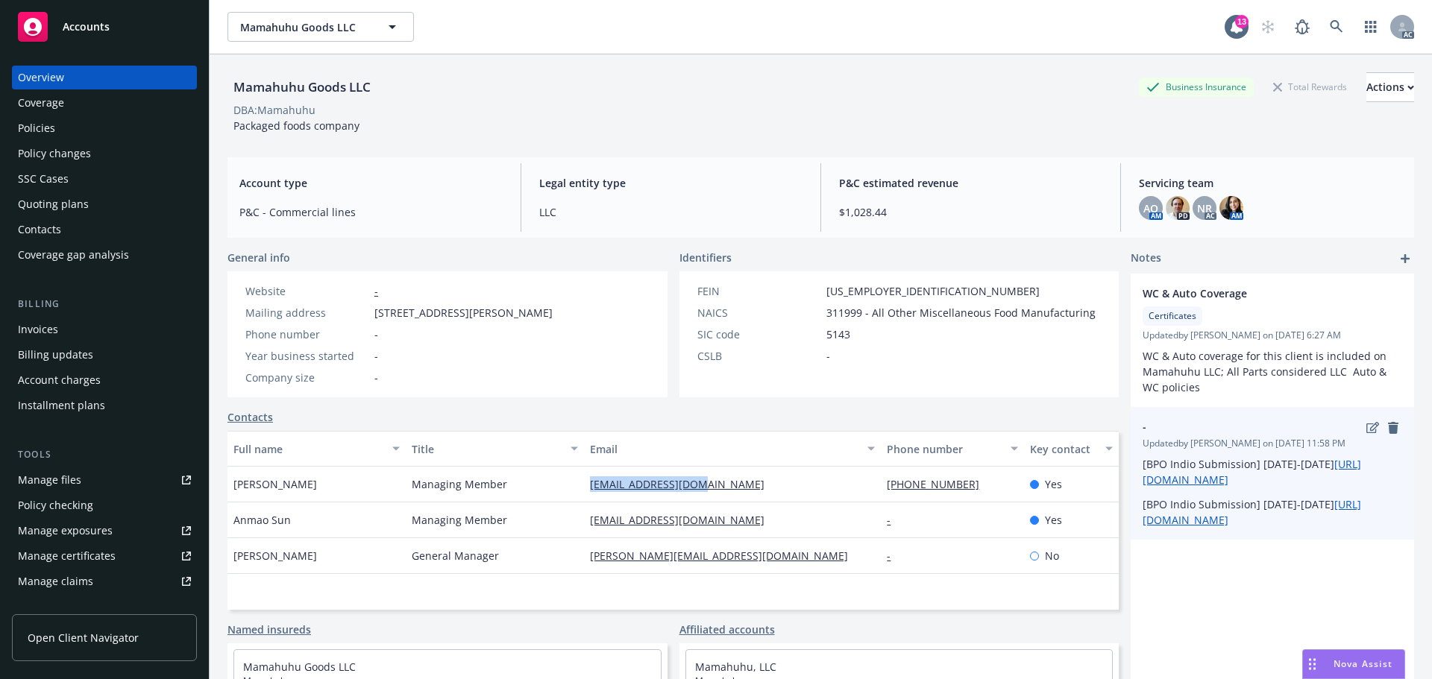
copy link "[EMAIL_ADDRESS][DOMAIN_NAME]"
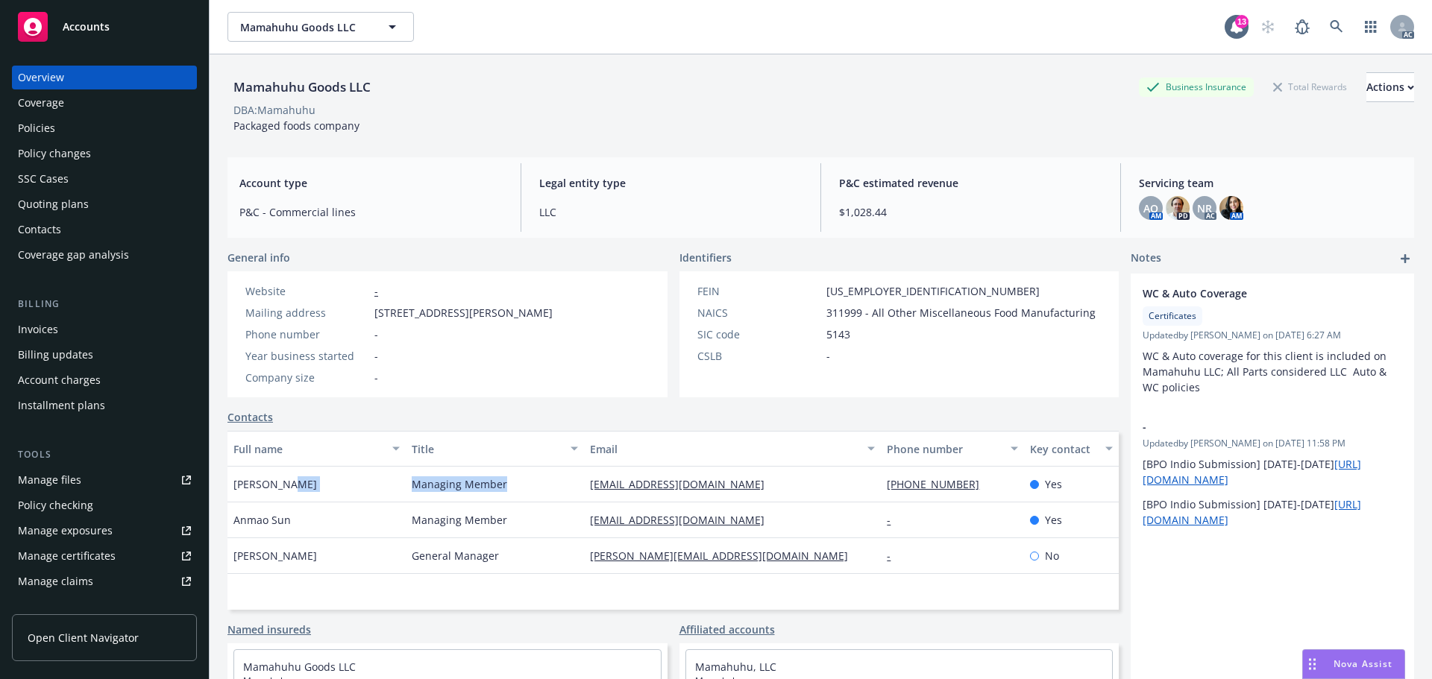
drag, startPoint x: 445, startPoint y: 478, endPoint x: 380, endPoint y: 486, distance: 66.1
click at [380, 486] on div "[PERSON_NAME] Managing Member [EMAIL_ADDRESS][DOMAIN_NAME] [PHONE_NUMBER] Yes" at bounding box center [672, 485] width 891 height 36
copy div "Managing Member"
click at [40, 482] on div "Manage files" at bounding box center [49, 480] width 63 height 24
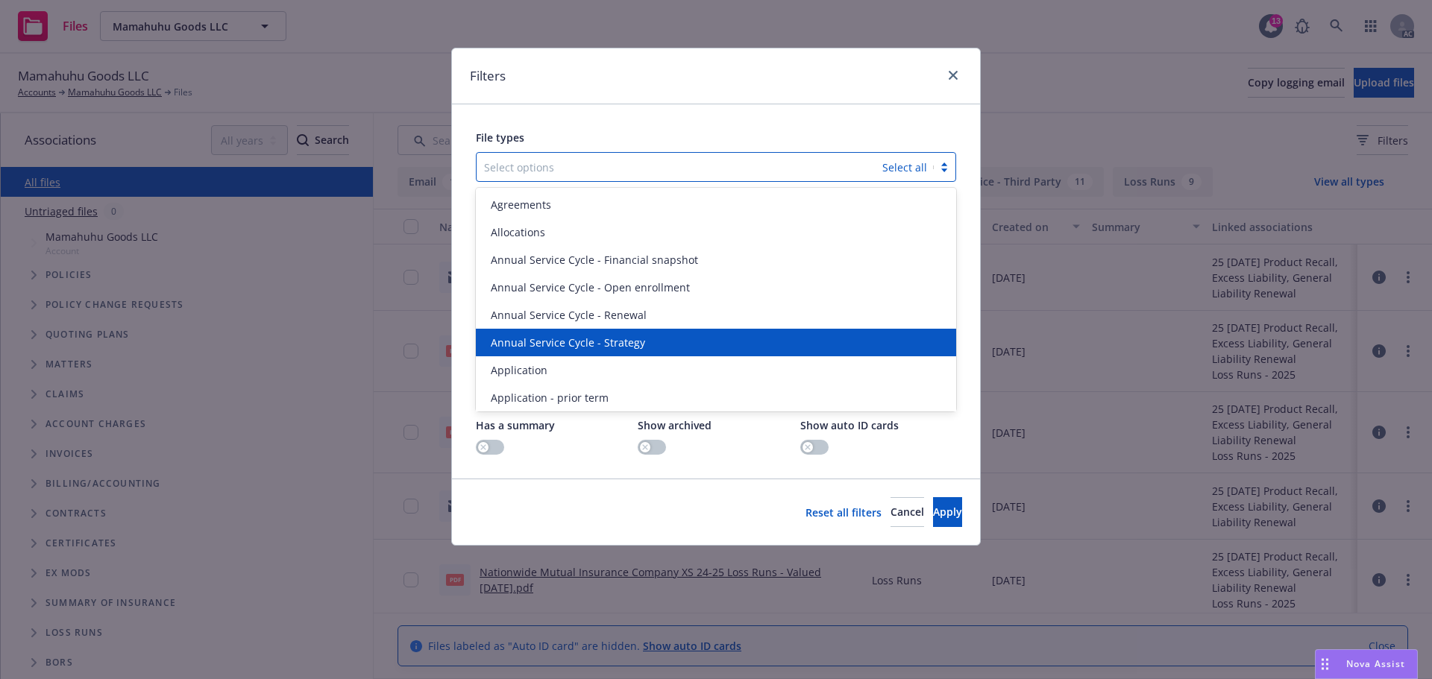
click at [547, 356] on div "Annual Service Cycle - Strategy" at bounding box center [716, 343] width 480 height 28
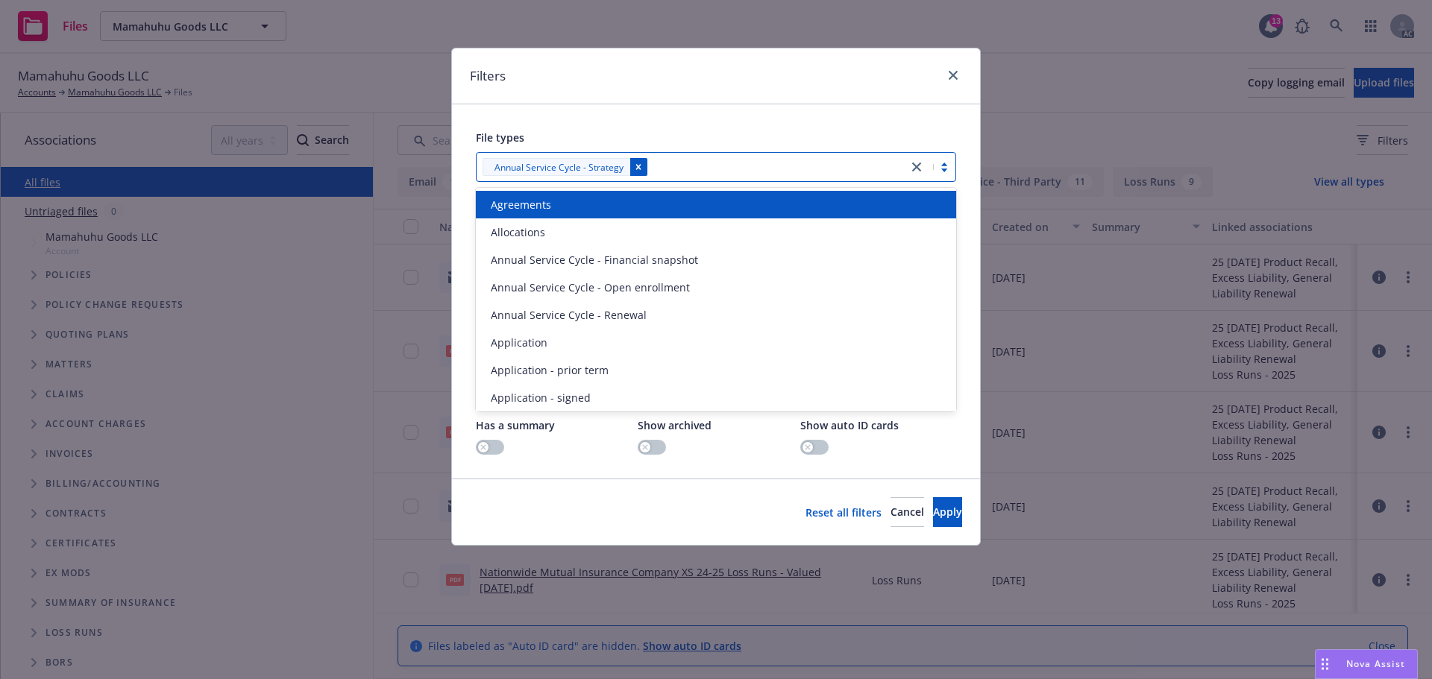
click at [635, 166] on icon "Remove [object Object]" at bounding box center [638, 167] width 10 height 10
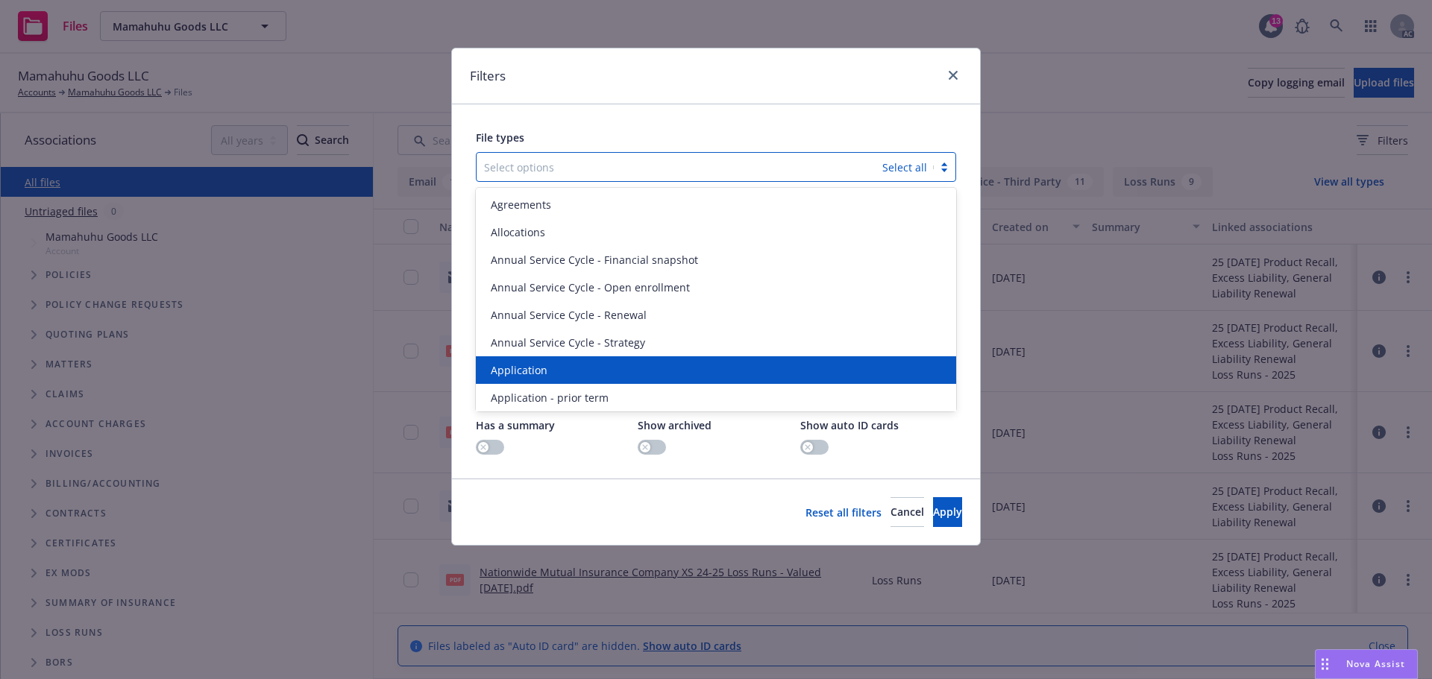
click at [554, 363] on div "Application" at bounding box center [716, 370] width 462 height 16
click at [554, 363] on span "Application - prior term" at bounding box center [550, 370] width 118 height 16
click at [554, 363] on span "Application - signed" at bounding box center [541, 370] width 100 height 16
click at [554, 363] on span "Application - unsigned" at bounding box center [547, 370] width 113 height 16
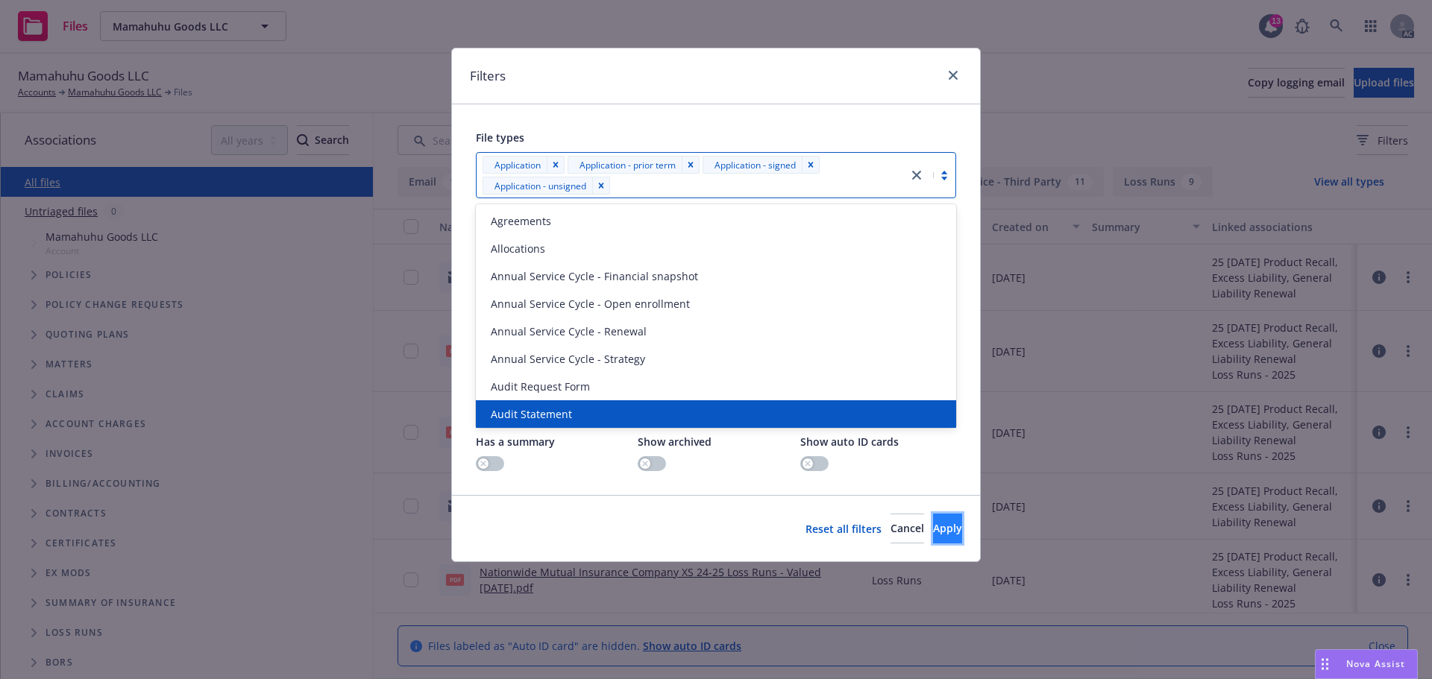
click at [933, 517] on button "Apply" at bounding box center [947, 529] width 29 height 30
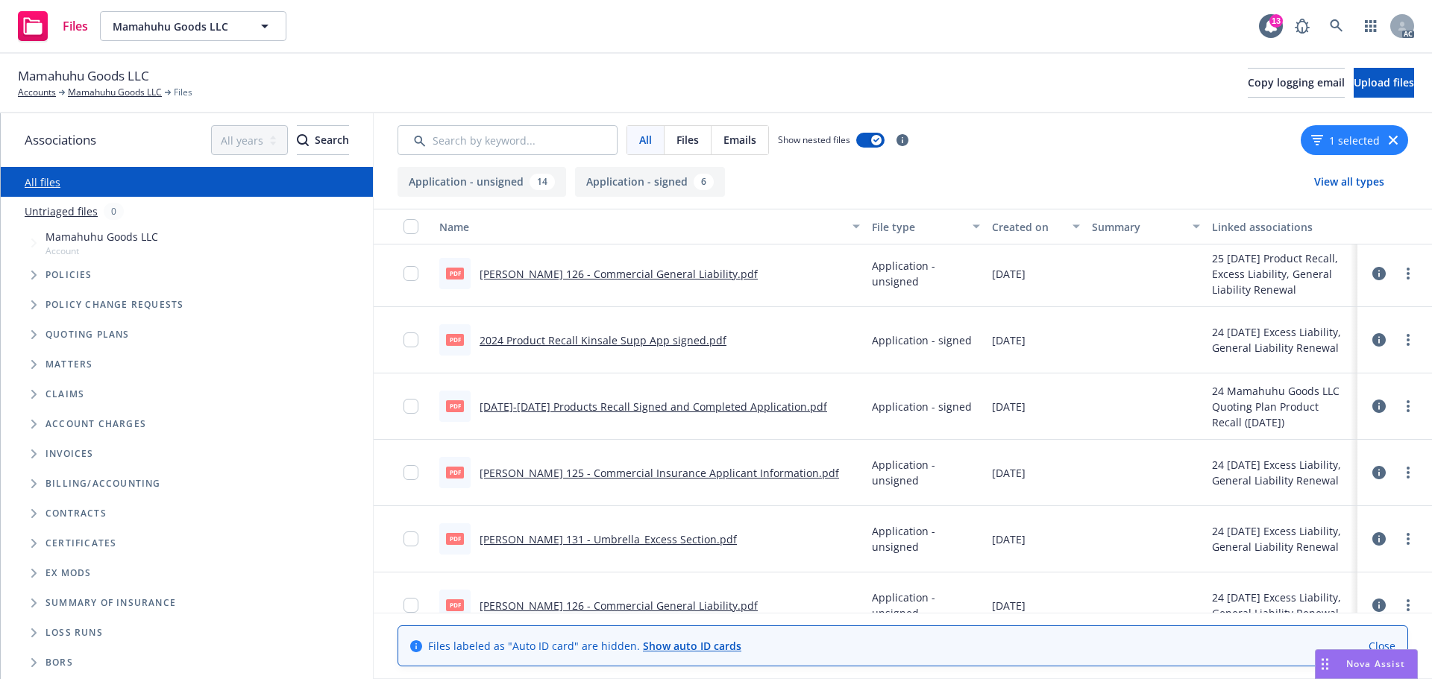
scroll to position [149, 0]
